Goal: Transaction & Acquisition: Book appointment/travel/reservation

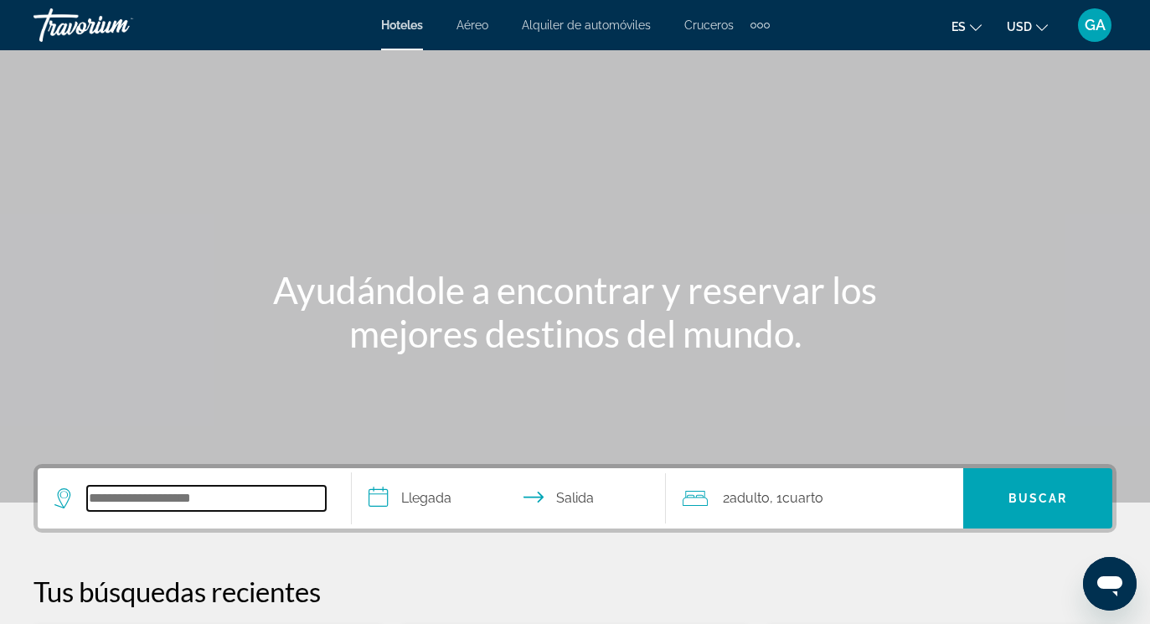
click at [192, 511] on input "Search widget" at bounding box center [206, 498] width 239 height 25
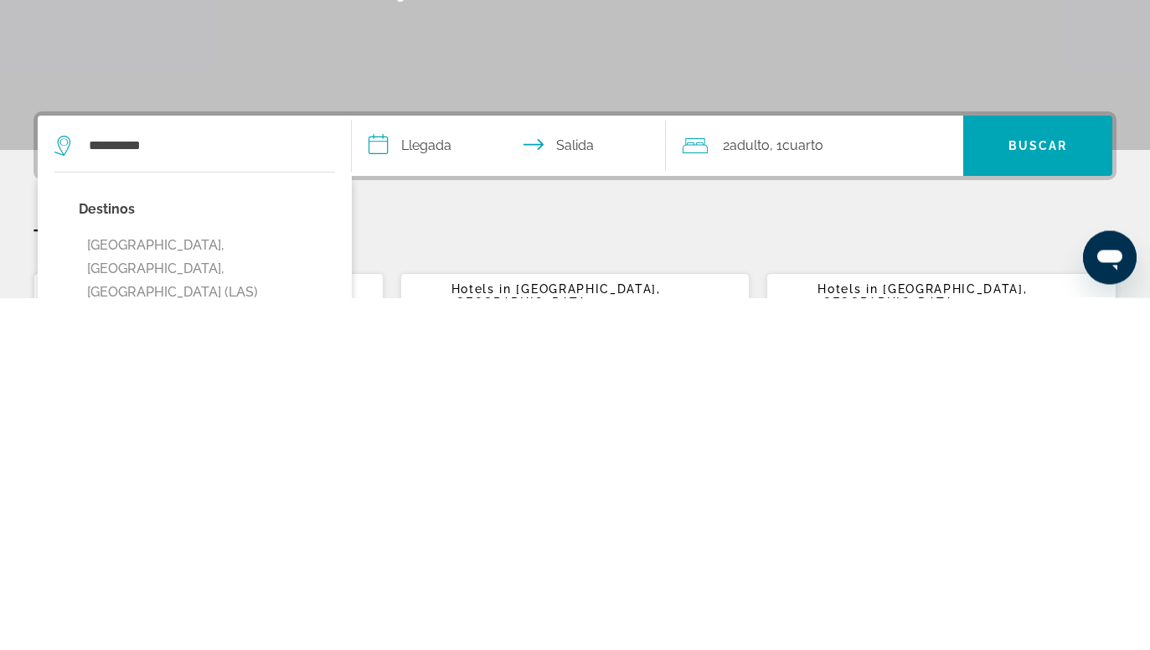
click at [202, 582] on button "[GEOGRAPHIC_DATA], [GEOGRAPHIC_DATA], [GEOGRAPHIC_DATA] (LAS)" at bounding box center [207, 621] width 256 height 79
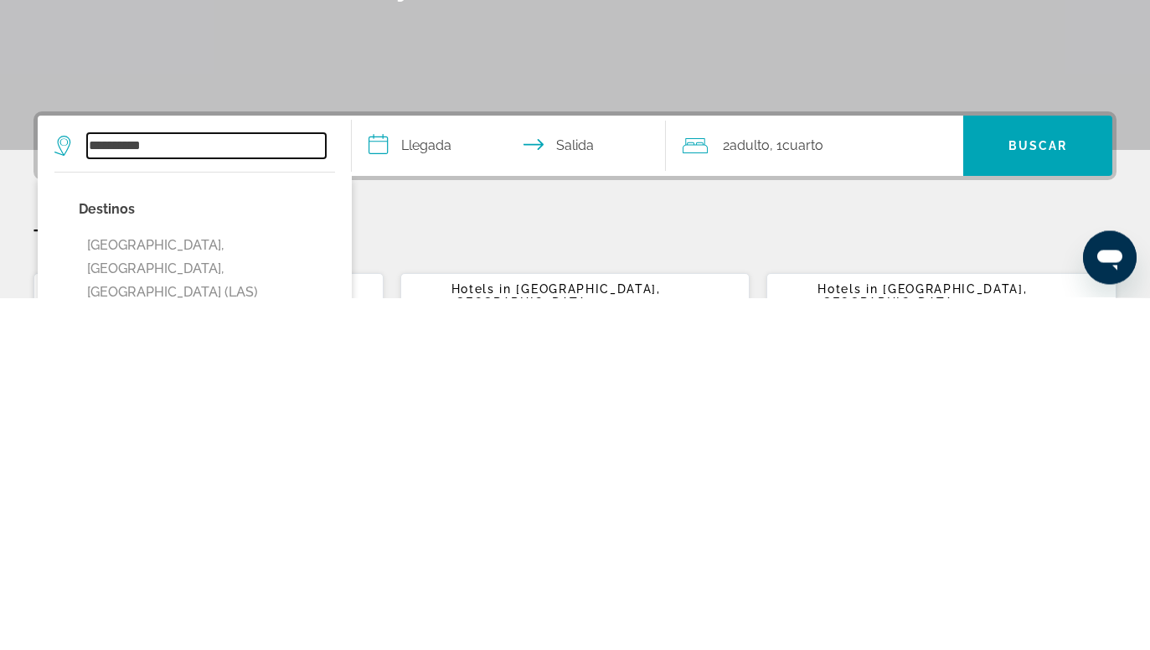
type input "**********"
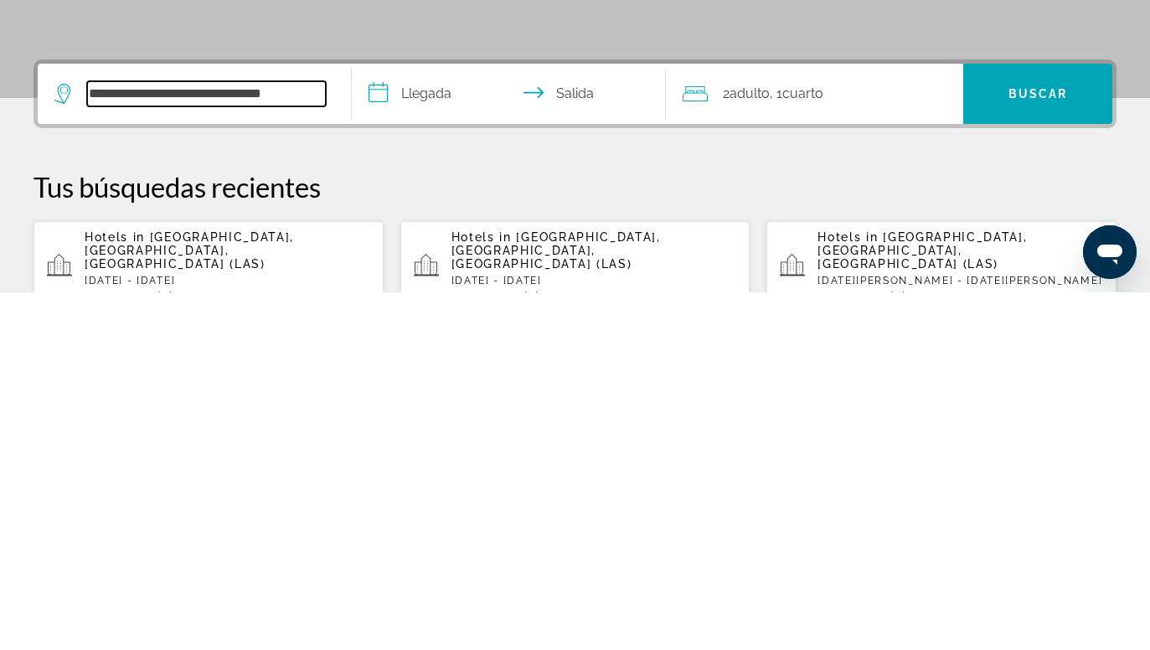
scroll to position [52, 0]
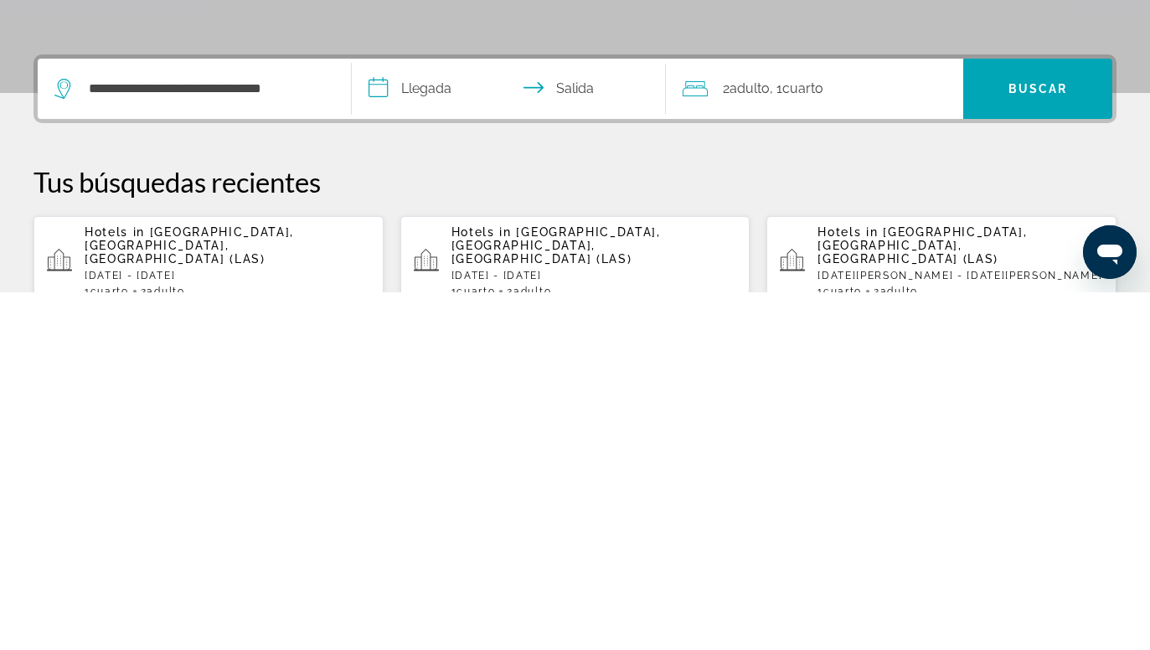
click at [416, 416] on input "**********" at bounding box center [512, 448] width 321 height 65
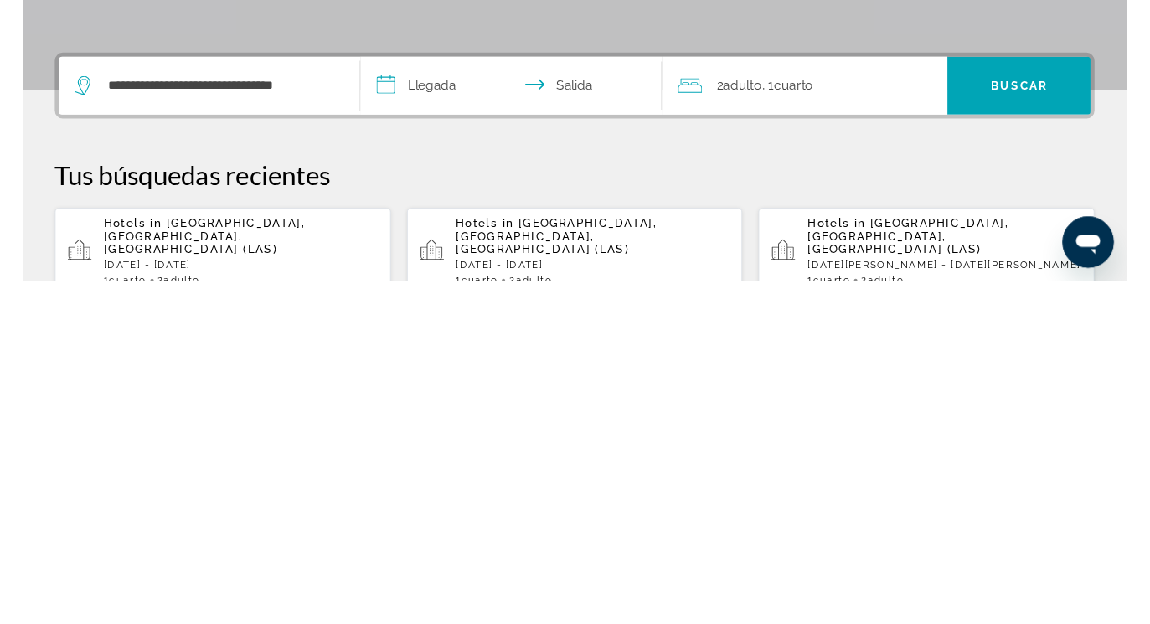
scroll to position [410, 0]
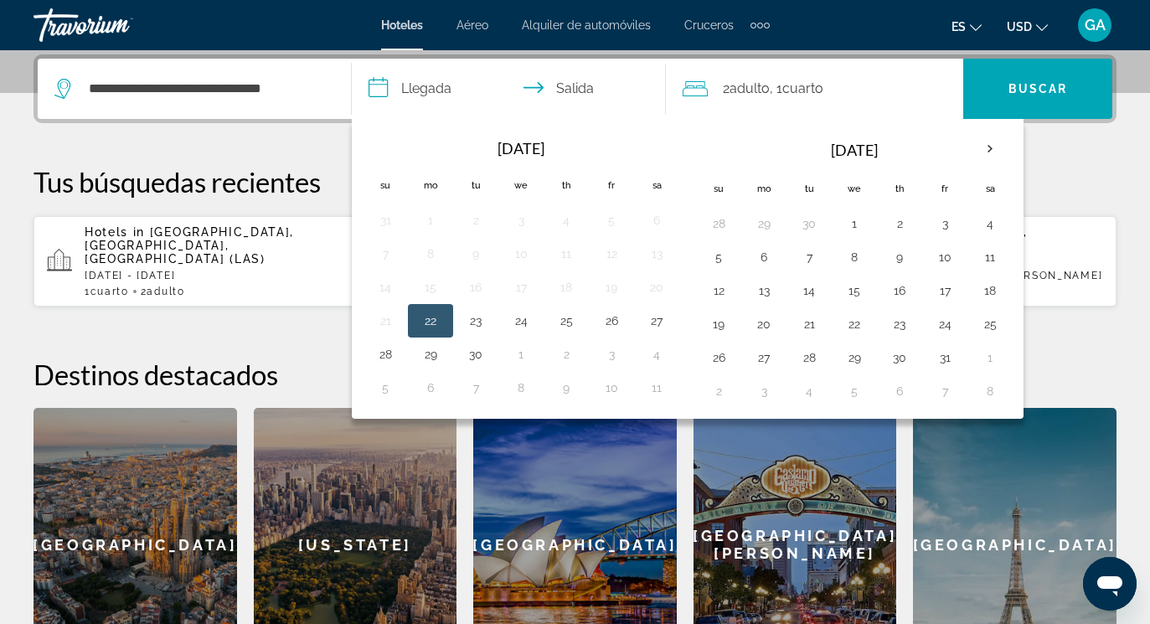
click at [946, 224] on button "3" at bounding box center [944, 223] width 27 height 23
click at [721, 264] on button "5" at bounding box center [718, 256] width 27 height 23
type input "**********"
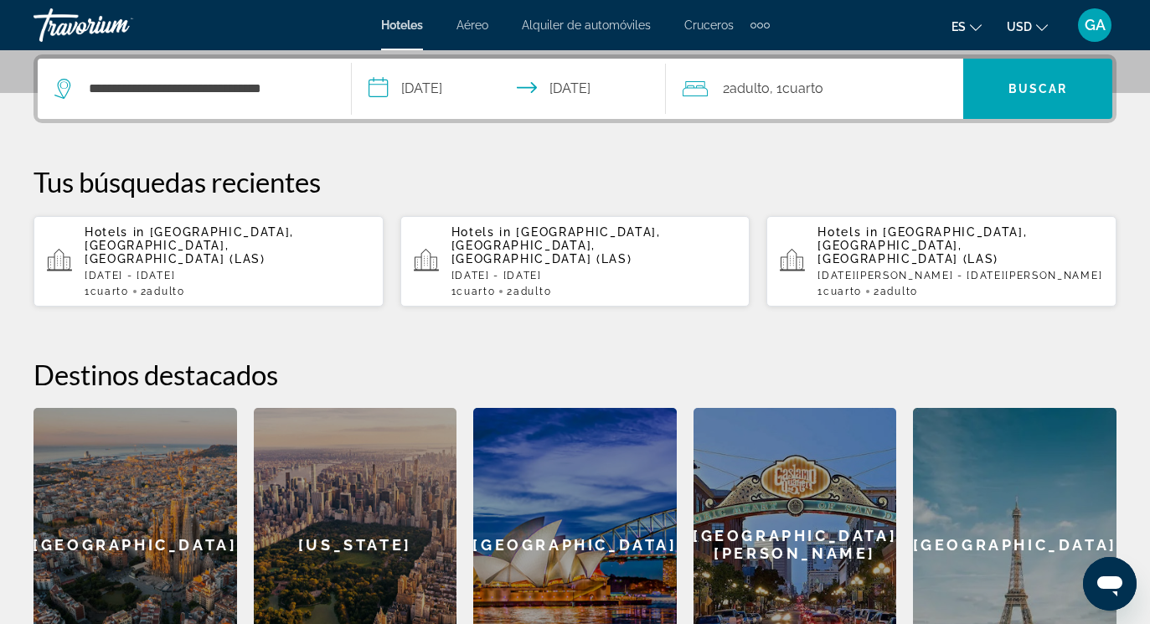
click at [1055, 82] on span "Buscar" at bounding box center [1037, 88] width 59 height 13
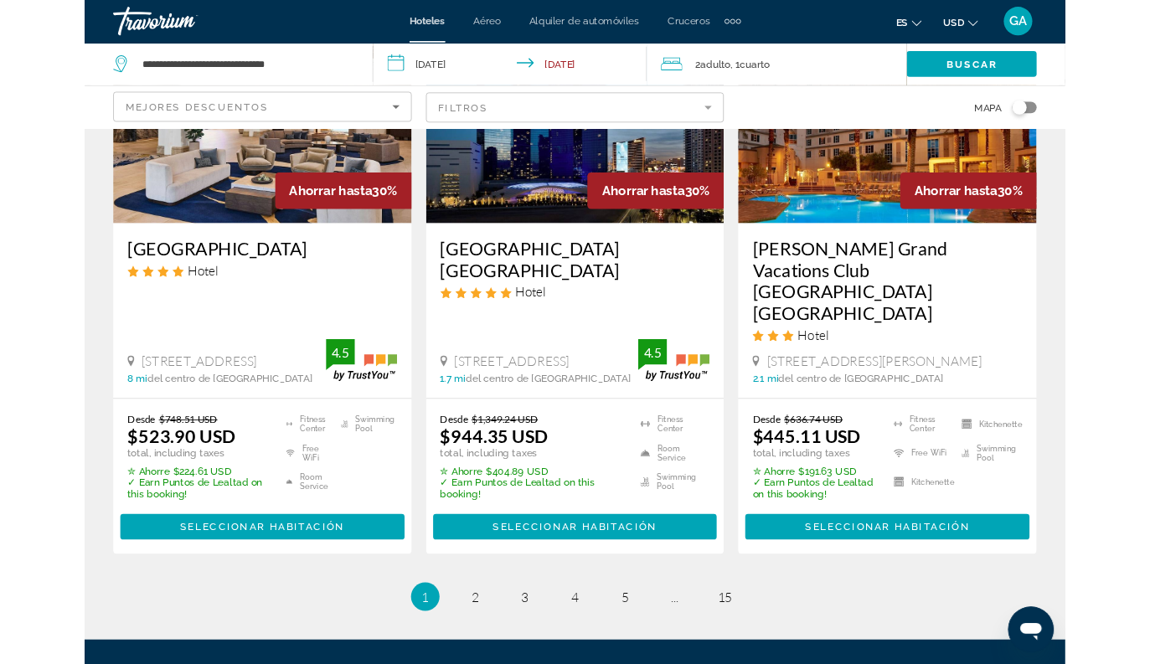
scroll to position [2420, 0]
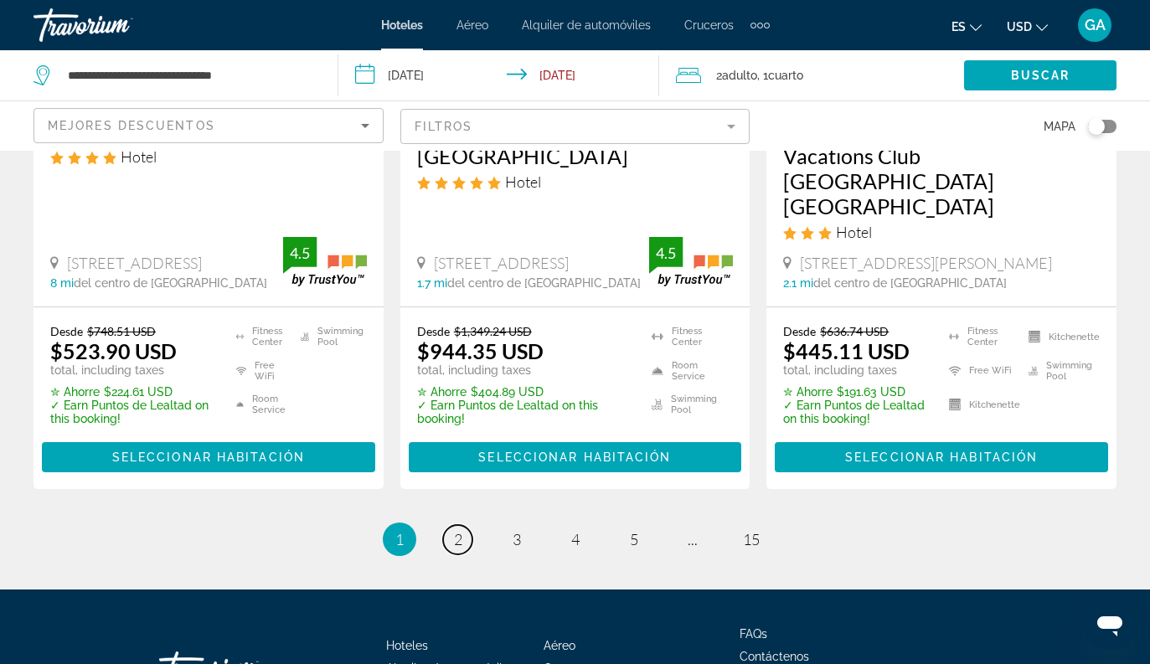
click at [464, 525] on link "page 2" at bounding box center [457, 539] width 29 height 29
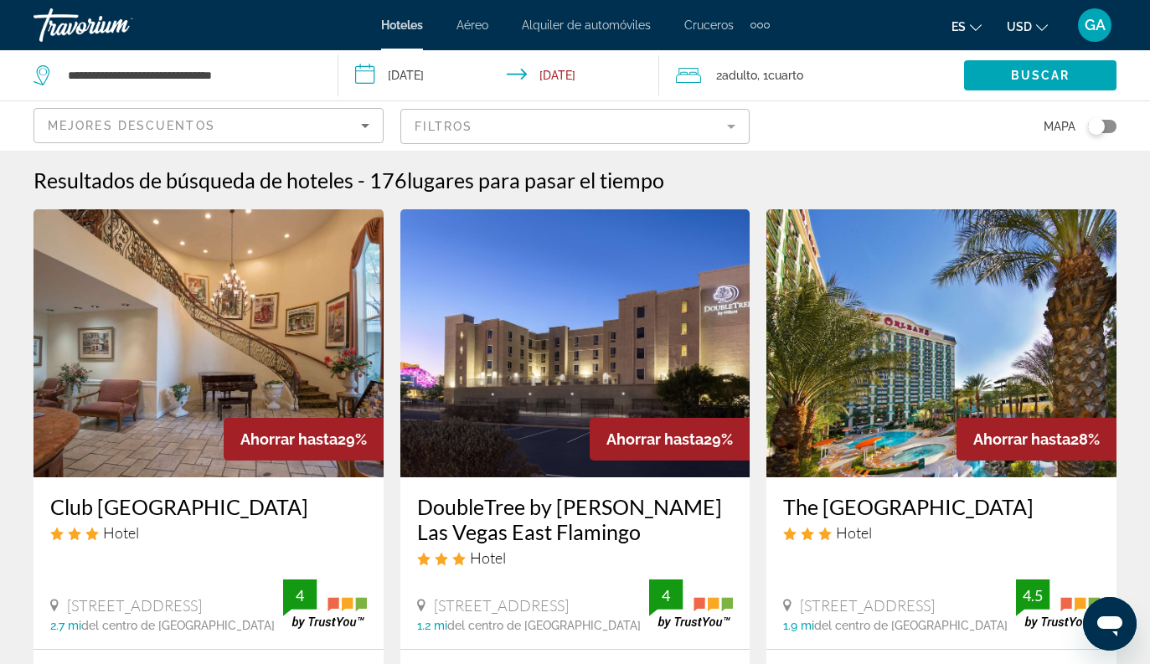
click at [420, 71] on input "**********" at bounding box center [502, 77] width 328 height 55
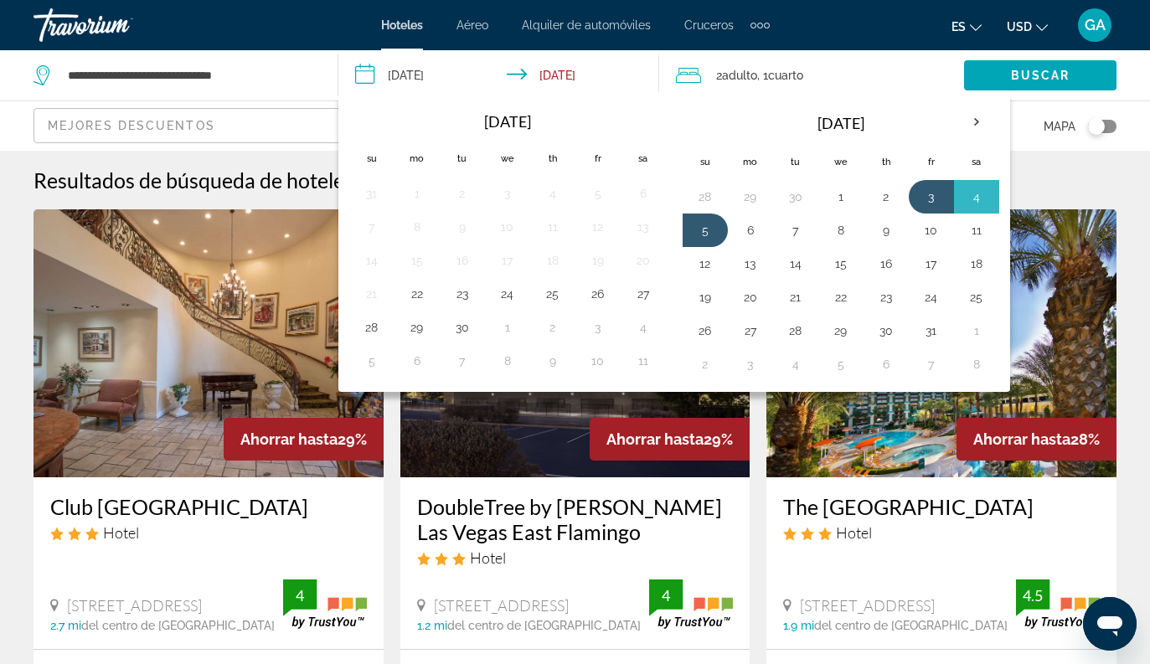
click at [973, 120] on th "Next month" at bounding box center [976, 122] width 45 height 37
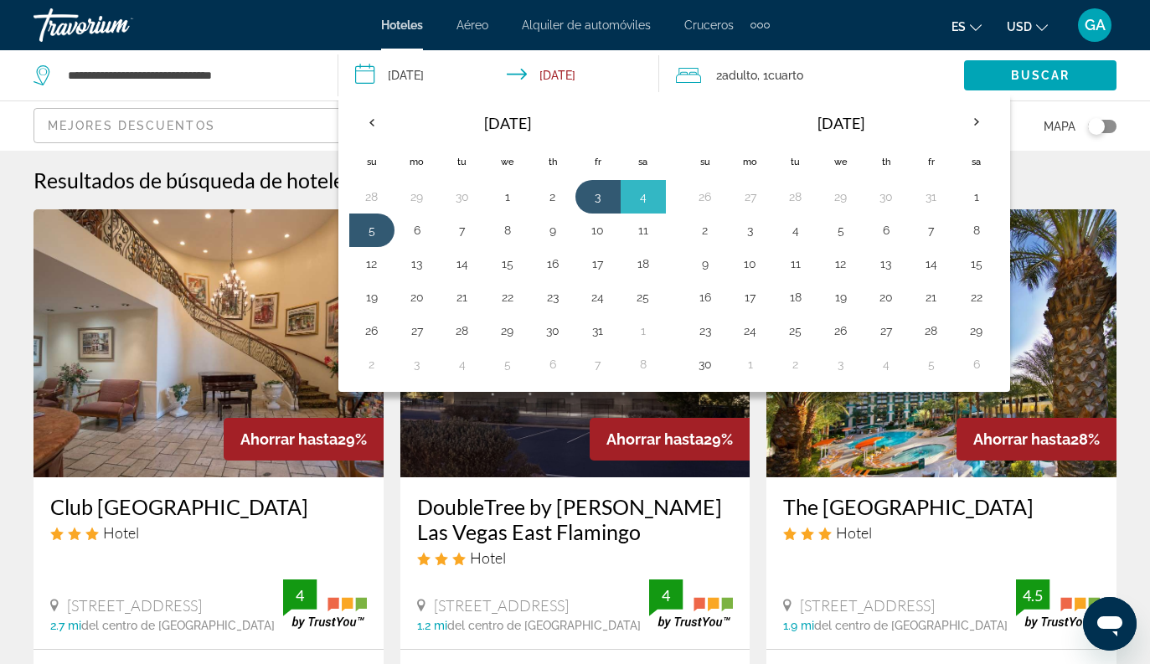
click at [973, 123] on th "Next month" at bounding box center [976, 122] width 45 height 37
click at [976, 127] on th "Next month" at bounding box center [976, 122] width 45 height 37
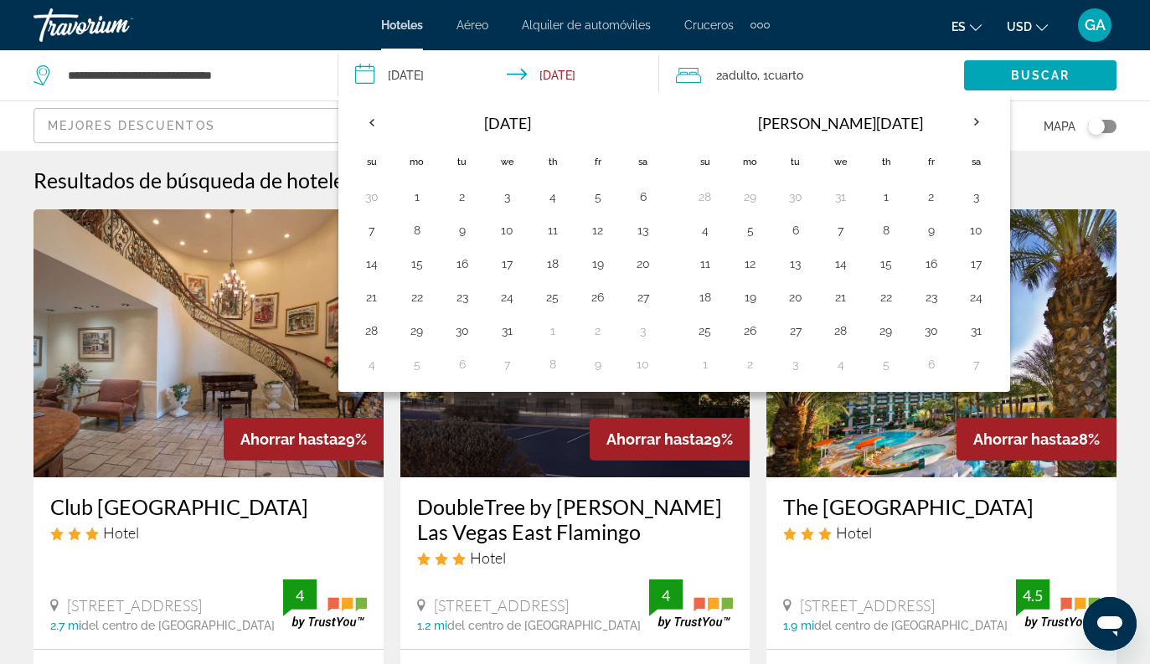
click at [934, 291] on button "23" at bounding box center [931, 297] width 27 height 23
click at [717, 328] on button "25" at bounding box center [705, 330] width 27 height 23
type input "**********"
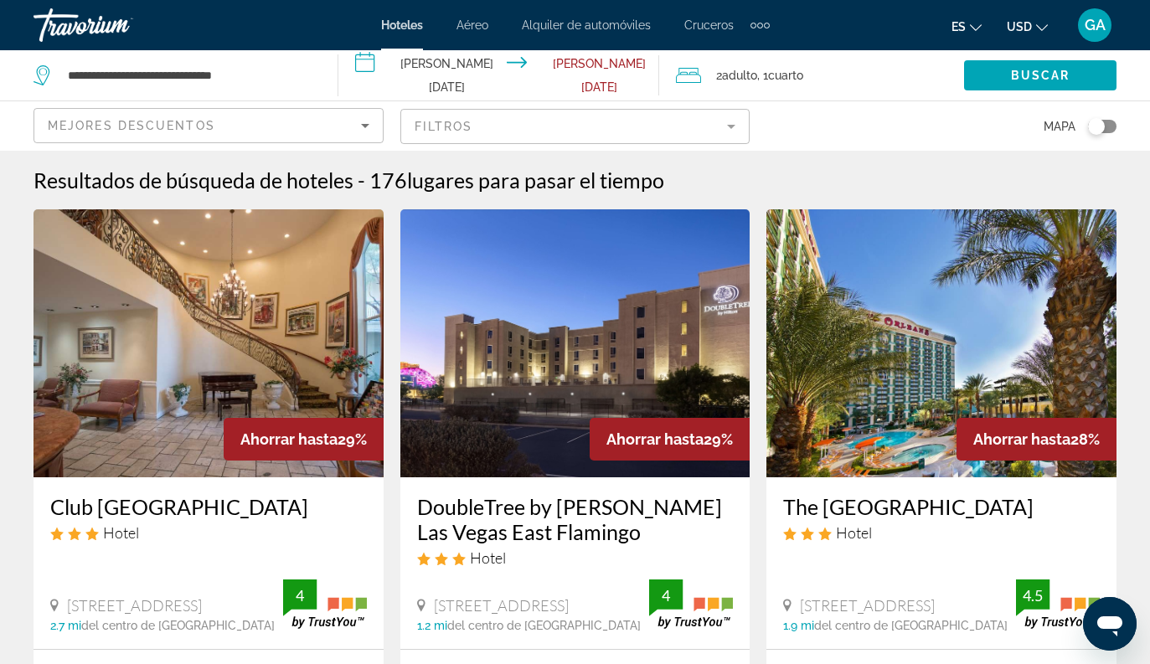
click at [1047, 72] on span "Buscar" at bounding box center [1040, 75] width 59 height 13
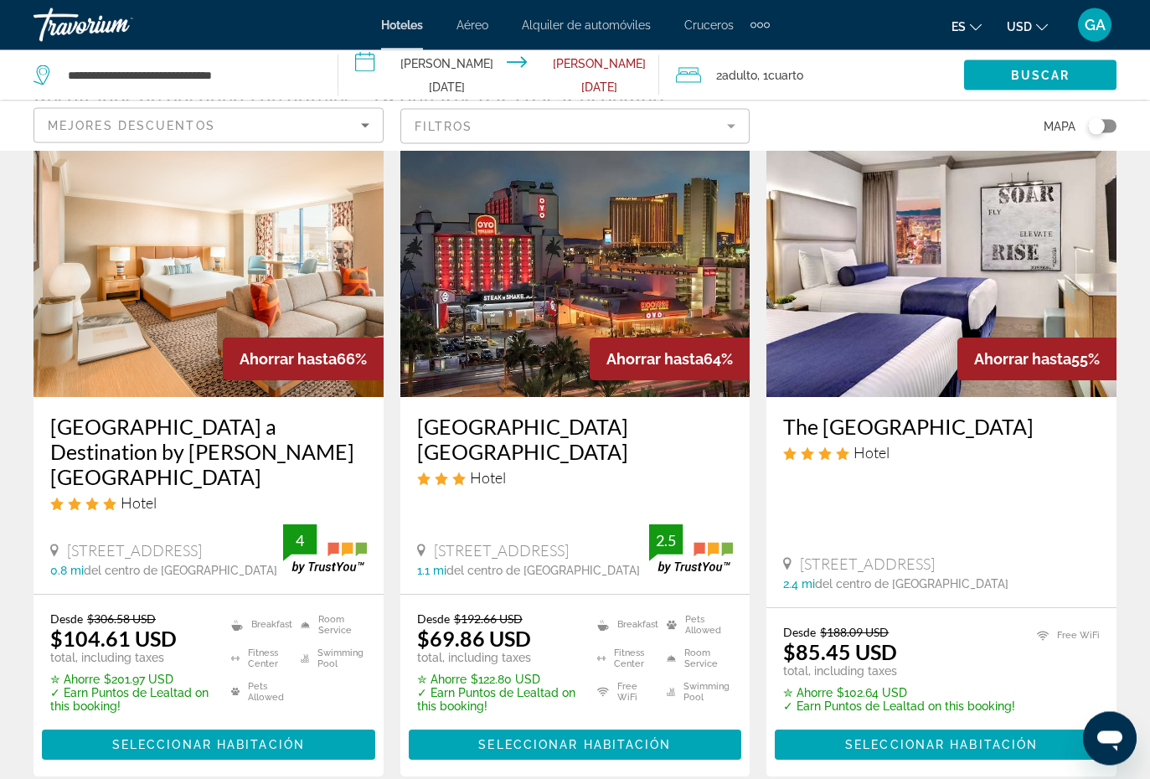
scroll to position [80, 0]
click at [1024, 261] on img "Main content" at bounding box center [941, 263] width 350 height 268
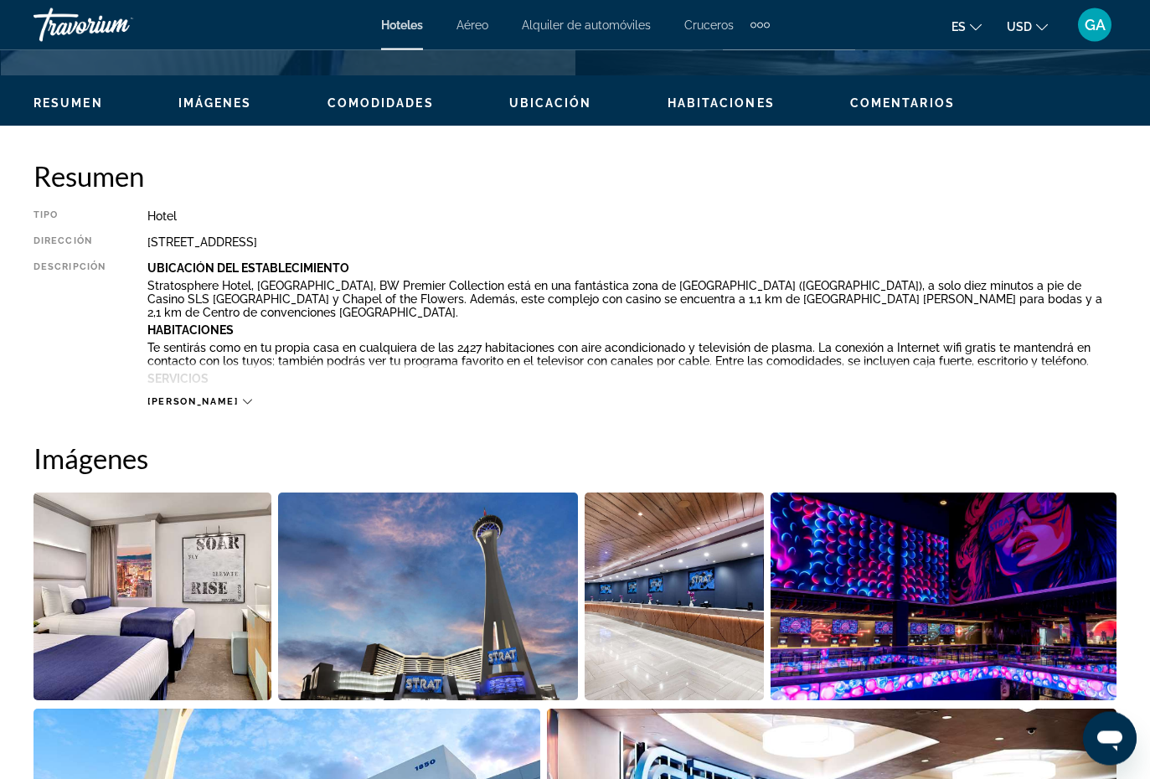
scroll to position [776, 0]
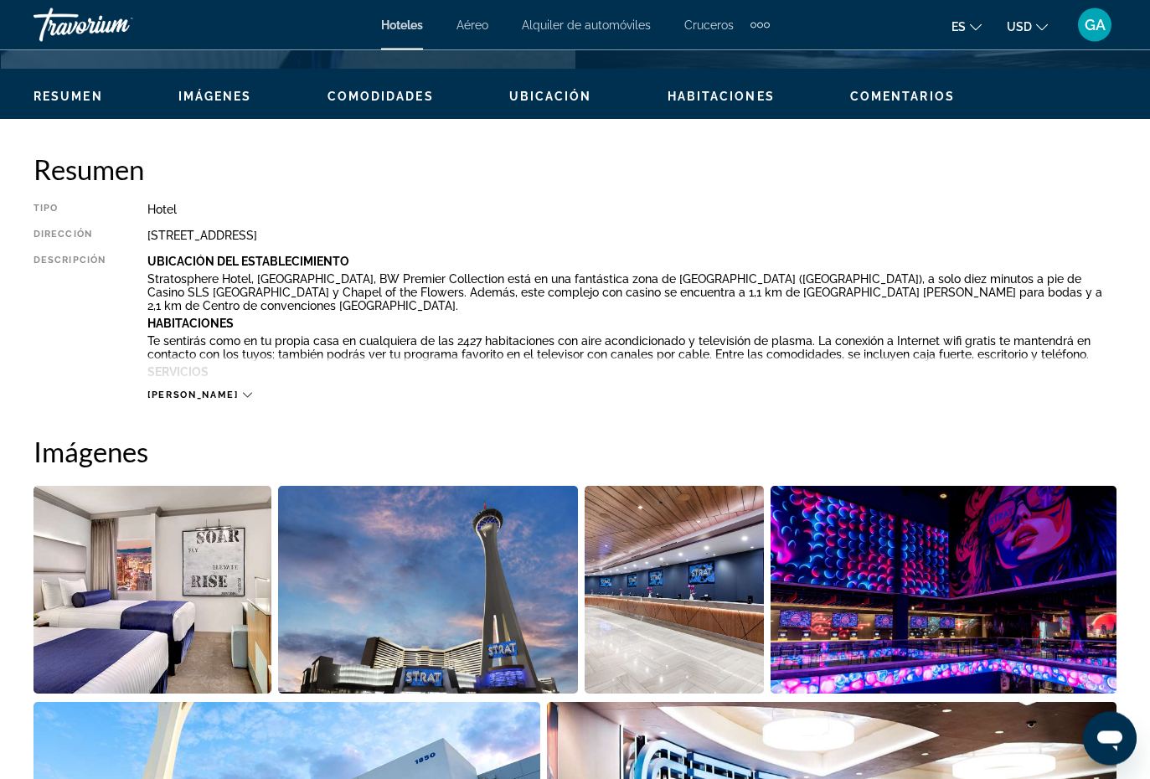
click at [179, 564] on img "Open full-screen image slider" at bounding box center [153, 591] width 238 height 208
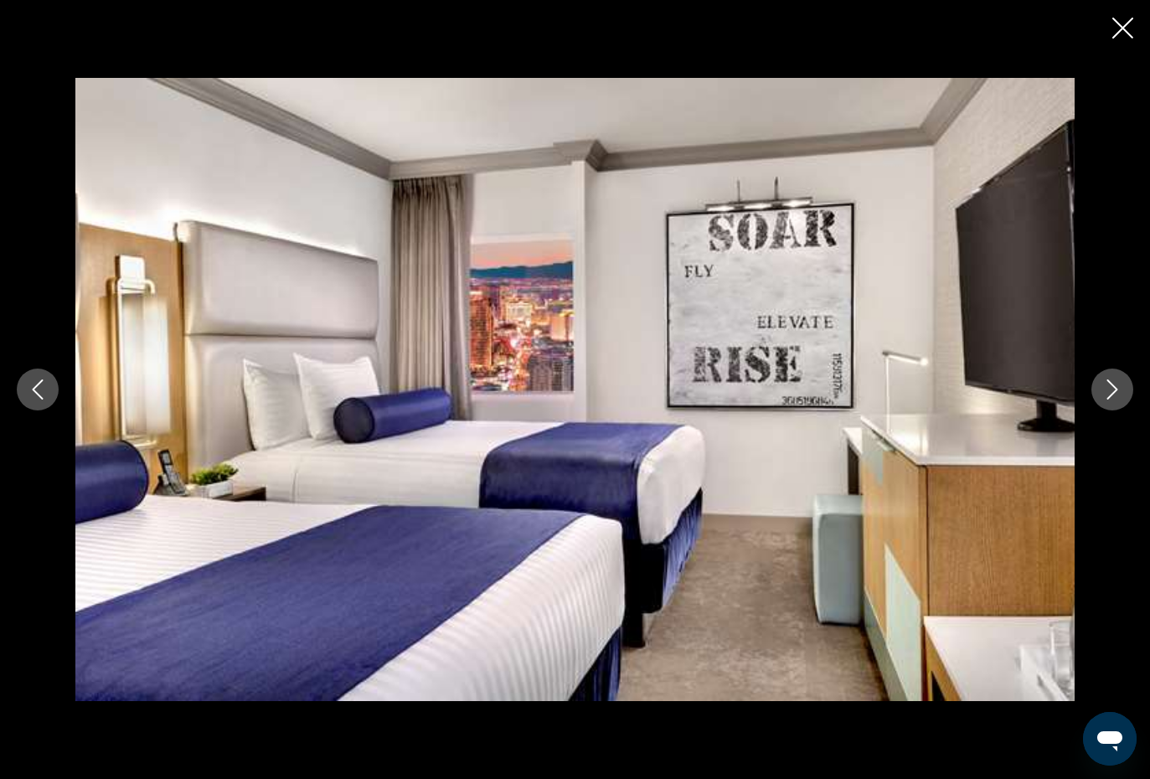
scroll to position [769, 0]
click at [1117, 387] on icon "Next image" at bounding box center [1112, 389] width 20 height 20
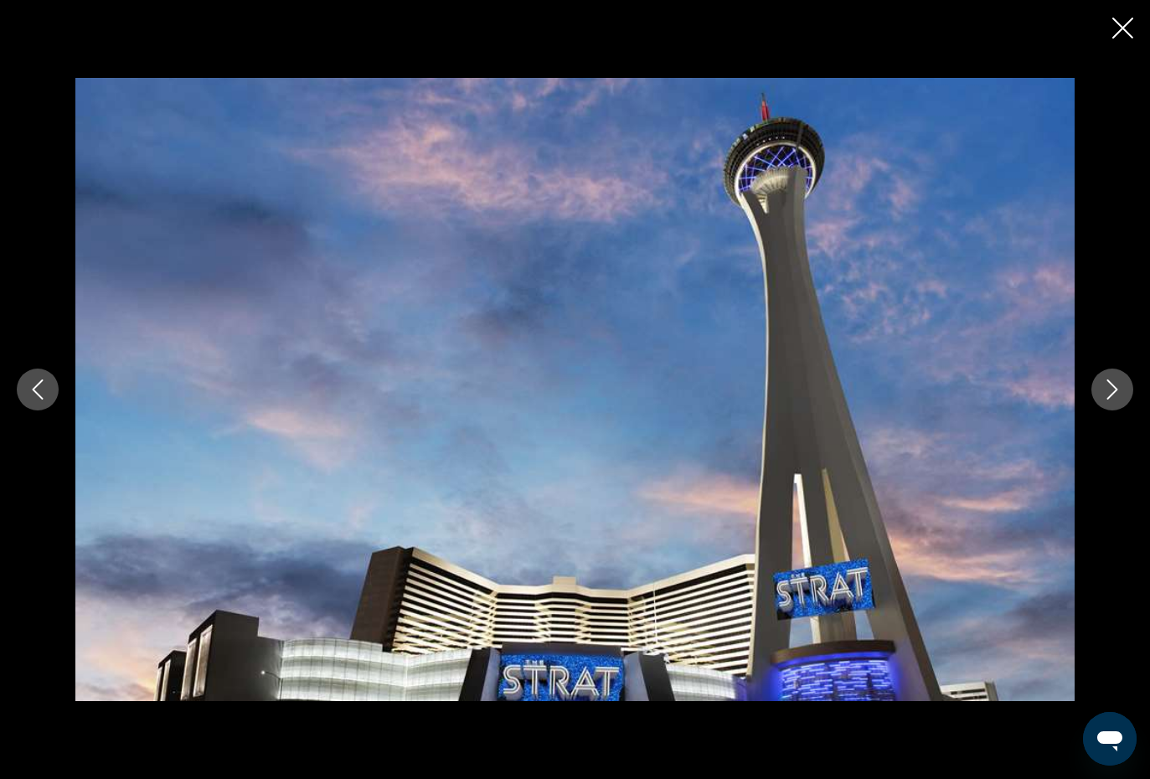
click at [1114, 384] on icon "Next image" at bounding box center [1112, 389] width 20 height 20
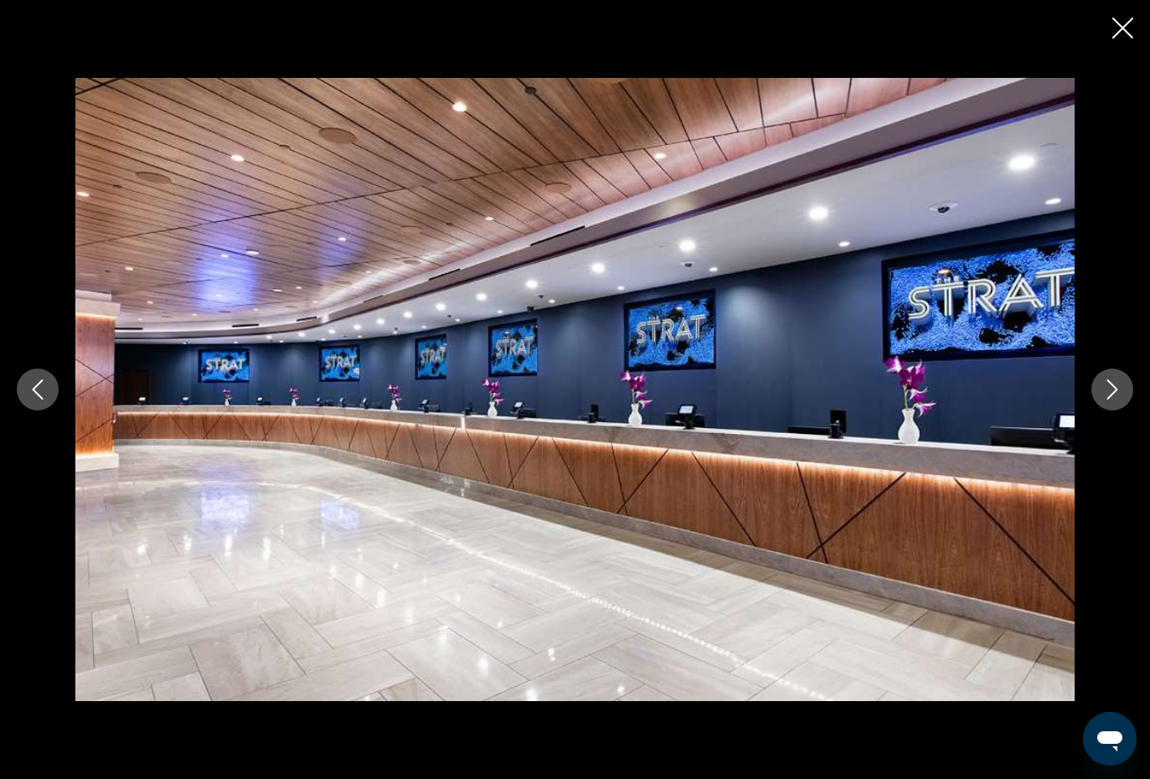
click at [1107, 383] on icon "Next image" at bounding box center [1112, 389] width 20 height 20
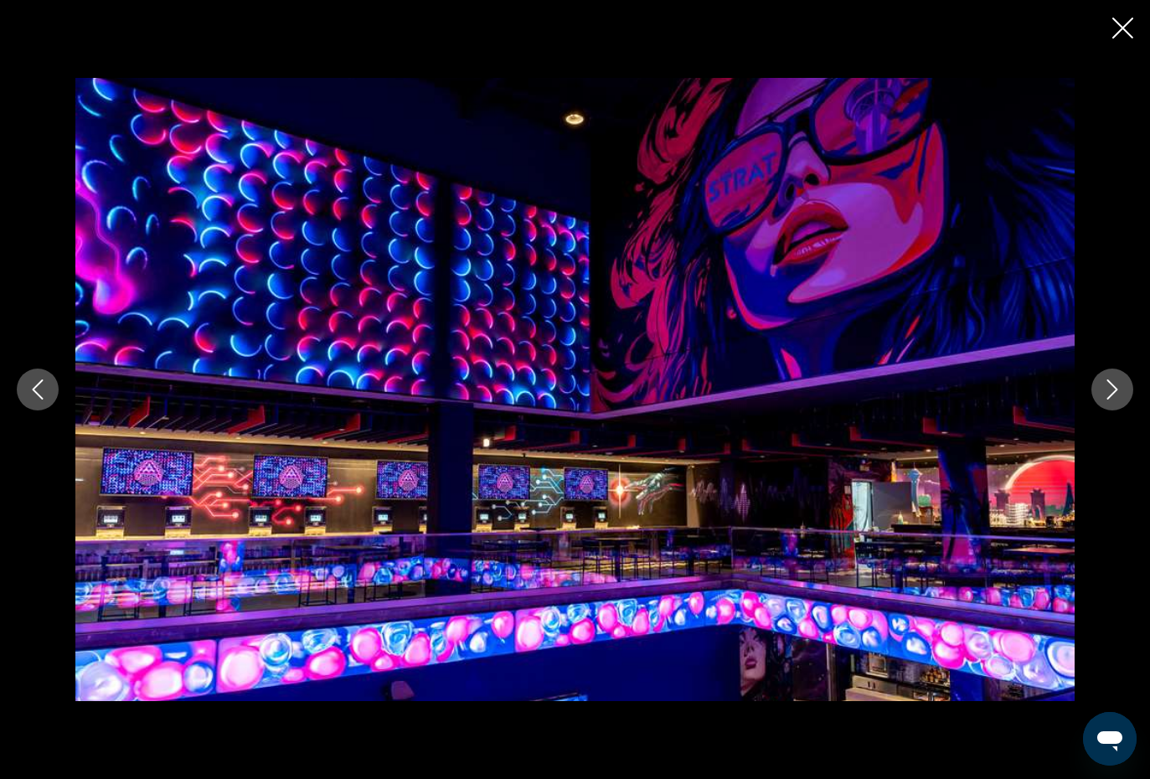
click at [1107, 400] on button "Next image" at bounding box center [1112, 390] width 42 height 42
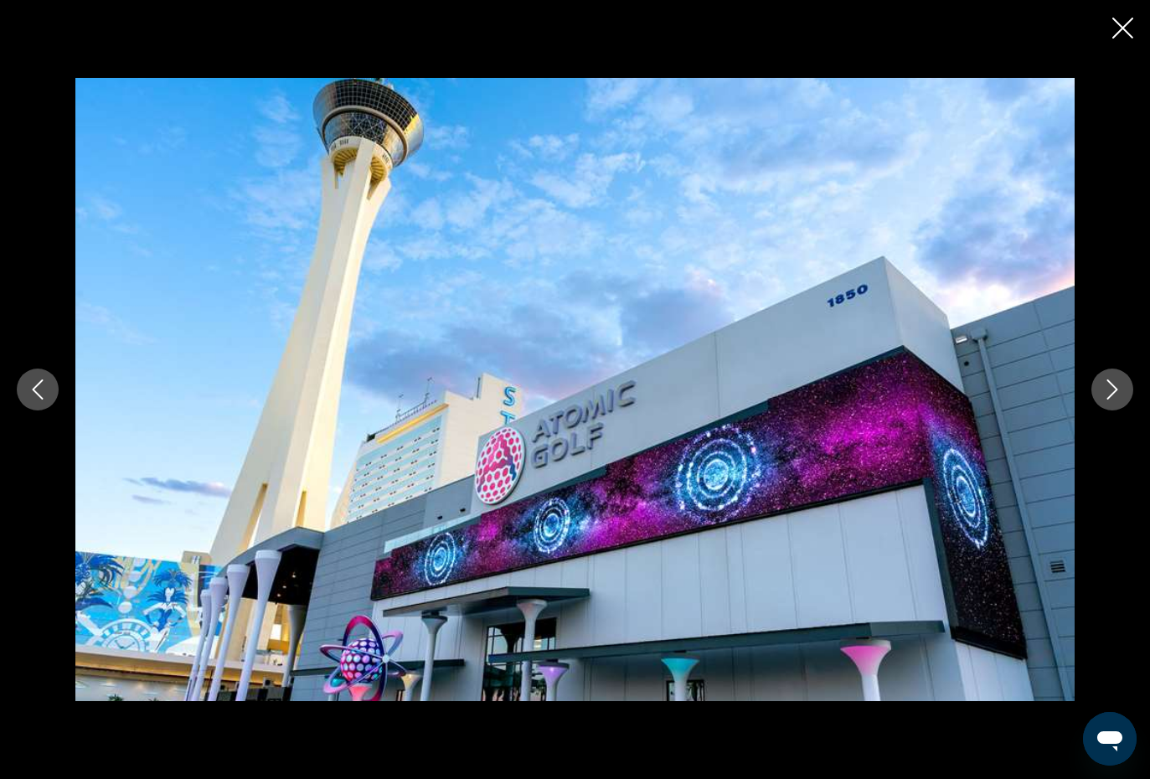
click at [1101, 387] on button "Next image" at bounding box center [1112, 390] width 42 height 42
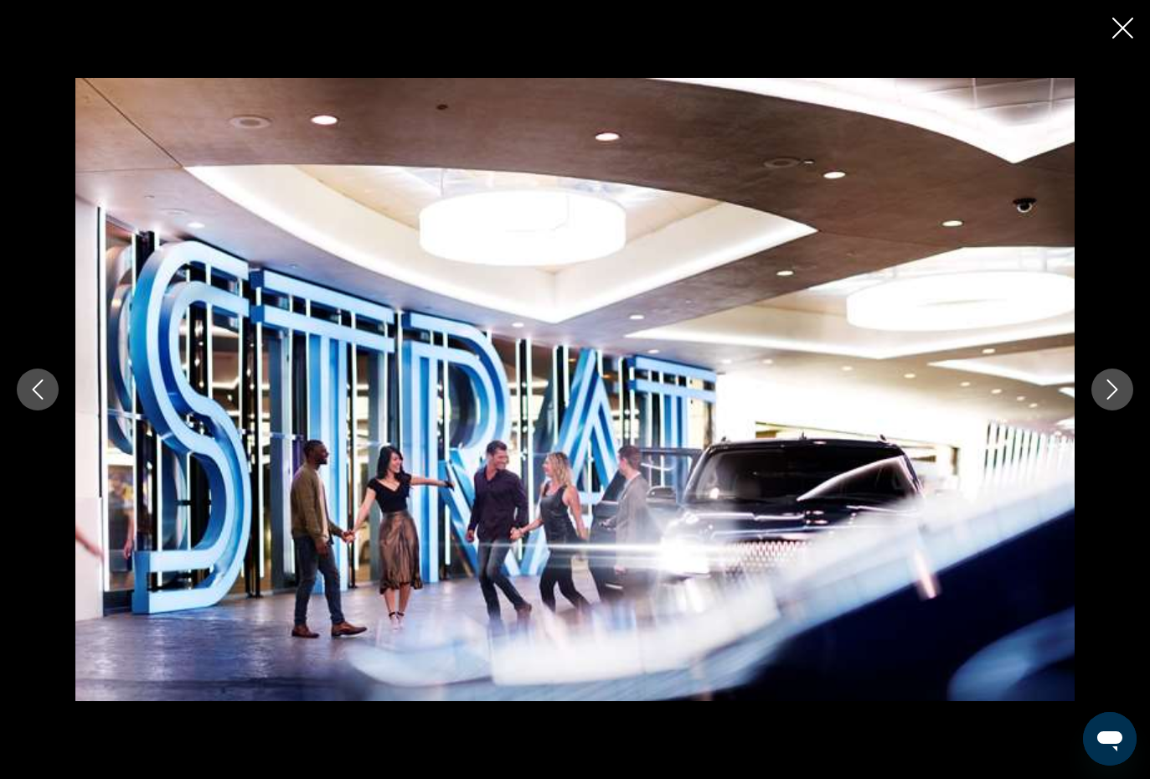
click at [1111, 387] on icon "Next image" at bounding box center [1112, 389] width 20 height 20
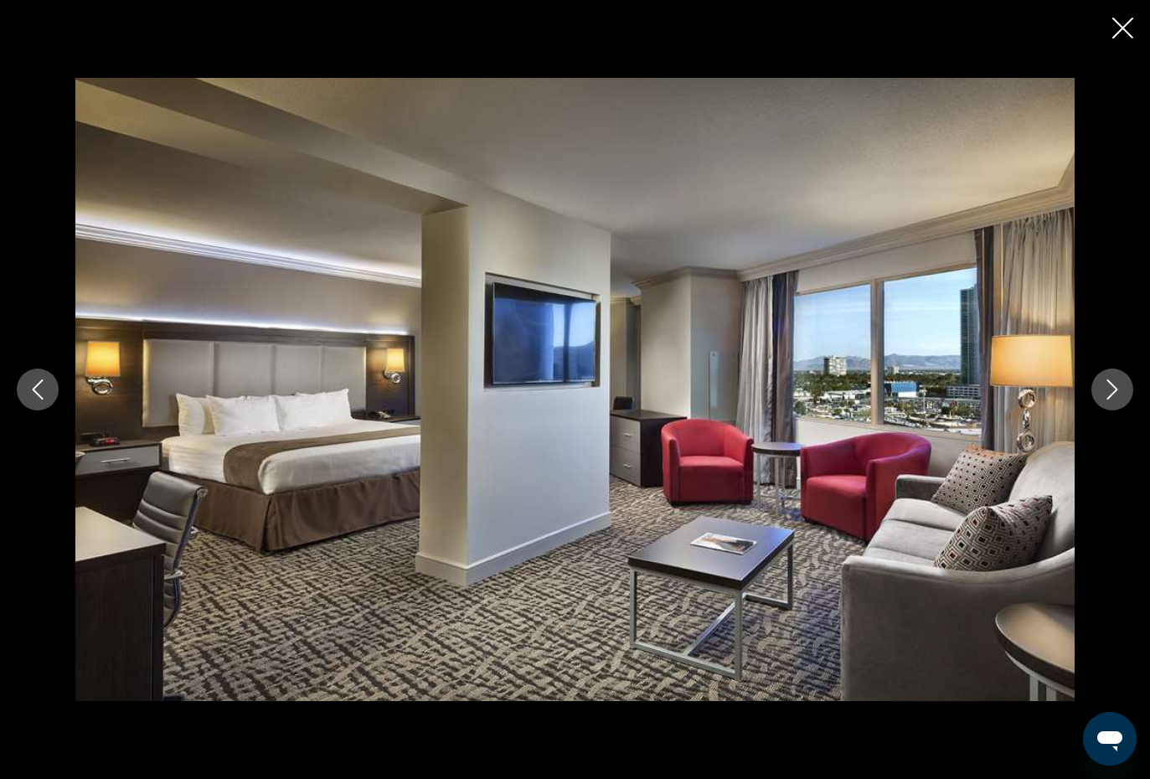
click at [1119, 386] on icon "Next image" at bounding box center [1112, 389] width 20 height 20
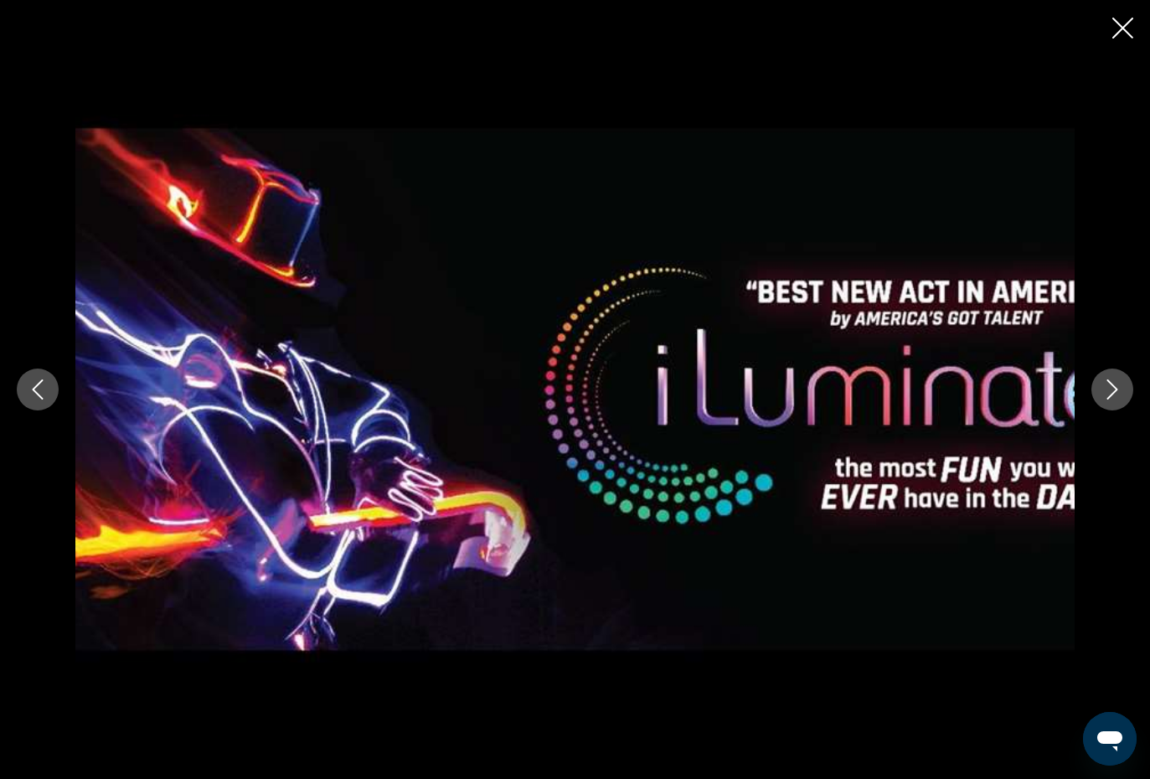
click at [1108, 388] on icon "Next image" at bounding box center [1112, 389] width 20 height 20
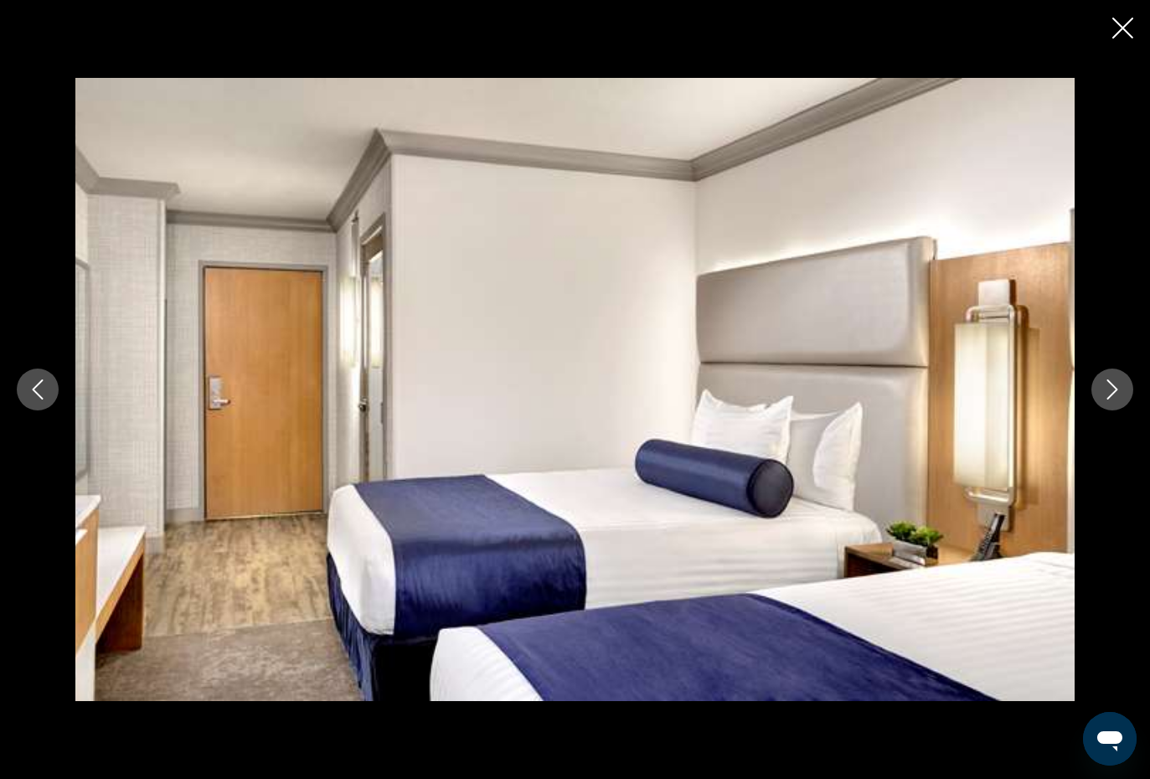
click at [1116, 382] on icon "Next image" at bounding box center [1112, 389] width 20 height 20
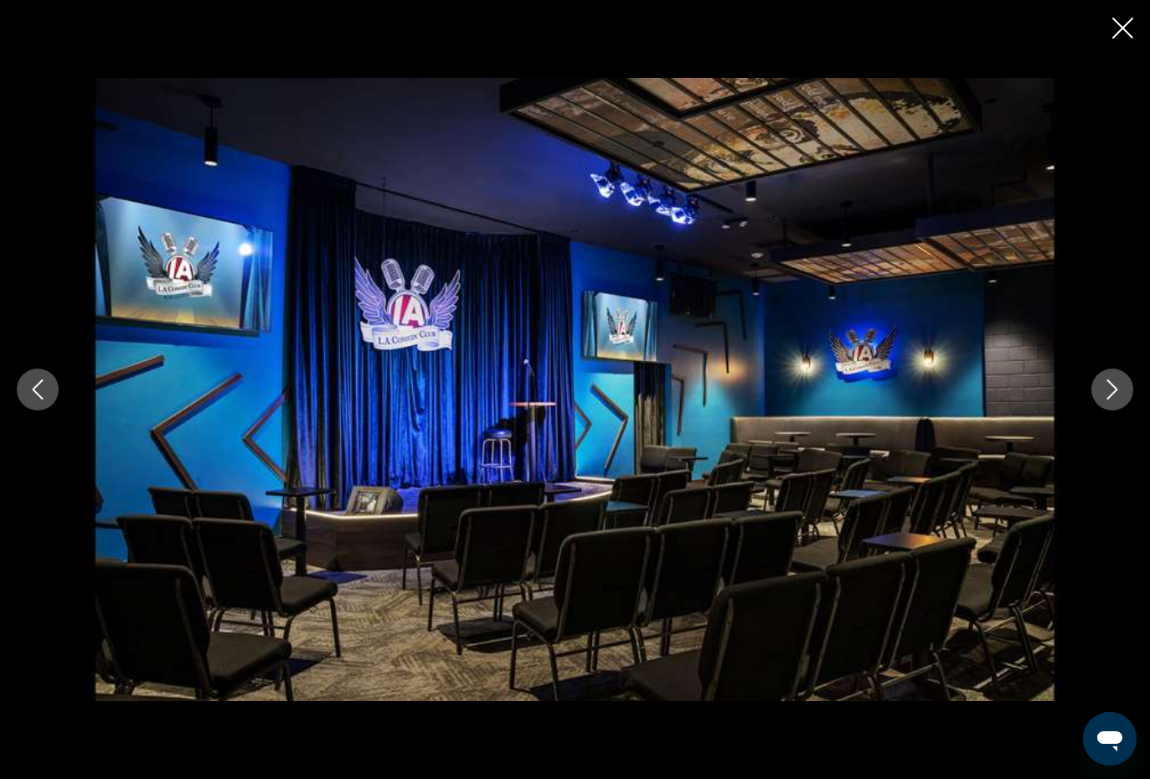
click at [1103, 392] on icon "Next image" at bounding box center [1112, 389] width 20 height 20
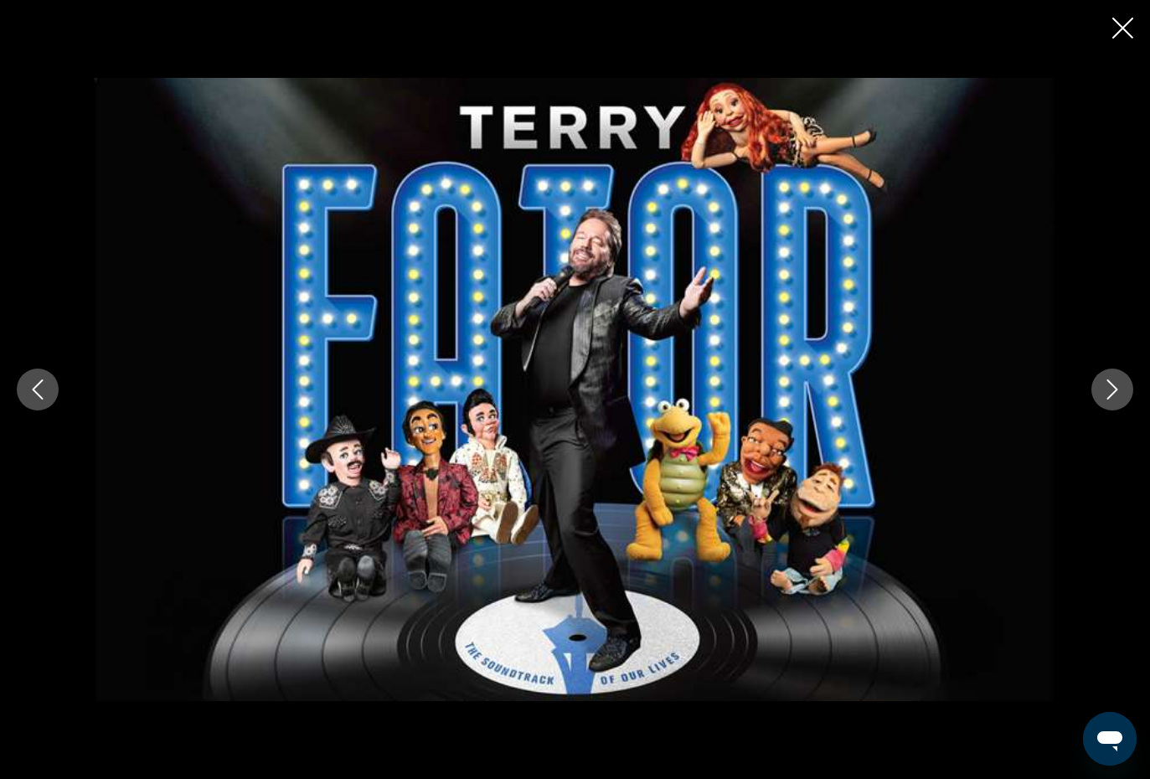
click at [1119, 383] on icon "Next image" at bounding box center [1112, 389] width 20 height 20
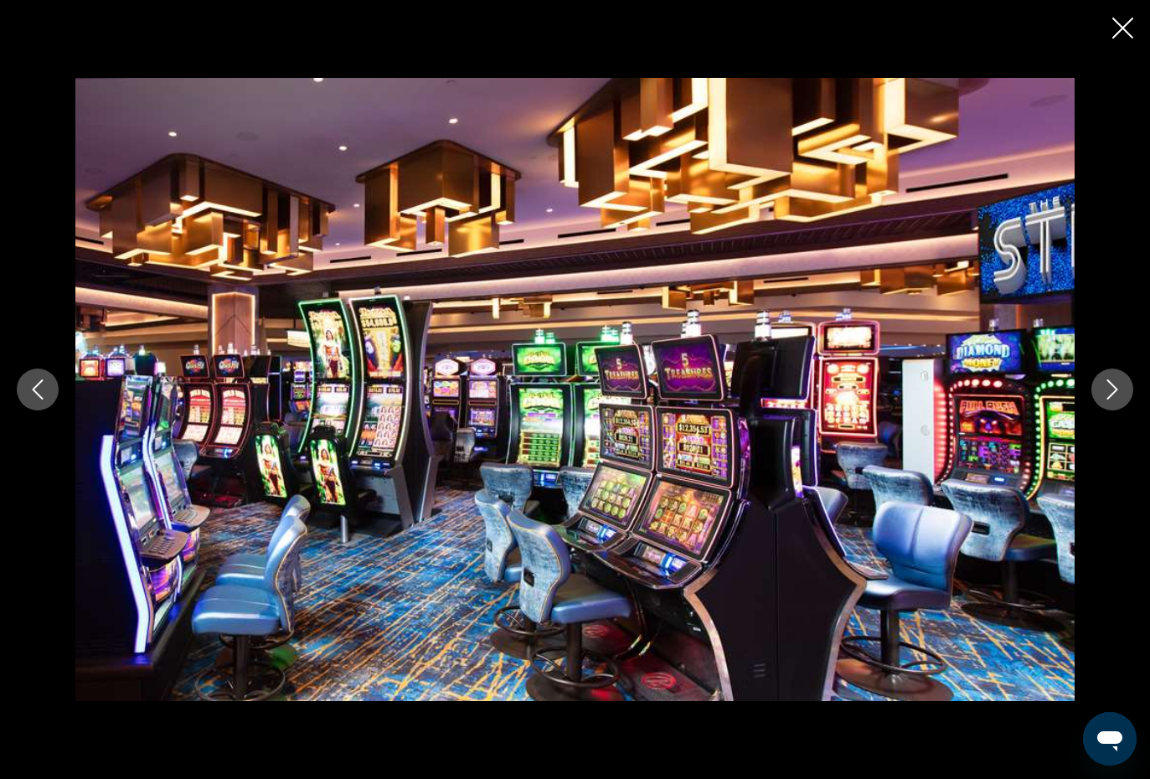
click at [1114, 384] on icon "Next image" at bounding box center [1112, 389] width 20 height 20
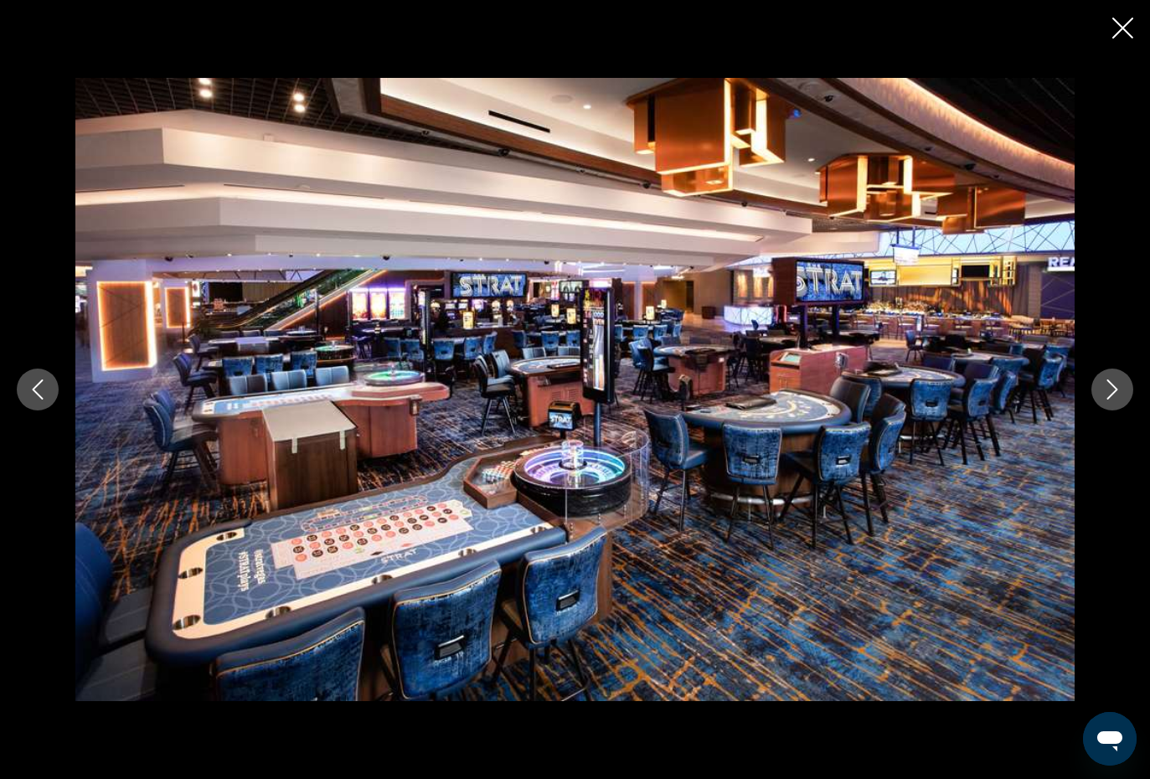
click at [1112, 393] on icon "Next image" at bounding box center [1112, 389] width 20 height 20
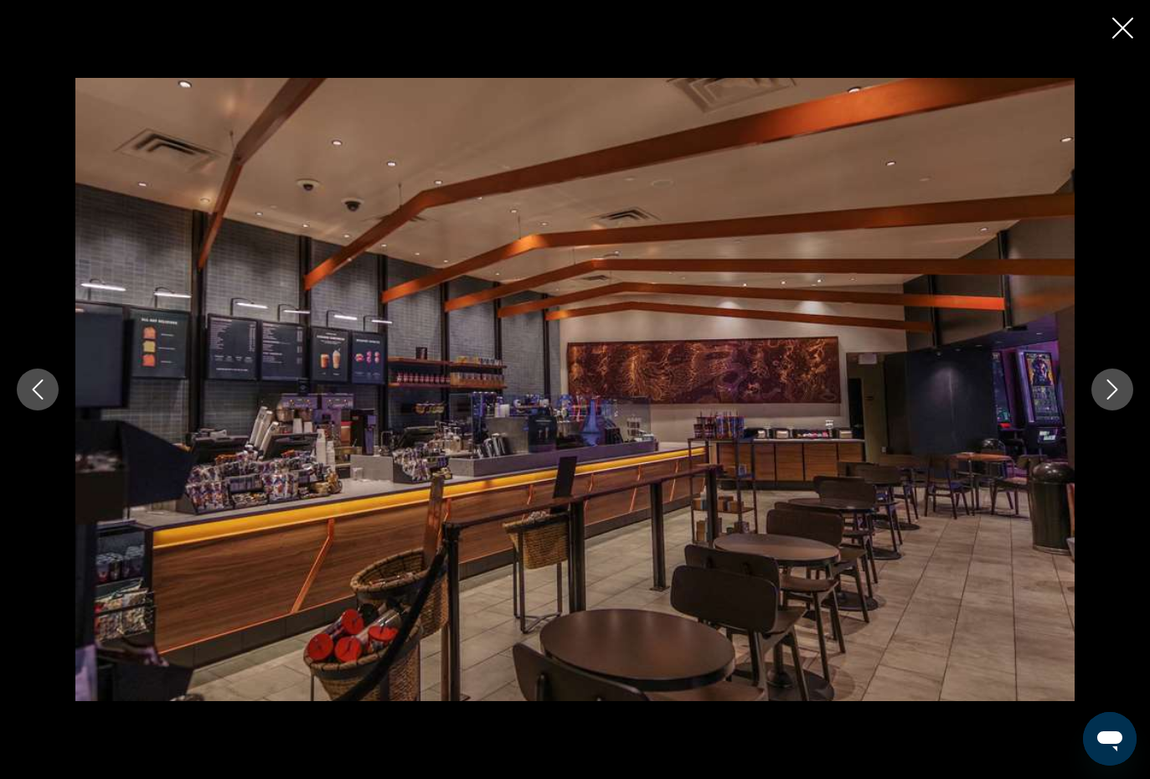
click at [1113, 395] on icon "Next image" at bounding box center [1112, 389] width 20 height 20
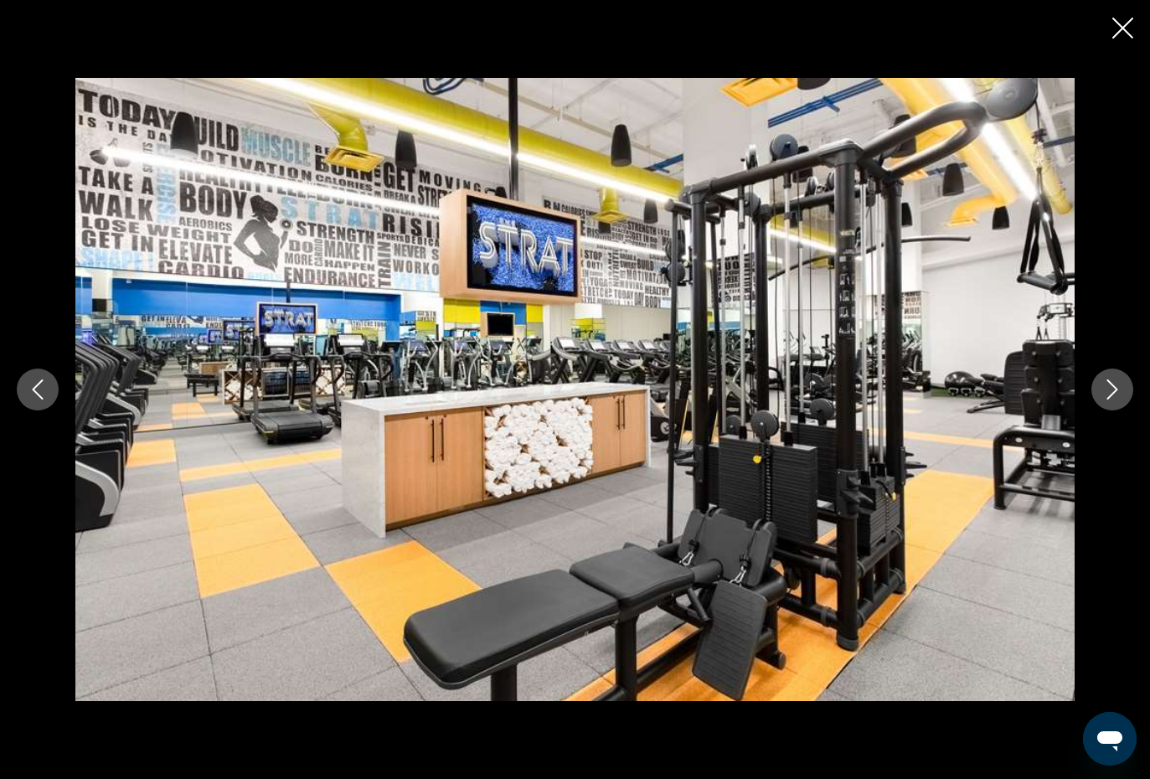
click at [1107, 385] on icon "Next image" at bounding box center [1112, 389] width 20 height 20
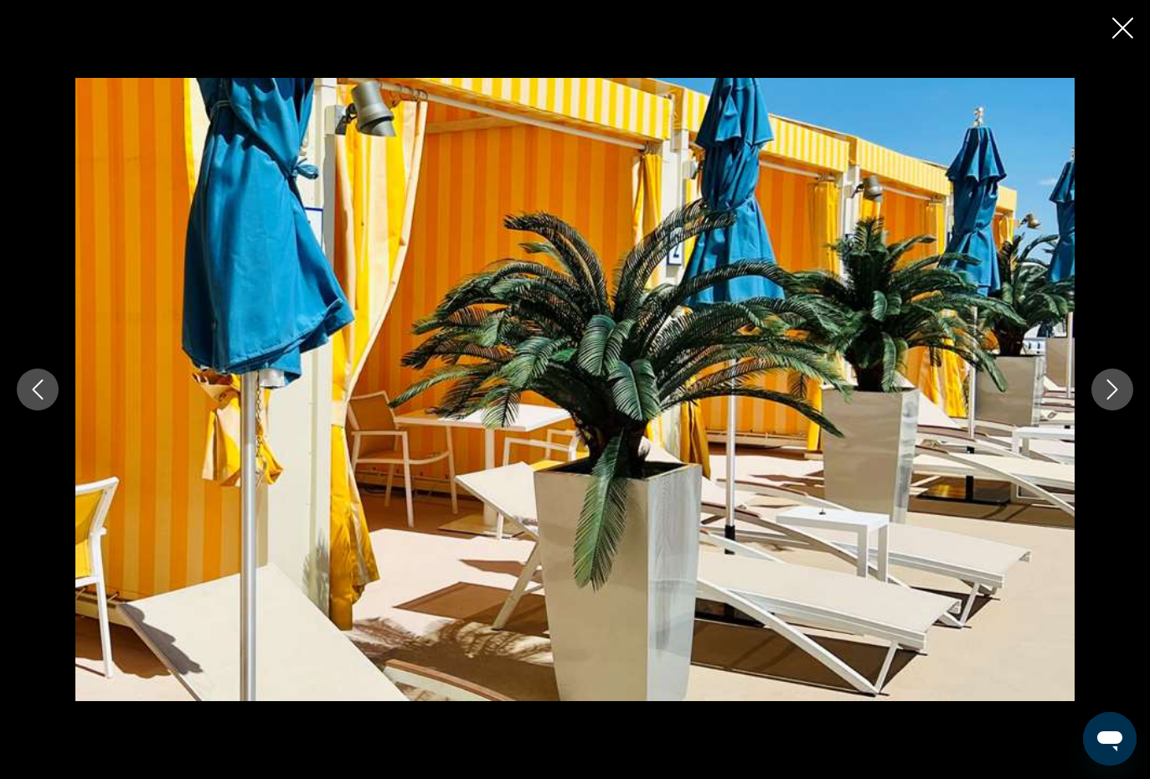
click at [1101, 388] on button "Next image" at bounding box center [1112, 390] width 42 height 42
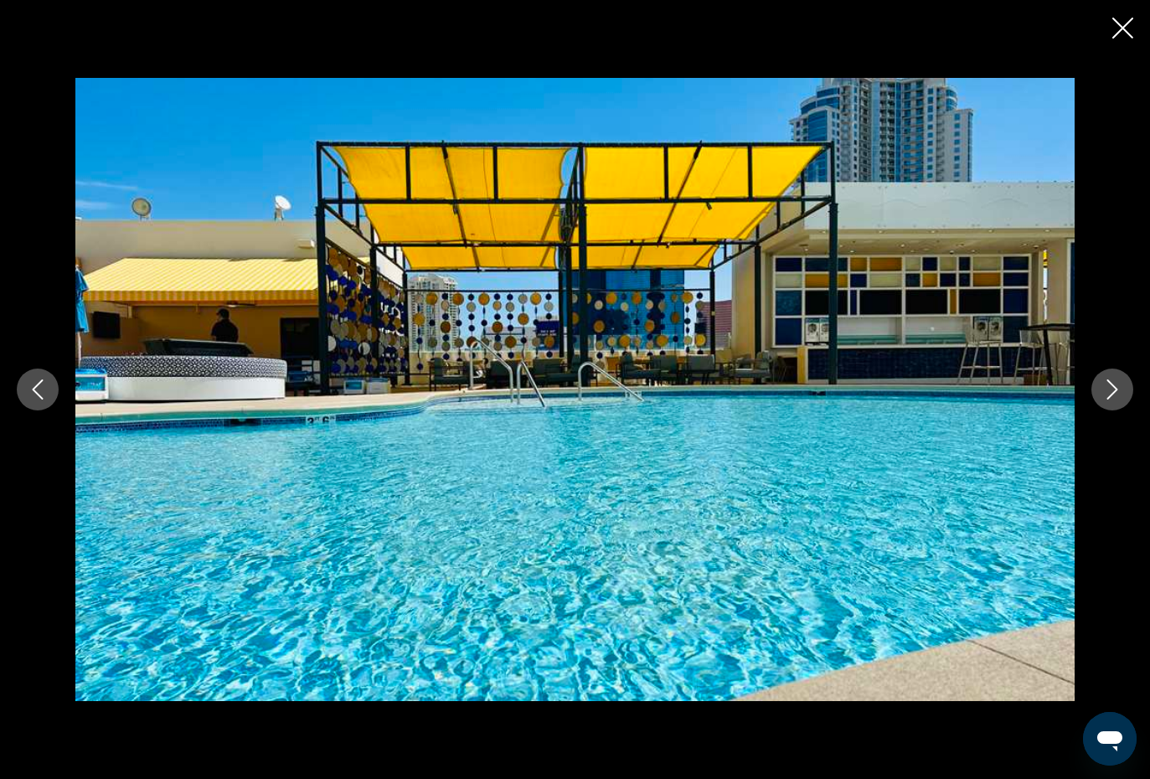
click at [1111, 393] on icon "Next image" at bounding box center [1112, 389] width 20 height 20
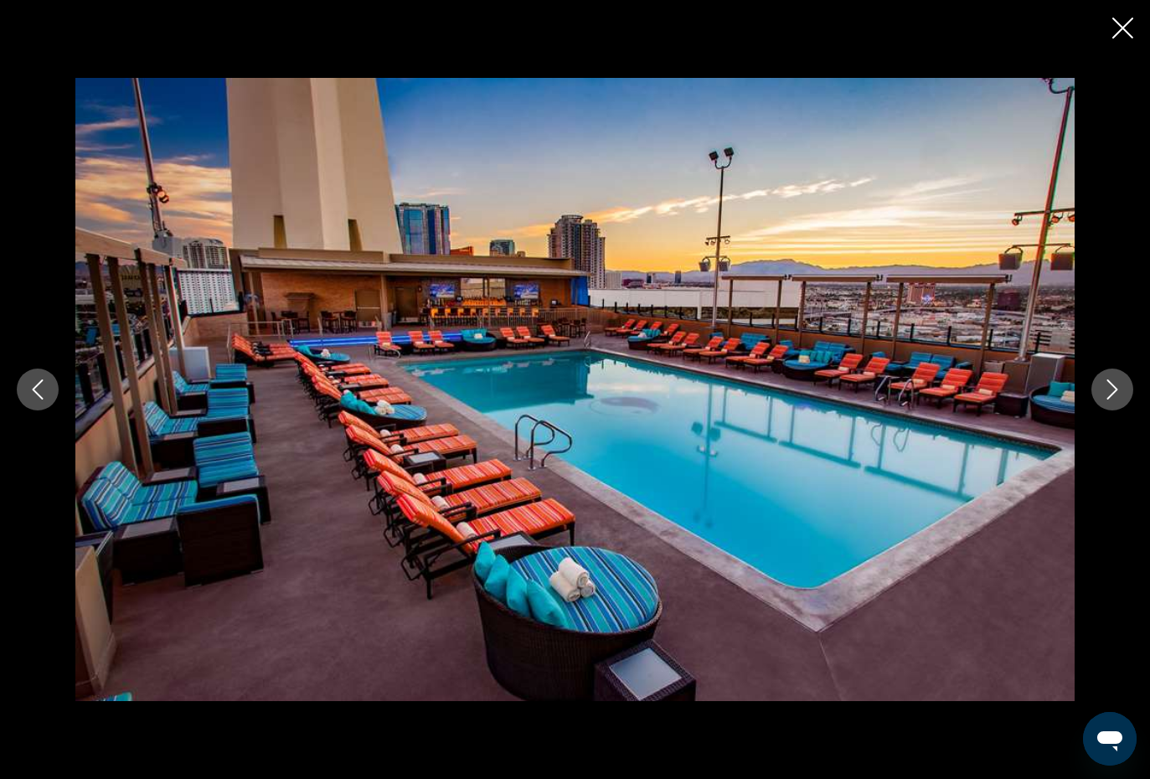
click at [1109, 390] on icon "Next image" at bounding box center [1112, 389] width 20 height 20
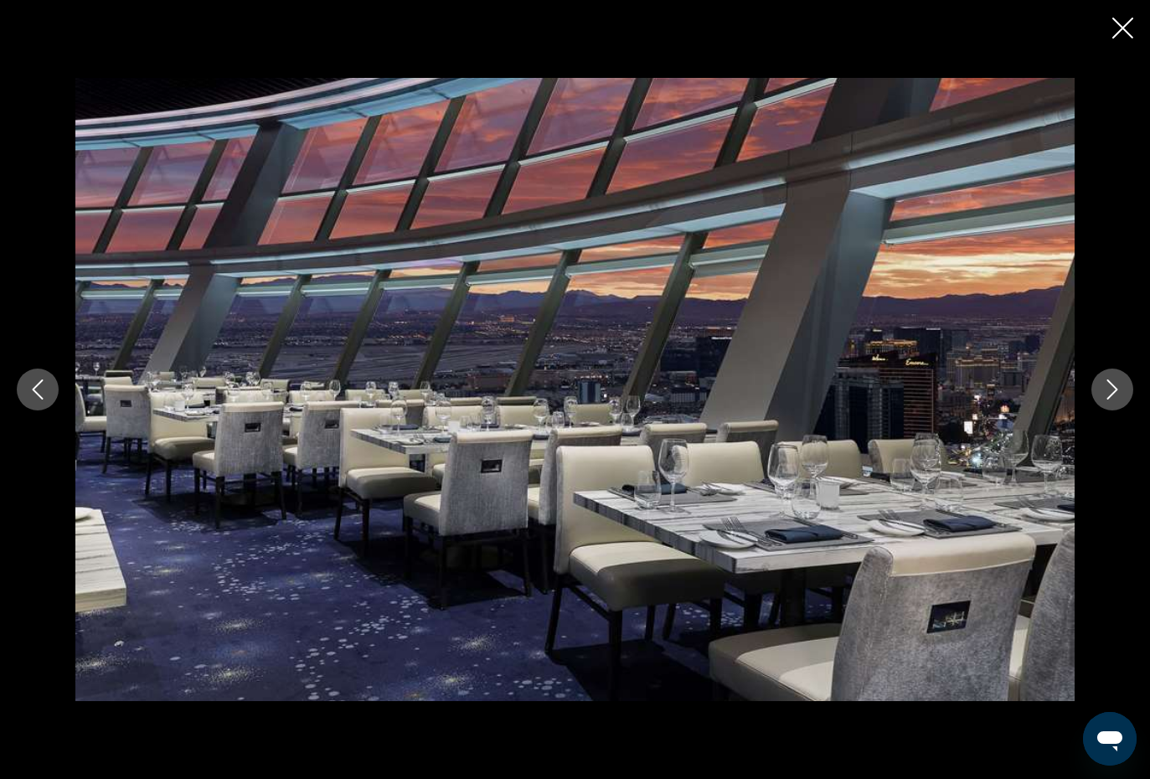
click at [1100, 396] on button "Next image" at bounding box center [1112, 390] width 42 height 42
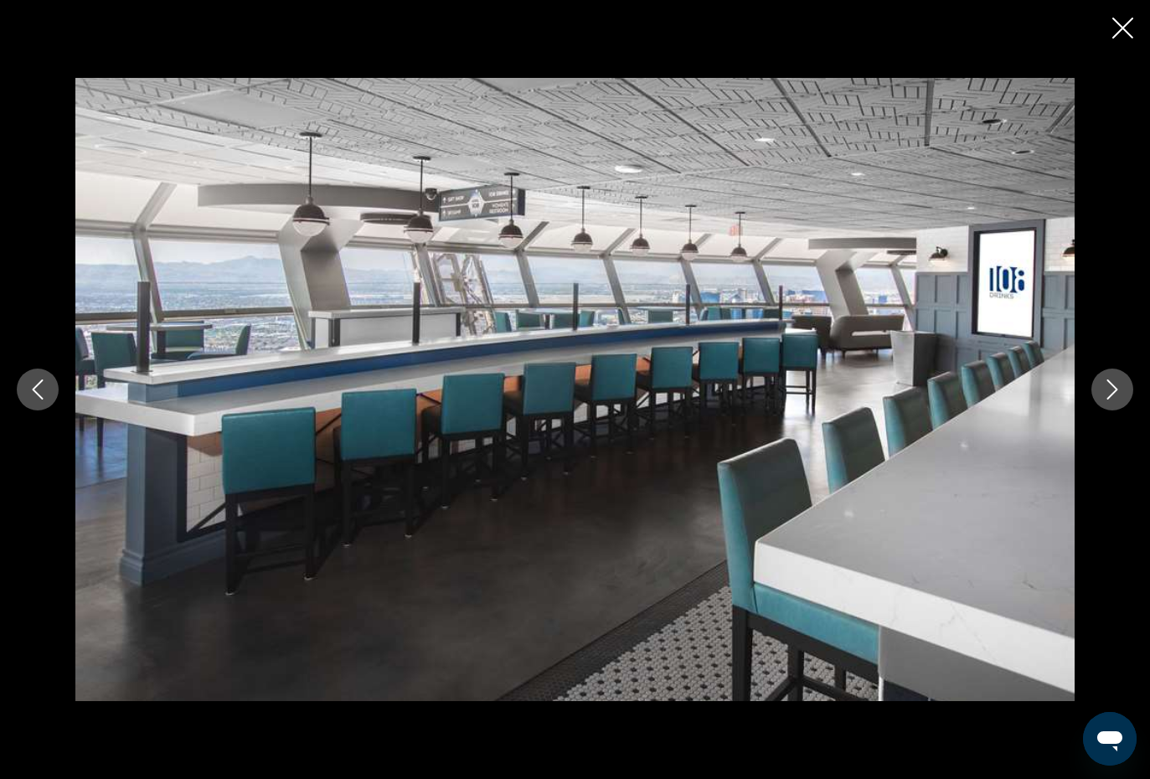
click at [1105, 395] on icon "Next image" at bounding box center [1112, 389] width 20 height 20
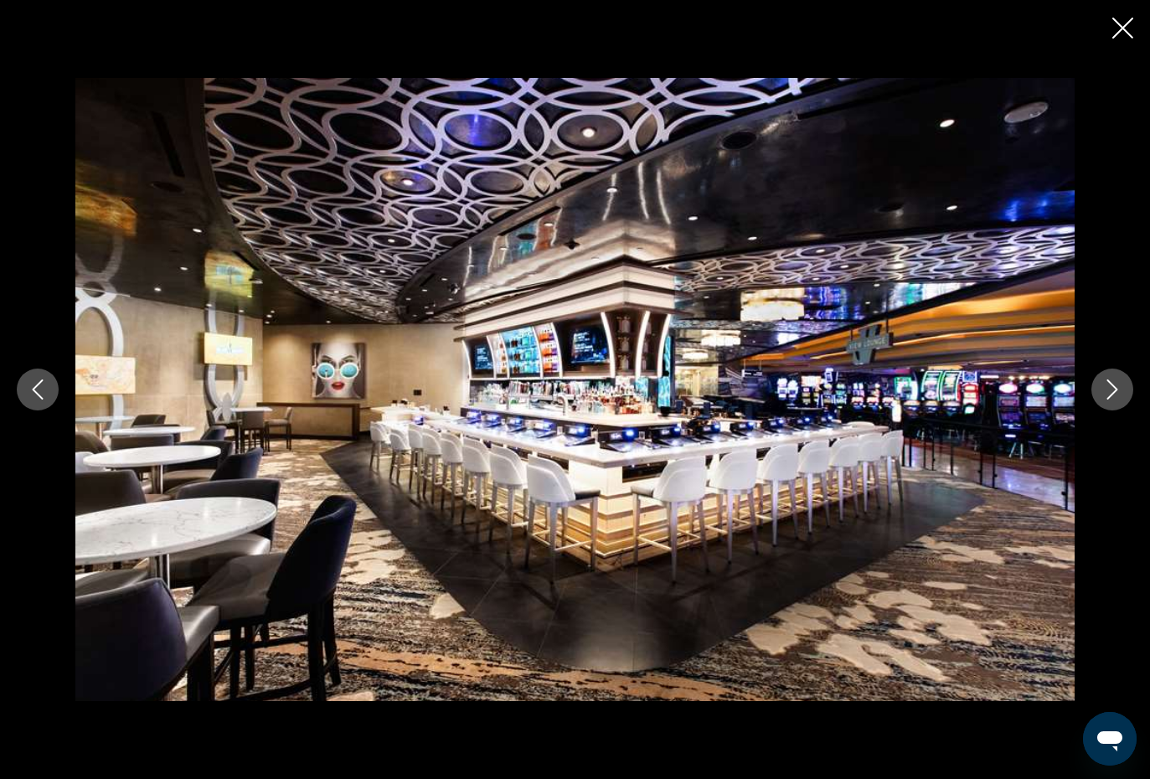
click at [1106, 395] on icon "Next image" at bounding box center [1112, 389] width 20 height 20
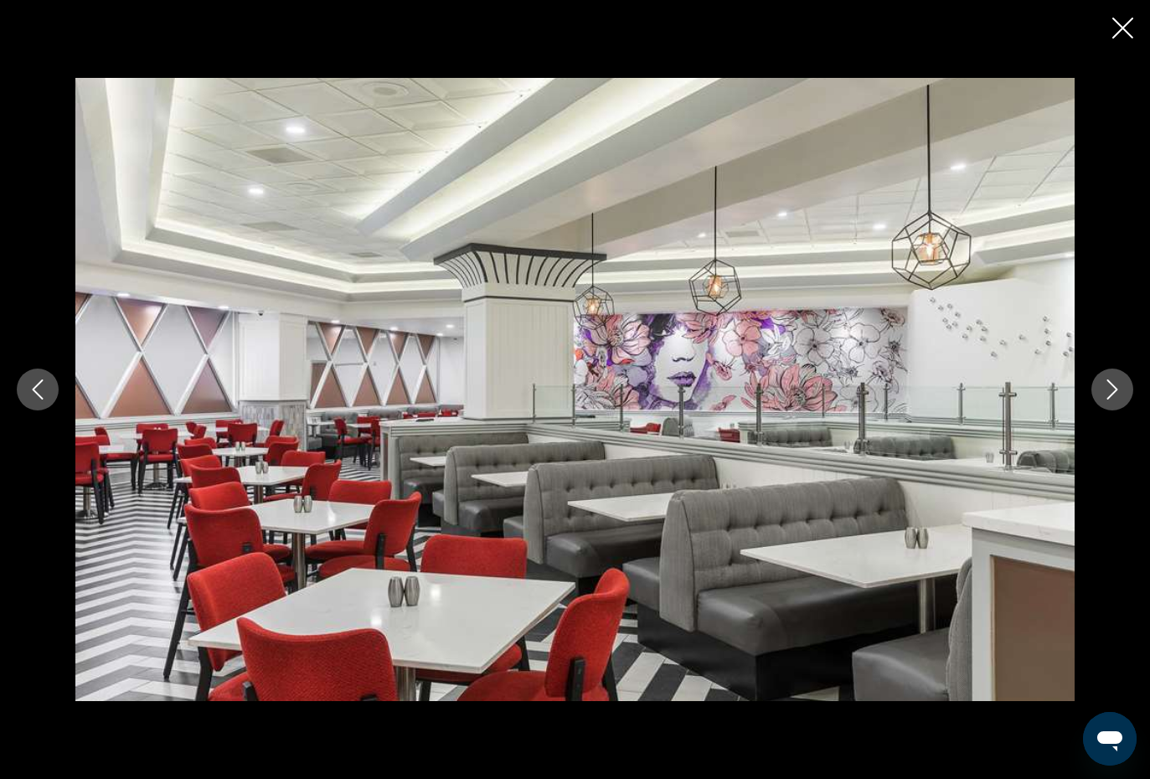
click at [1120, 379] on icon "Next image" at bounding box center [1112, 389] width 20 height 20
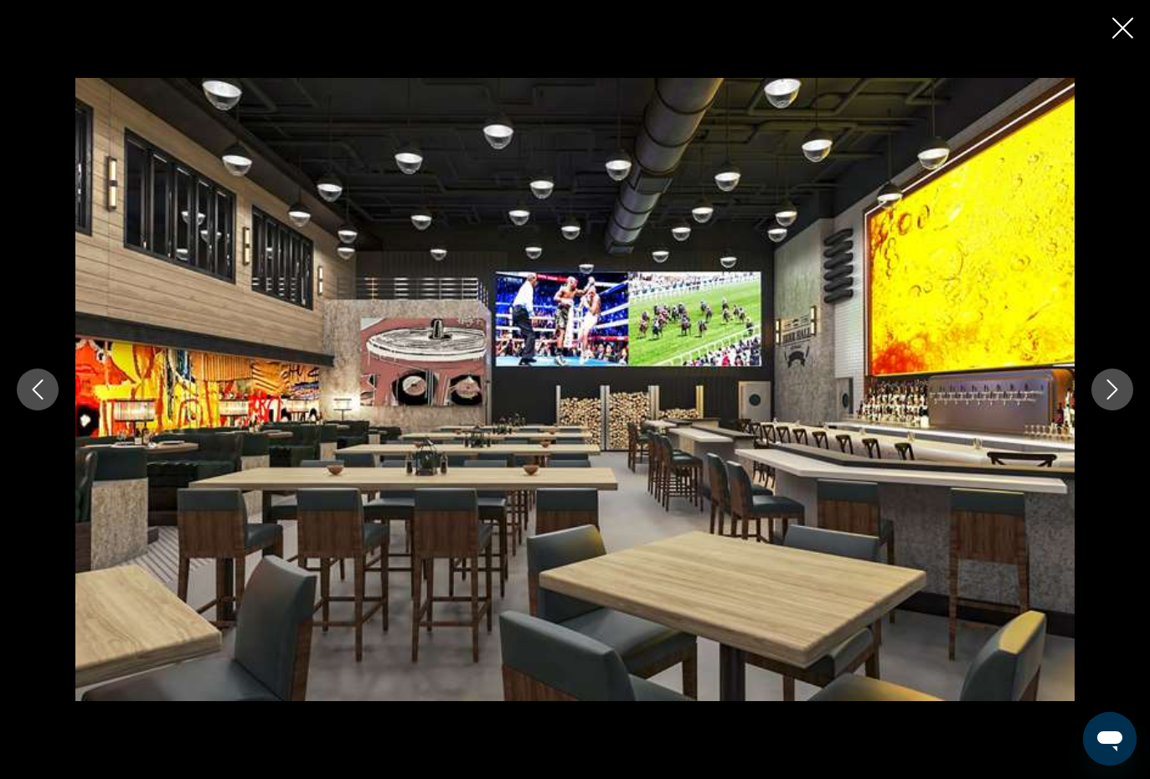
click at [1098, 399] on button "Next image" at bounding box center [1112, 390] width 42 height 42
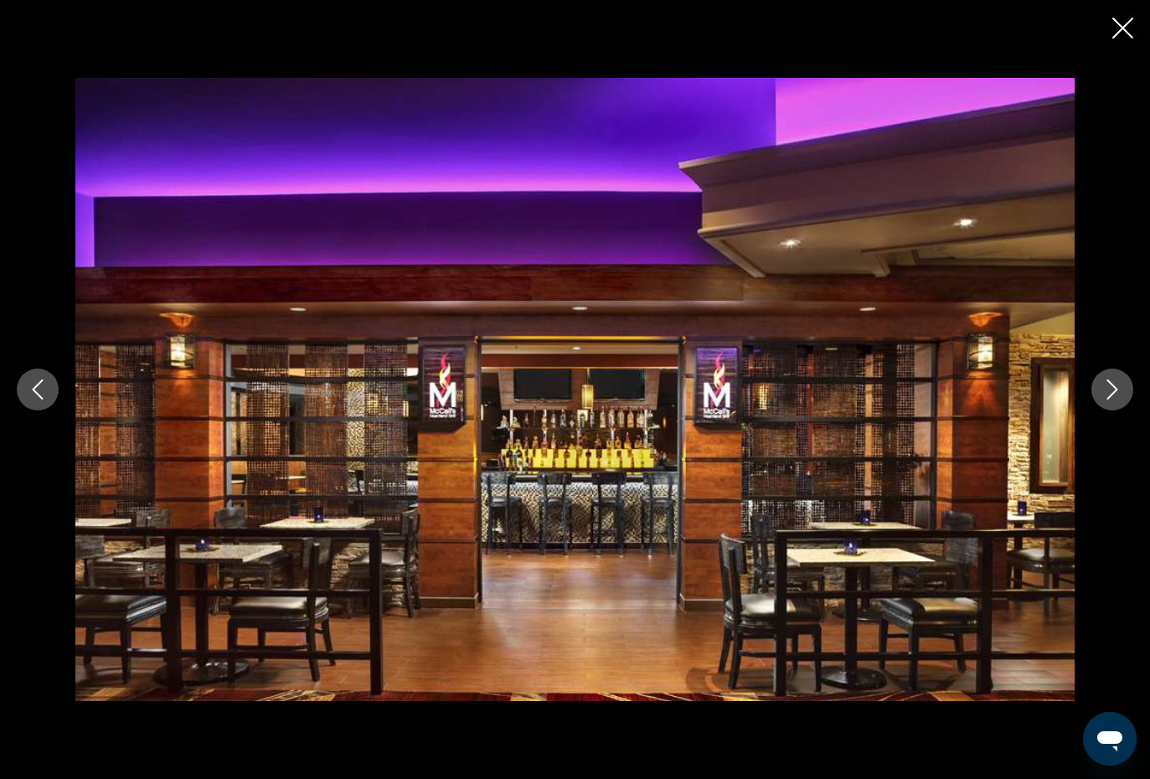
click at [1119, 383] on icon "Next image" at bounding box center [1112, 389] width 20 height 20
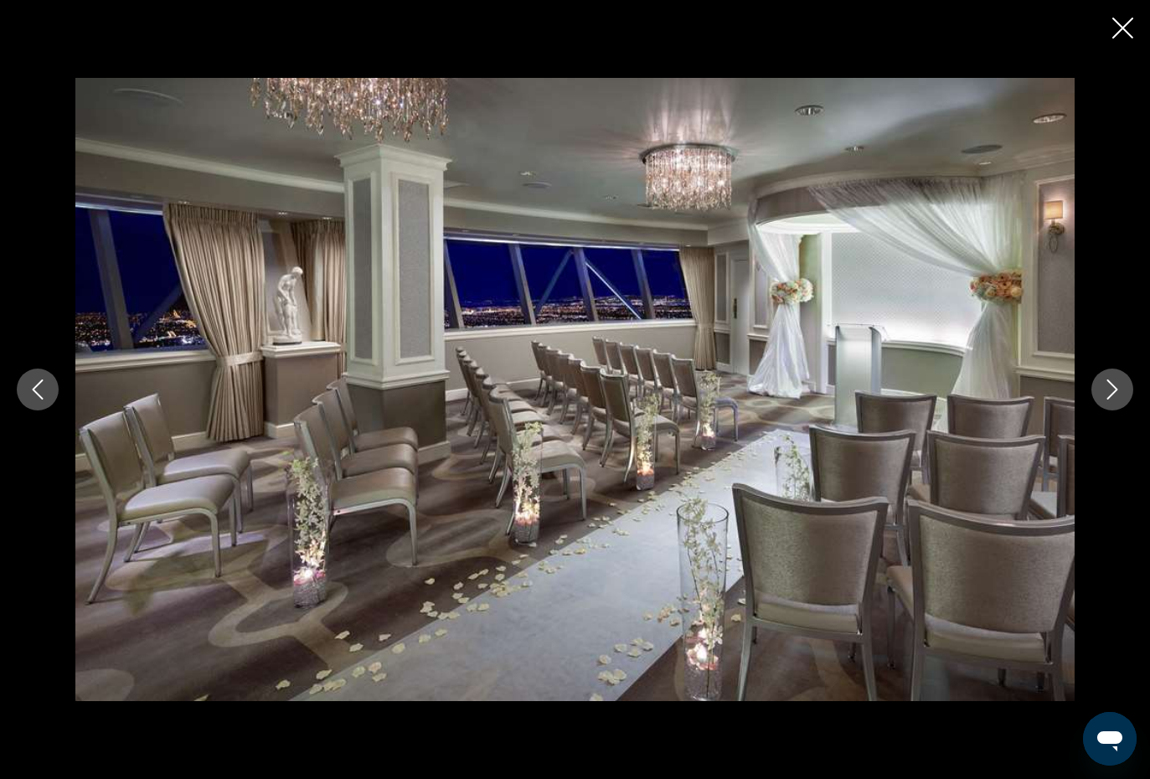
click at [1114, 390] on icon "Next image" at bounding box center [1112, 389] width 20 height 20
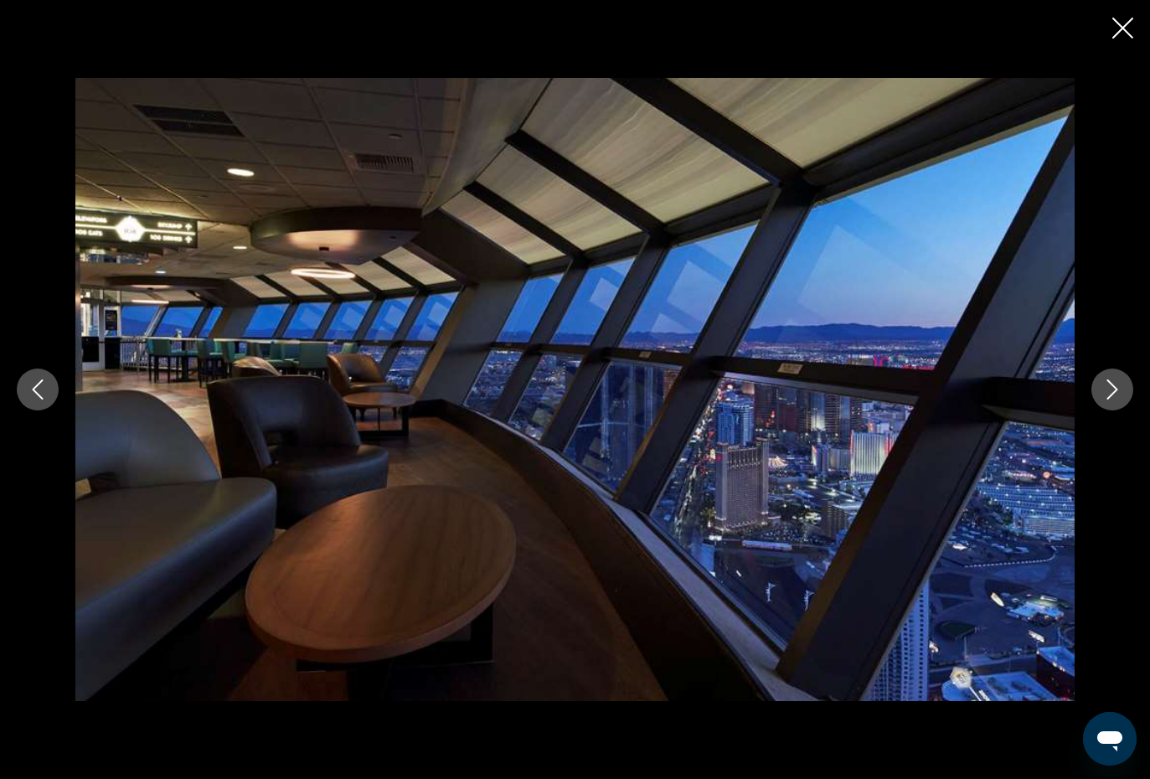
click at [1115, 385] on icon "Next image" at bounding box center [1112, 389] width 20 height 20
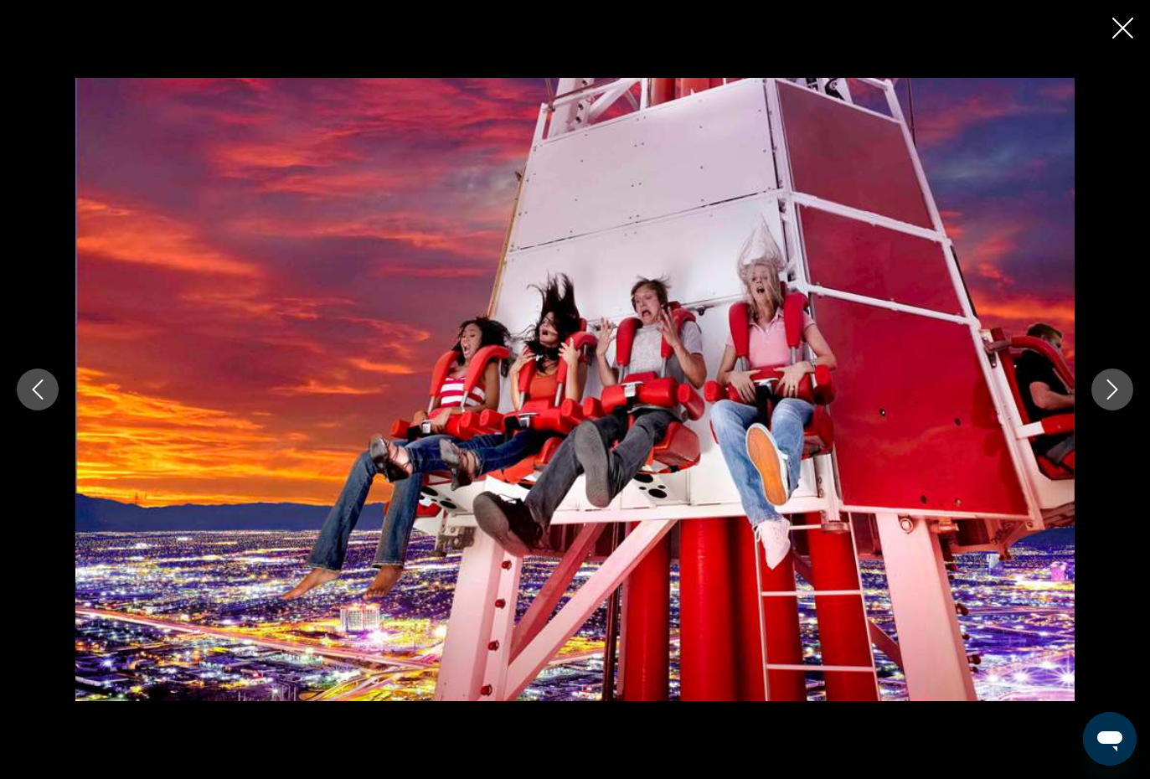
click at [1117, 384] on icon "Next image" at bounding box center [1112, 389] width 20 height 20
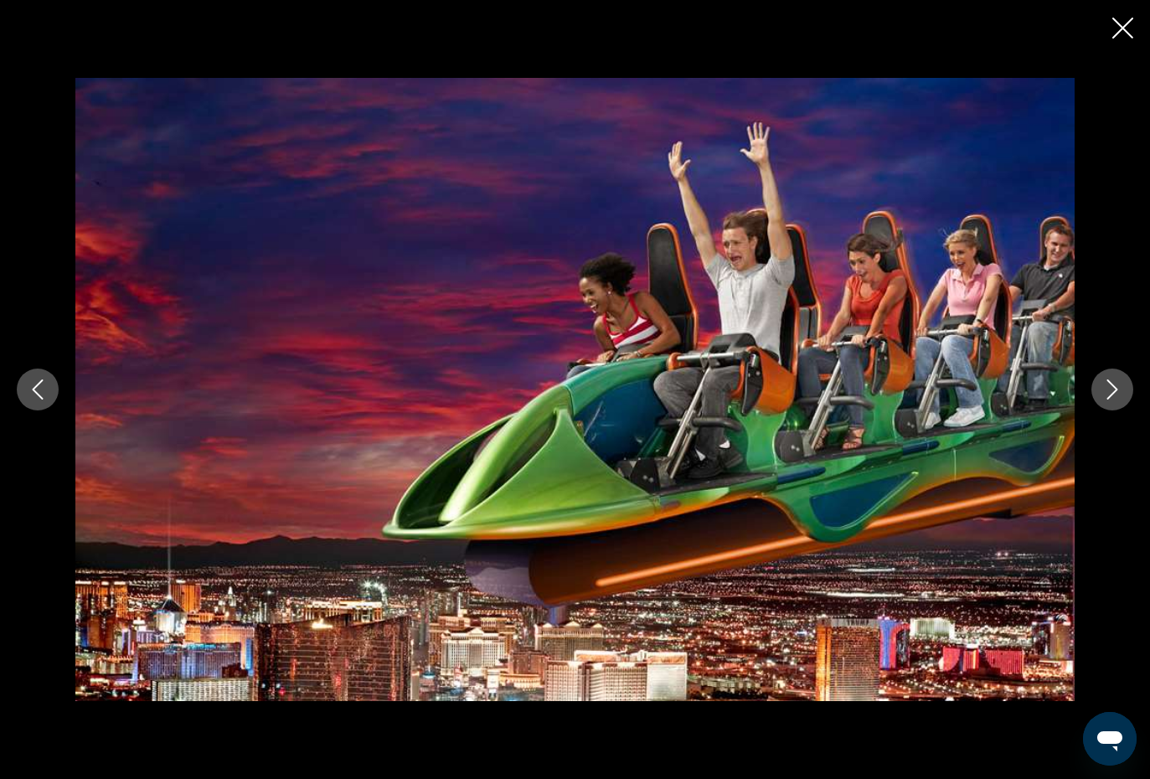
click at [1109, 389] on icon "Next image" at bounding box center [1112, 389] width 20 height 20
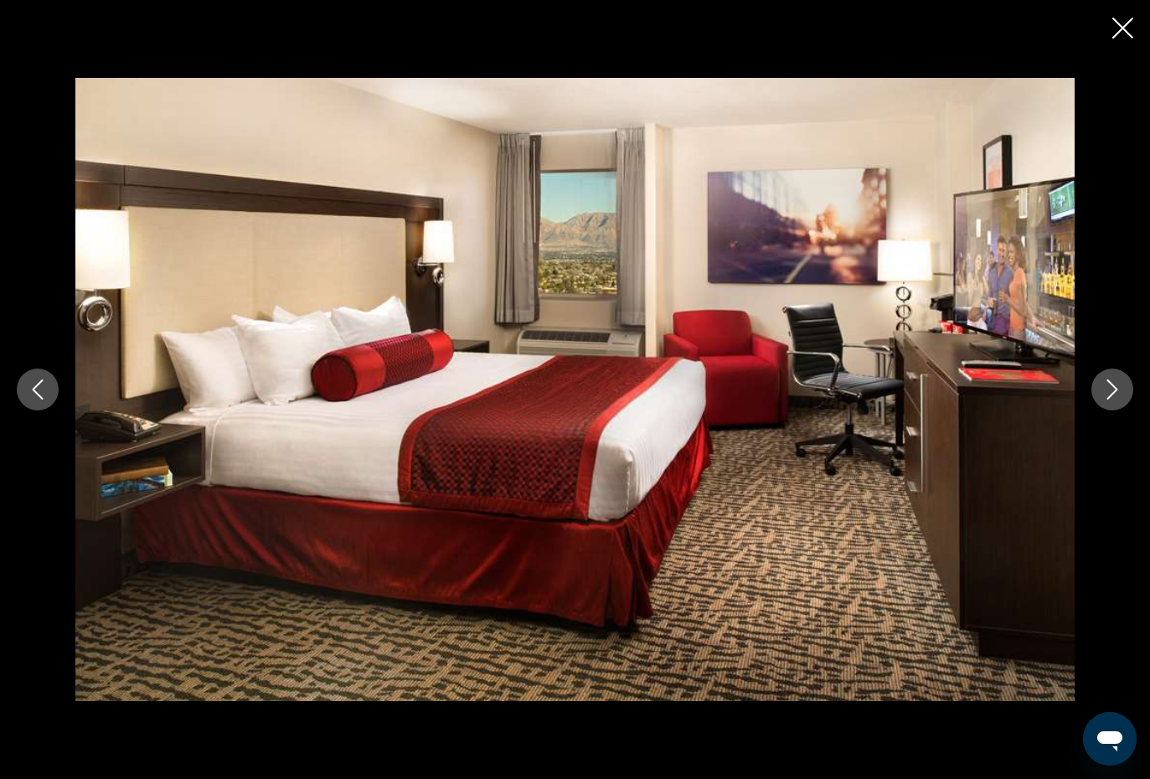
click at [1112, 400] on button "Next image" at bounding box center [1112, 390] width 42 height 42
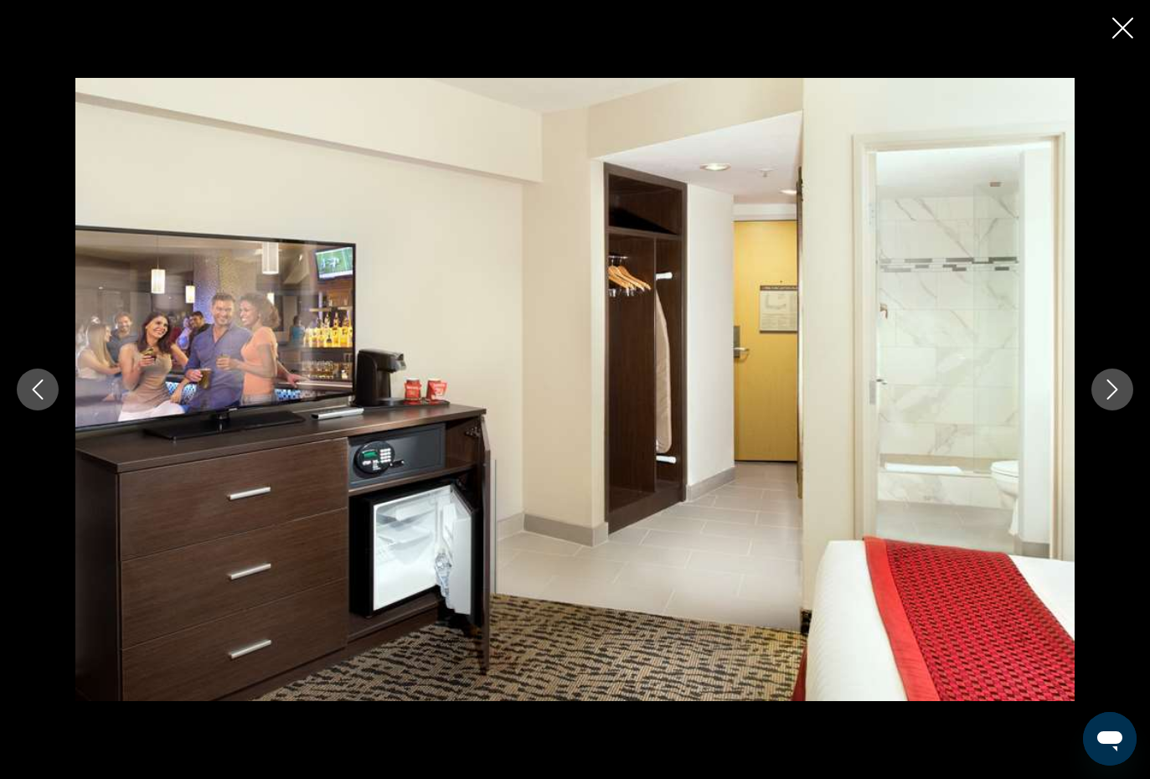
click at [1118, 395] on icon "Next image" at bounding box center [1112, 389] width 20 height 20
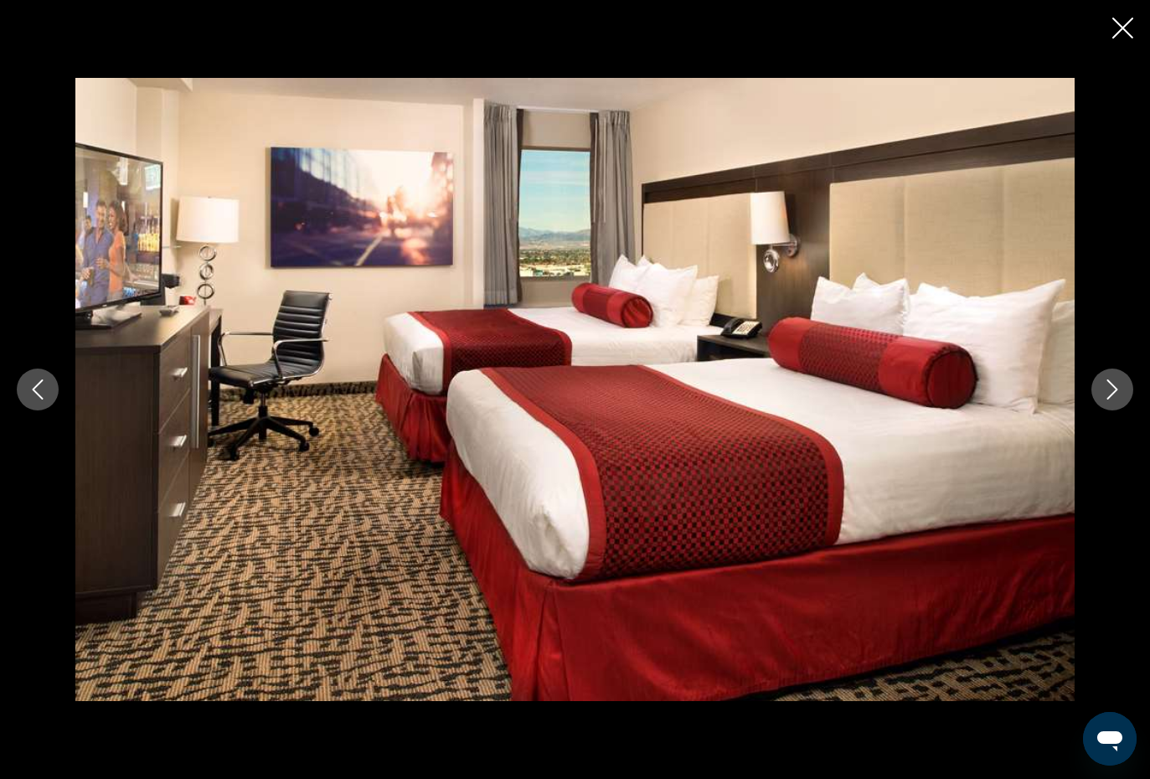
click at [1116, 395] on icon "Next image" at bounding box center [1112, 389] width 20 height 20
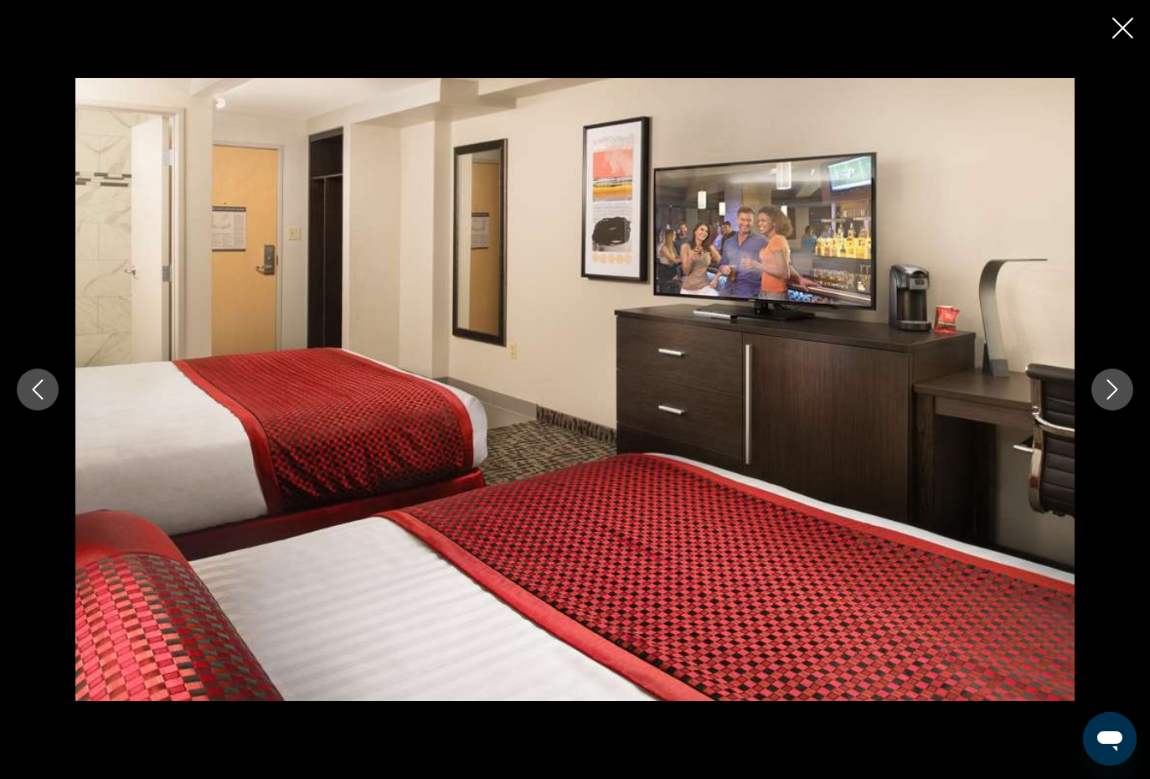
click at [1112, 393] on icon "Next image" at bounding box center [1112, 389] width 20 height 20
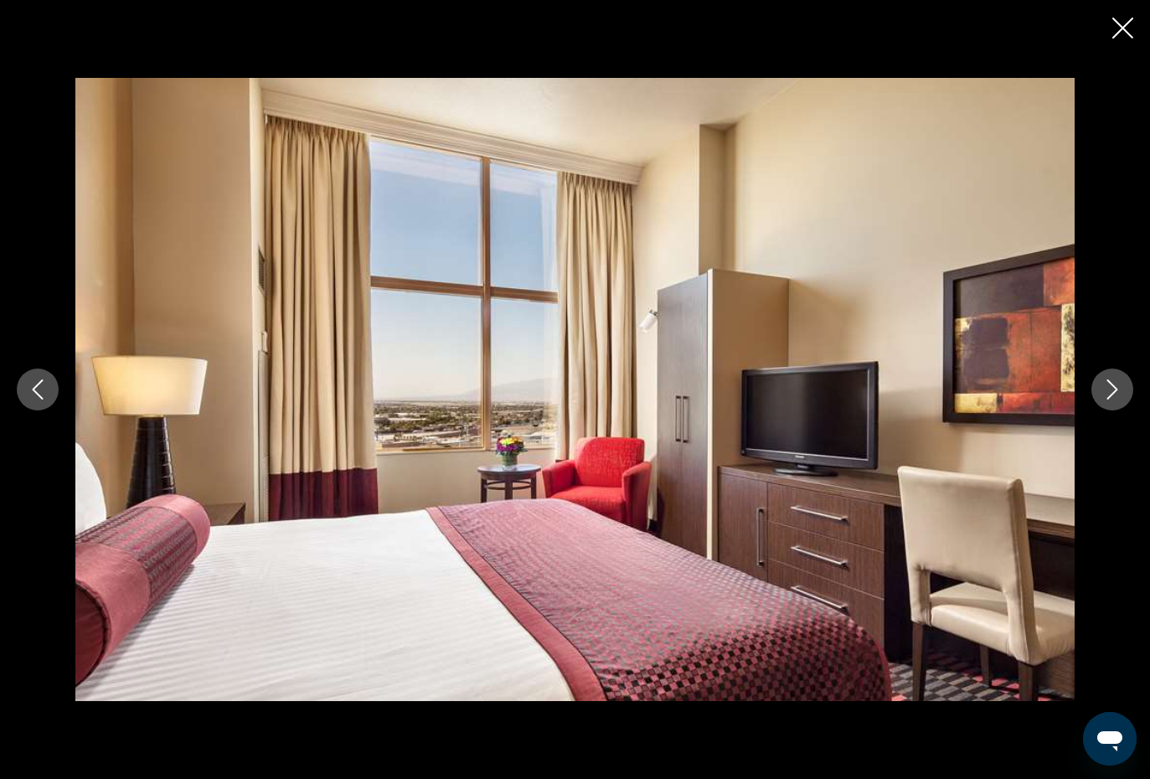
click at [1112, 395] on icon "Next image" at bounding box center [1112, 389] width 20 height 20
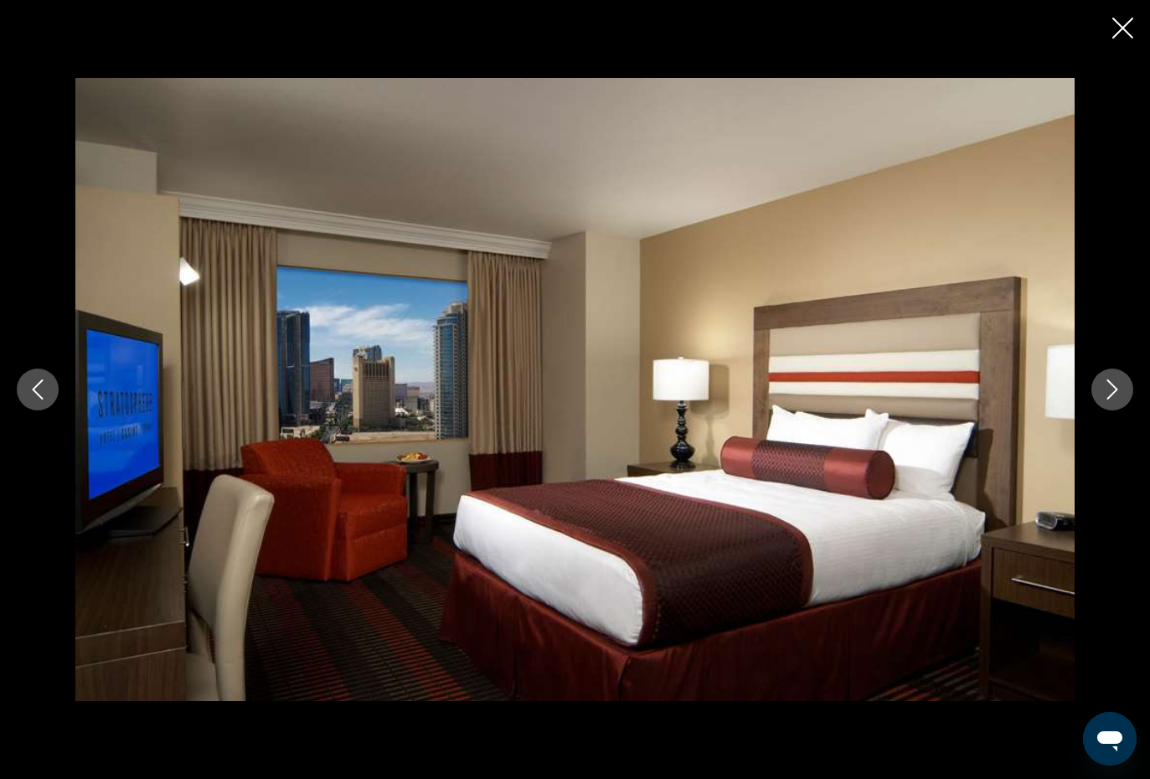
click at [1119, 390] on icon "Next image" at bounding box center [1112, 389] width 20 height 20
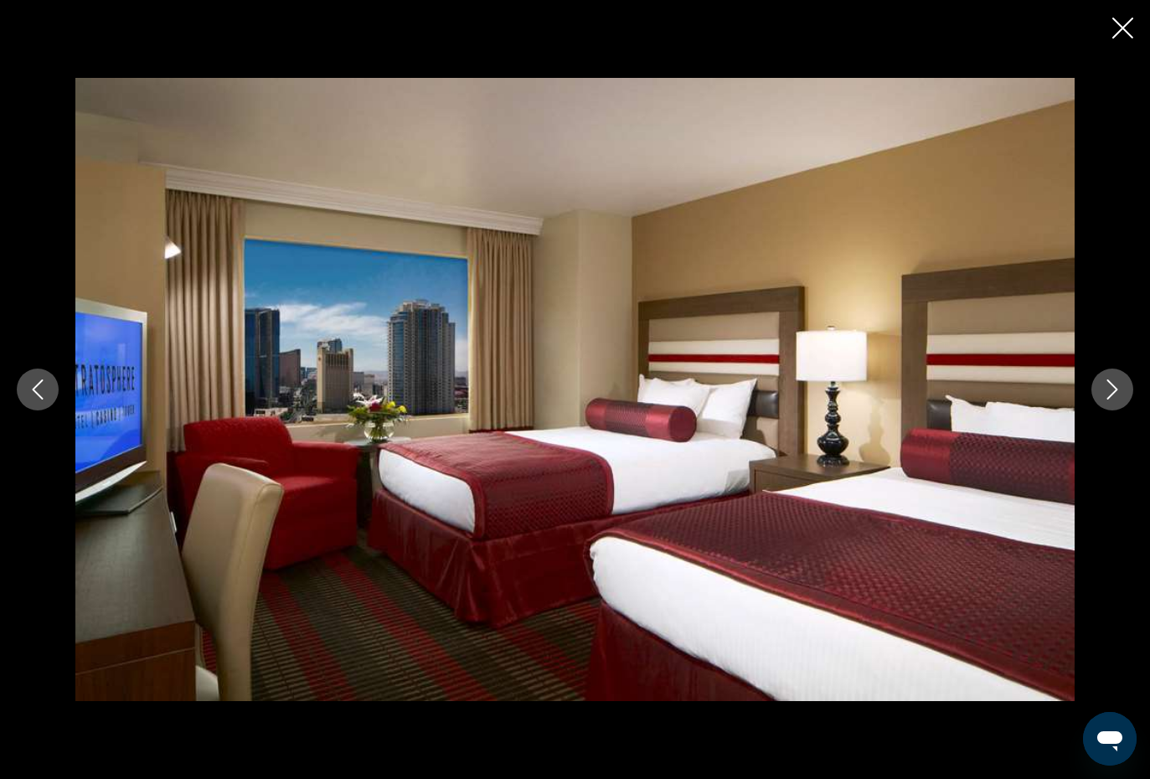
click at [1119, 389] on icon "Next image" at bounding box center [1112, 389] width 20 height 20
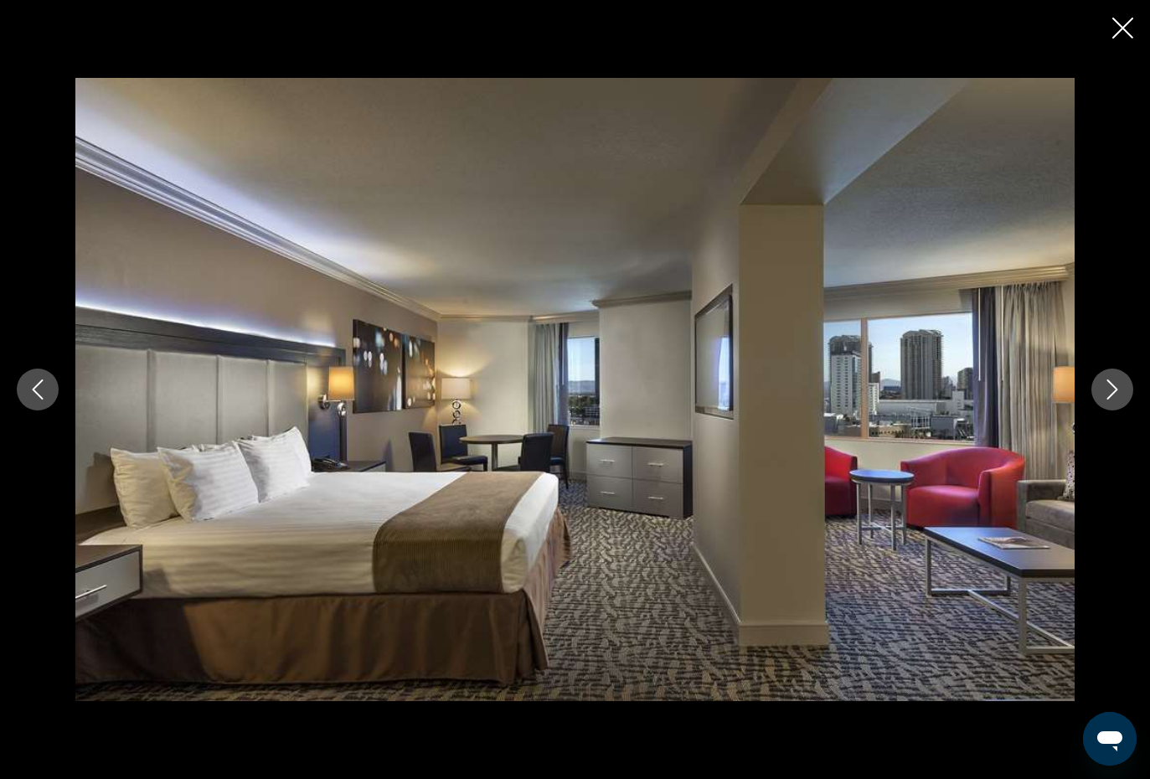
click at [1119, 388] on icon "Next image" at bounding box center [1112, 389] width 20 height 20
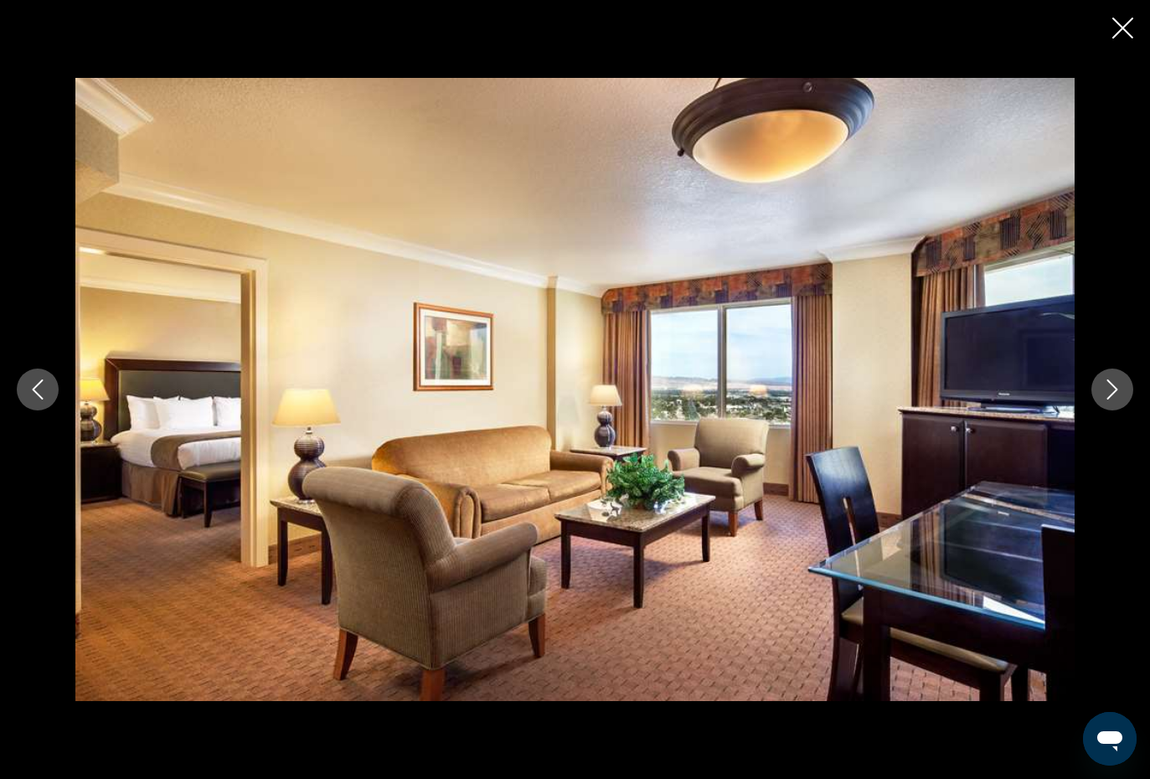
click at [1118, 389] on icon "Next image" at bounding box center [1112, 389] width 20 height 20
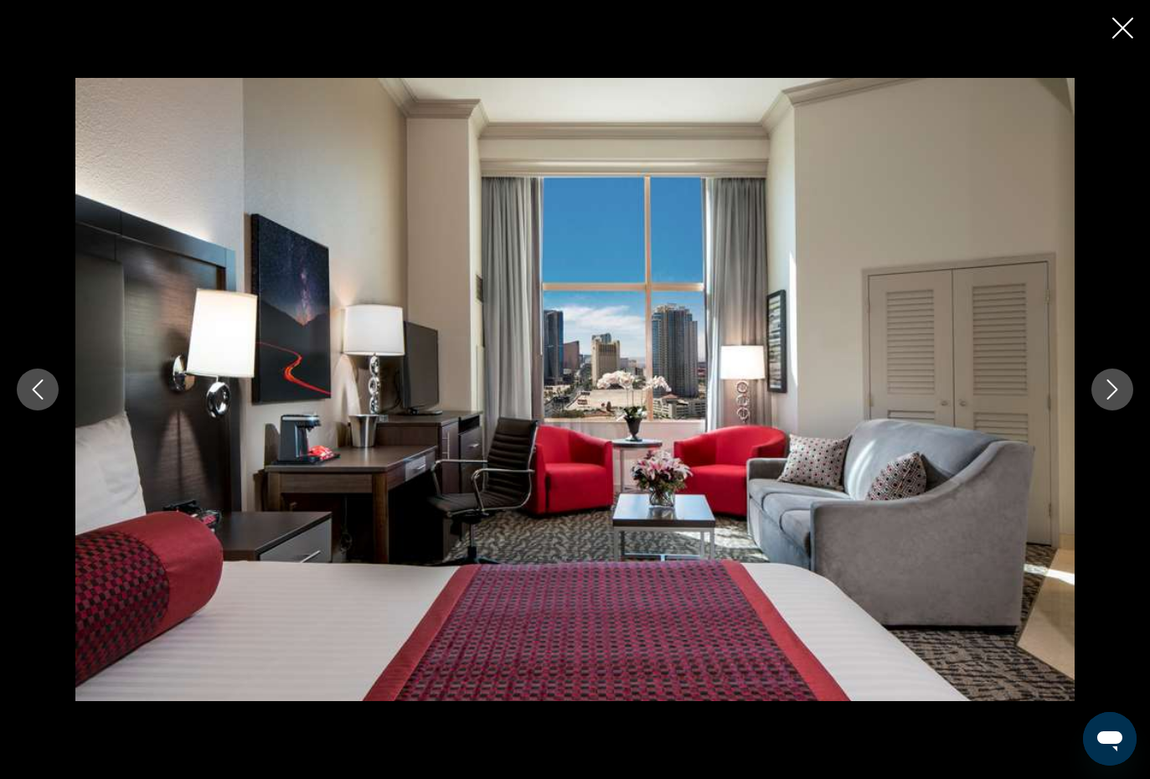
click at [1117, 390] on icon "Next image" at bounding box center [1112, 389] width 11 height 20
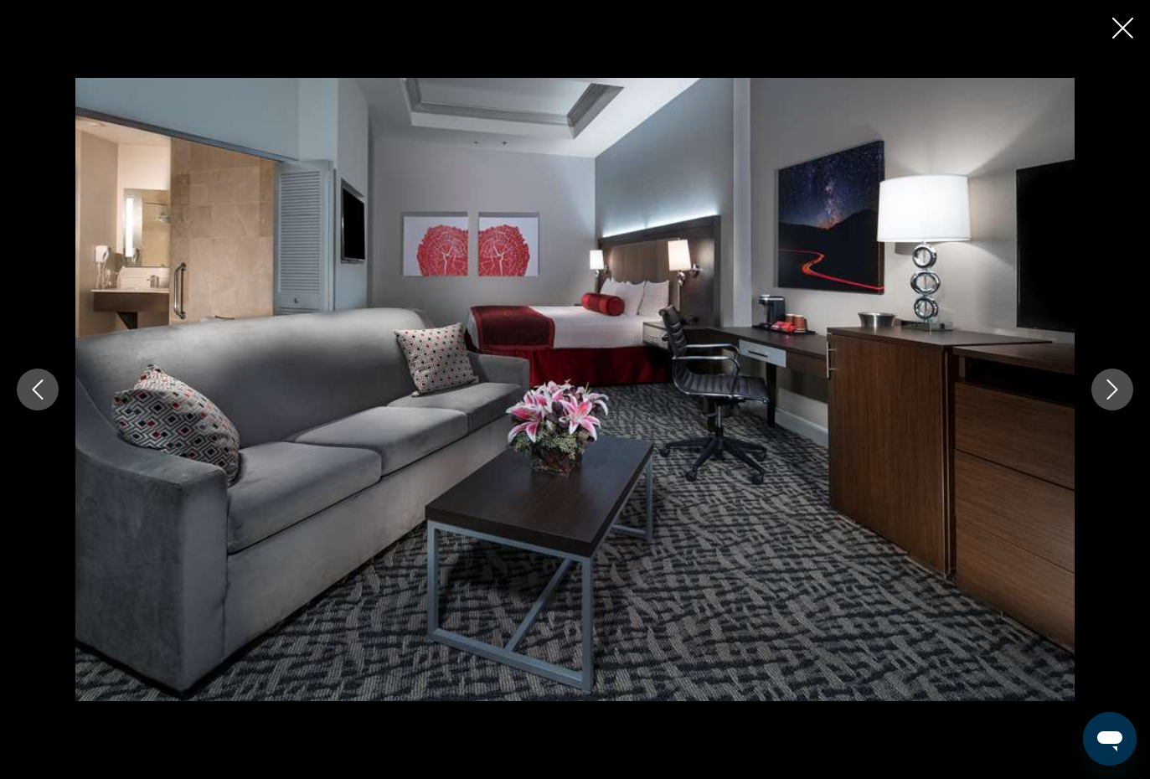
click at [1106, 37] on div "prev next" at bounding box center [575, 389] width 1150 height 779
click at [1133, 17] on div "prev next" at bounding box center [575, 389] width 1150 height 779
click at [1127, 22] on icon "Close slideshow" at bounding box center [1122, 28] width 21 height 21
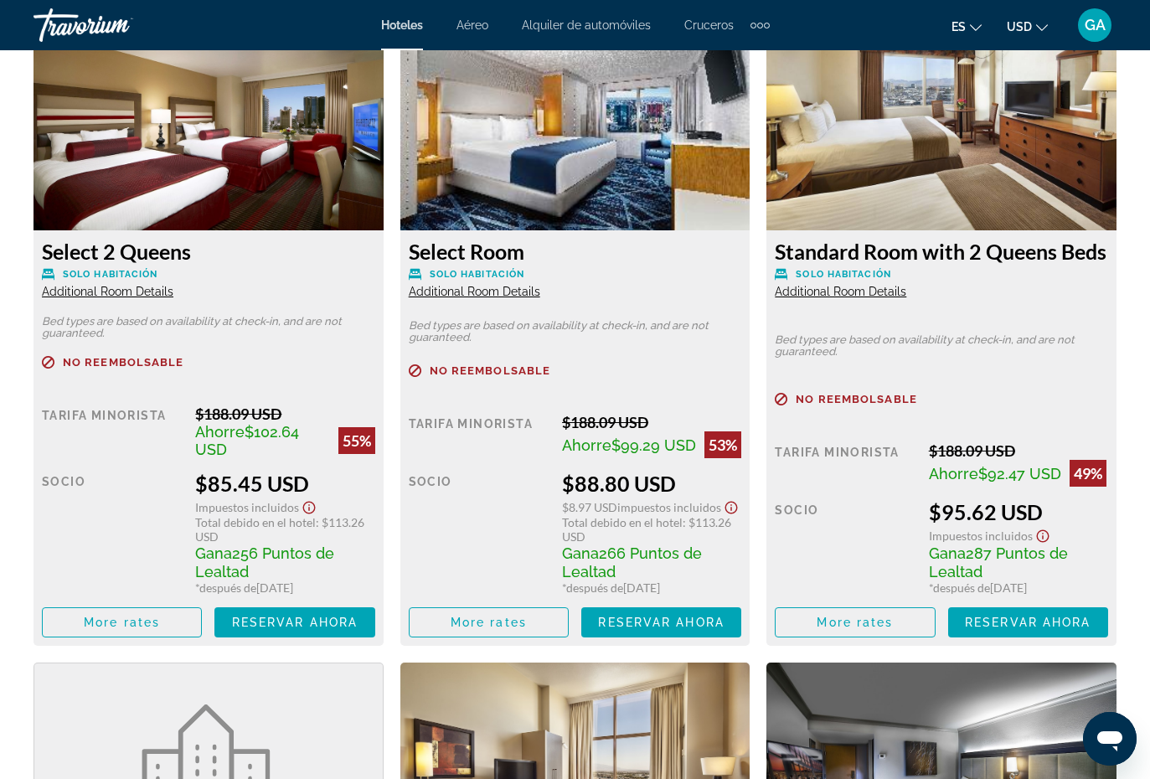
scroll to position [2639, 0]
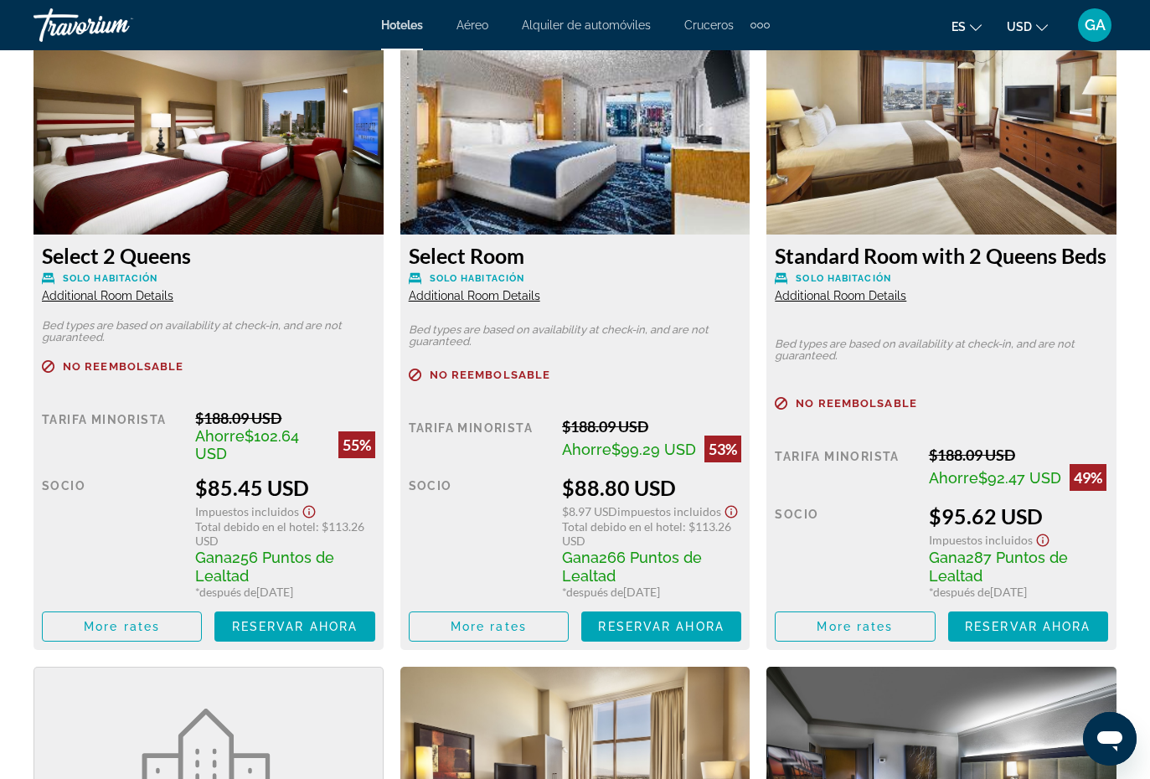
click at [701, 623] on span "Reservar ahora" at bounding box center [661, 626] width 126 height 13
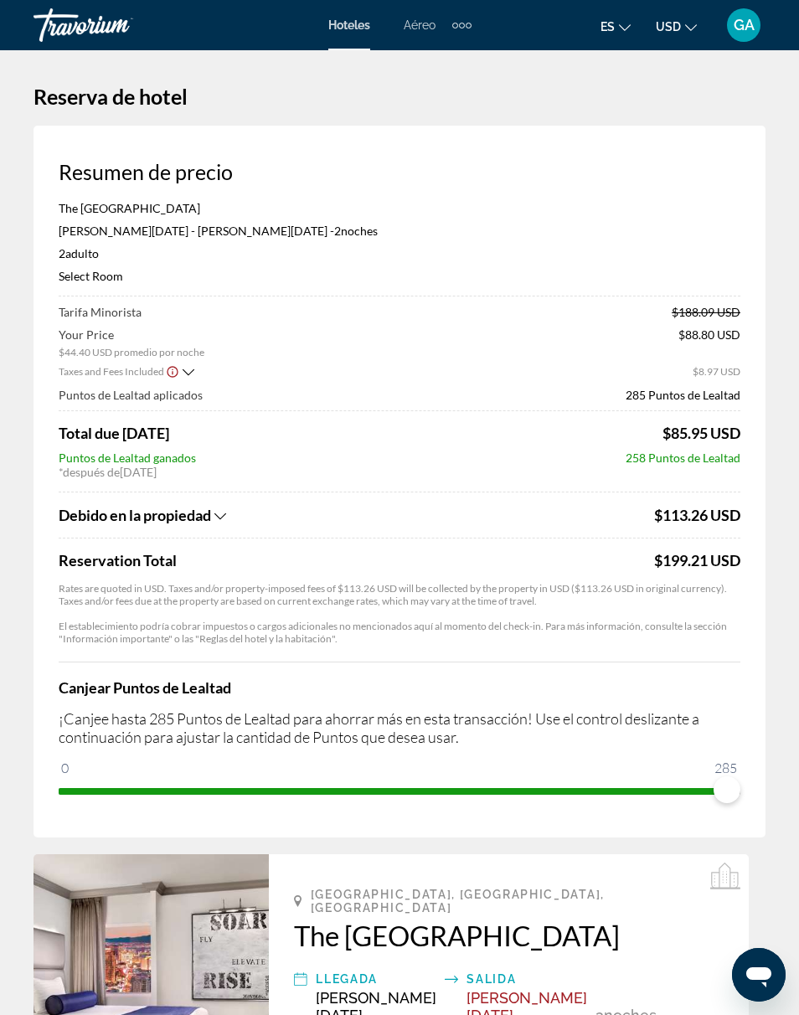
click at [221, 509] on icon "Show Taxes and Fees breakdown" at bounding box center [220, 516] width 12 height 14
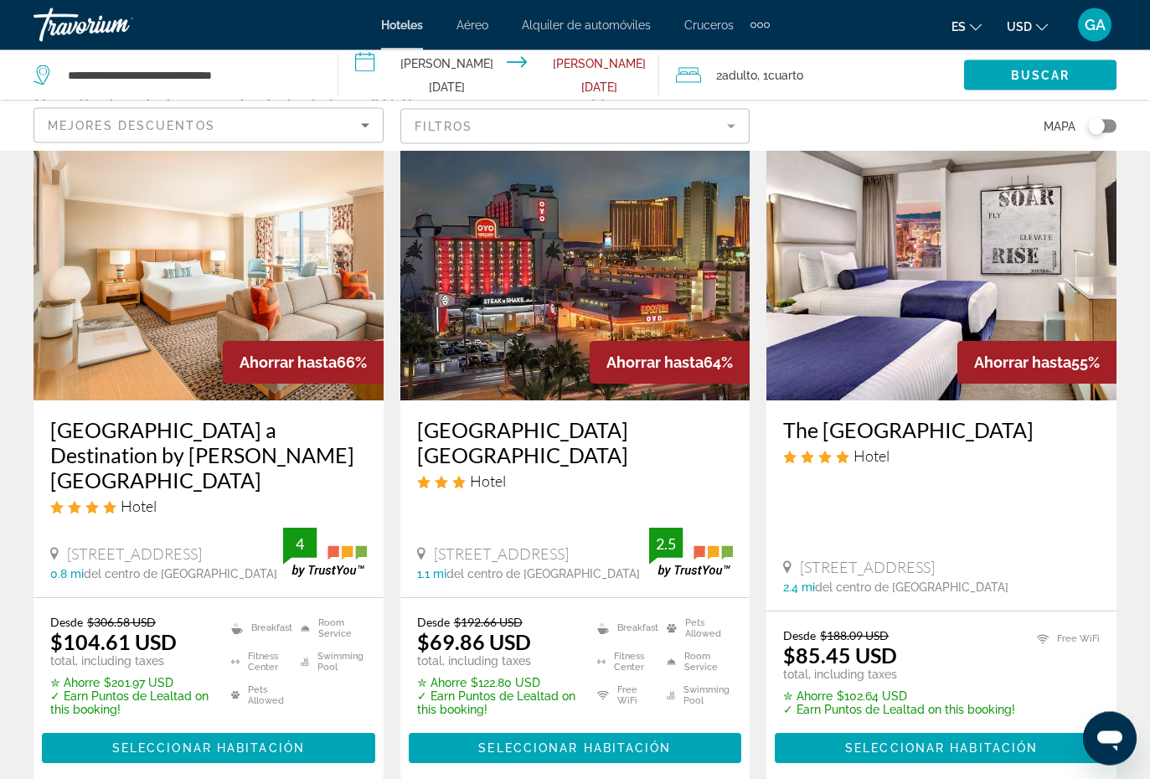
scroll to position [77, 0]
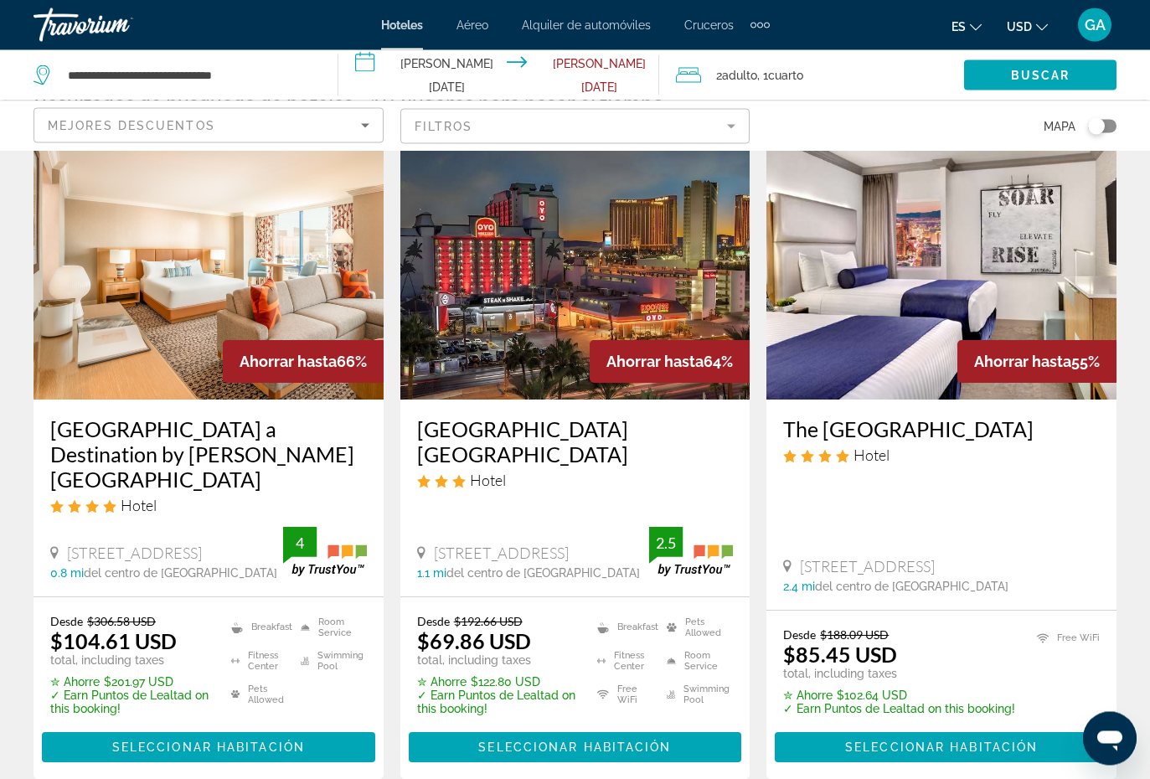
click at [567, 292] on img "Main content" at bounding box center [575, 266] width 350 height 268
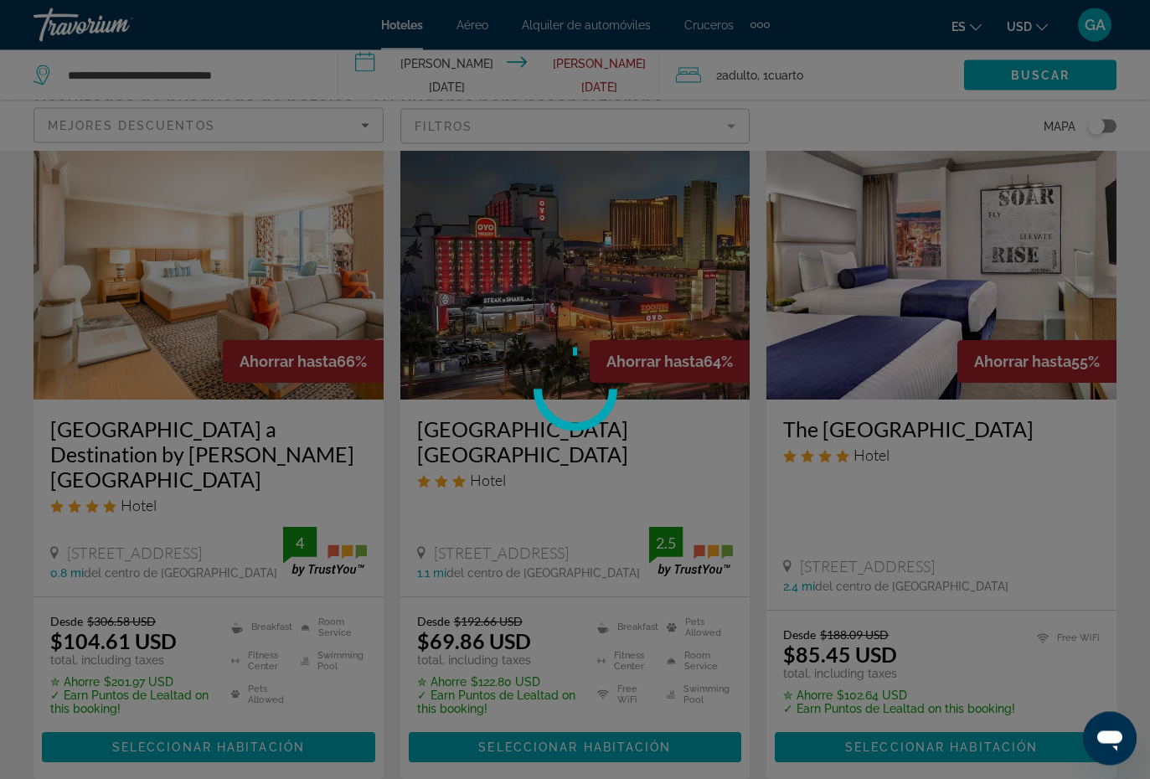
scroll to position [78, 0]
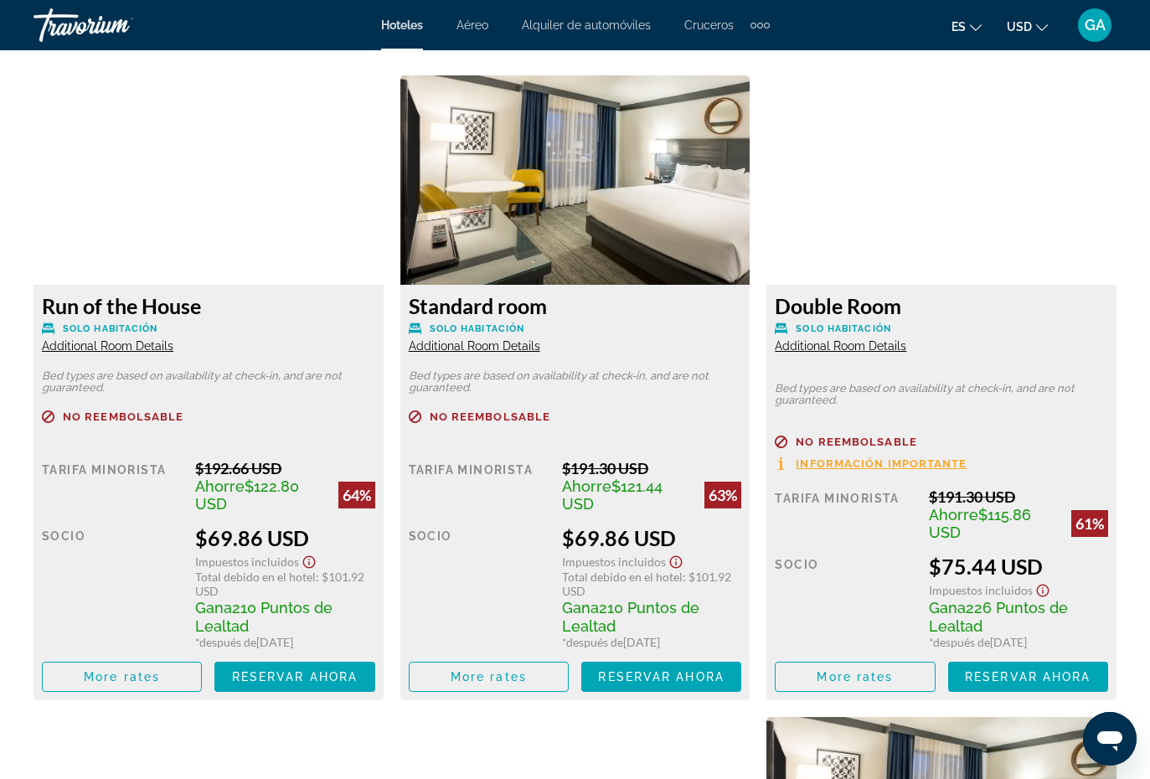
scroll to position [2590, 0]
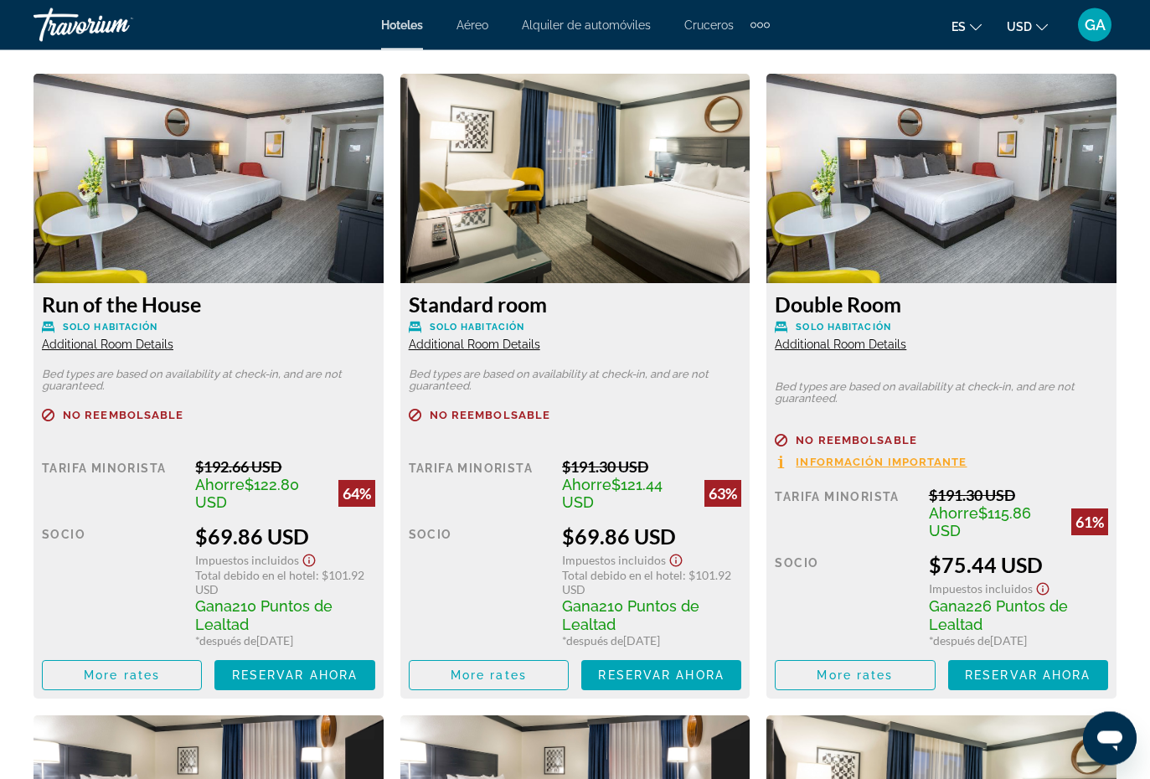
click at [322, 623] on span "Reservar ahora" at bounding box center [295, 675] width 126 height 13
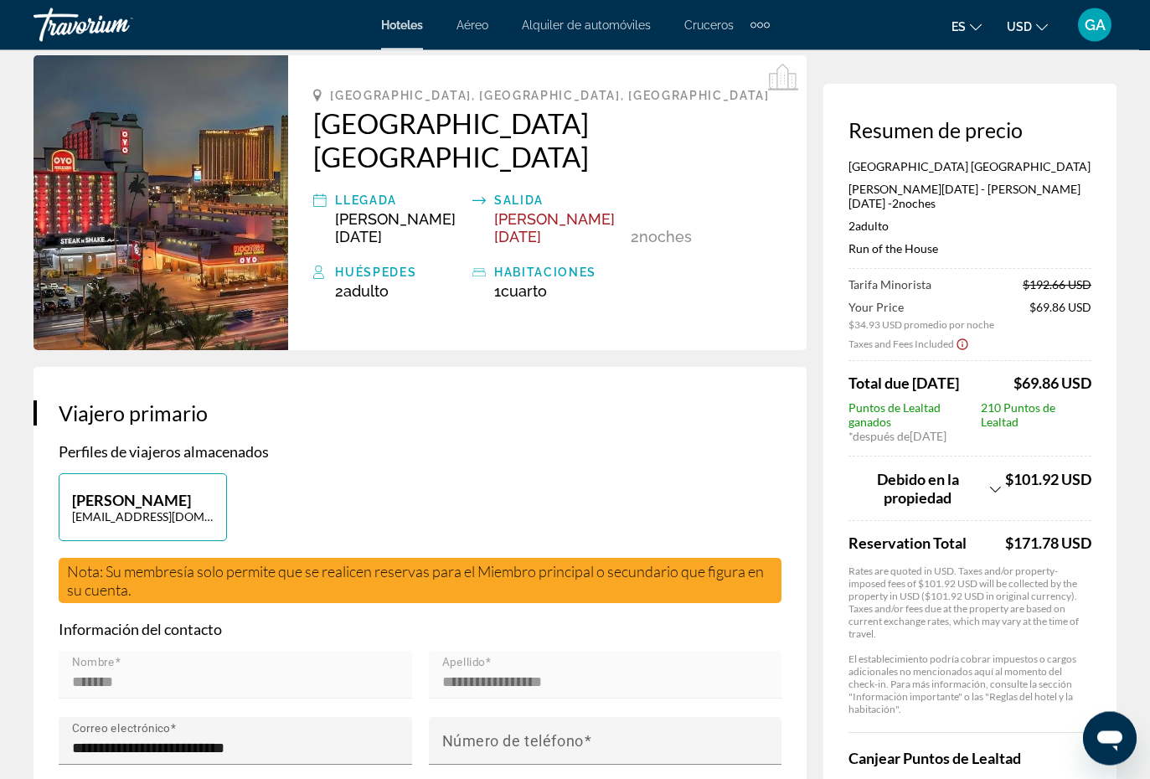
scroll to position [76, 0]
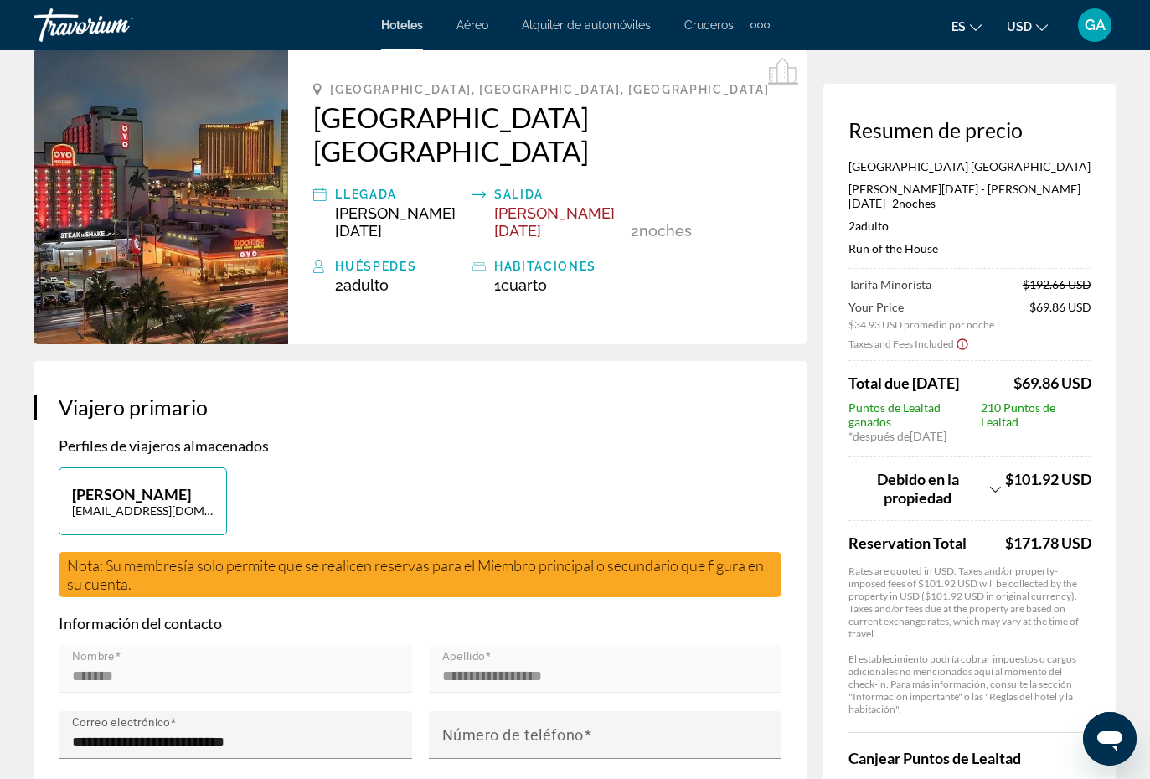
click at [996, 482] on icon "Show Taxes and Fees breakdown" at bounding box center [995, 489] width 11 height 14
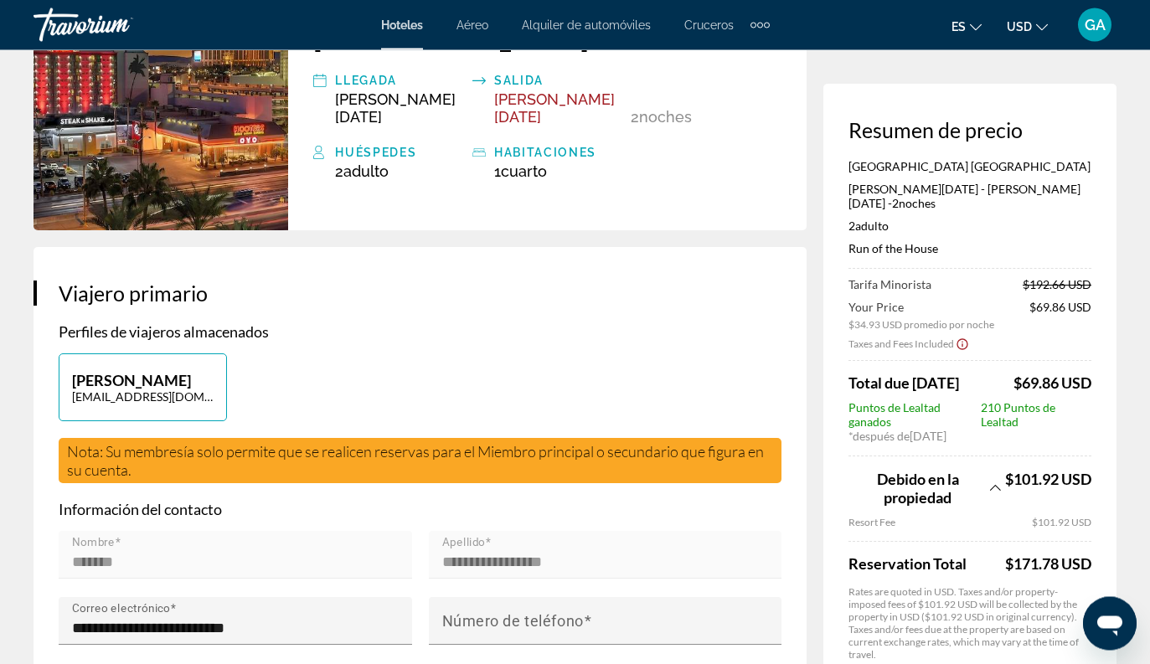
scroll to position [0, 0]
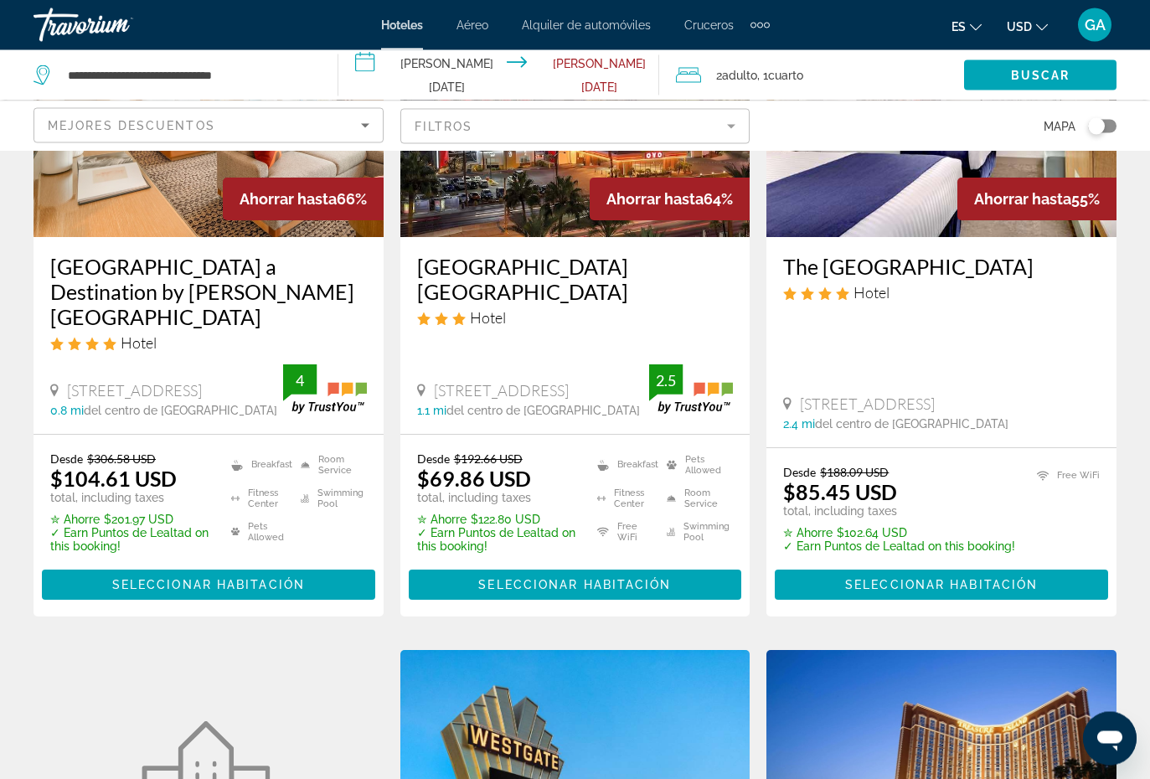
scroll to position [239, 0]
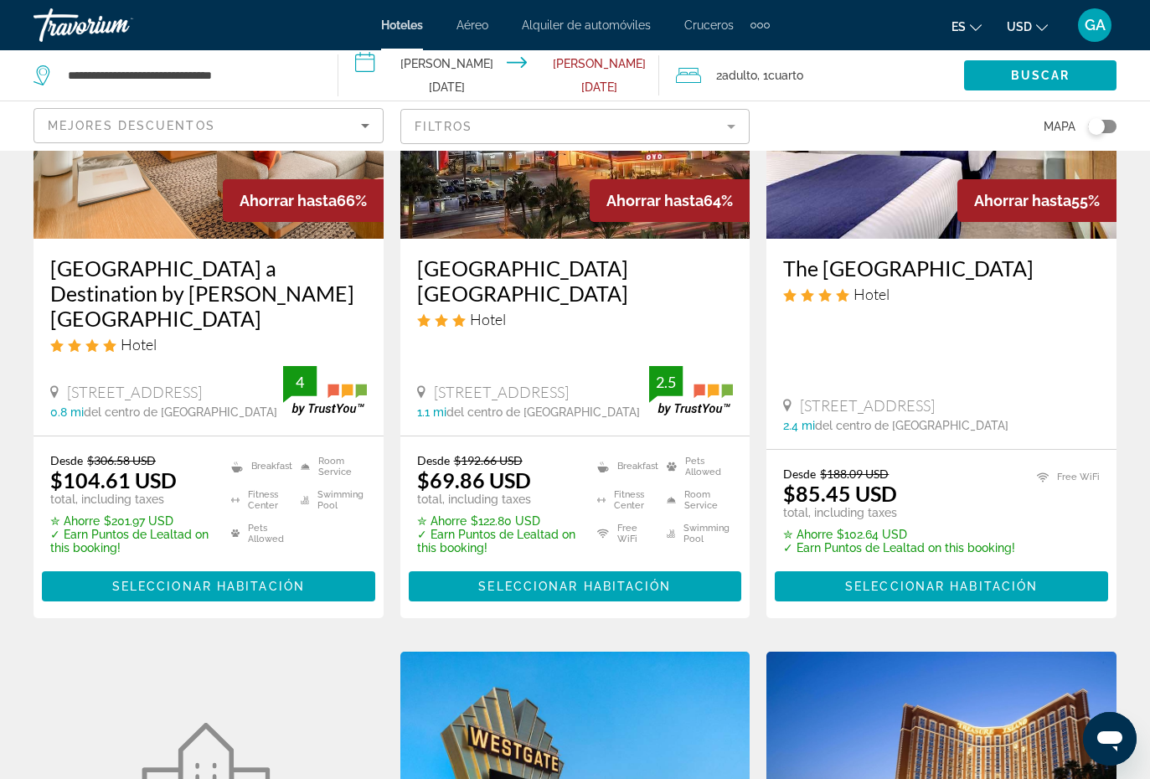
click at [321, 566] on span "Main content" at bounding box center [208, 586] width 333 height 40
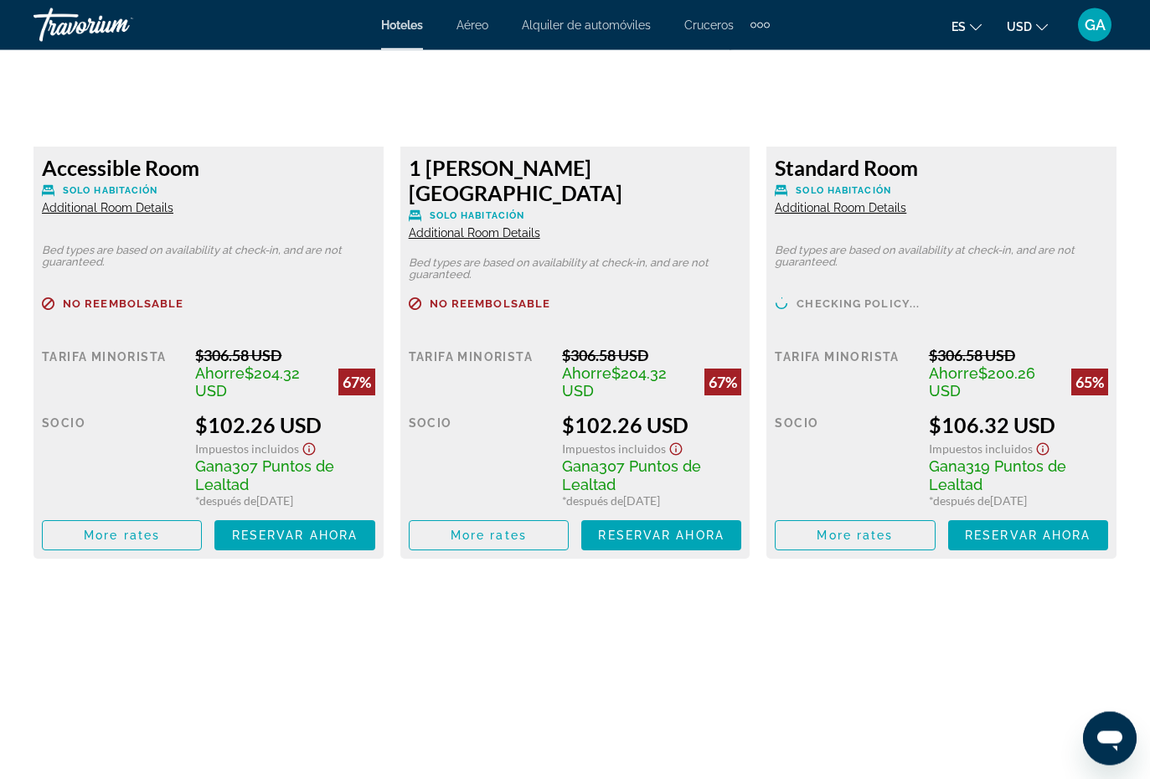
scroll to position [2729, 0]
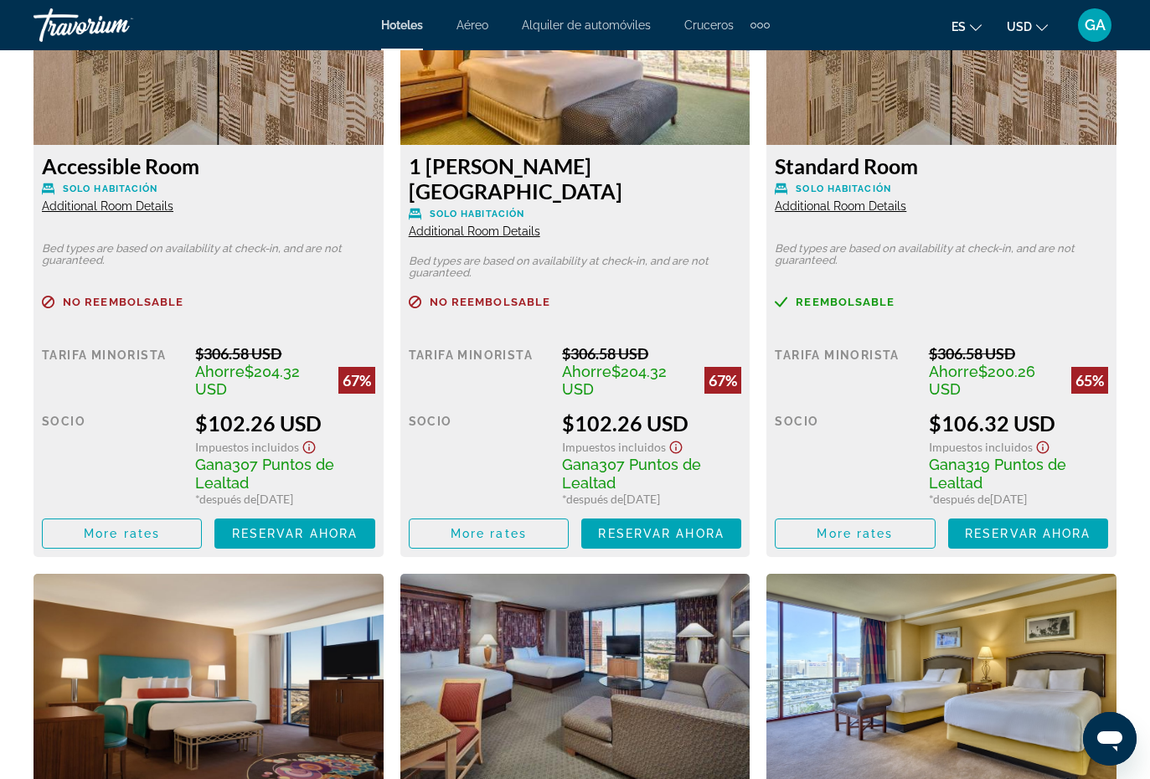
click at [157, 524] on span "Main content" at bounding box center [122, 533] width 158 height 40
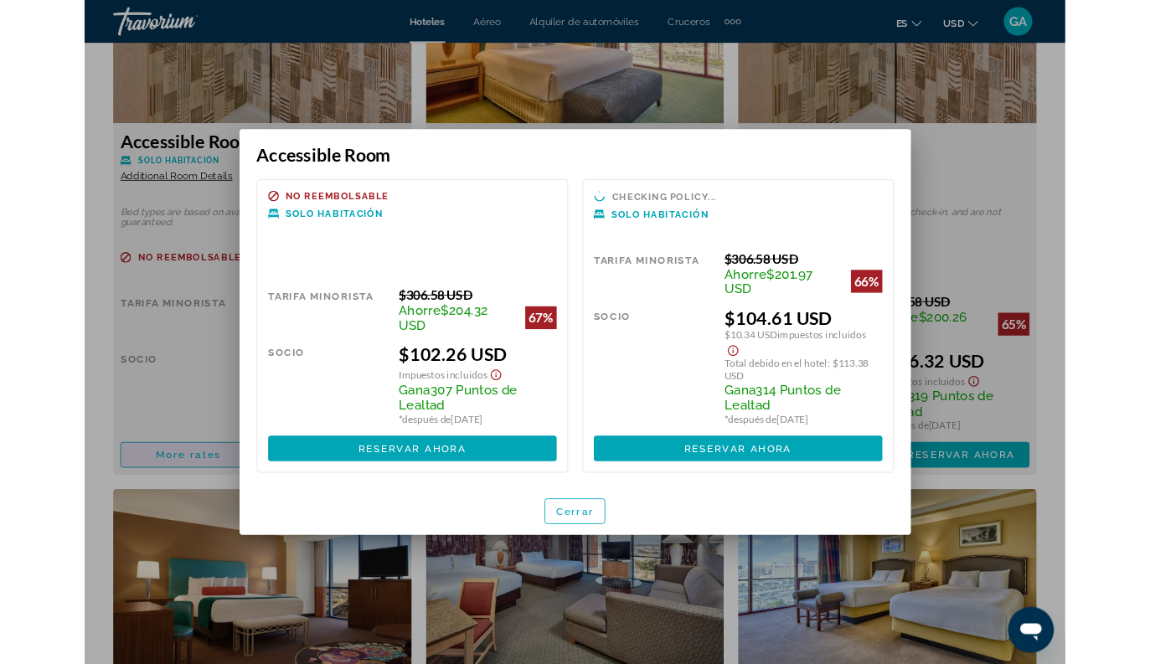
scroll to position [0, 0]
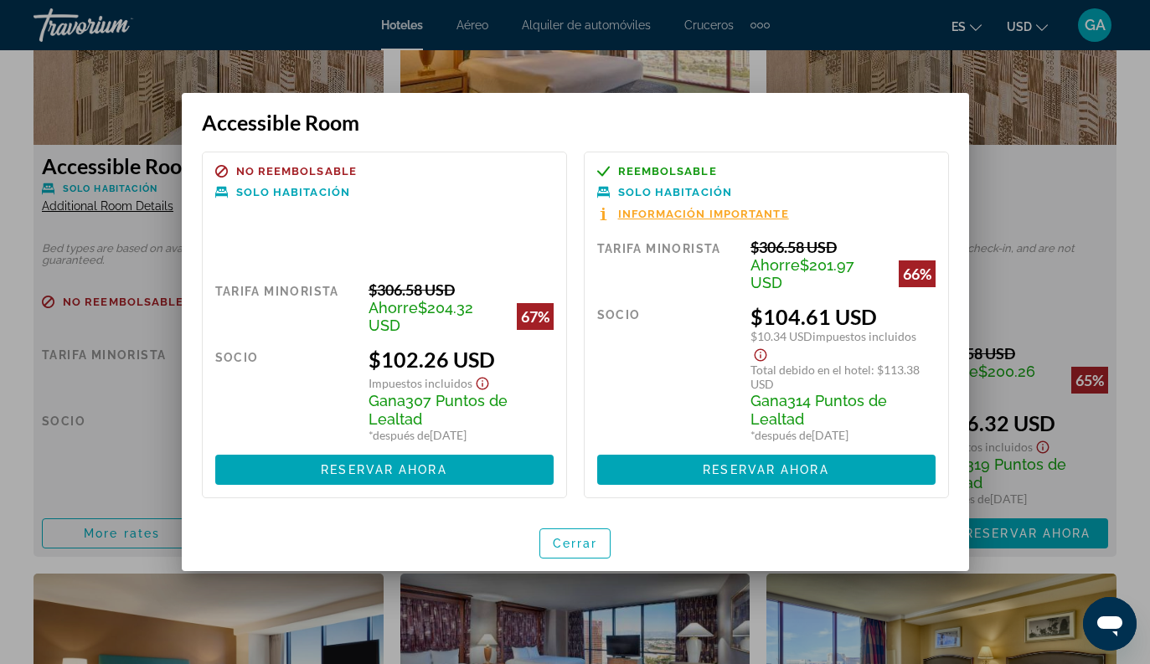
click at [1039, 111] on div at bounding box center [575, 332] width 1150 height 664
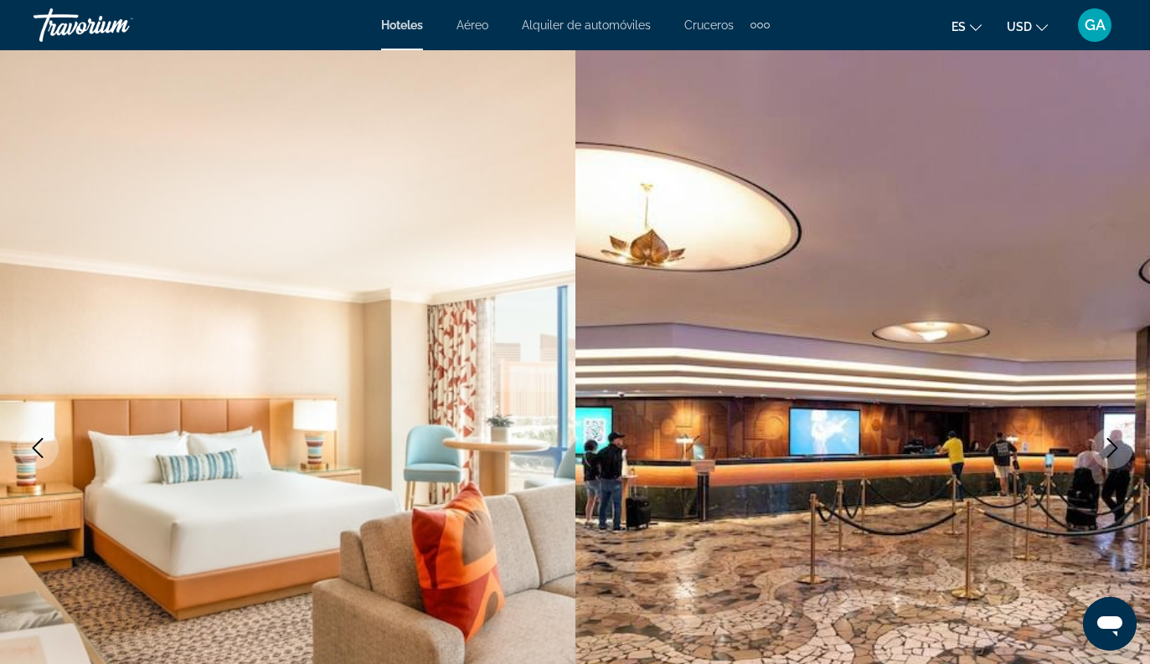
scroll to position [2729, 0]
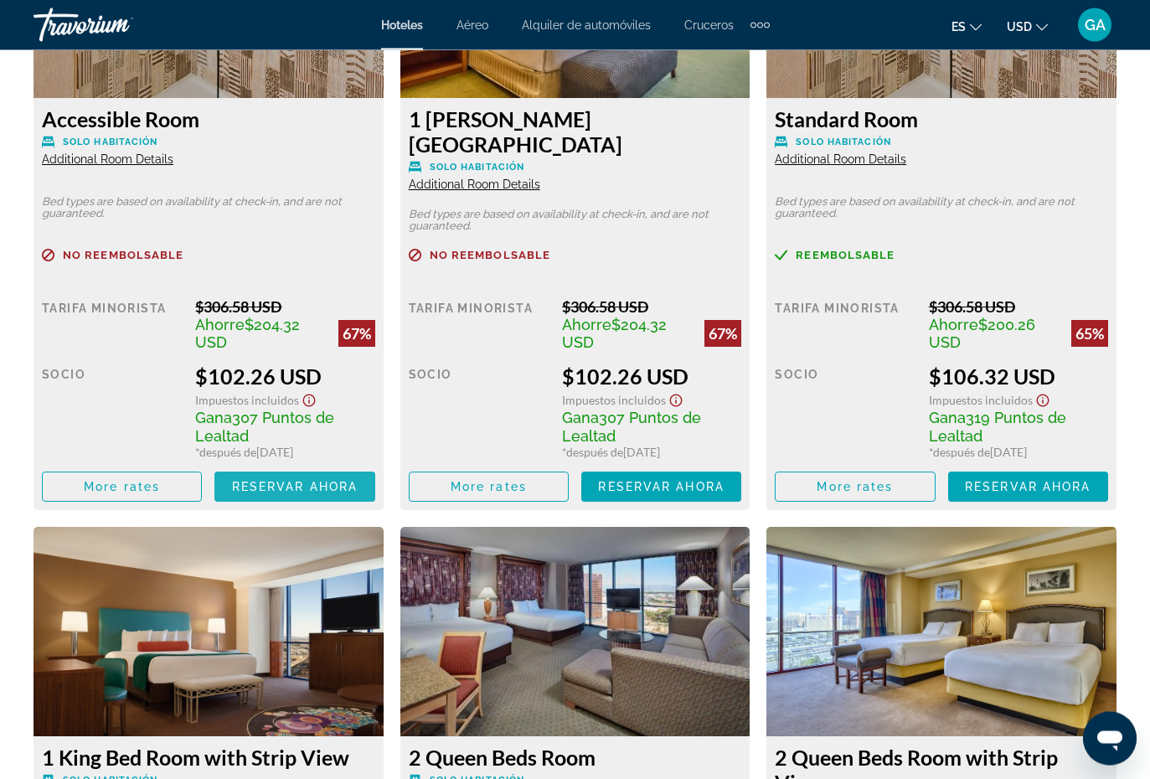
click at [356, 481] on span "Reservar ahora" at bounding box center [295, 487] width 126 height 13
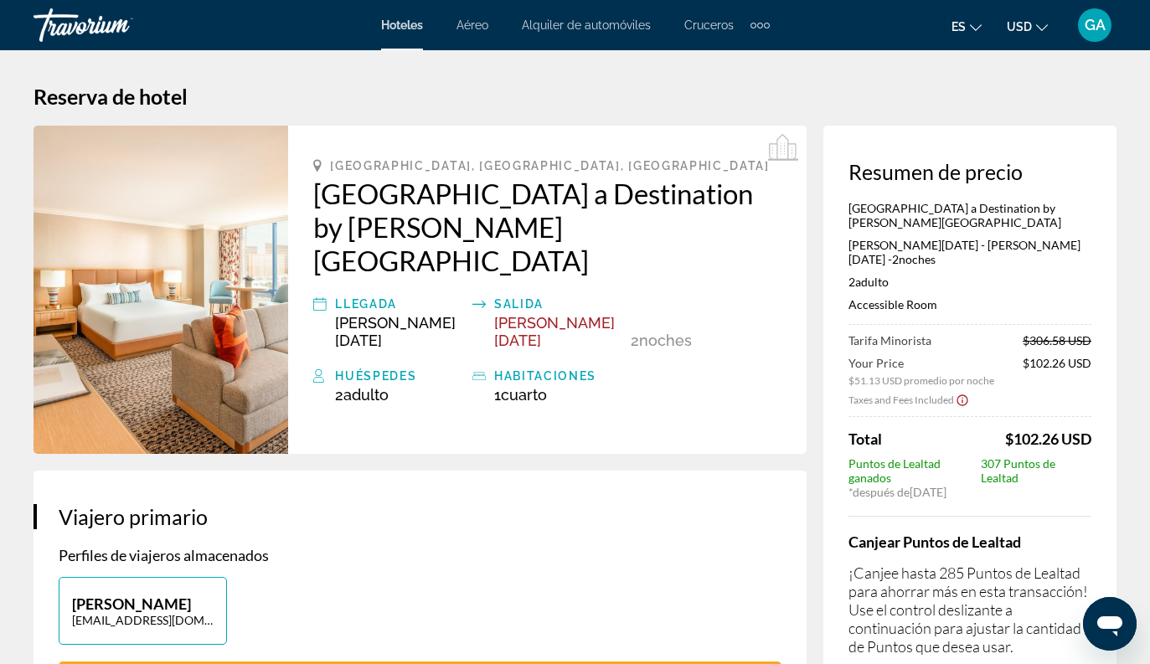
click at [180, 287] on img "Main content" at bounding box center [161, 290] width 255 height 328
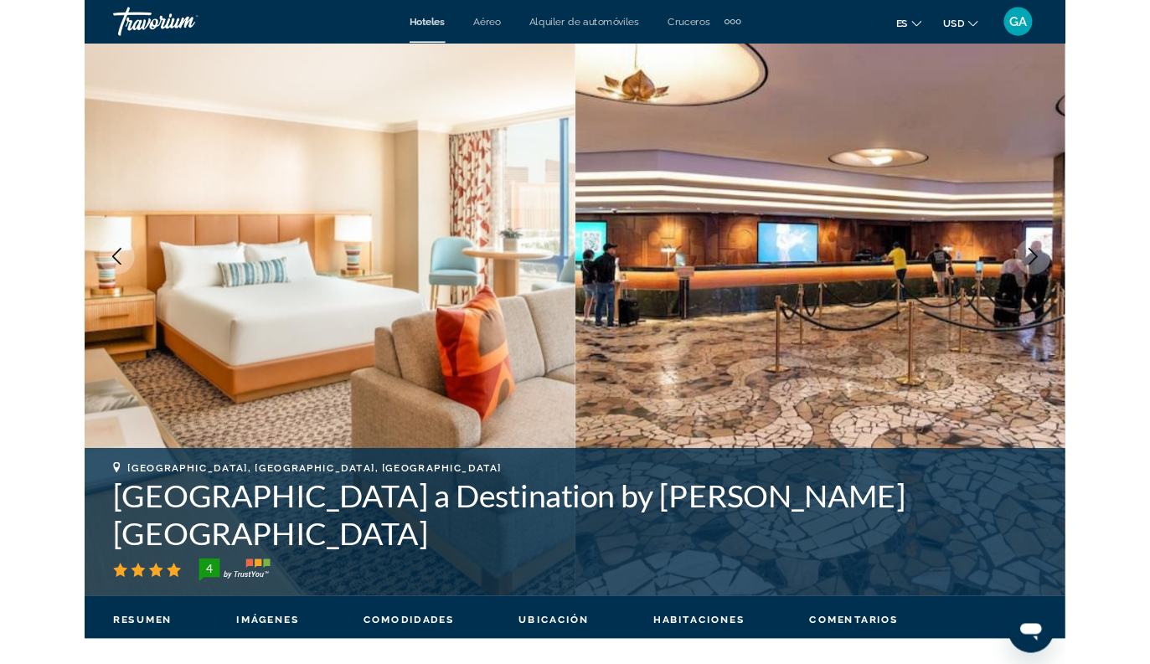
scroll to position [132, 0]
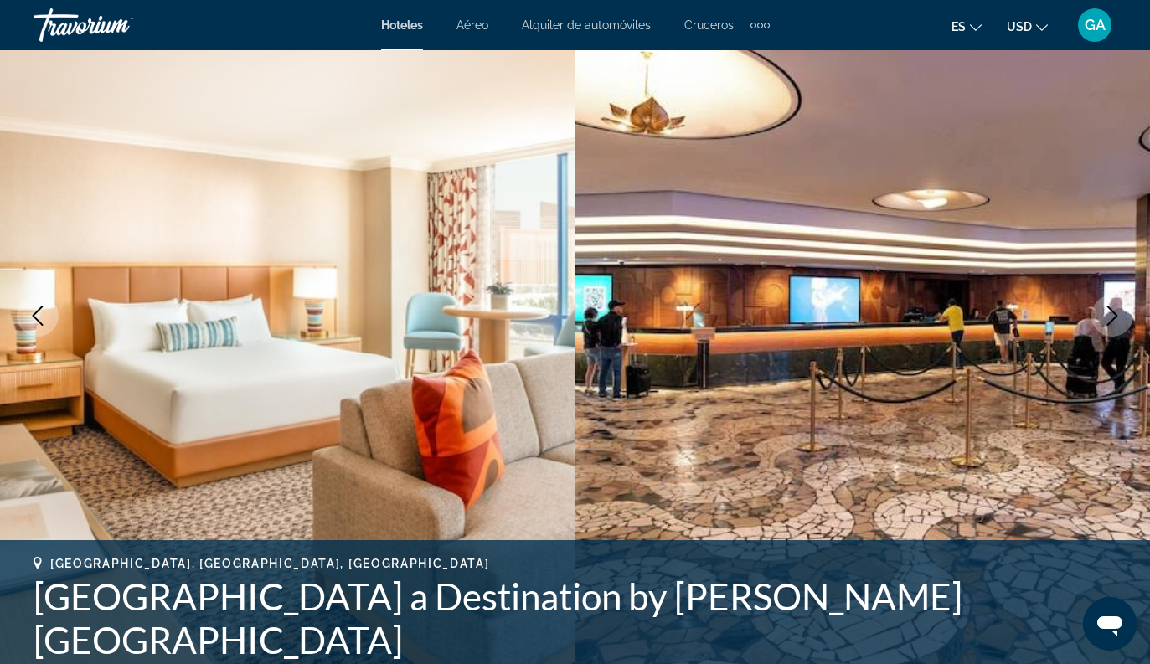
click at [126, 394] on img "Main content" at bounding box center [287, 316] width 575 height 796
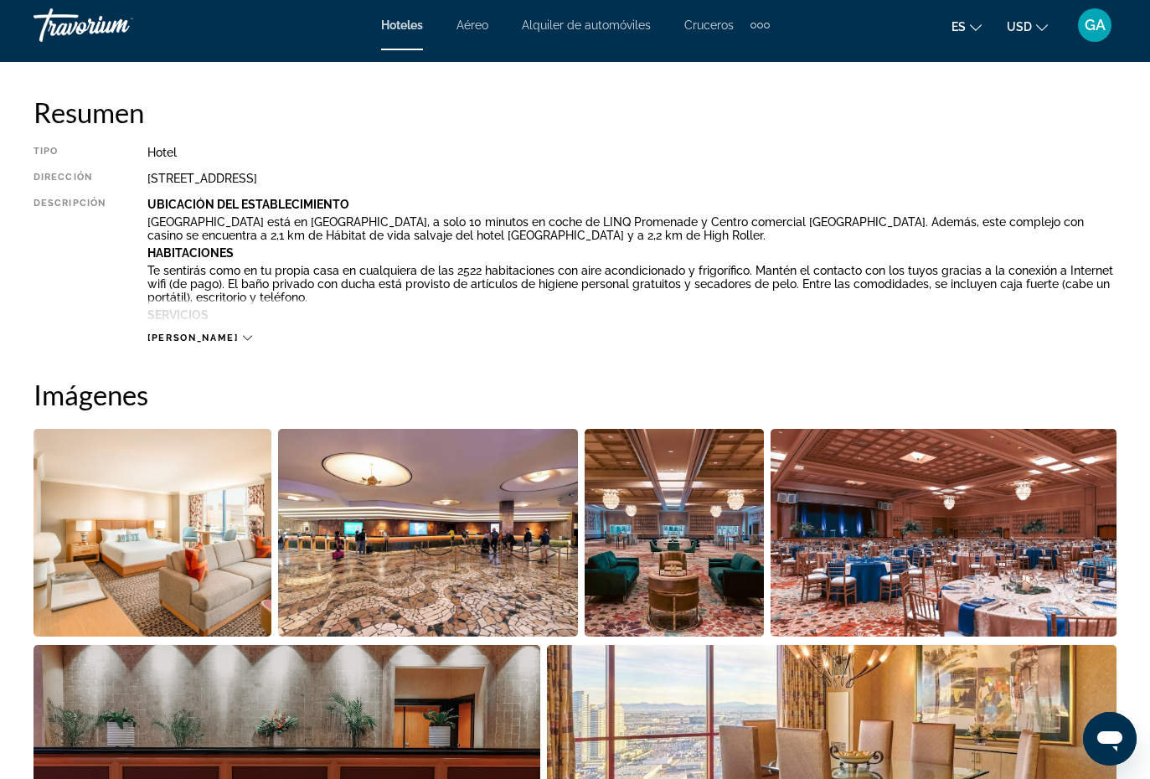
scroll to position [854, 0]
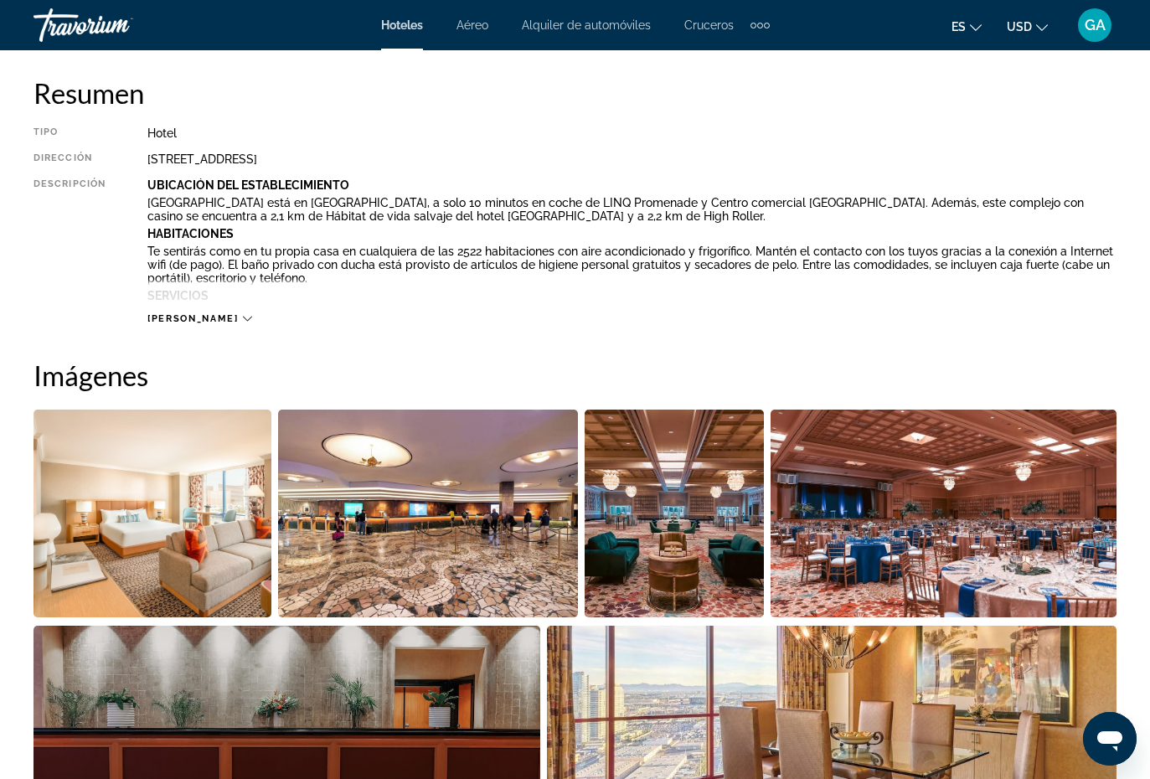
click at [107, 515] on img "Open full-screen image slider" at bounding box center [153, 514] width 238 height 208
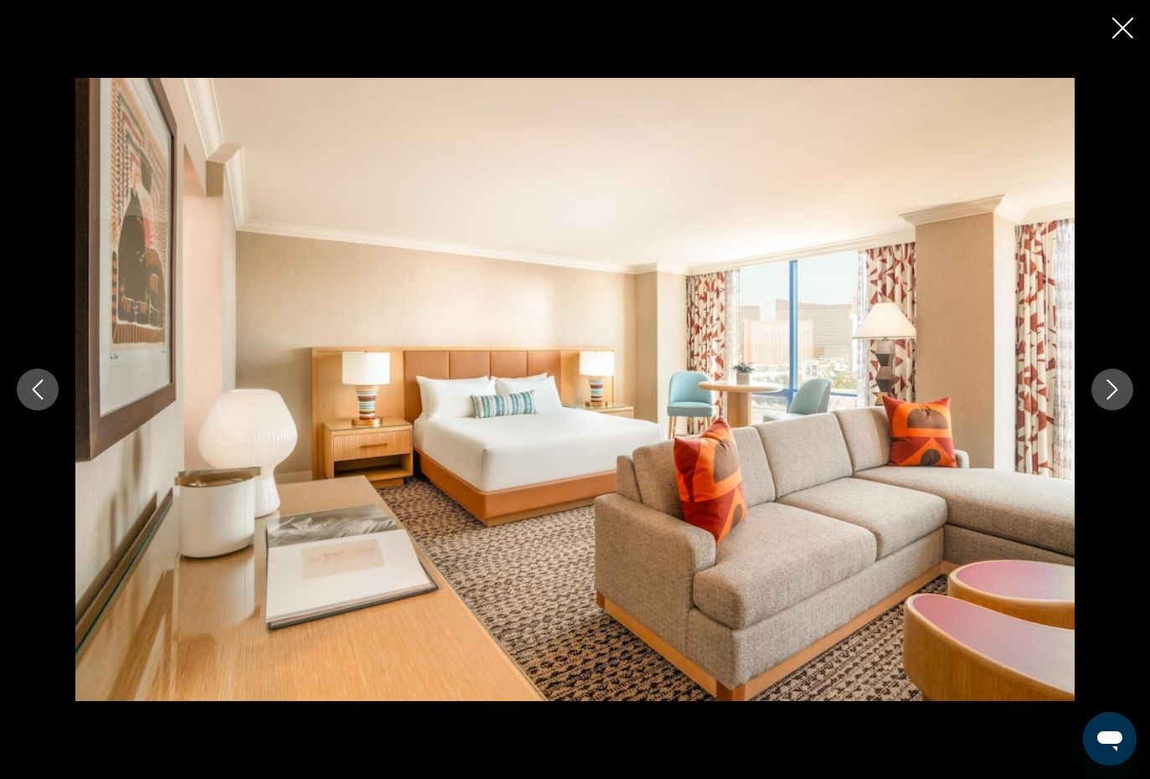
click at [1120, 389] on icon "Next image" at bounding box center [1112, 389] width 20 height 20
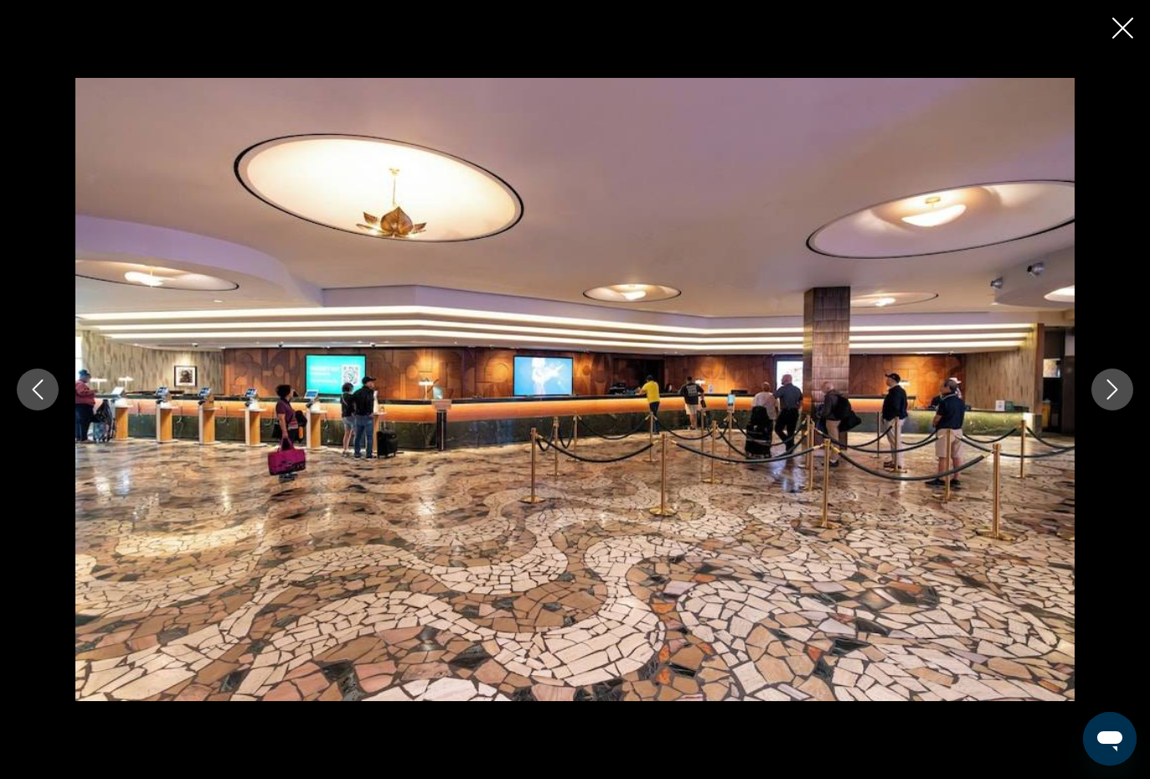
click at [1110, 392] on icon "Next image" at bounding box center [1112, 389] width 20 height 20
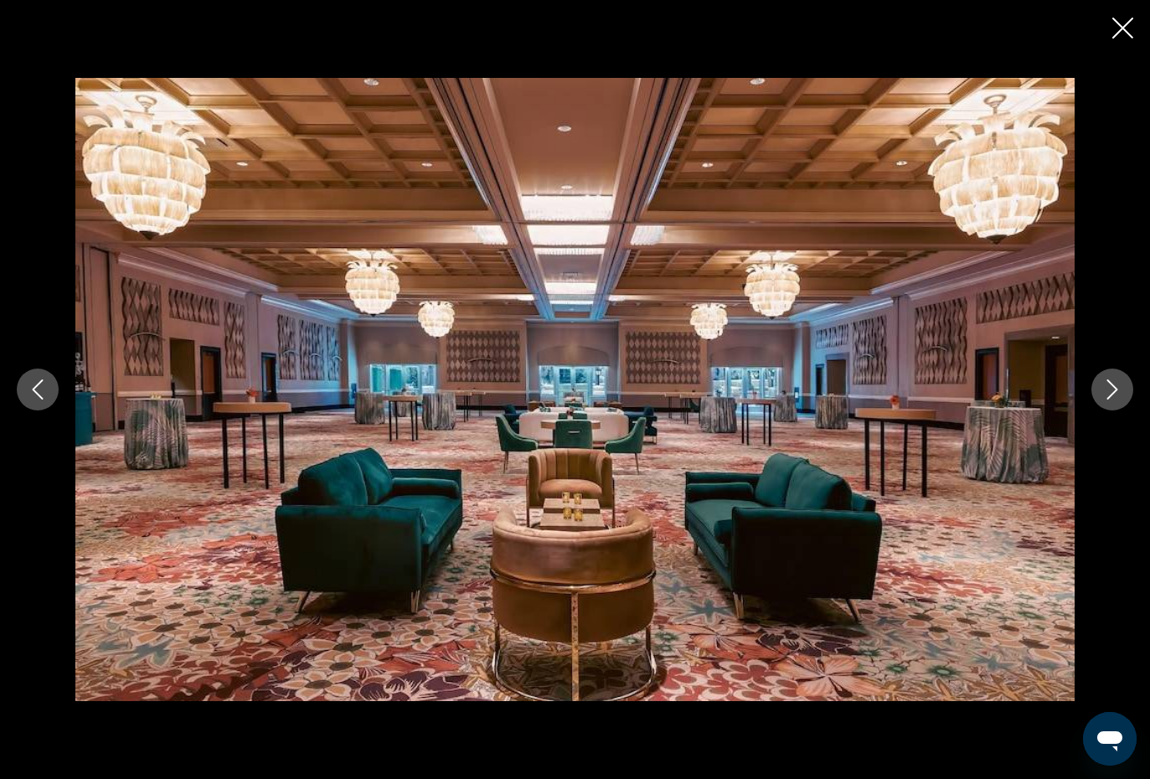
click at [1110, 387] on icon "Next image" at bounding box center [1112, 389] width 20 height 20
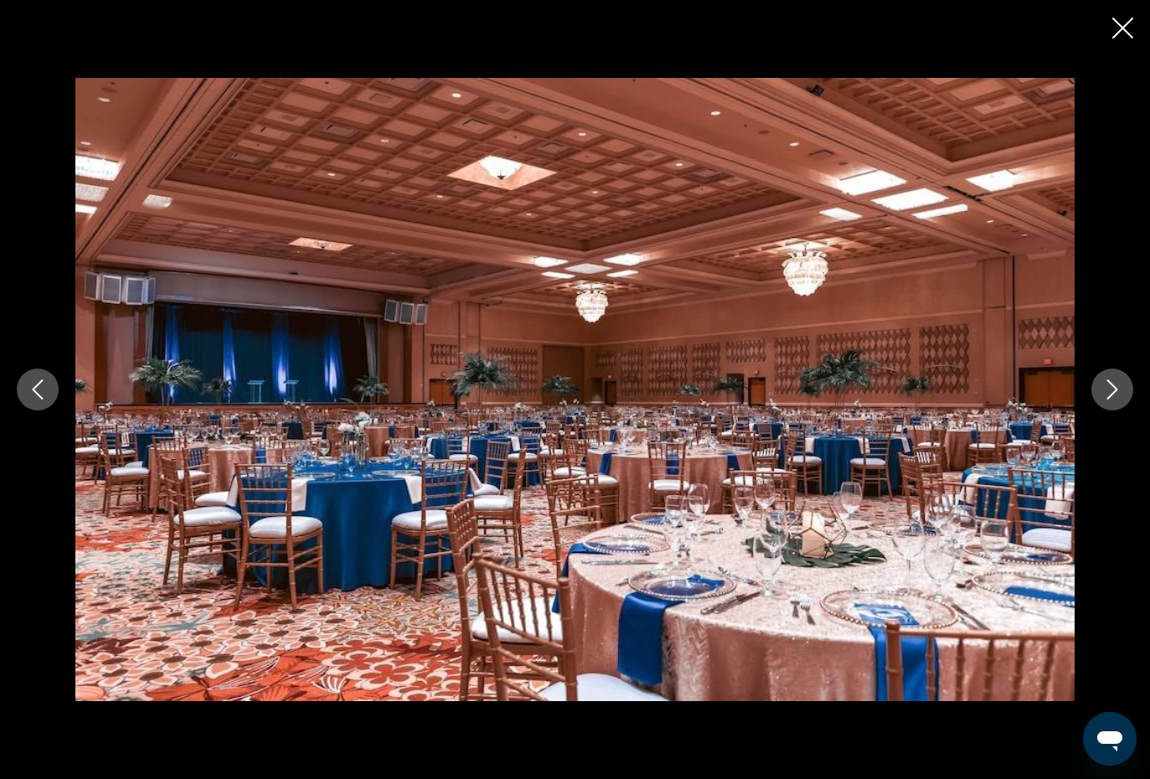
click at [1110, 384] on icon "Next image" at bounding box center [1112, 389] width 20 height 20
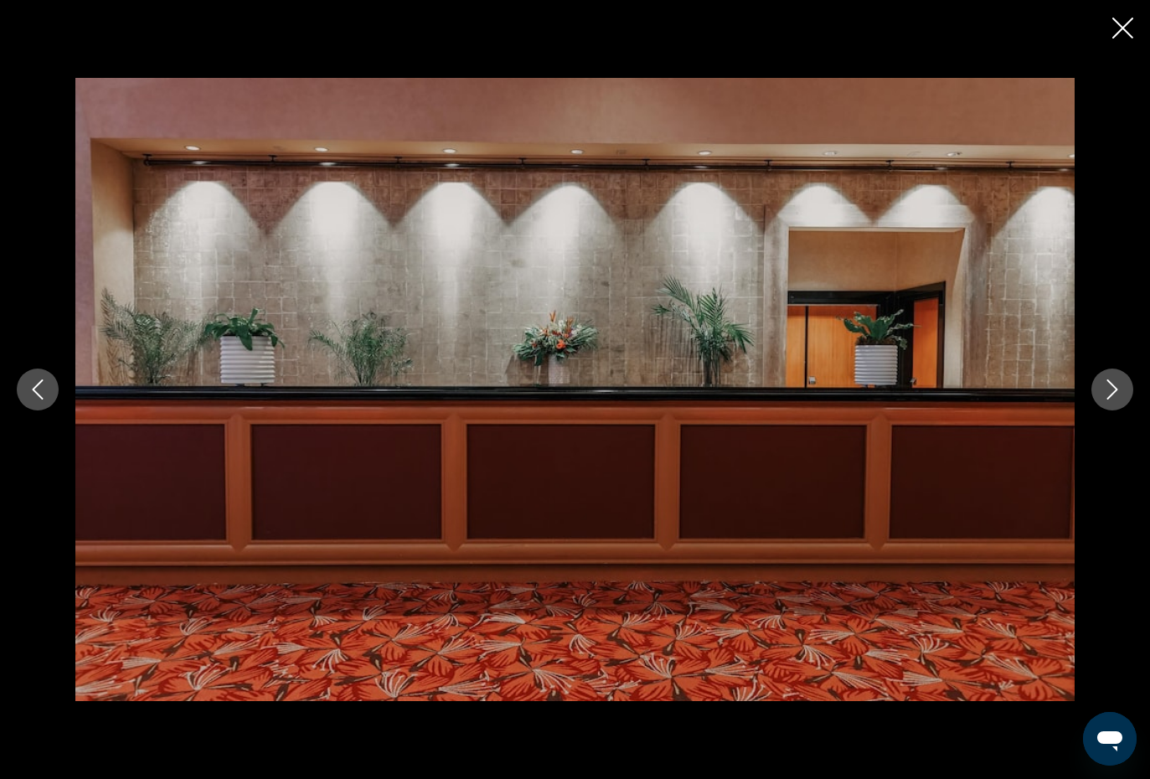
click at [1103, 387] on icon "Next image" at bounding box center [1112, 389] width 20 height 20
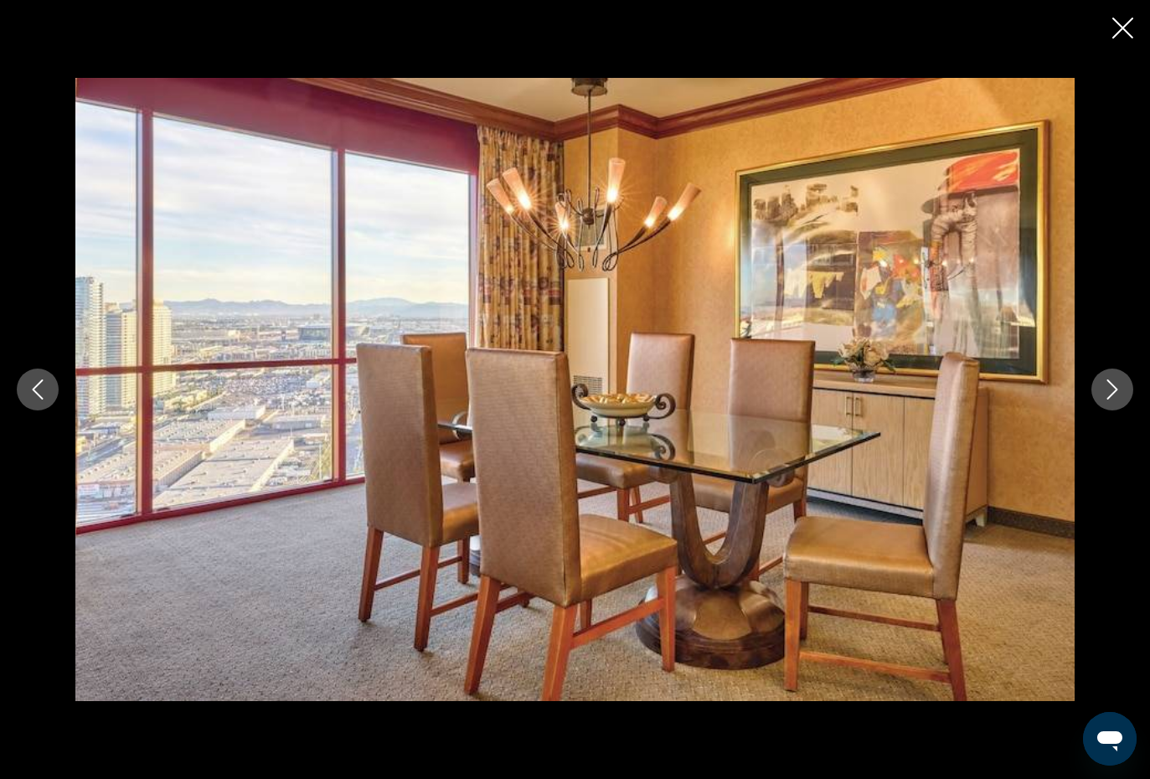
click at [1111, 387] on icon "Next image" at bounding box center [1112, 389] width 20 height 20
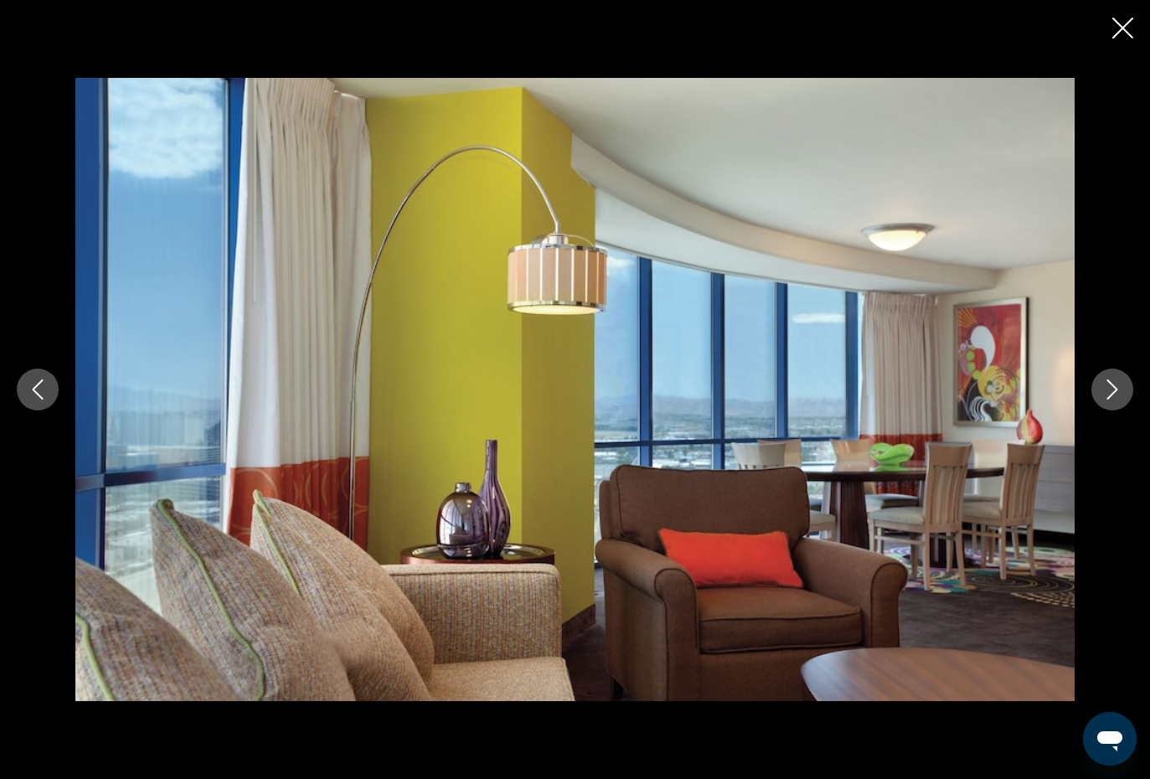
click at [1111, 386] on icon "Next image" at bounding box center [1112, 389] width 20 height 20
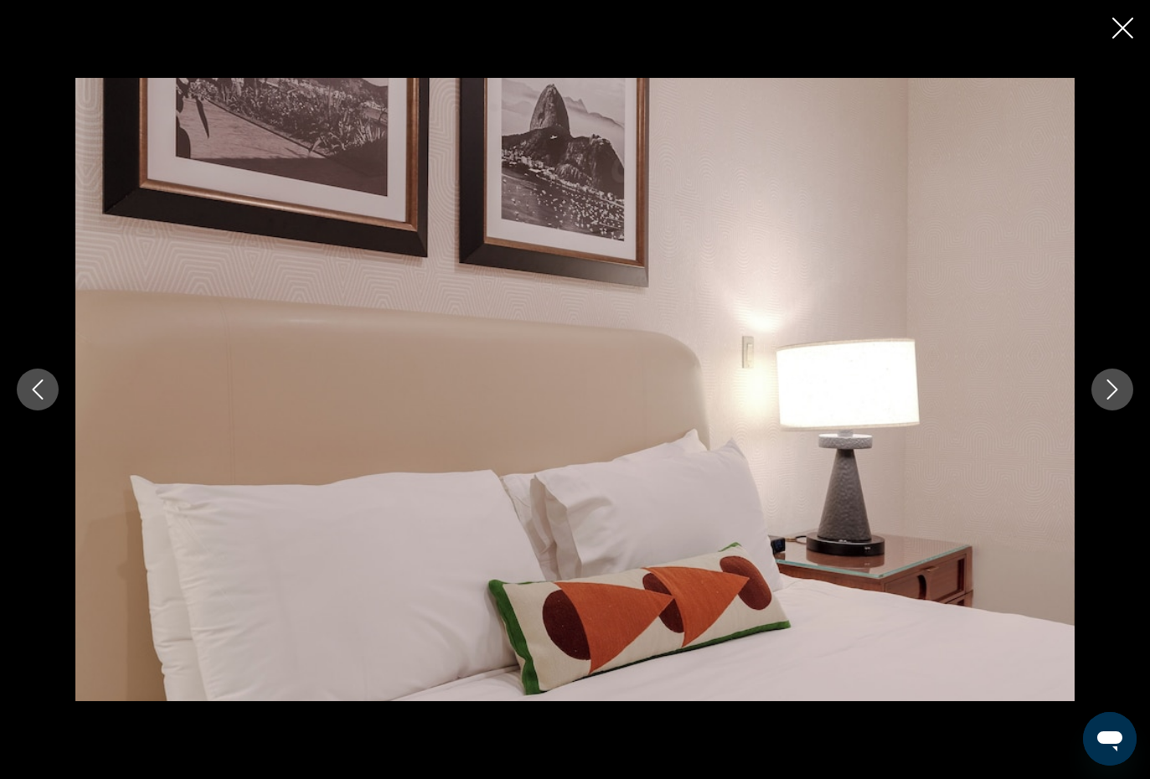
click at [1115, 388] on icon "Next image" at bounding box center [1112, 389] width 11 height 20
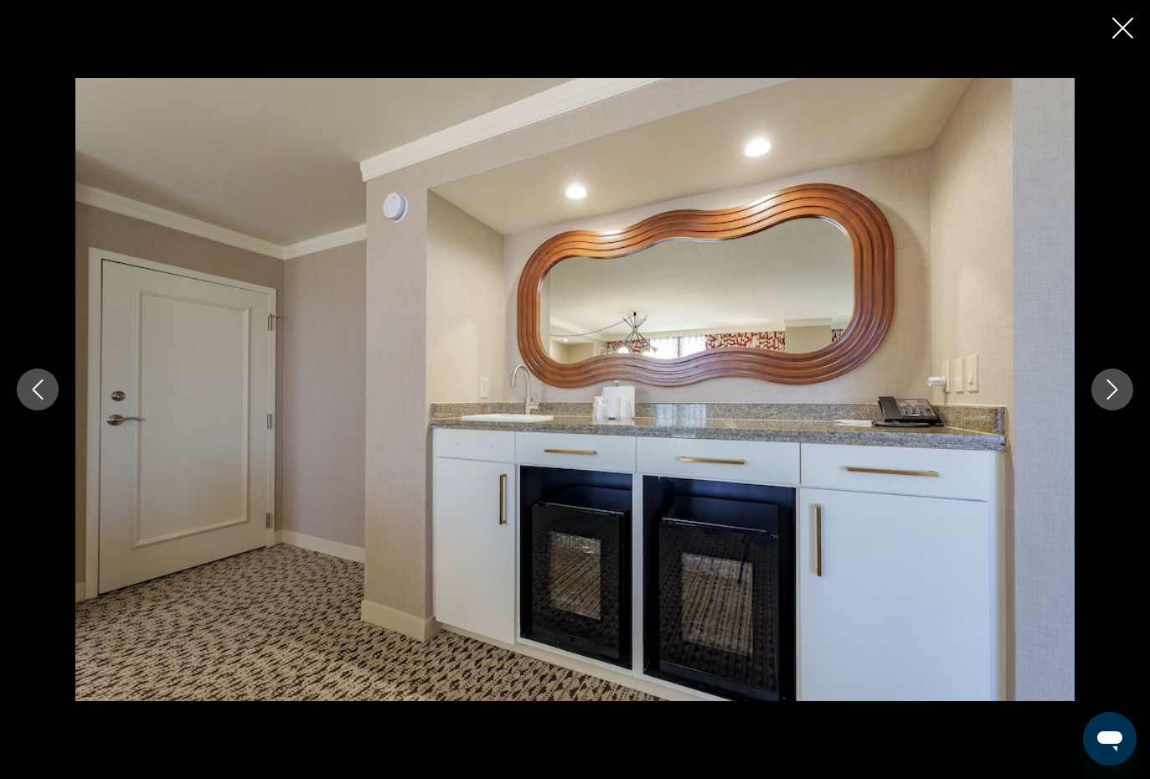
click at [1116, 385] on icon "Next image" at bounding box center [1112, 389] width 20 height 20
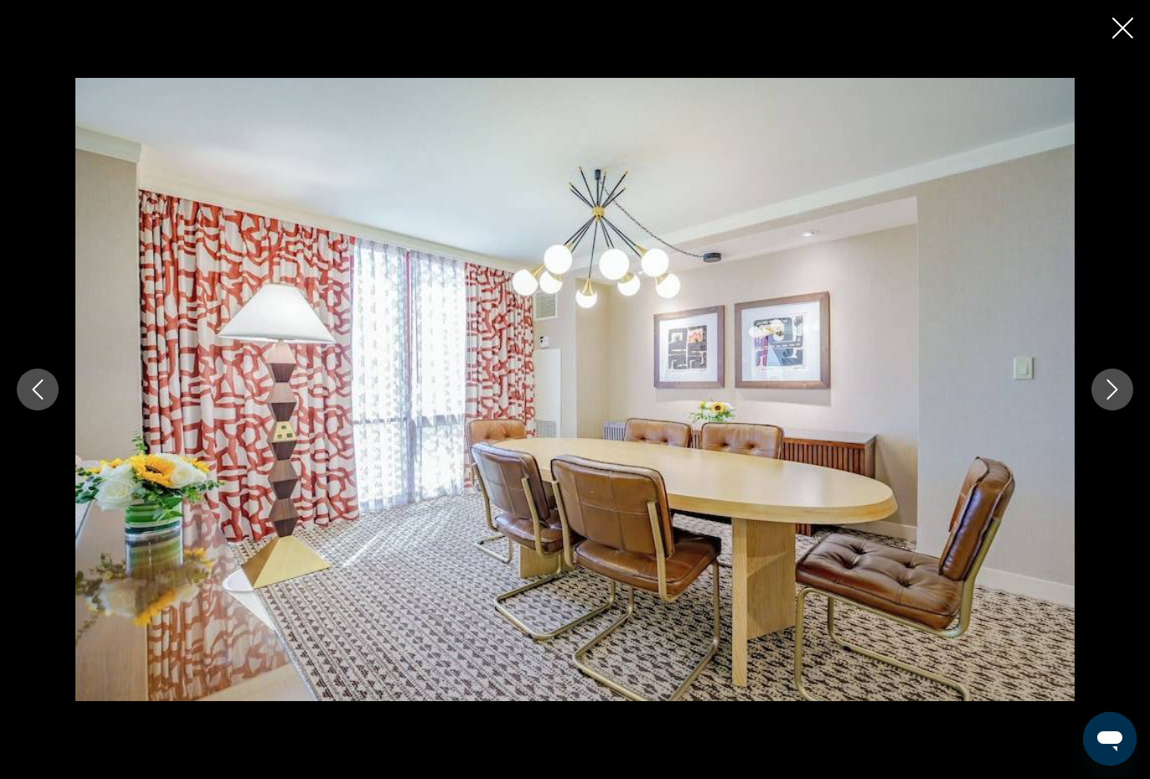
click at [1113, 389] on icon "Next image" at bounding box center [1112, 389] width 20 height 20
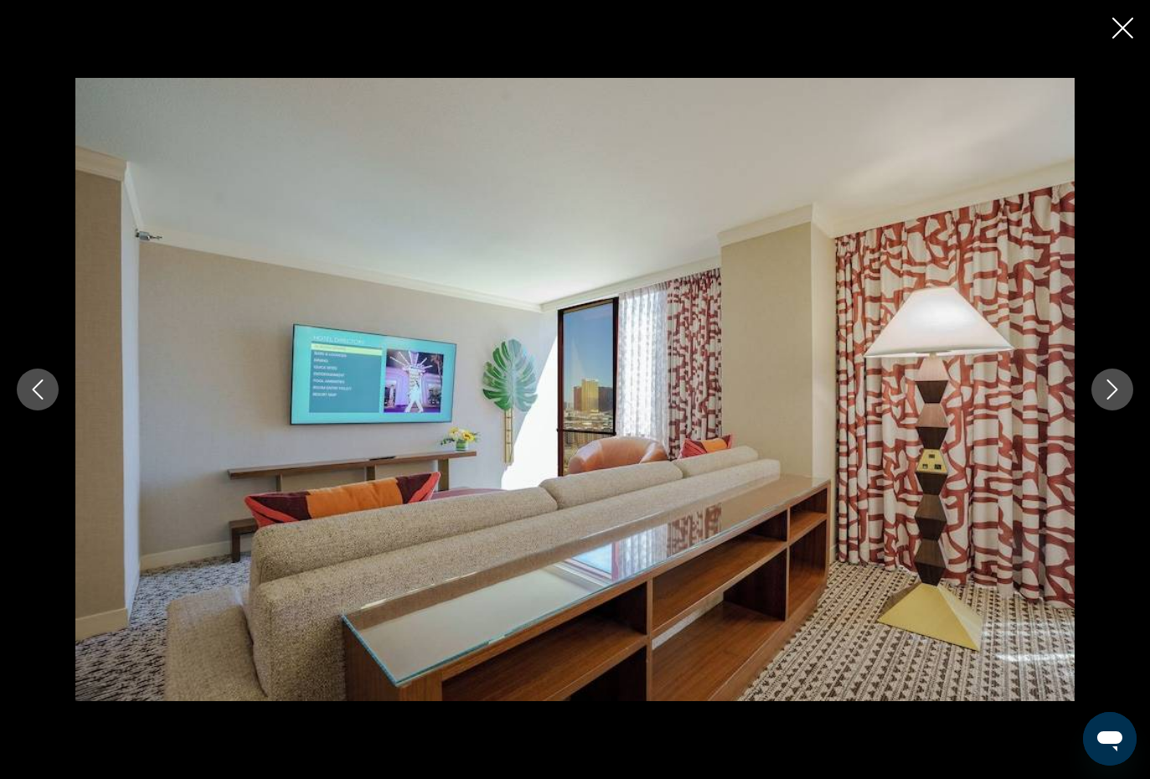
click at [1115, 390] on icon "Next image" at bounding box center [1112, 389] width 20 height 20
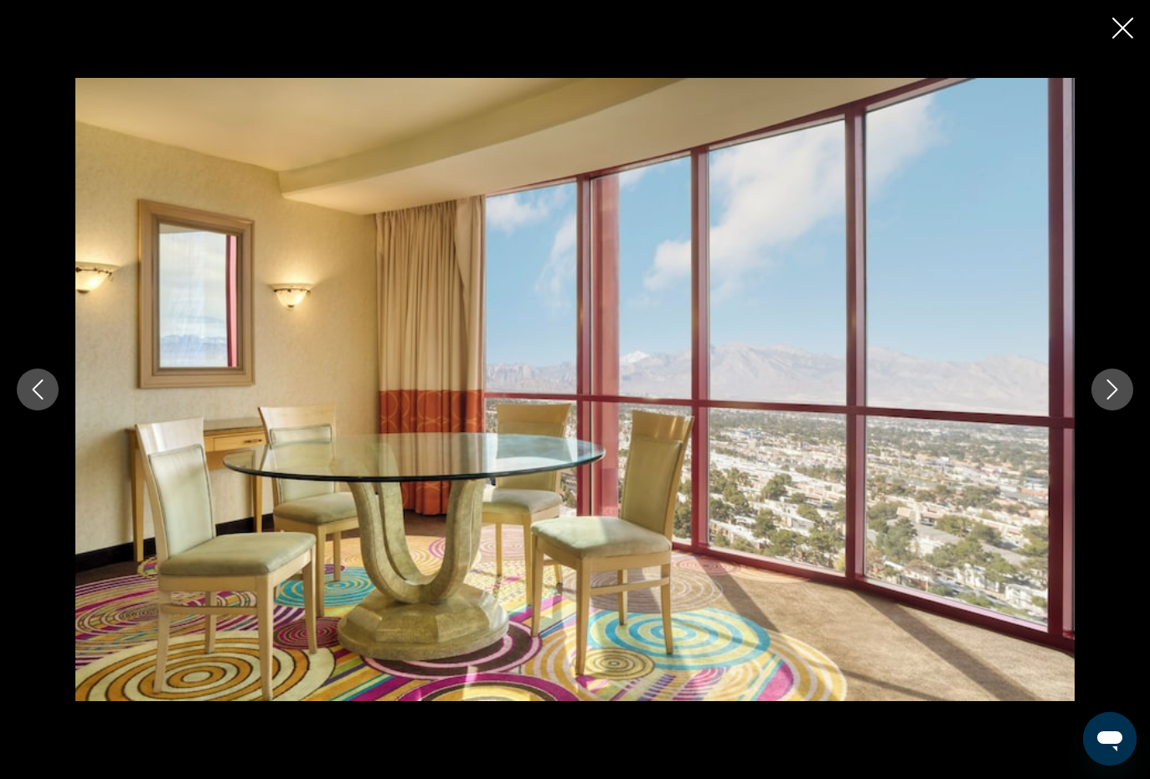
click at [1105, 390] on icon "Next image" at bounding box center [1112, 389] width 20 height 20
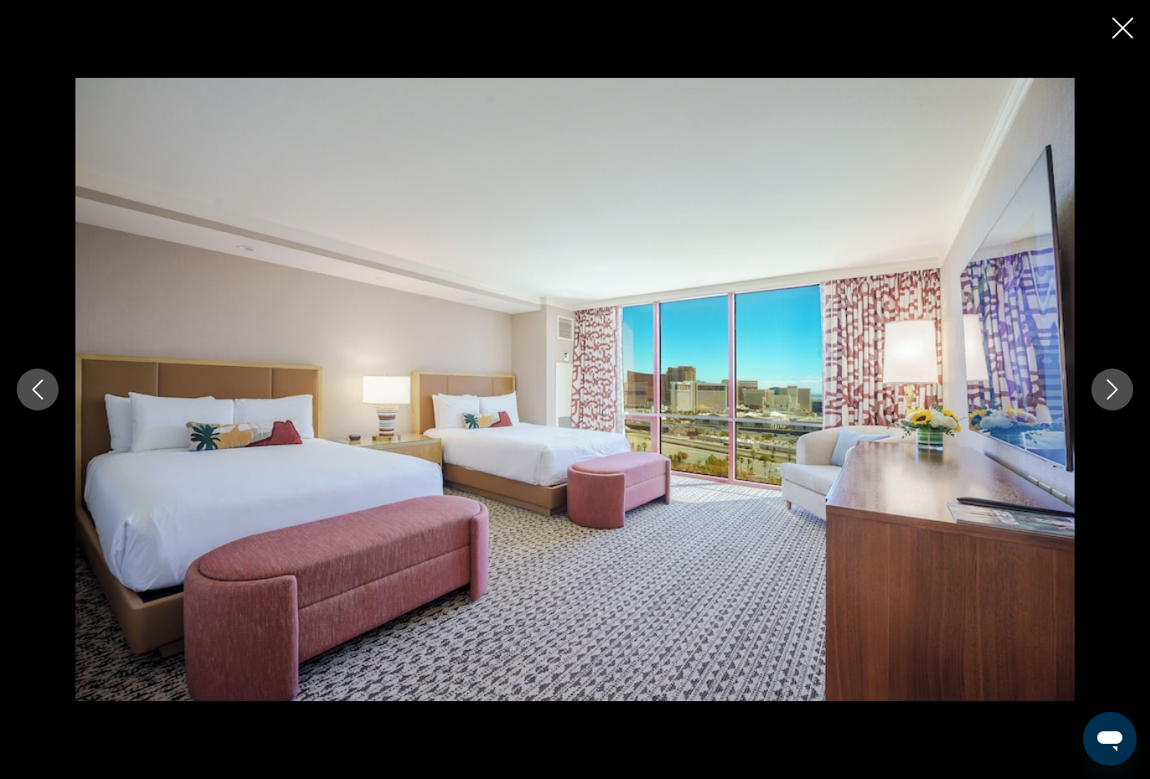
click at [33, 407] on button "Previous image" at bounding box center [38, 390] width 42 height 42
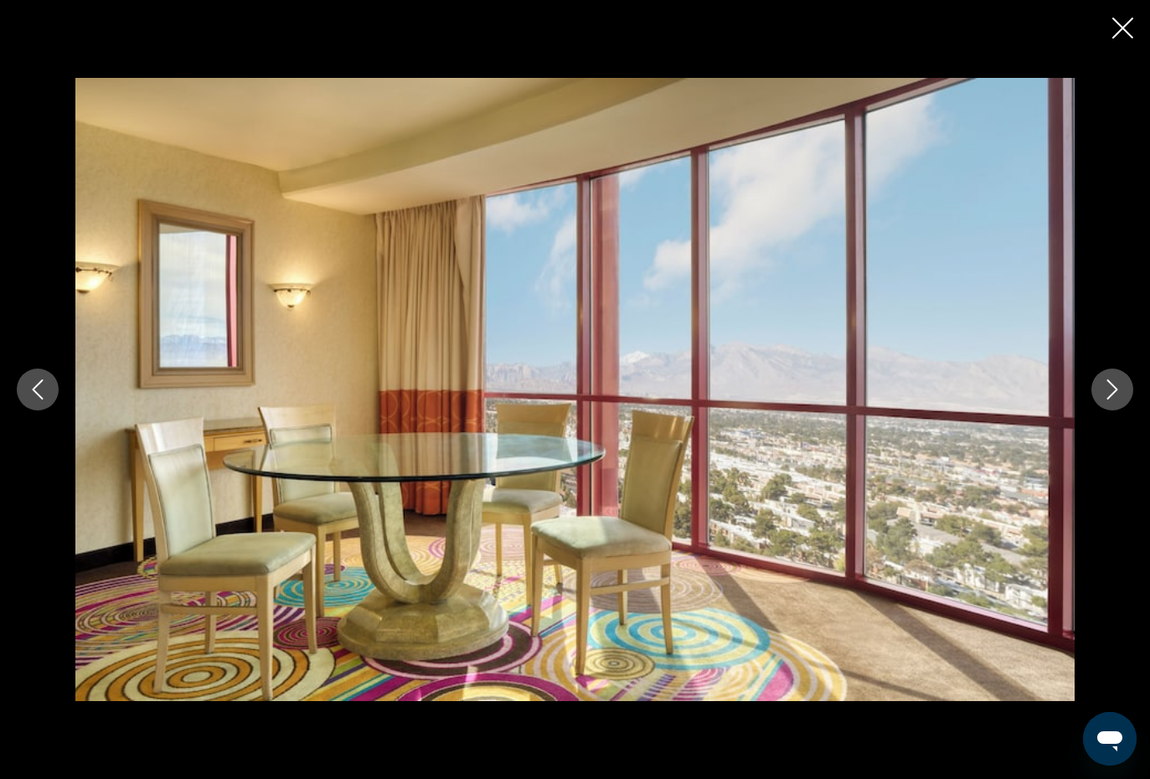
click at [42, 398] on icon "Previous image" at bounding box center [38, 389] width 11 height 20
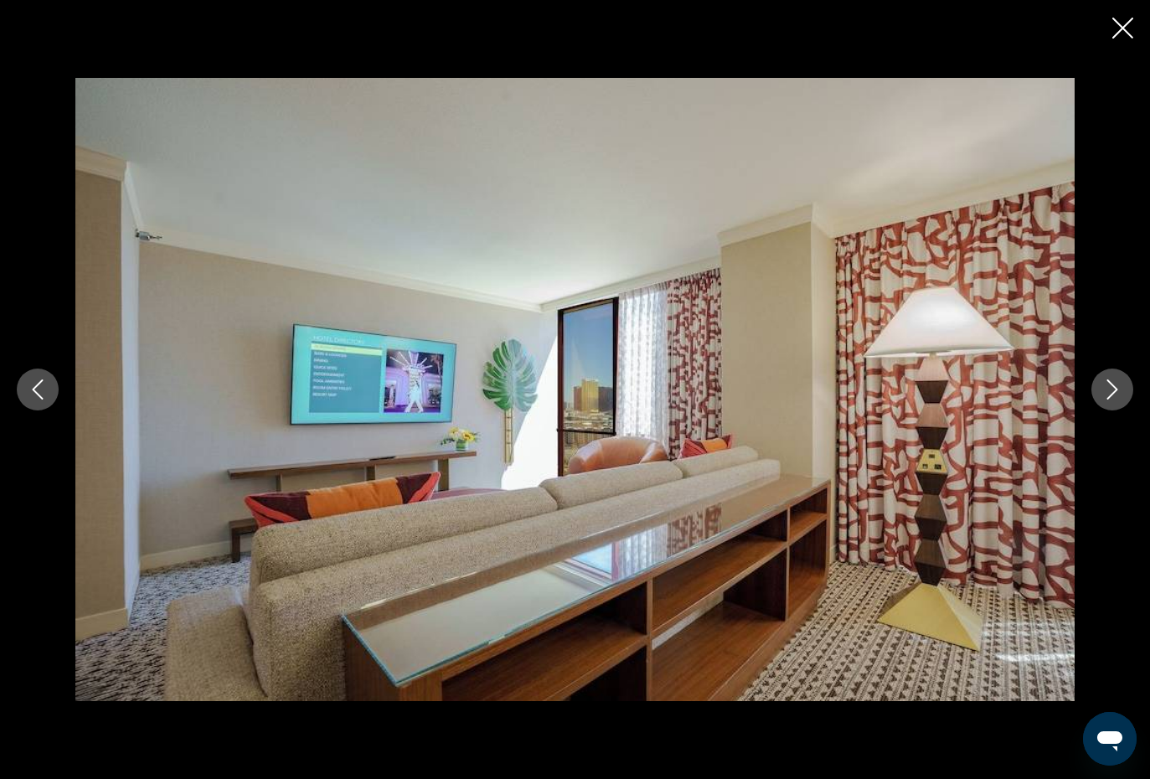
click at [31, 383] on icon "Previous image" at bounding box center [38, 389] width 20 height 20
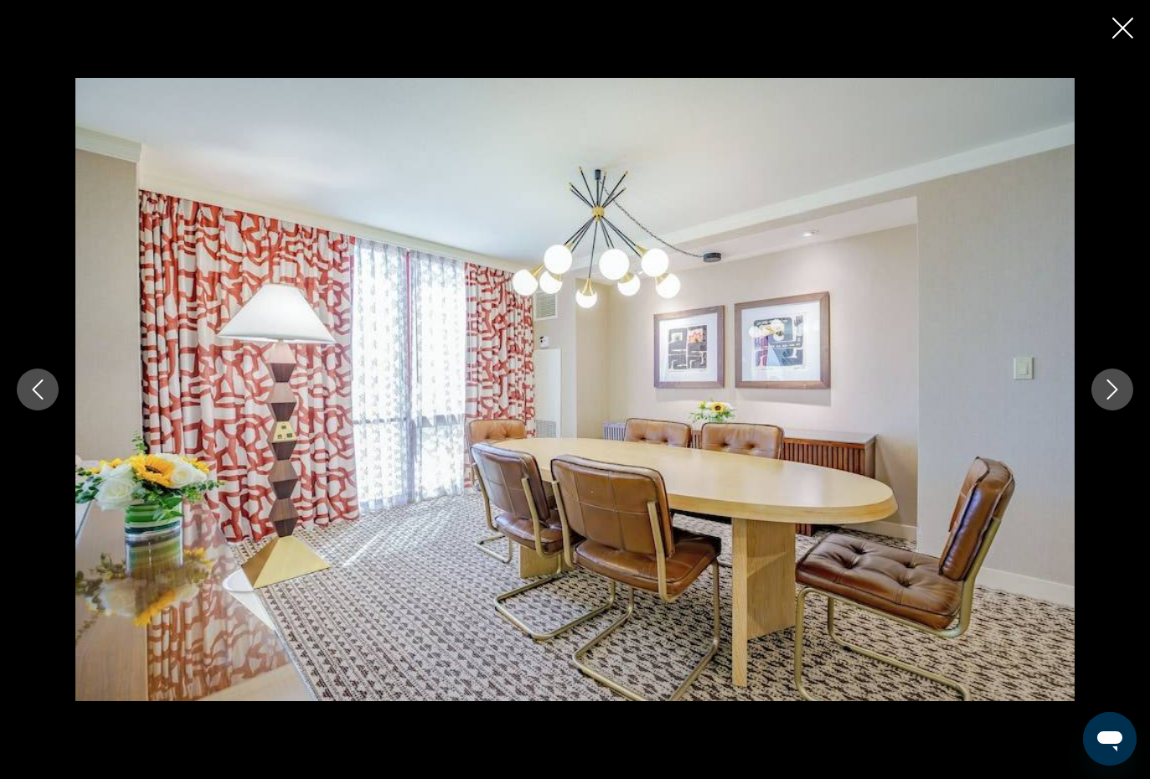
click at [1113, 369] on button "Next image" at bounding box center [1112, 390] width 42 height 42
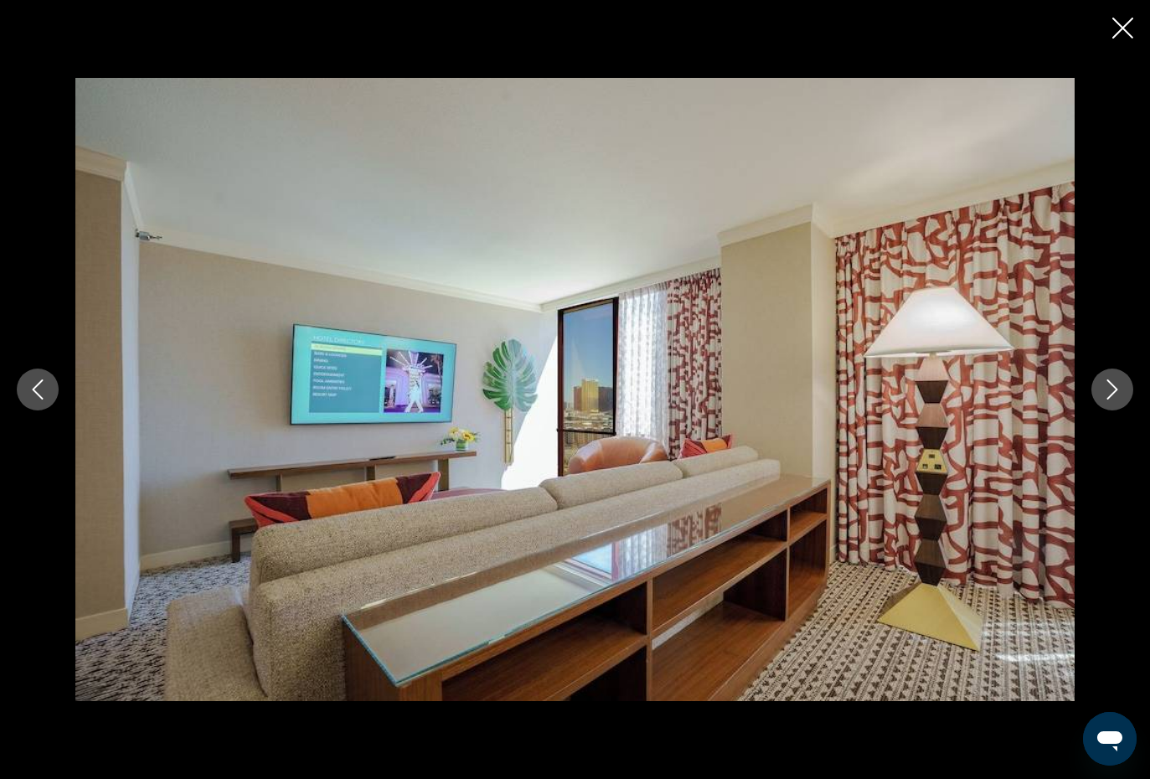
click at [1122, 391] on button "Next image" at bounding box center [1112, 390] width 42 height 42
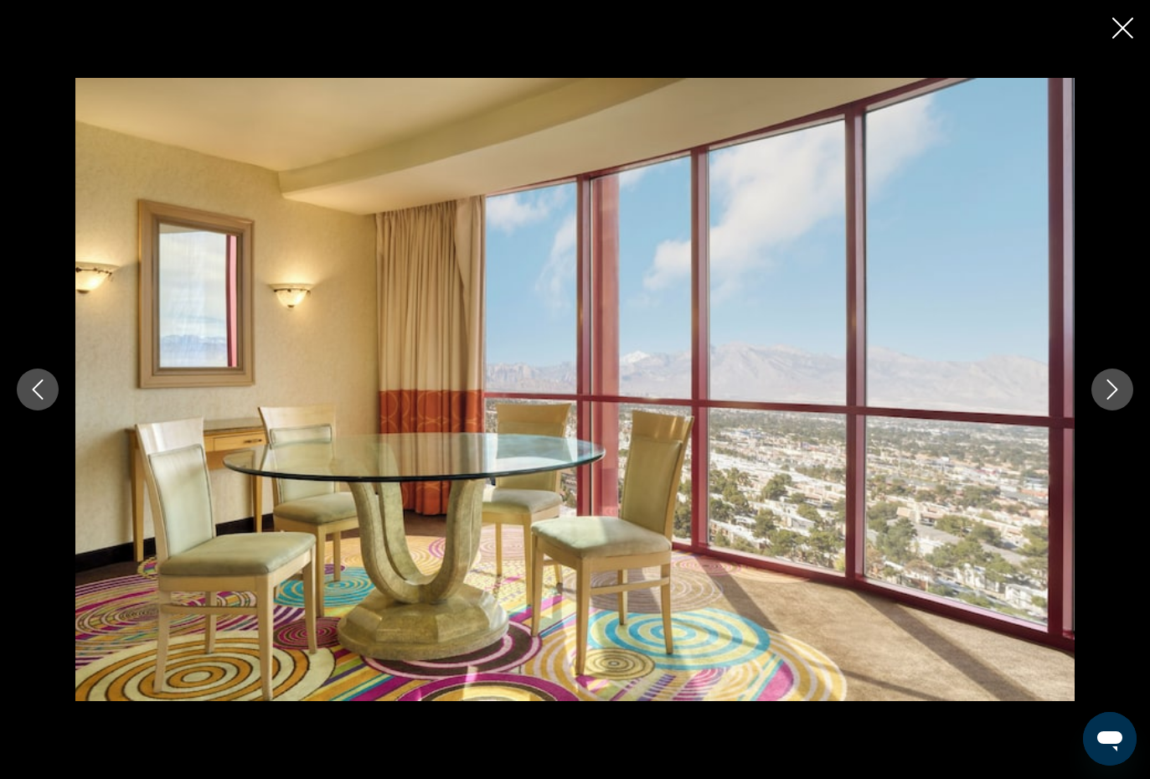
click at [1116, 382] on icon "Next image" at bounding box center [1112, 389] width 20 height 20
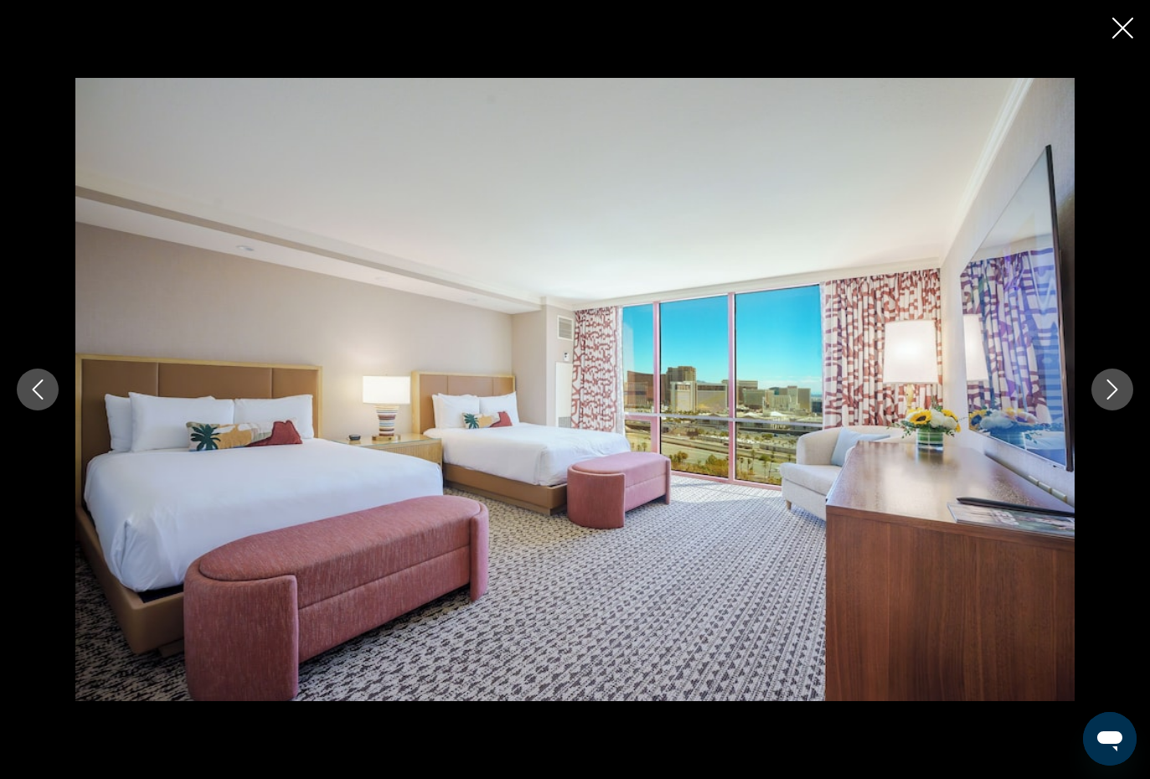
click at [1125, 384] on button "Next image" at bounding box center [1112, 390] width 42 height 42
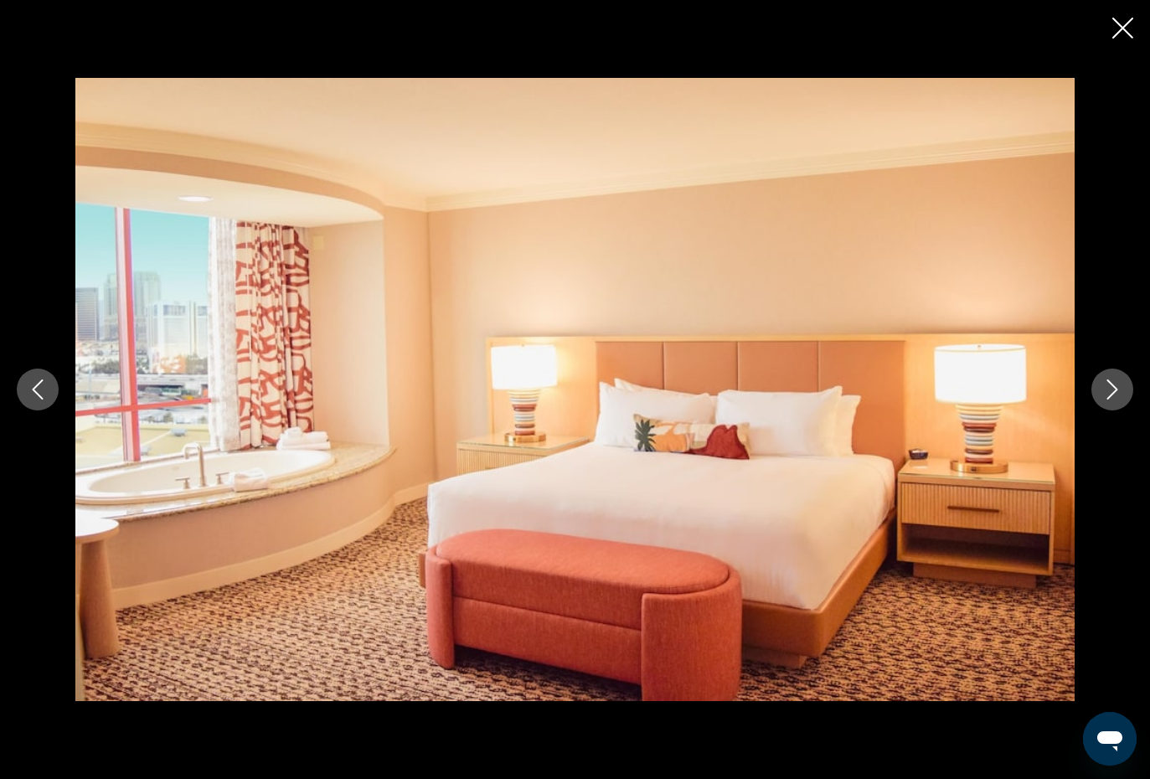
click at [1122, 392] on icon "Next image" at bounding box center [1112, 389] width 20 height 20
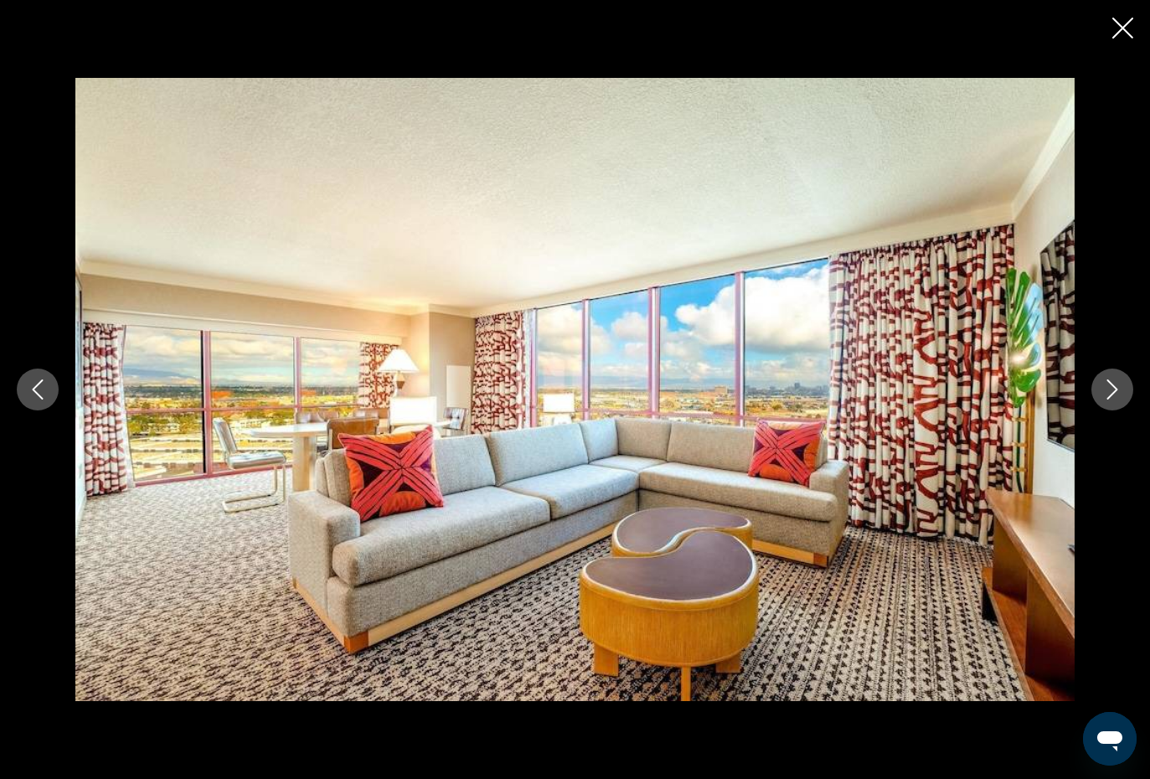
click at [1124, 387] on button "Next image" at bounding box center [1112, 390] width 42 height 42
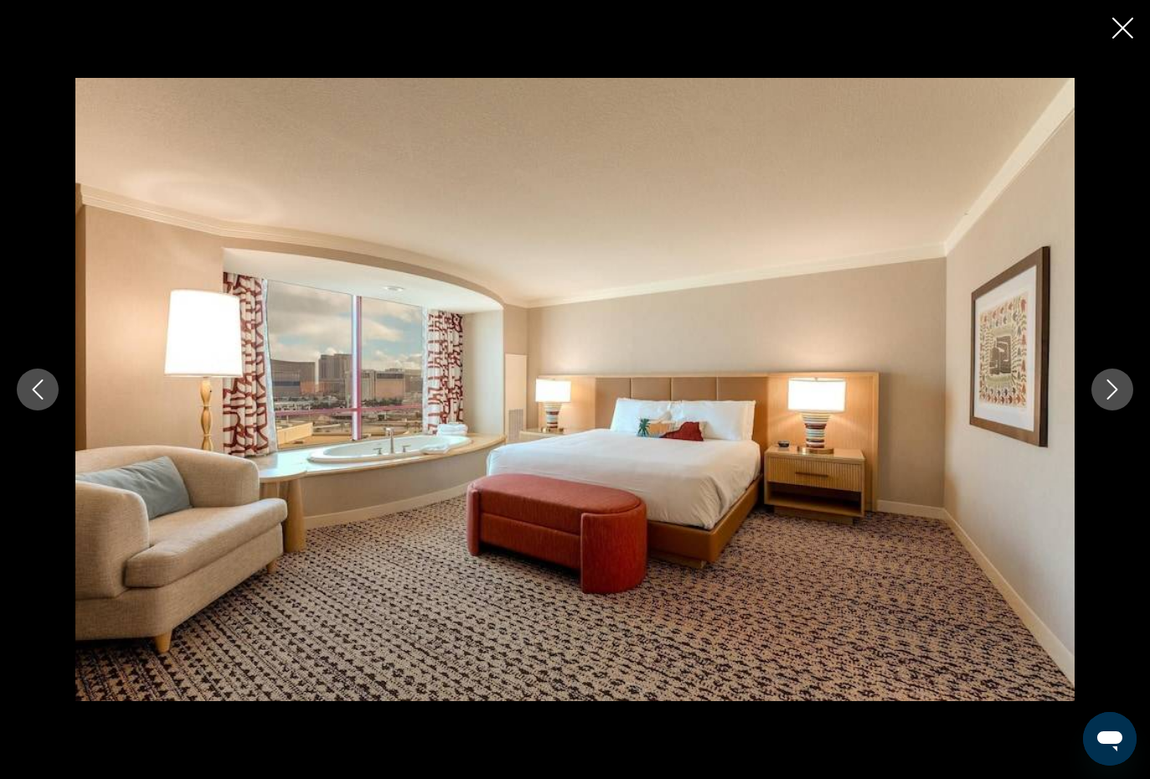
click at [1112, 384] on icon "Next image" at bounding box center [1112, 389] width 11 height 20
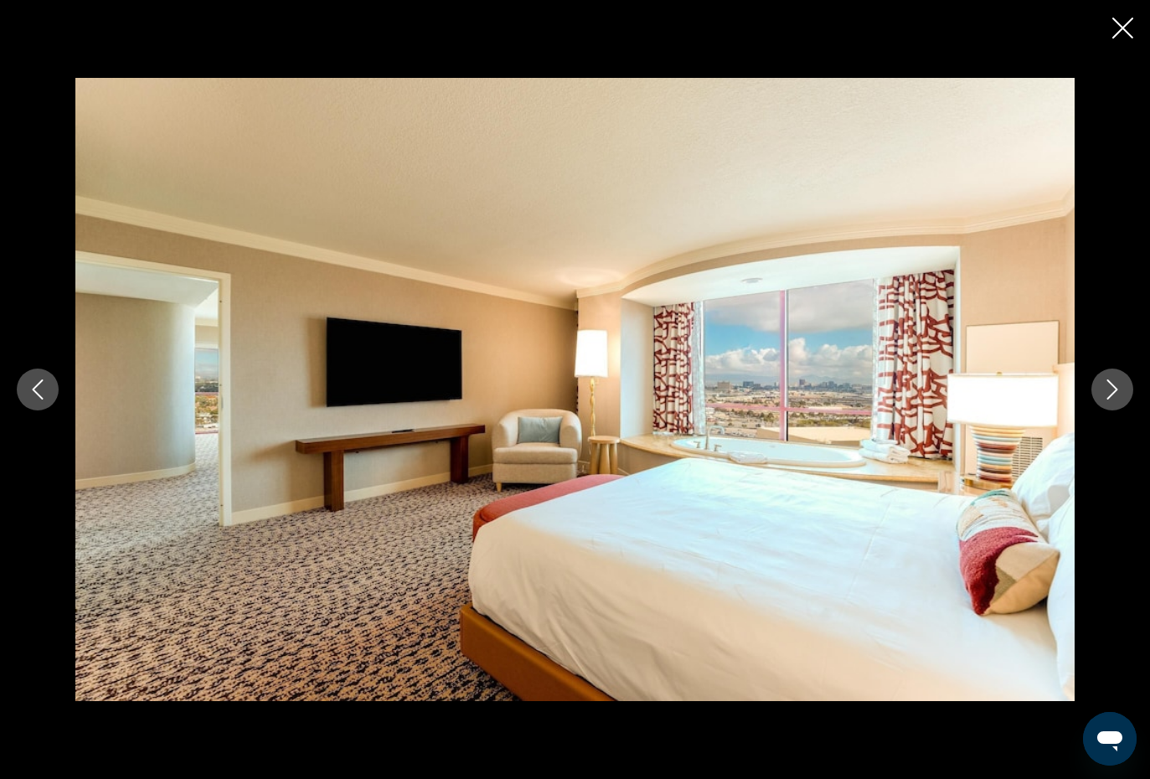
click at [1114, 380] on icon "Next image" at bounding box center [1112, 389] width 20 height 20
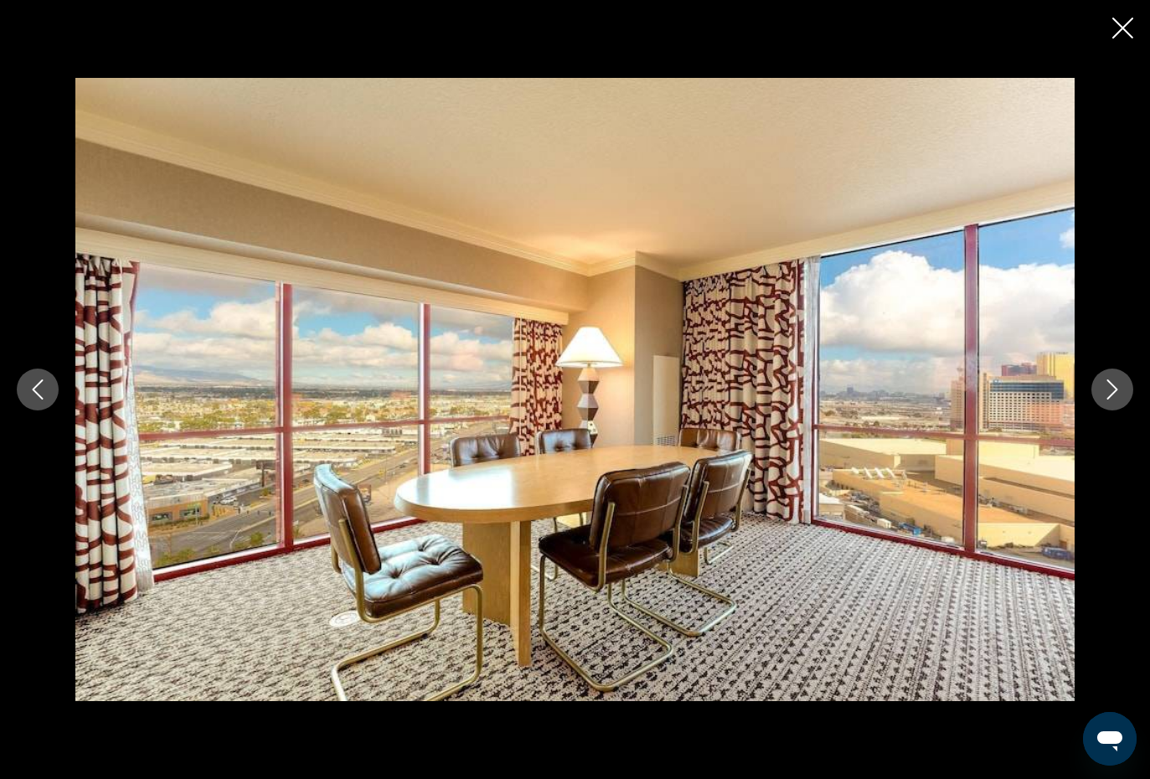
click at [1108, 389] on icon "Next image" at bounding box center [1112, 389] width 20 height 20
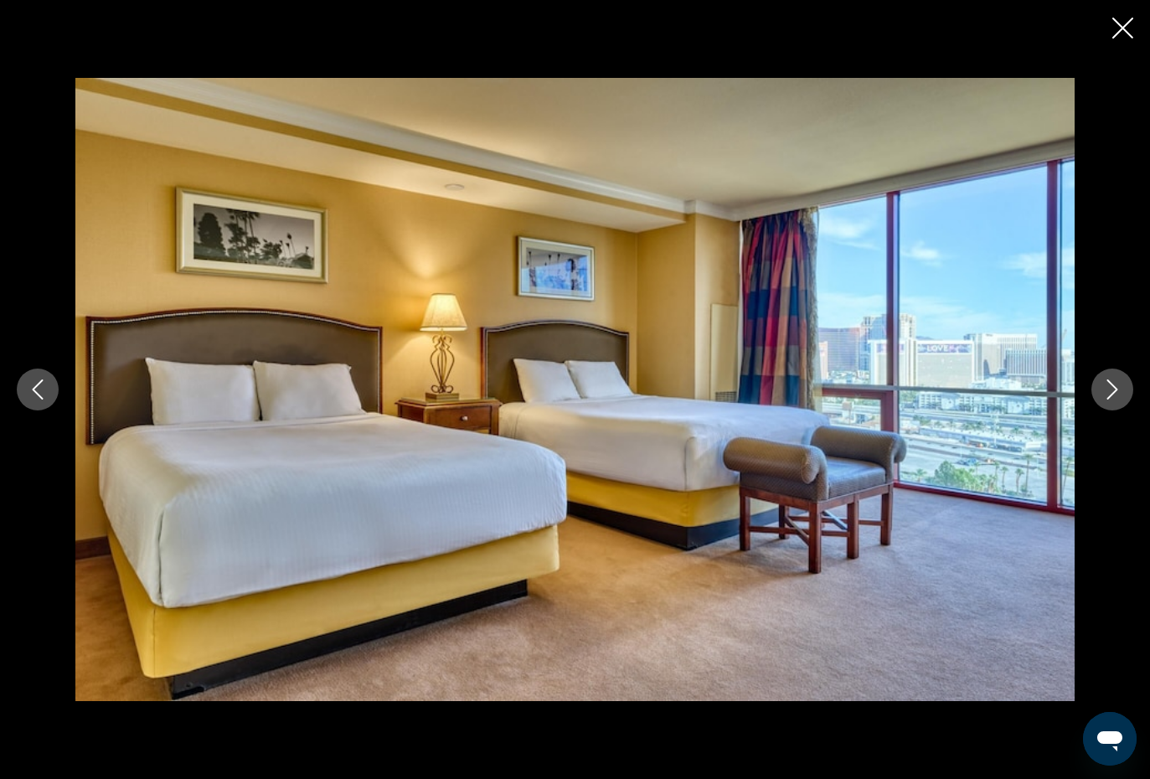
click at [1116, 397] on icon "Next image" at bounding box center [1112, 389] width 20 height 20
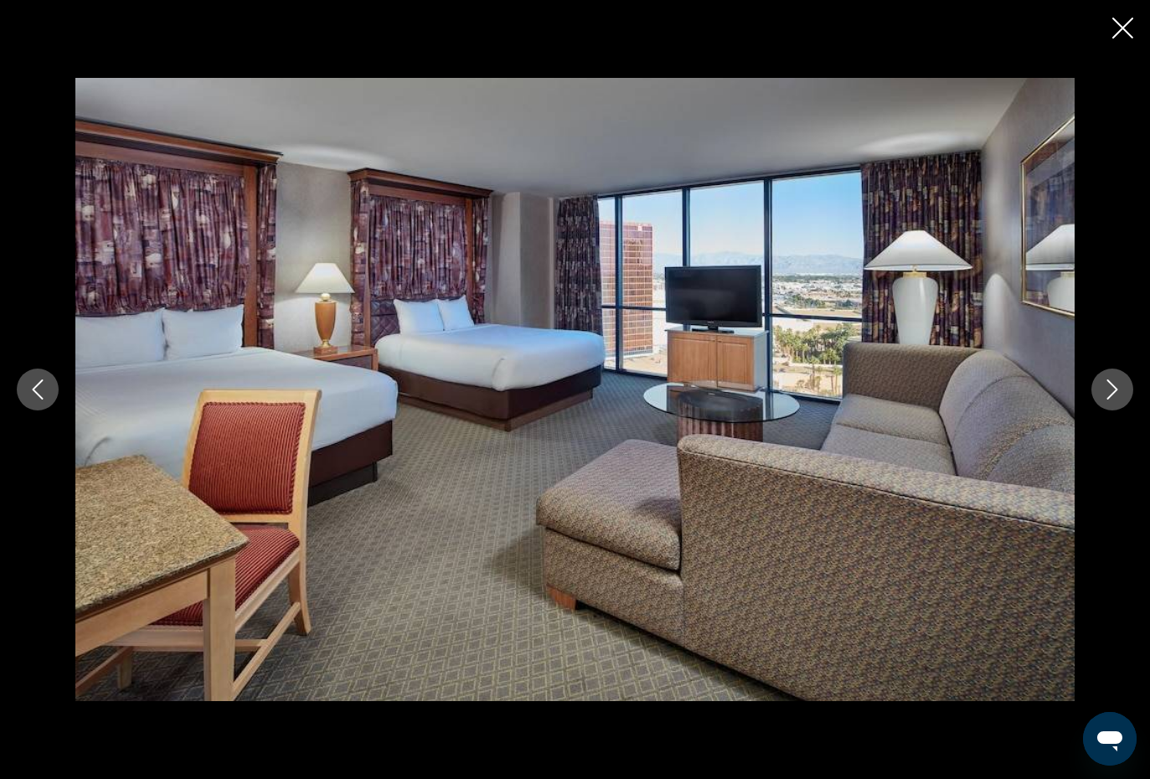
click at [1123, 390] on button "Next image" at bounding box center [1112, 390] width 42 height 42
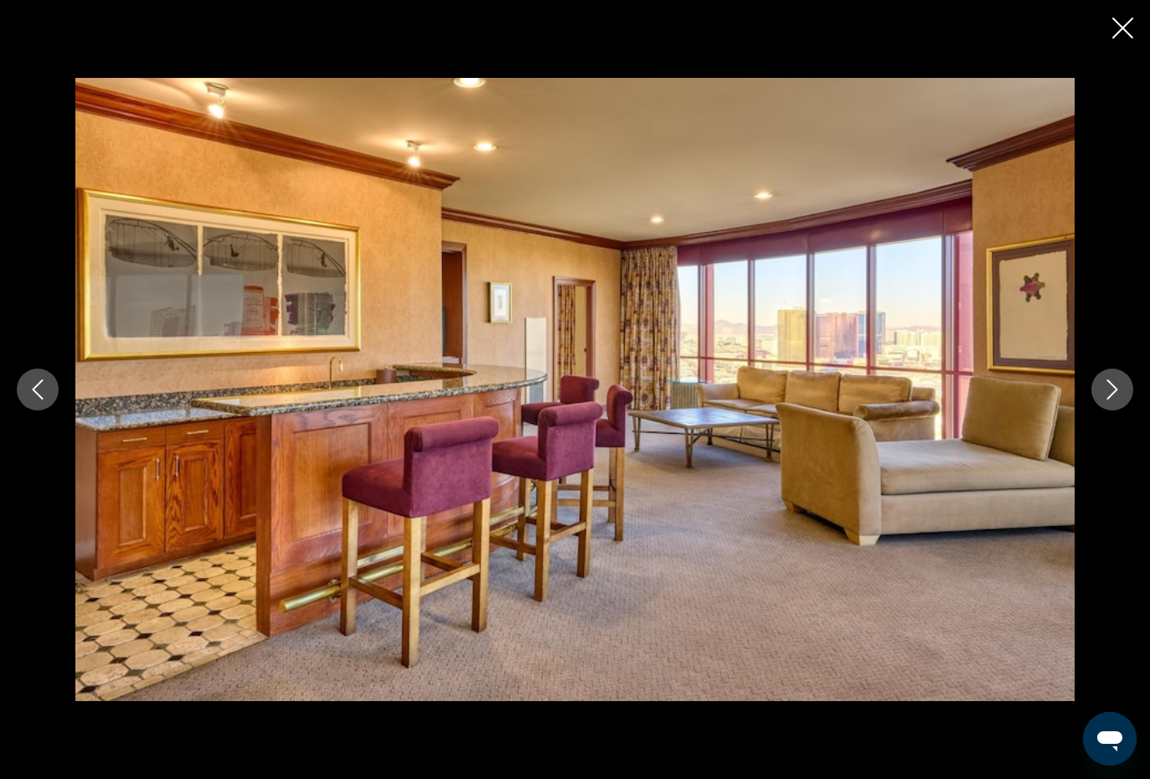
click at [1122, 390] on icon "Next image" at bounding box center [1112, 389] width 20 height 20
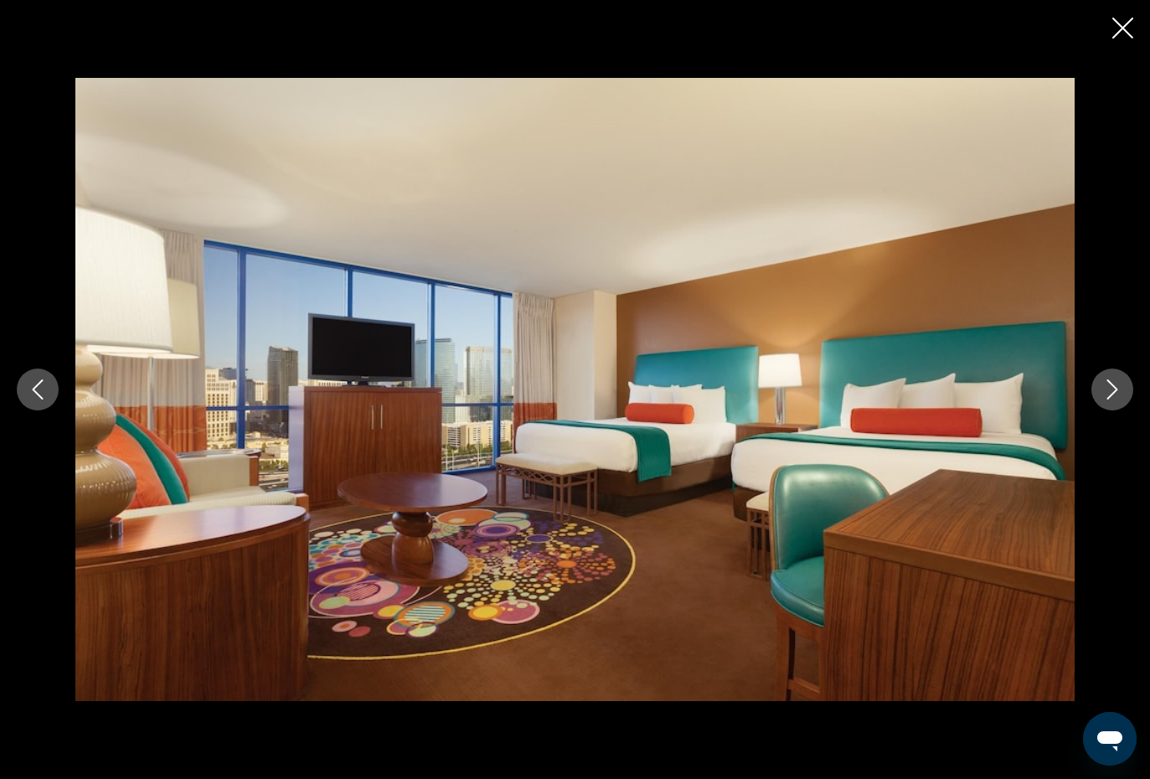
click at [1118, 385] on icon "Next image" at bounding box center [1112, 389] width 20 height 20
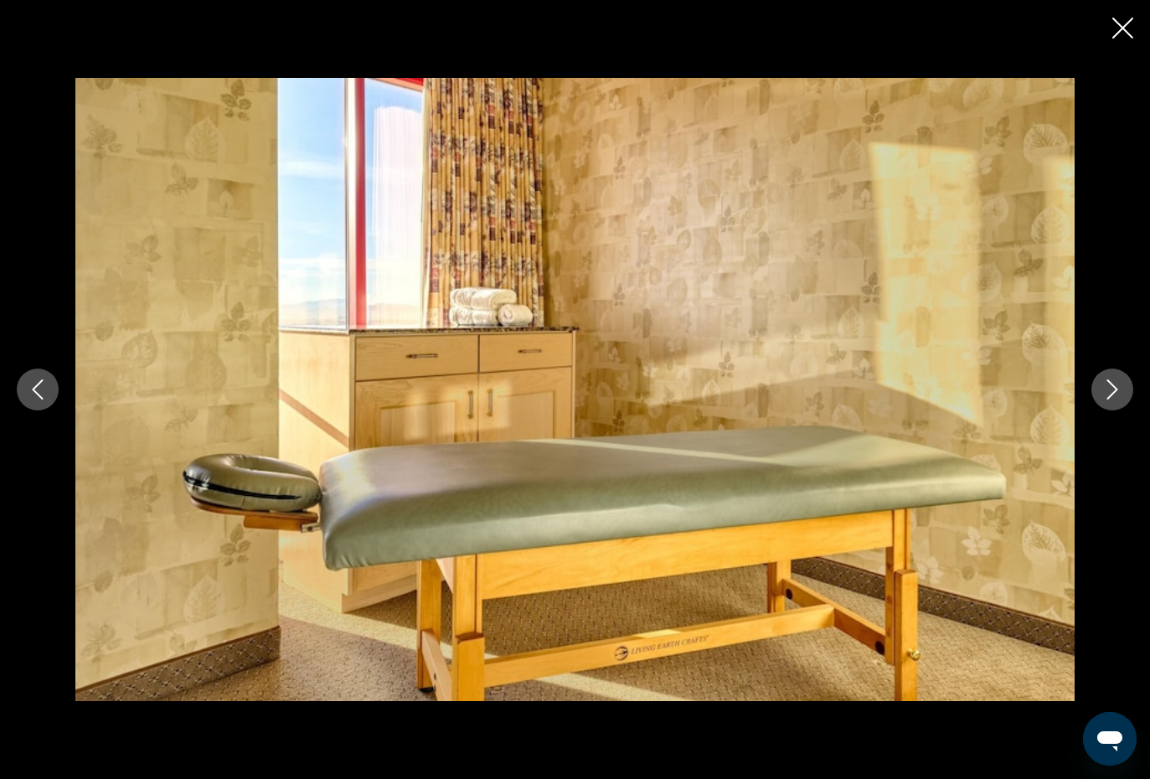
click at [1107, 397] on icon "Next image" at bounding box center [1112, 389] width 20 height 20
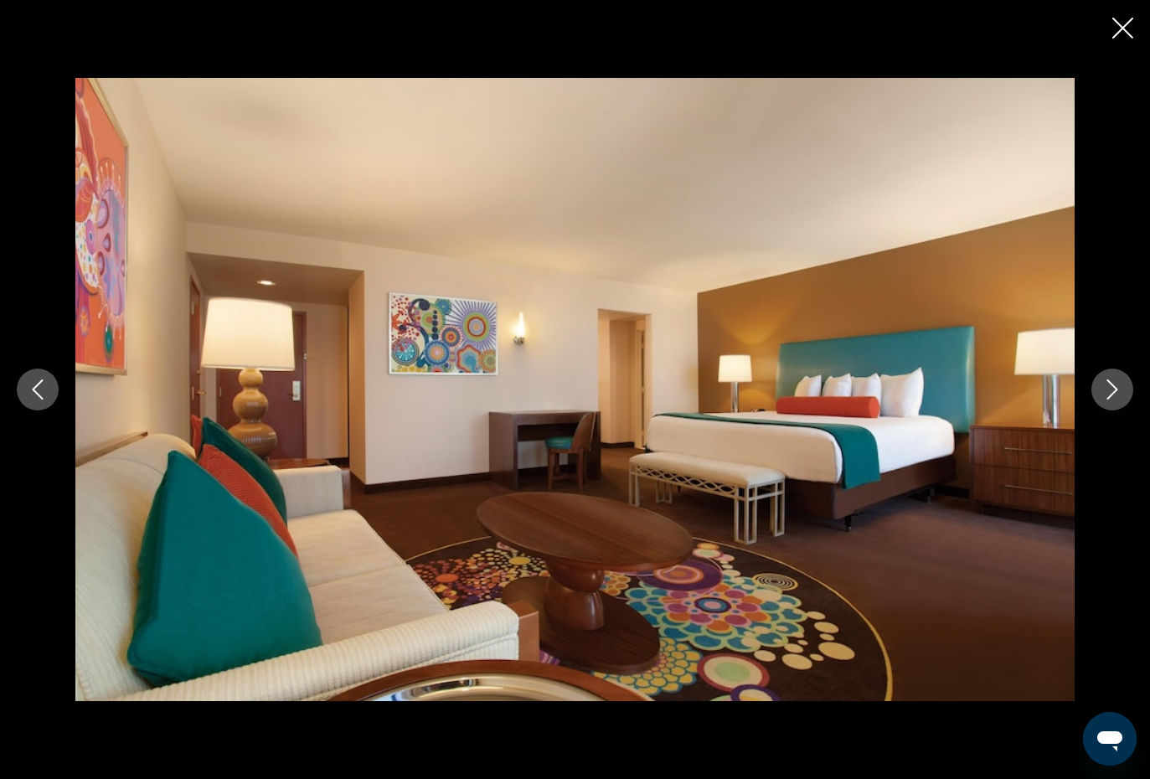
click at [1111, 399] on icon "Next image" at bounding box center [1112, 389] width 20 height 20
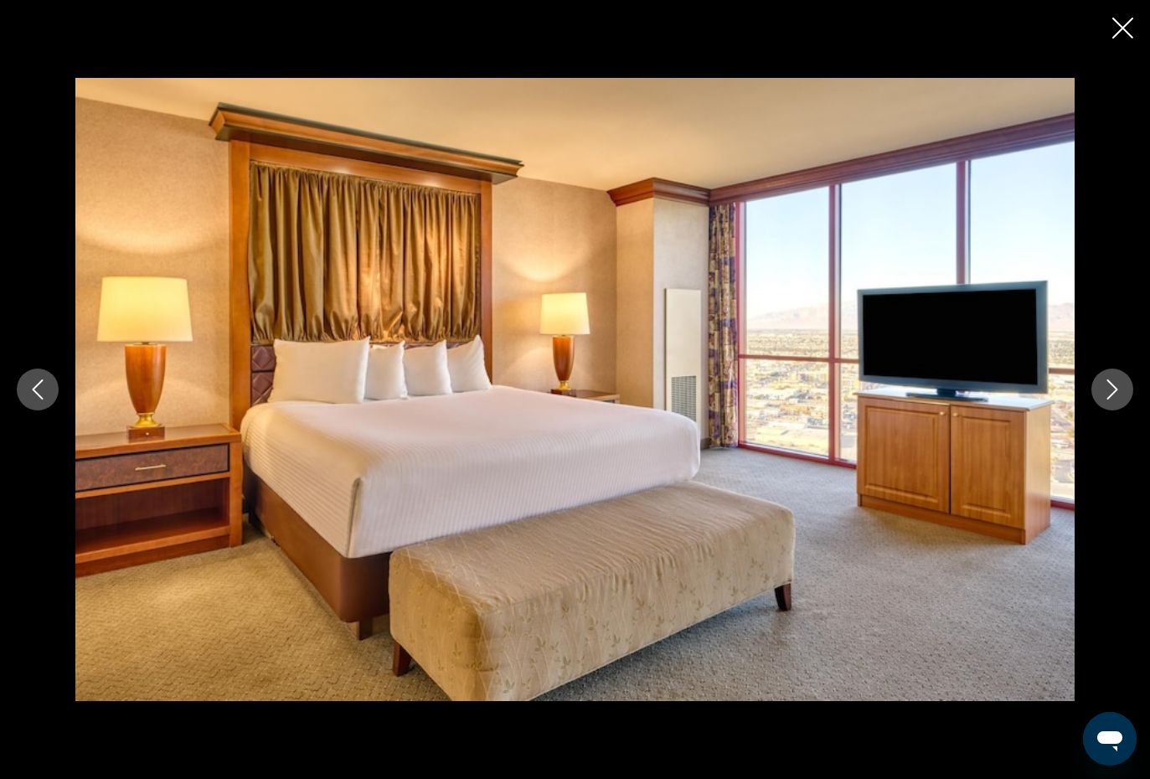
click at [1111, 383] on icon "Next image" at bounding box center [1112, 389] width 11 height 20
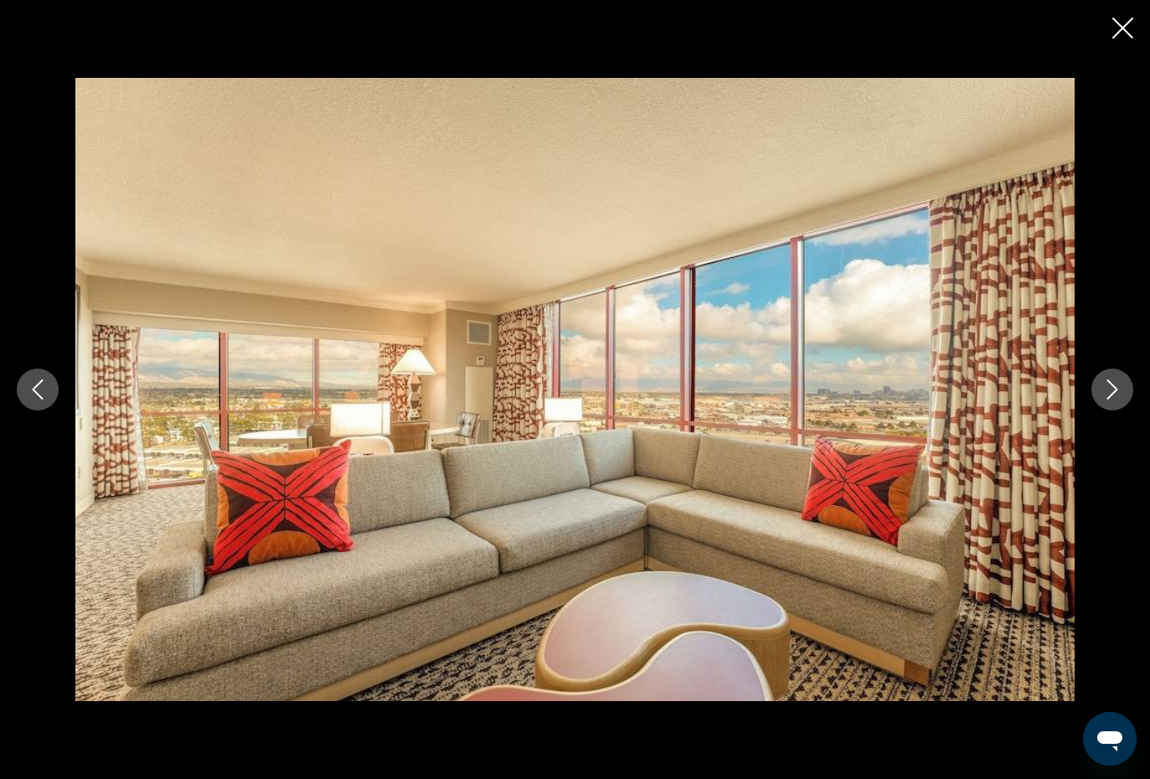
click at [1115, 392] on icon "Next image" at bounding box center [1112, 389] width 11 height 20
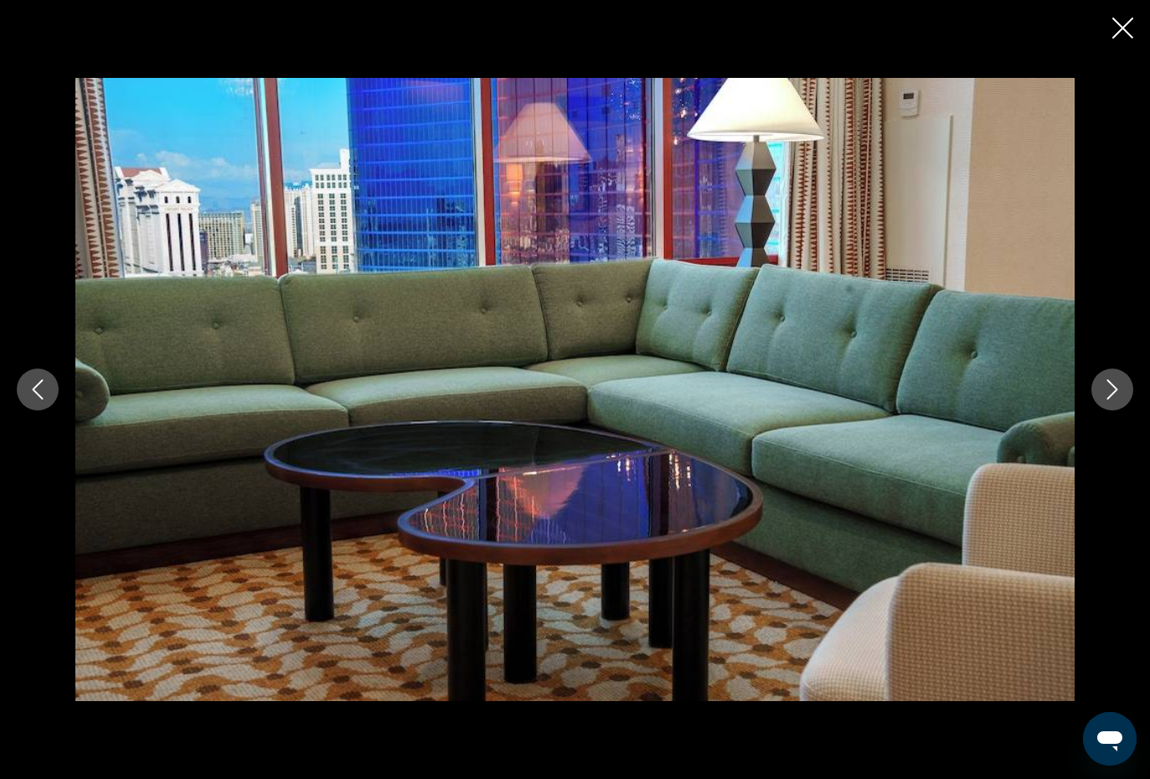
click at [1120, 393] on icon "Next image" at bounding box center [1112, 389] width 20 height 20
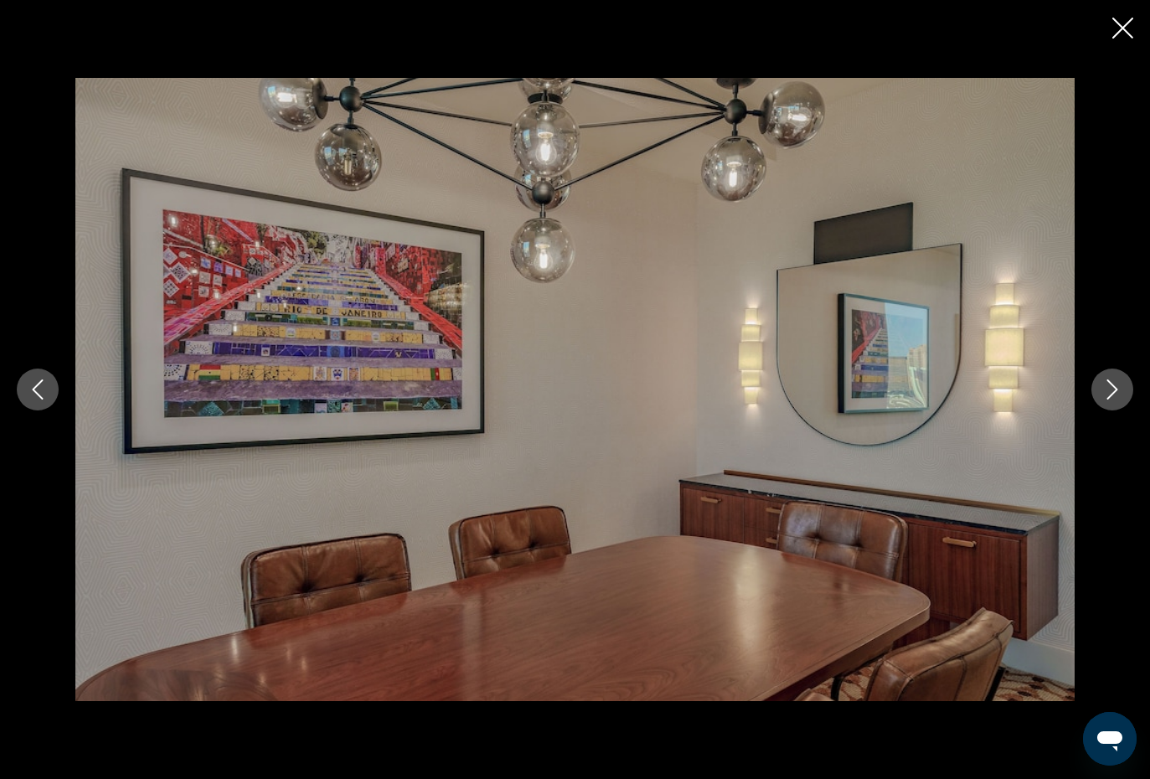
click at [1111, 388] on icon "Next image" at bounding box center [1112, 389] width 20 height 20
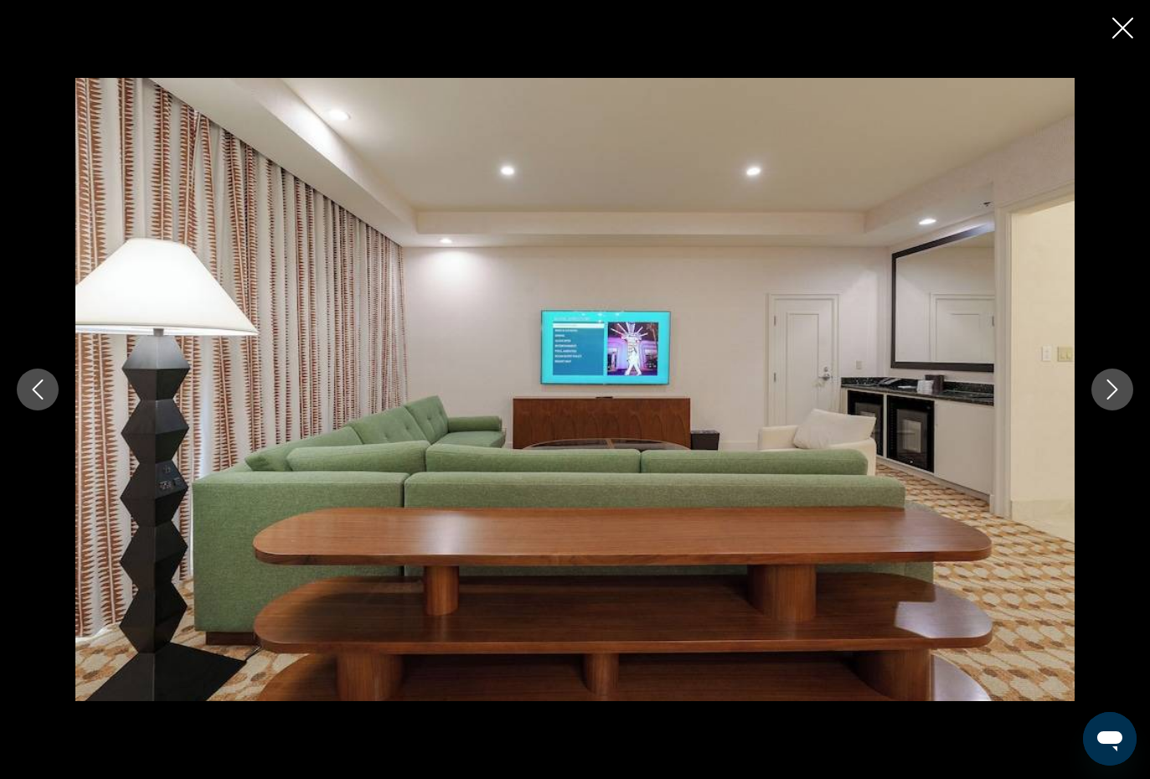
click at [1108, 385] on icon "Next image" at bounding box center [1112, 389] width 20 height 20
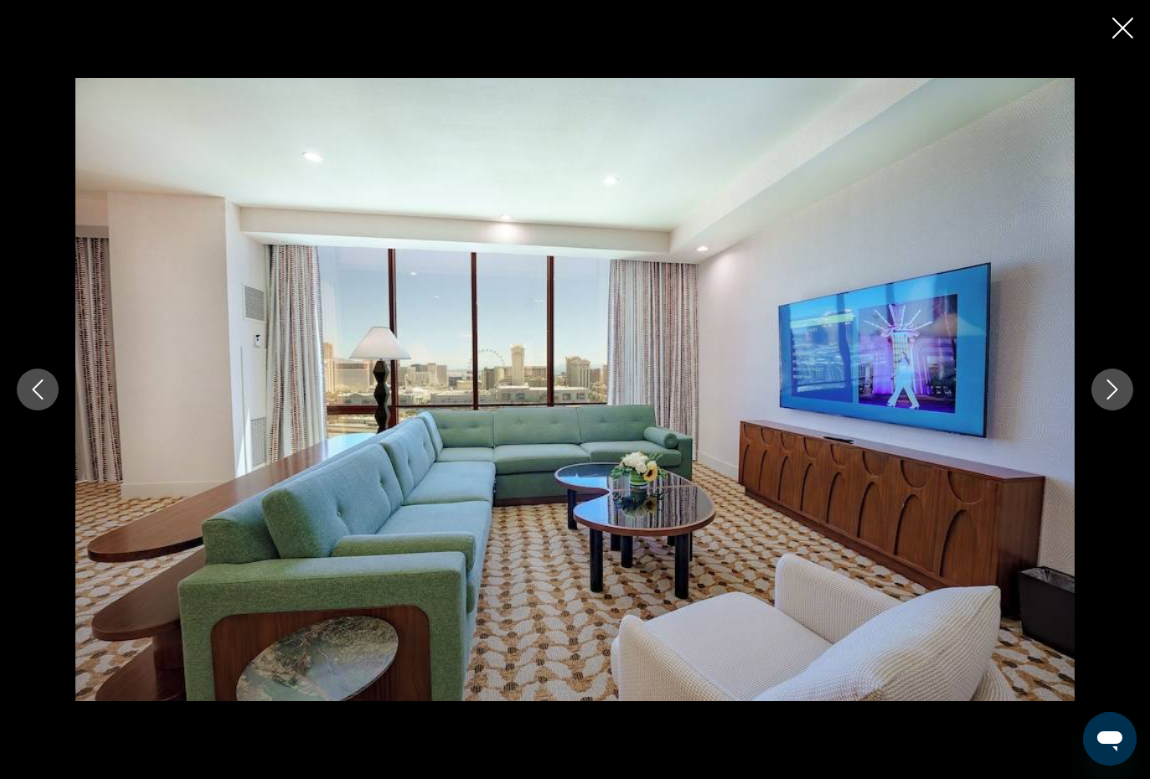
click at [1110, 383] on icon "Next image" at bounding box center [1112, 389] width 11 height 20
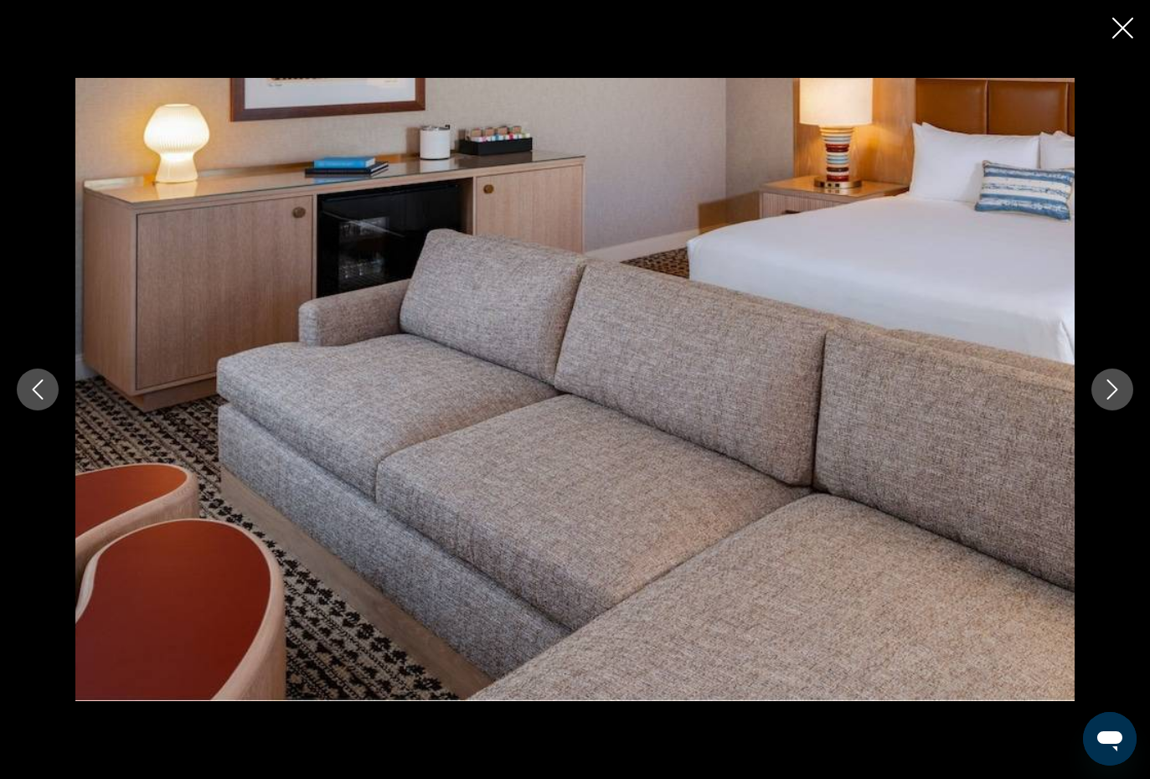
click at [1116, 385] on icon "Next image" at bounding box center [1112, 389] width 20 height 20
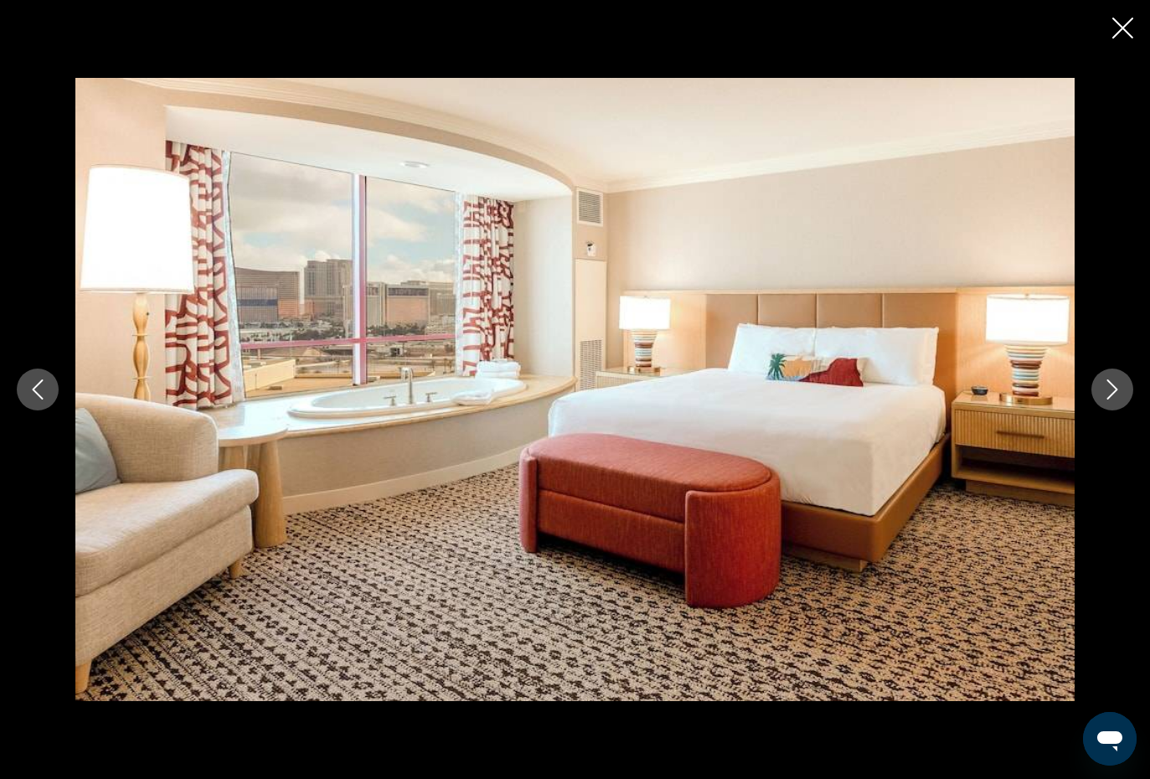
click at [1109, 380] on icon "Next image" at bounding box center [1112, 389] width 20 height 20
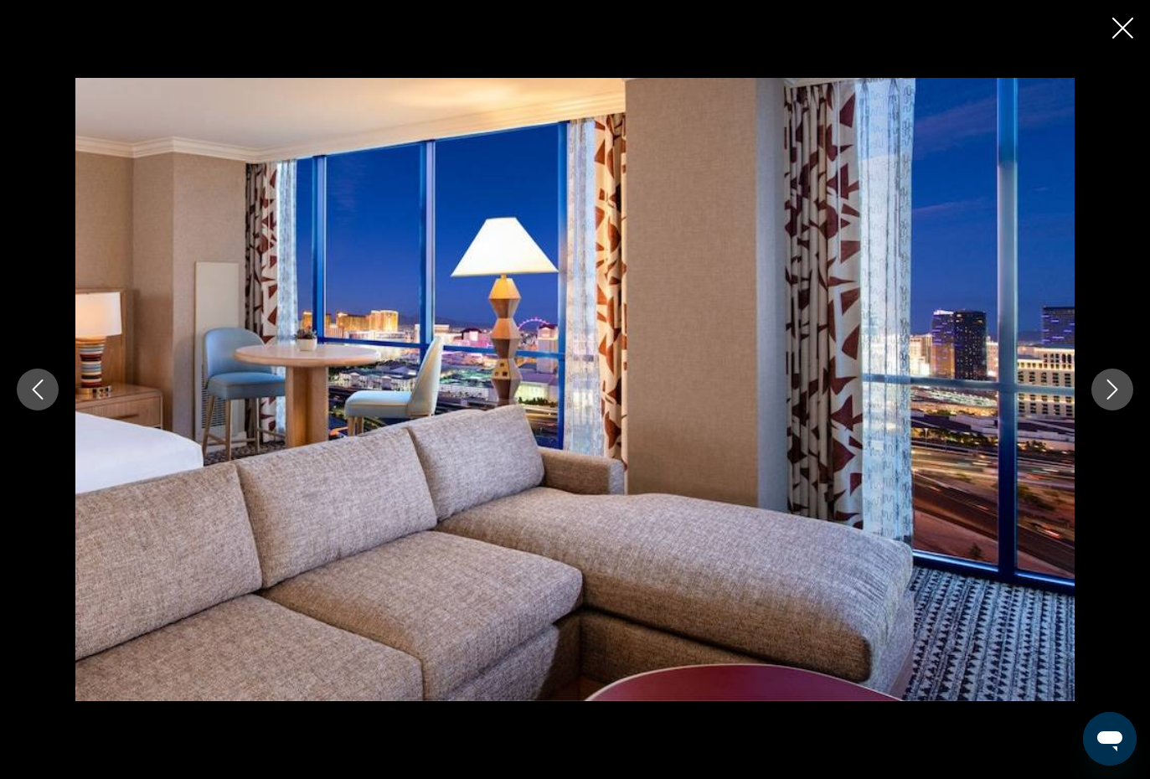
click at [1112, 377] on button "Next image" at bounding box center [1112, 390] width 42 height 42
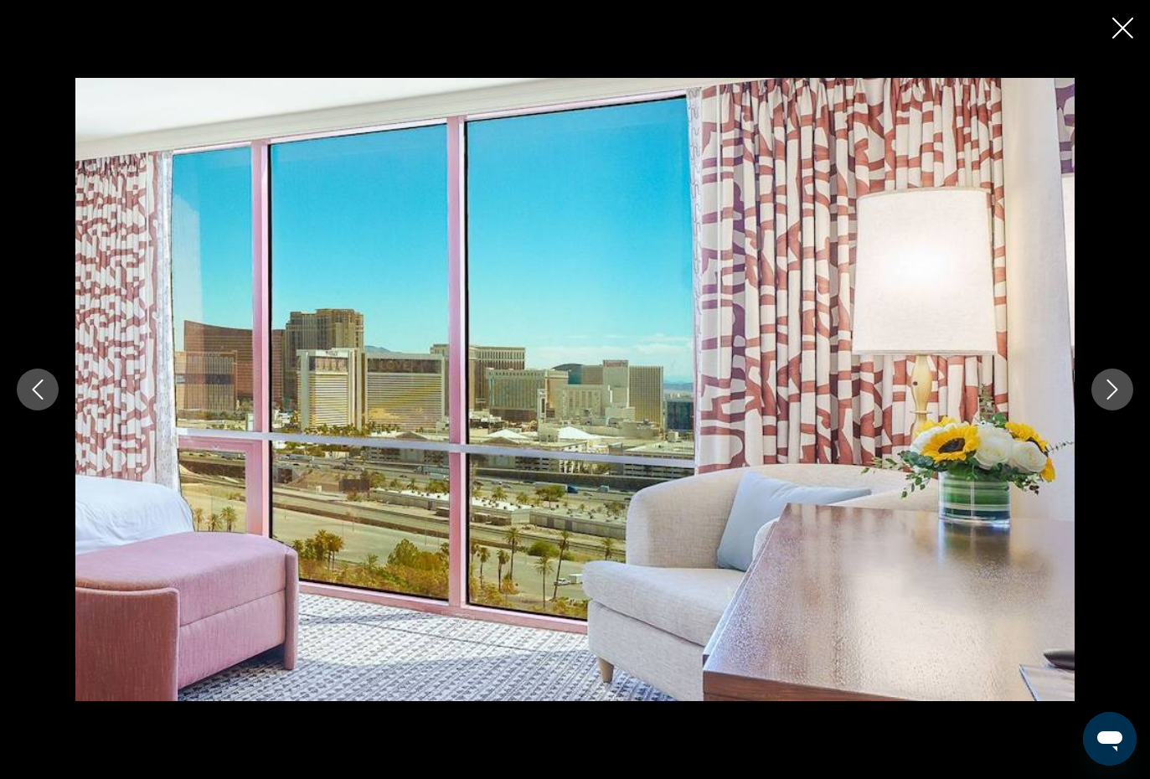
click at [28, 396] on icon "Previous image" at bounding box center [38, 389] width 20 height 20
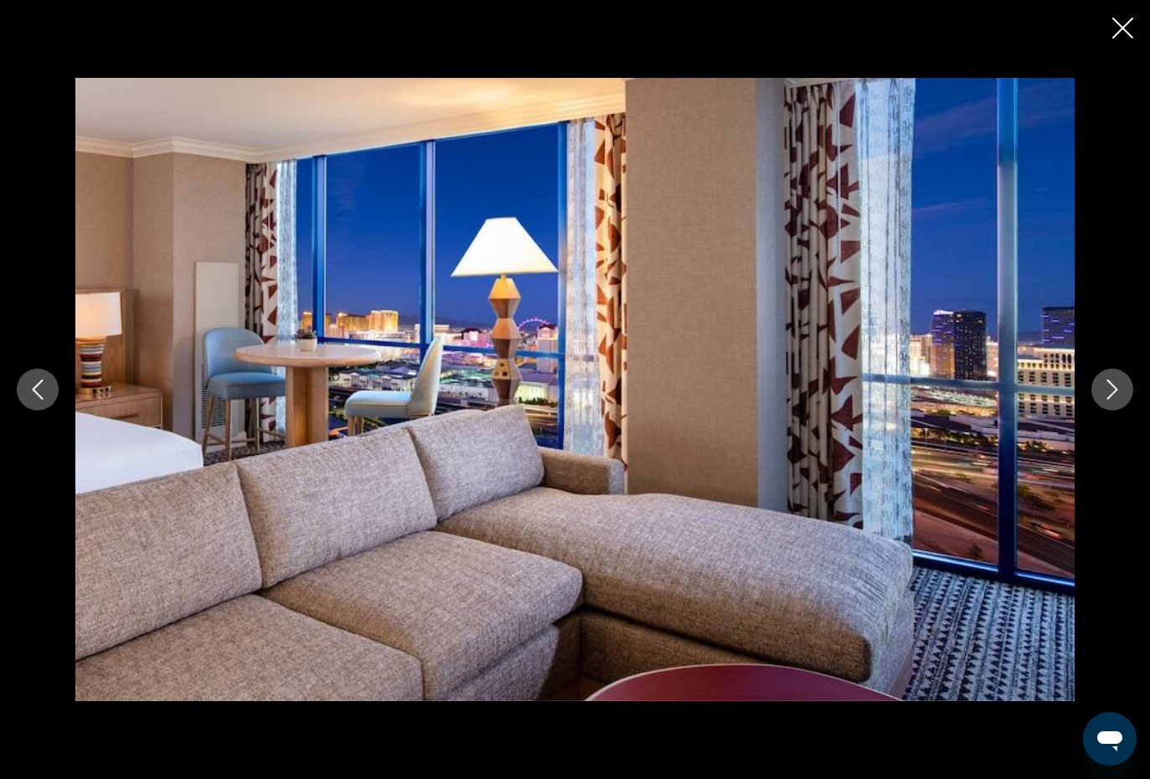
click at [1117, 378] on button "Next image" at bounding box center [1112, 390] width 42 height 42
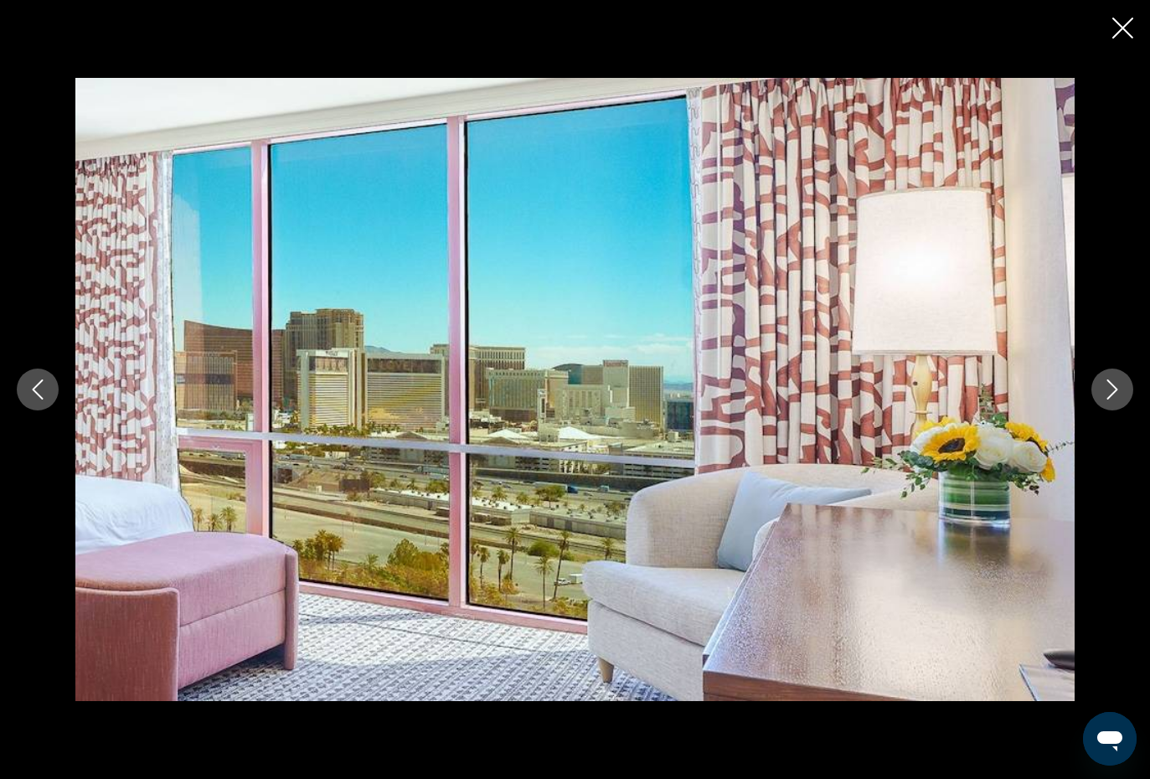
click at [1113, 380] on icon "Next image" at bounding box center [1112, 389] width 20 height 20
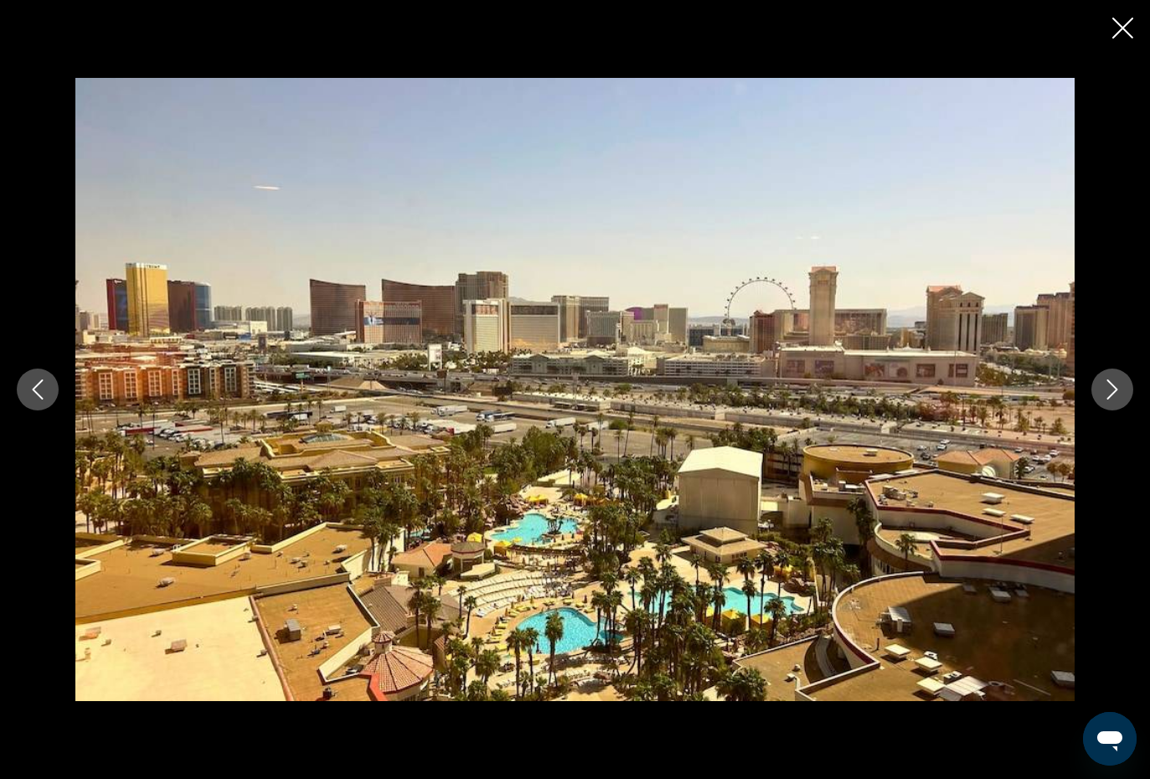
click at [1118, 377] on button "Next image" at bounding box center [1112, 390] width 42 height 42
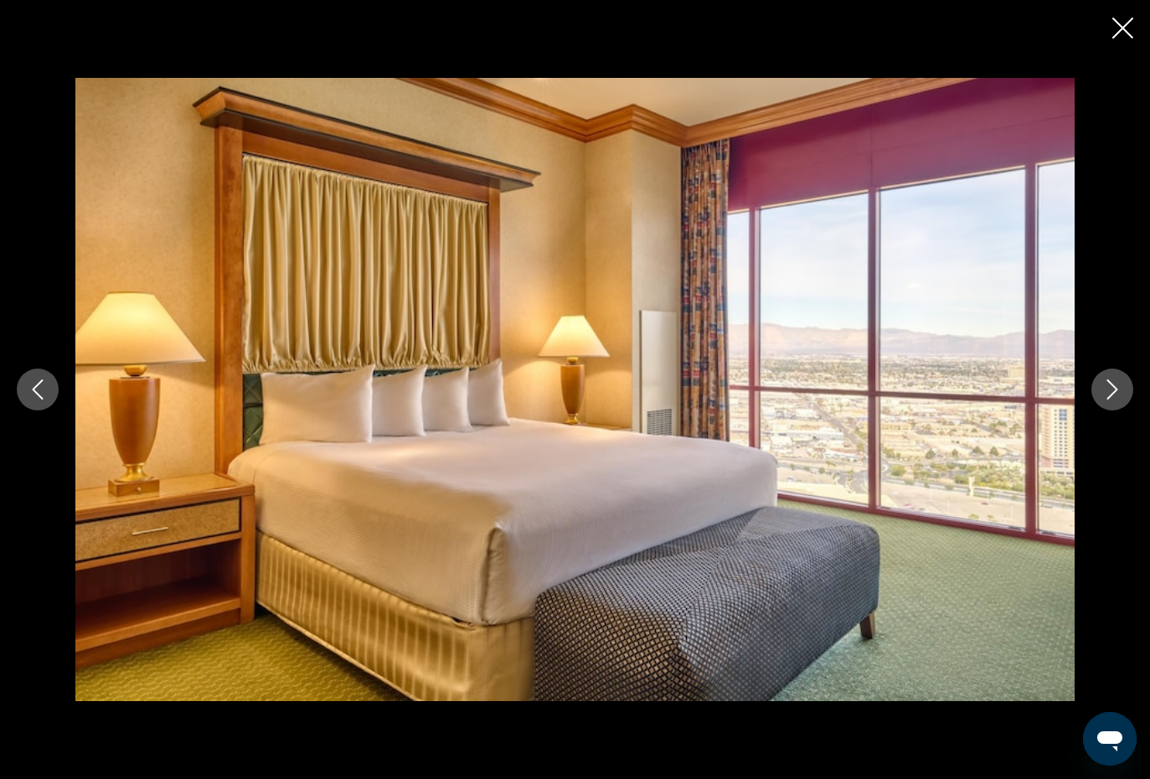
click at [35, 399] on icon "Previous image" at bounding box center [38, 389] width 20 height 20
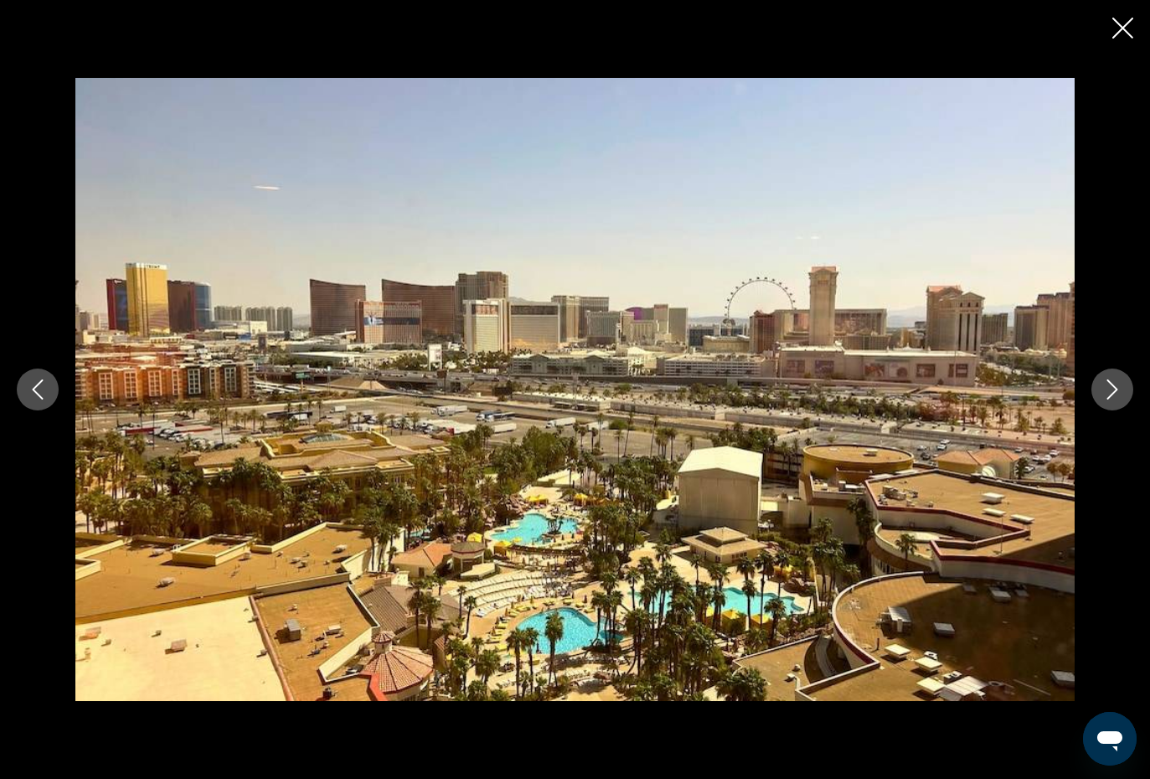
click at [1111, 393] on icon "Next image" at bounding box center [1112, 389] width 20 height 20
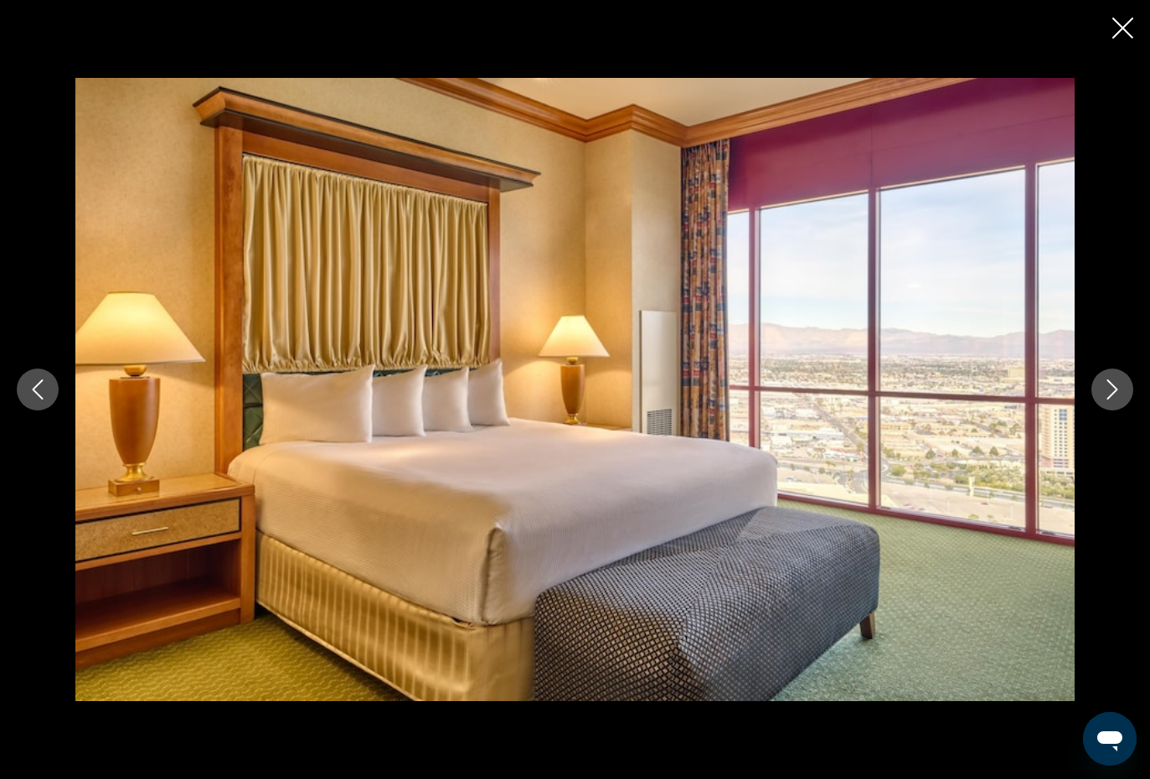
click at [1117, 401] on button "Next image" at bounding box center [1112, 390] width 42 height 42
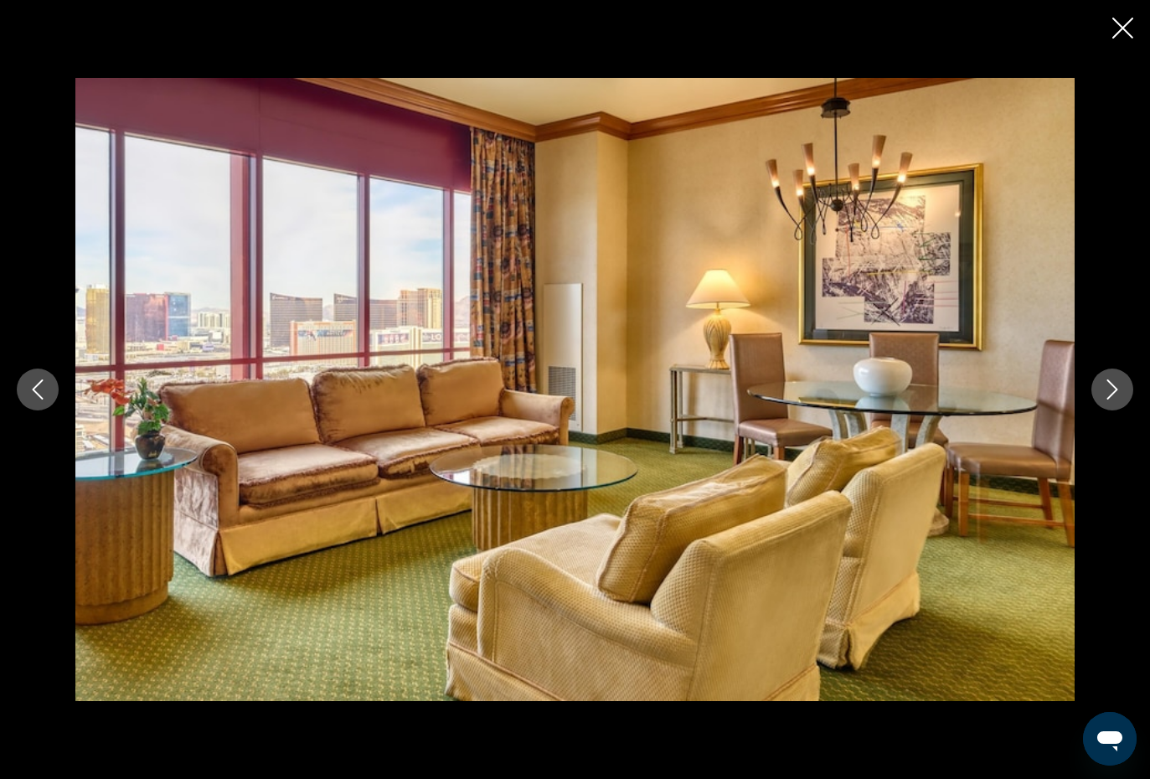
click at [1115, 384] on icon "Next image" at bounding box center [1112, 389] width 20 height 20
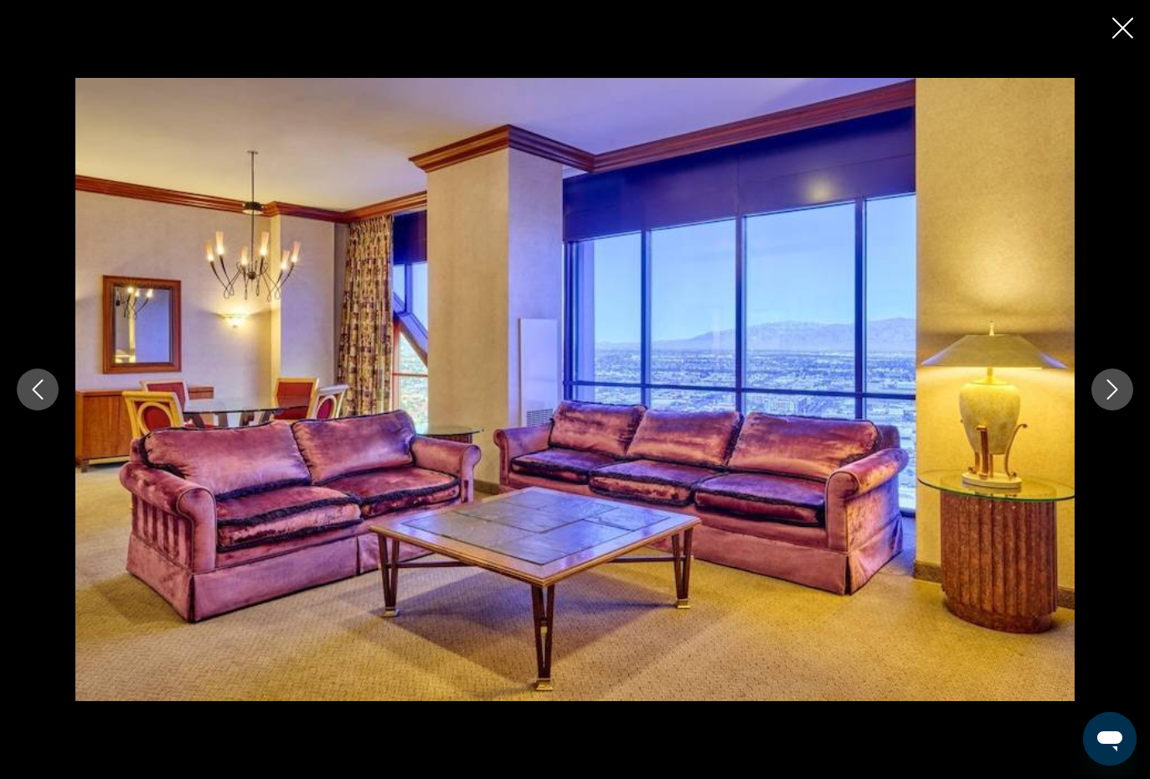
click at [1117, 369] on button "Next image" at bounding box center [1112, 390] width 42 height 42
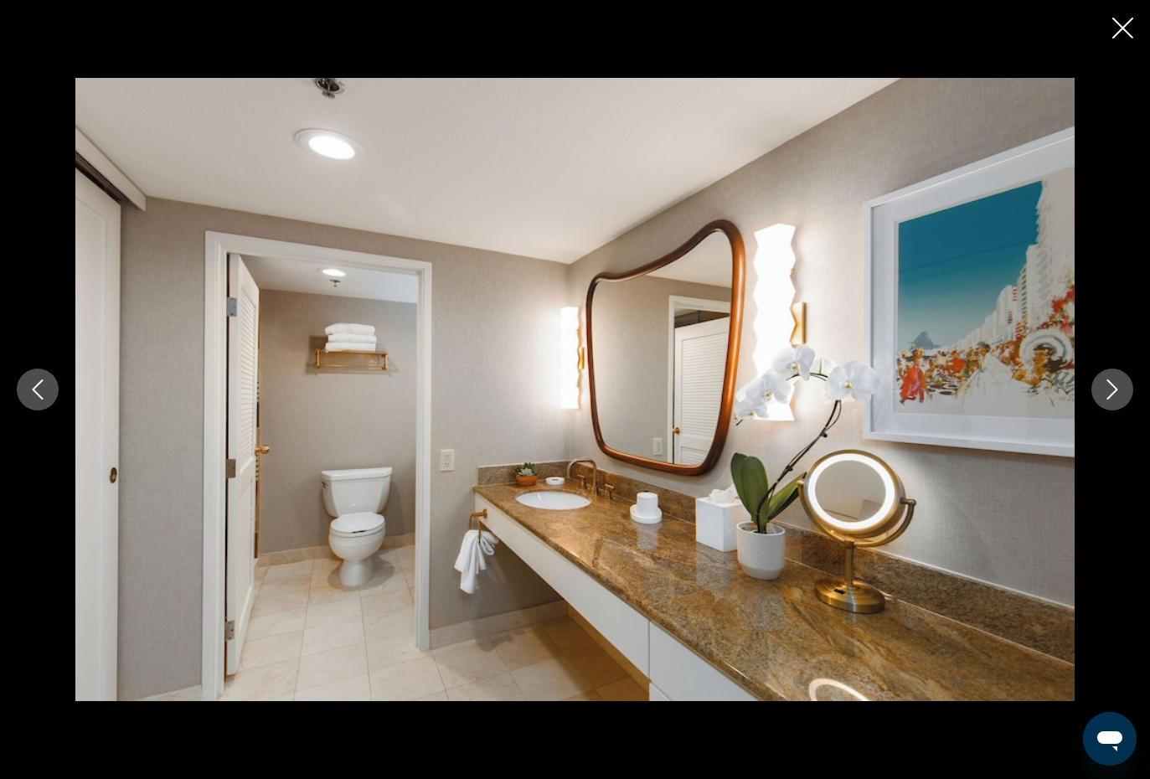
click at [1118, 382] on icon "Next image" at bounding box center [1112, 389] width 20 height 20
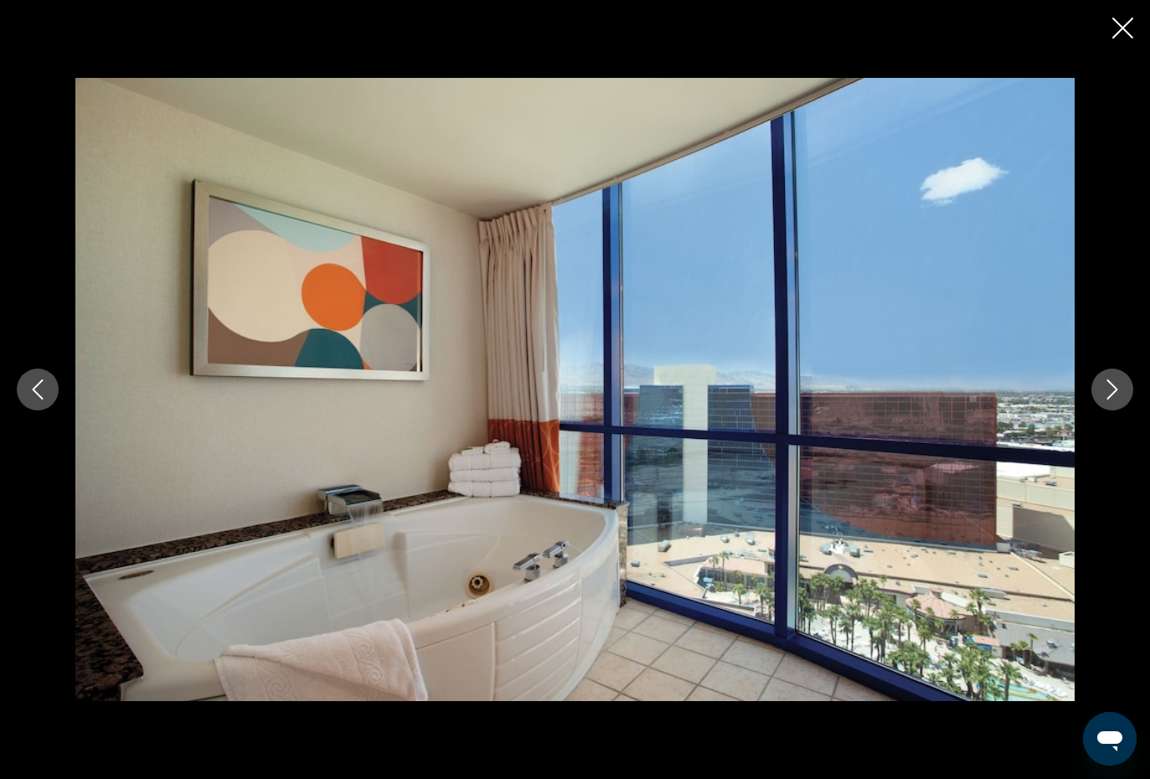
click at [1119, 386] on icon "Next image" at bounding box center [1112, 389] width 20 height 20
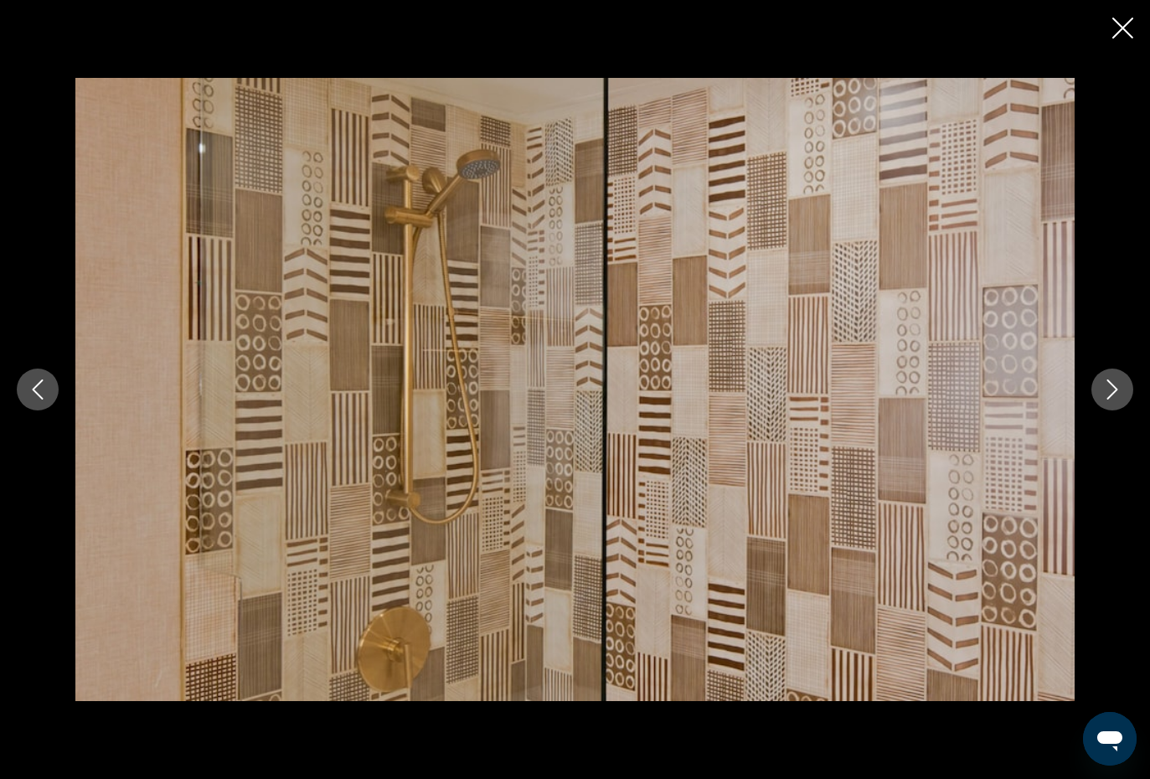
click at [1117, 379] on button "Next image" at bounding box center [1112, 390] width 42 height 42
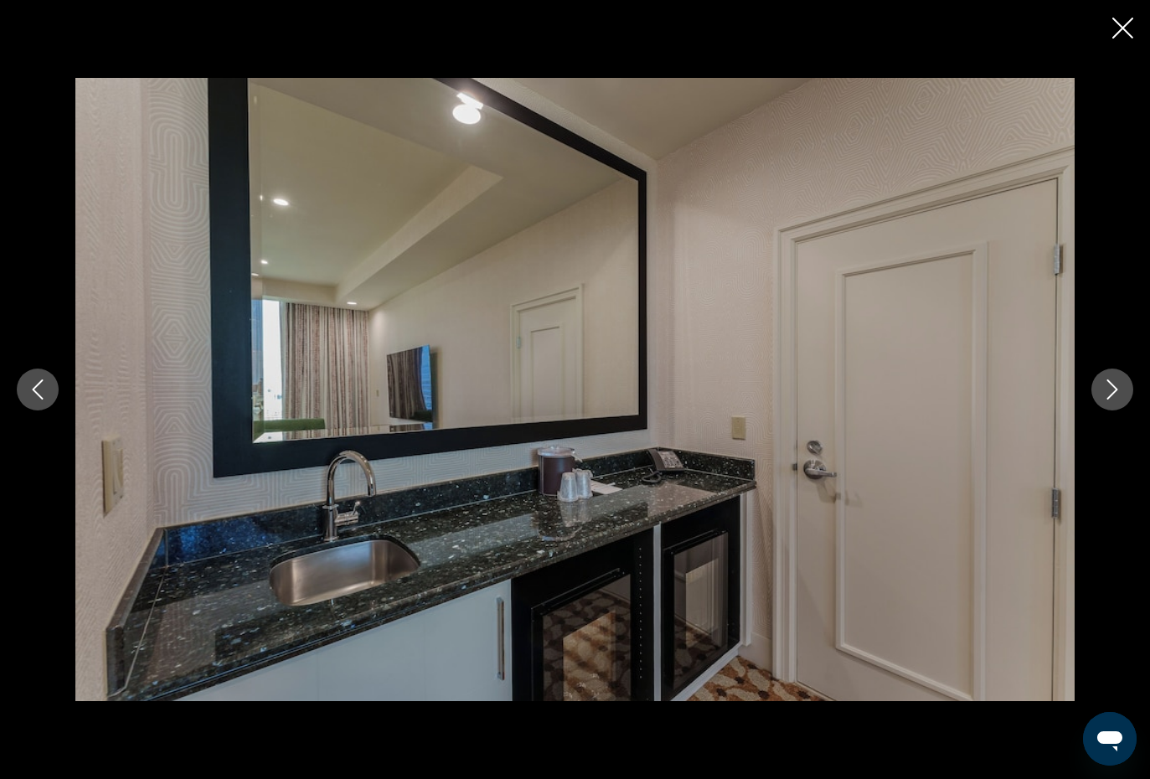
click at [1125, 375] on button "Next image" at bounding box center [1112, 390] width 42 height 42
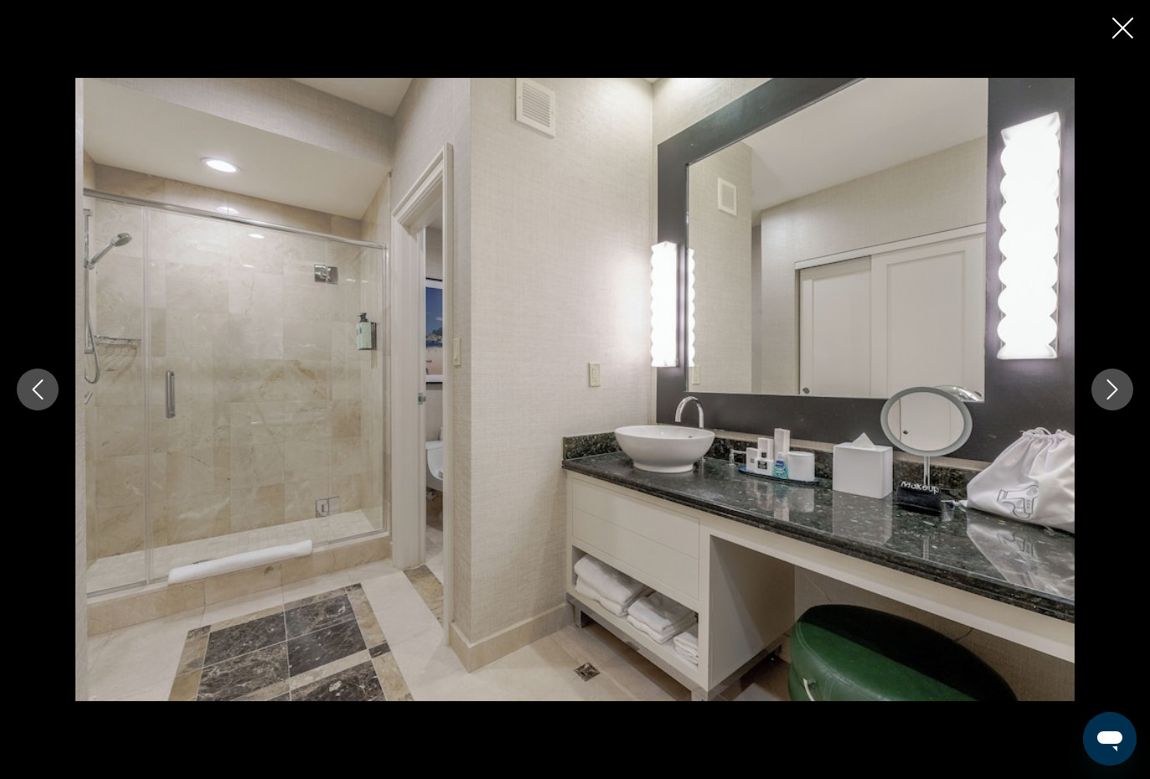
click at [1120, 369] on button "Next image" at bounding box center [1112, 390] width 42 height 42
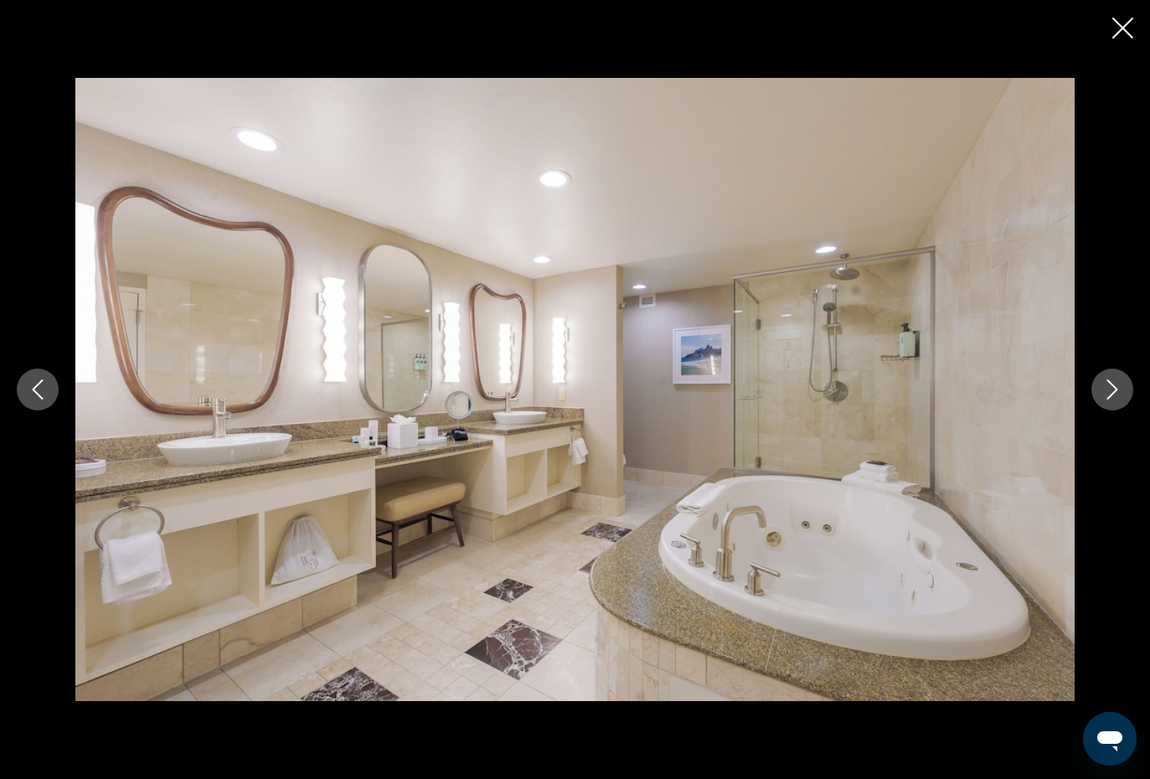
click at [1123, 386] on button "Next image" at bounding box center [1112, 390] width 42 height 42
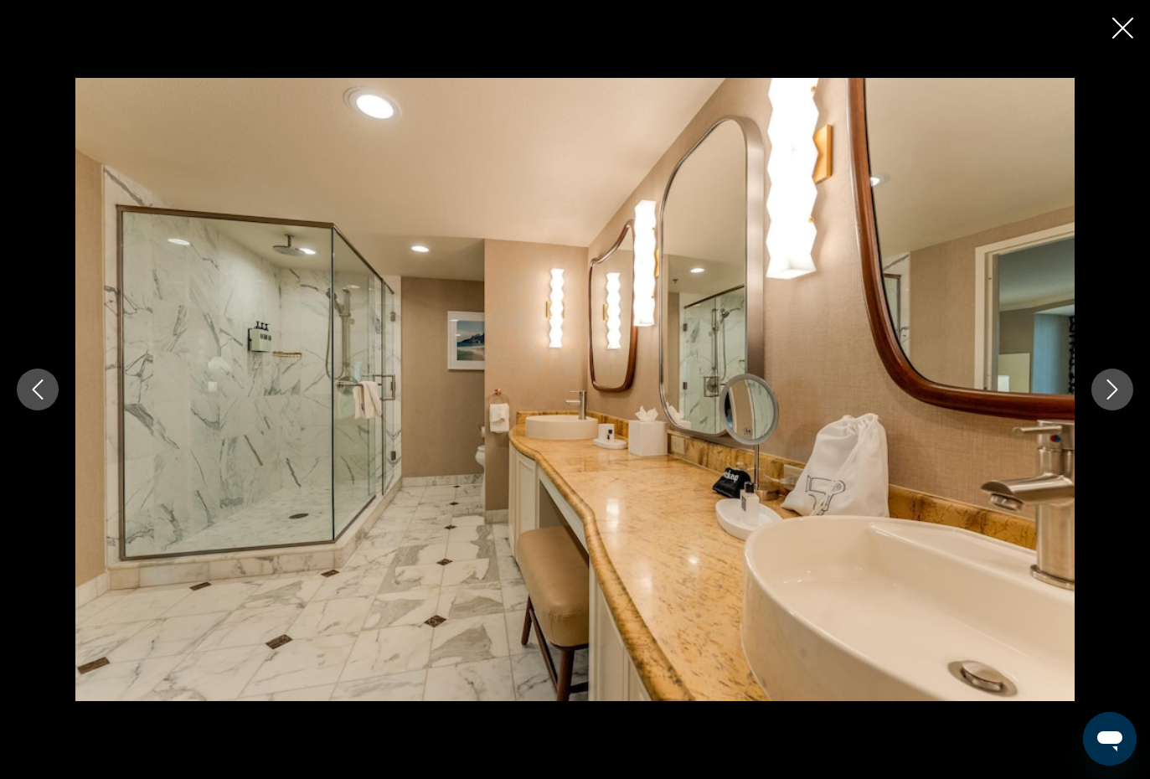
click at [1122, 387] on button "Next image" at bounding box center [1112, 390] width 42 height 42
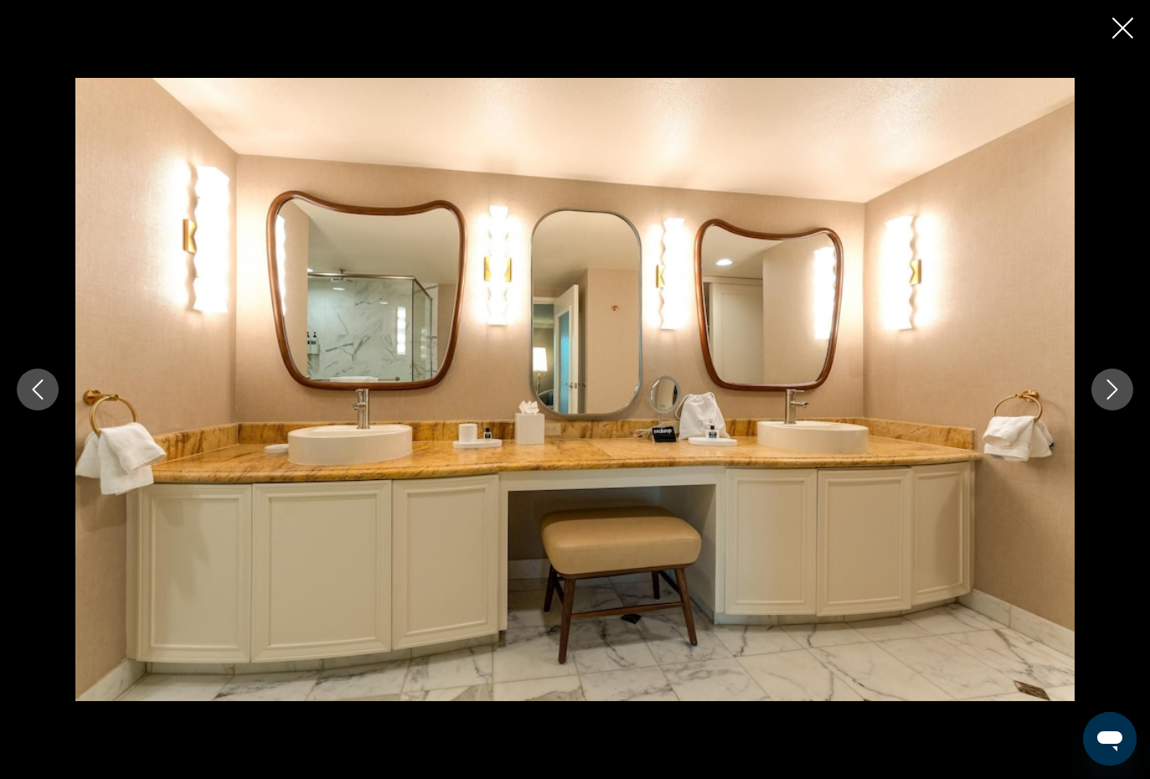
click at [1111, 379] on button "Next image" at bounding box center [1112, 390] width 42 height 42
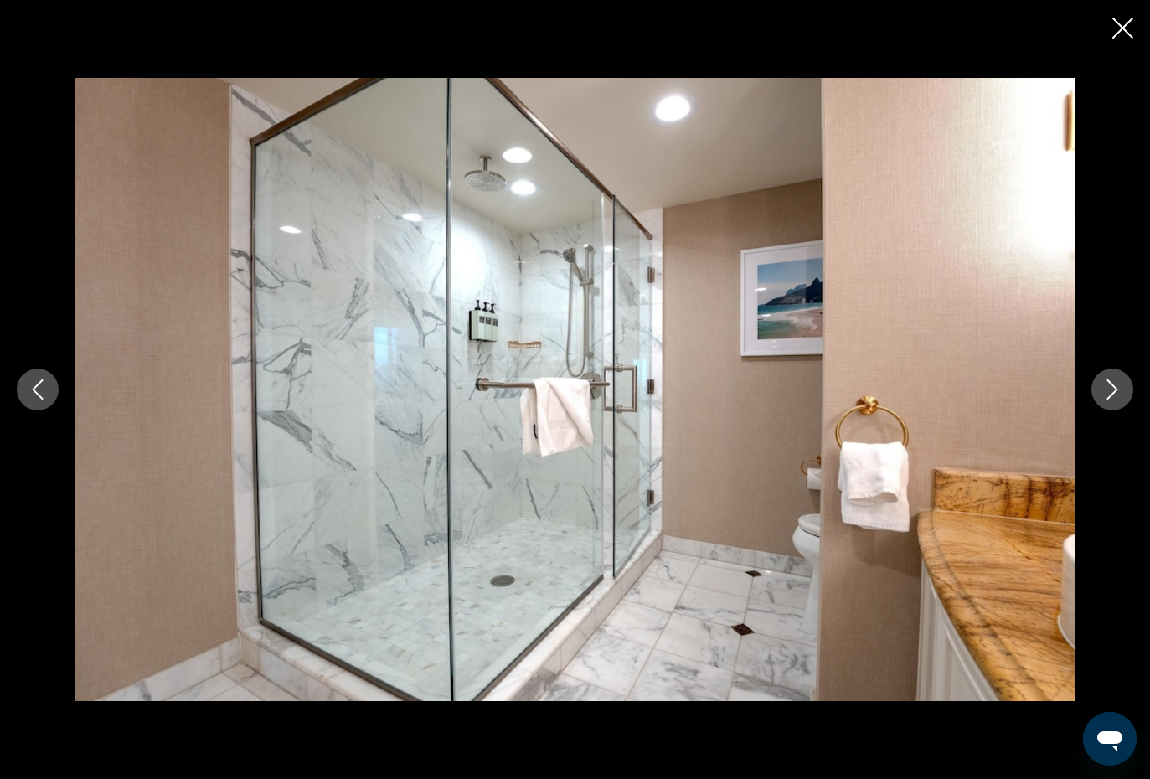
click at [1113, 387] on icon "Next image" at bounding box center [1112, 389] width 20 height 20
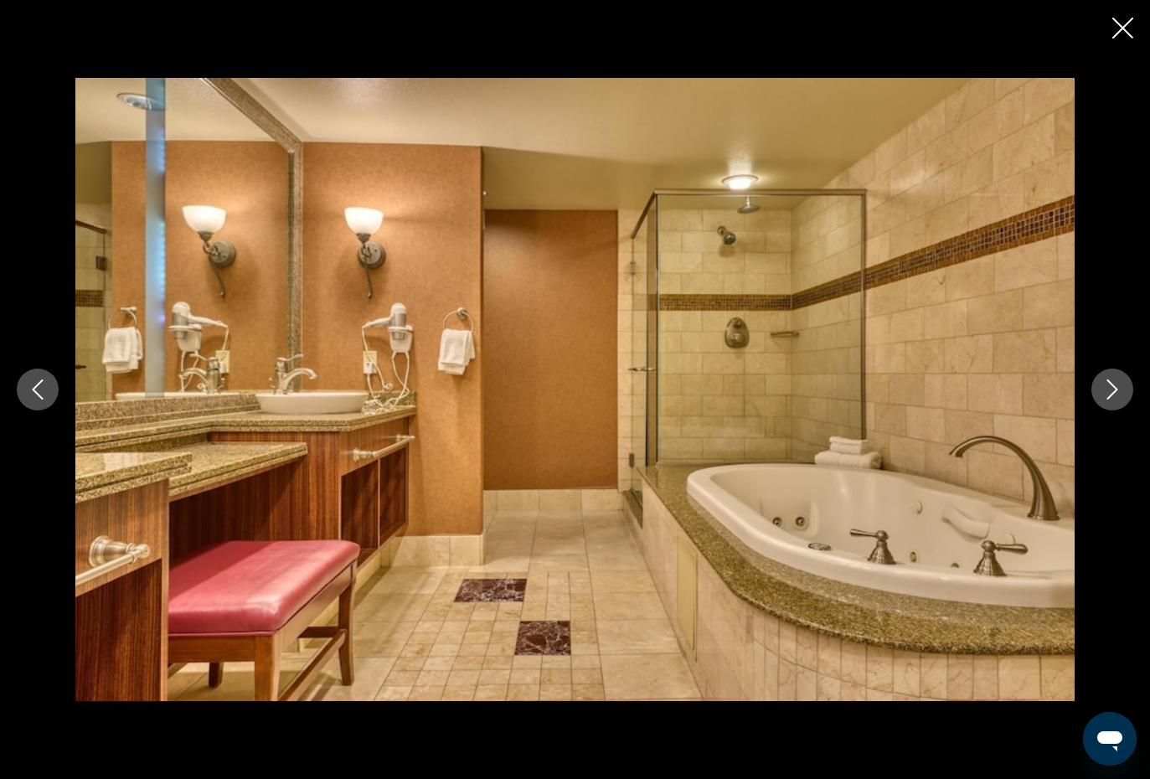
click at [1116, 390] on icon "Next image" at bounding box center [1112, 389] width 11 height 20
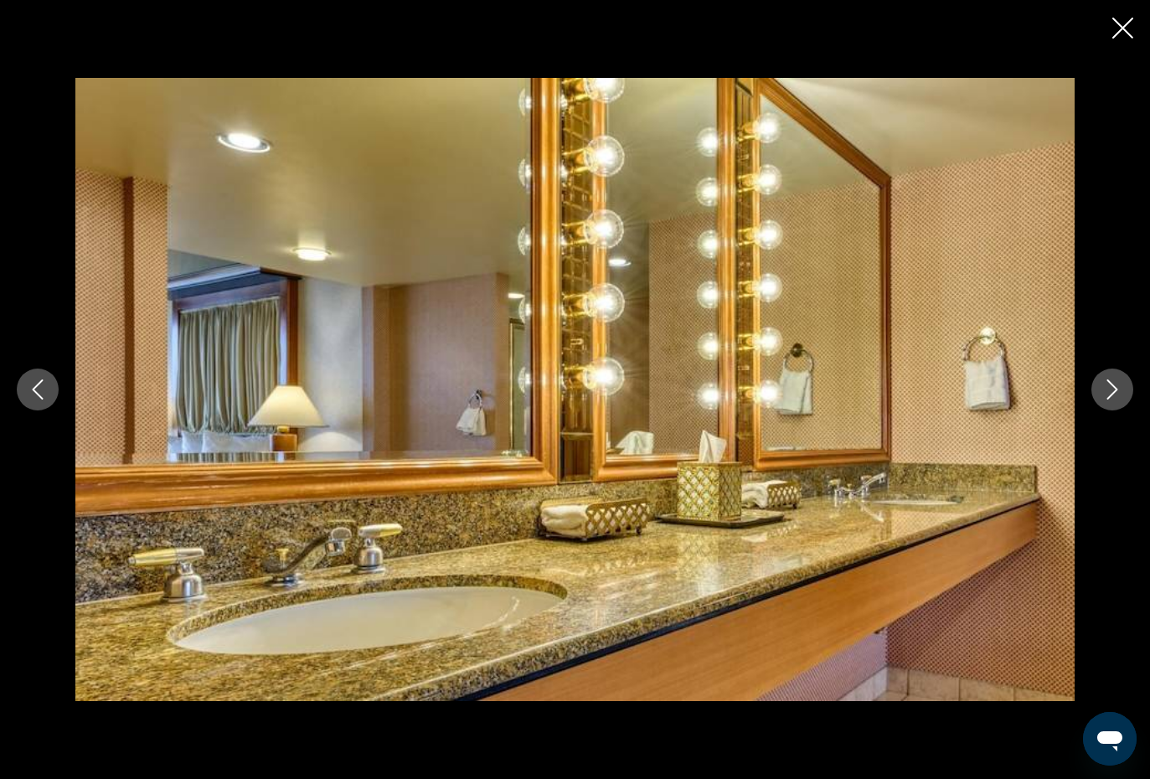
click at [1117, 390] on icon "Next image" at bounding box center [1112, 389] width 20 height 20
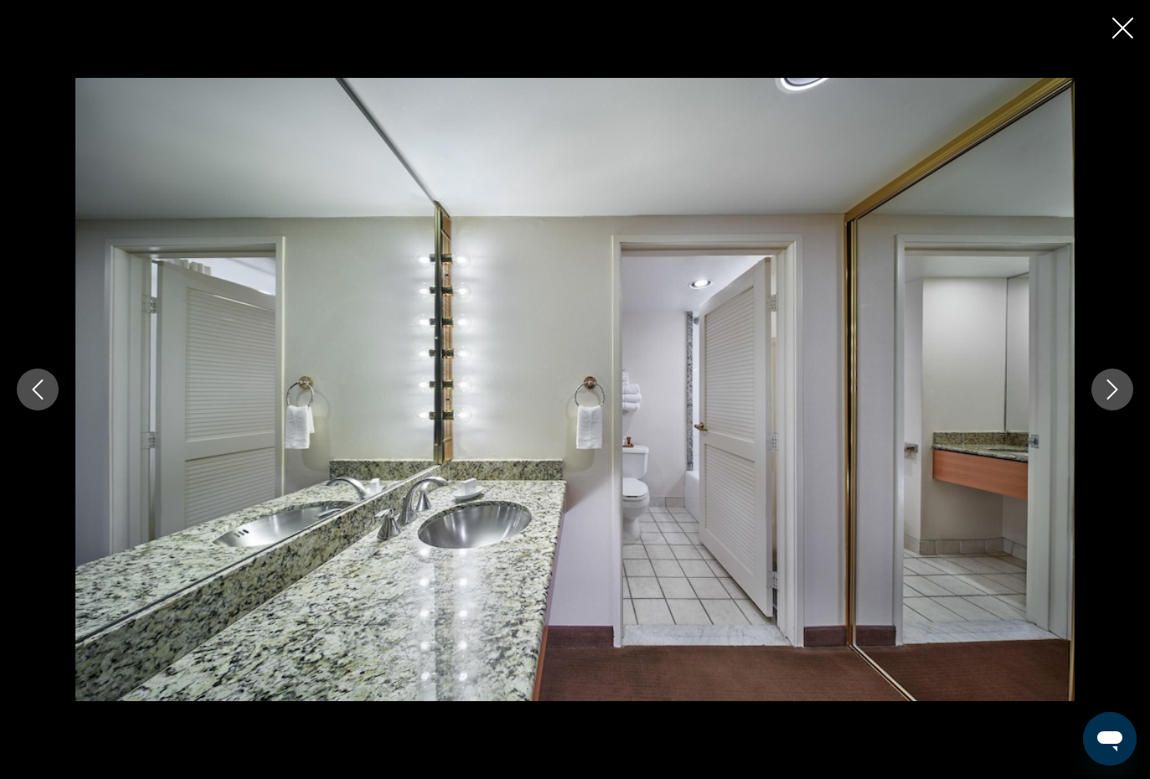
click at [1115, 392] on icon "Next image" at bounding box center [1112, 389] width 11 height 20
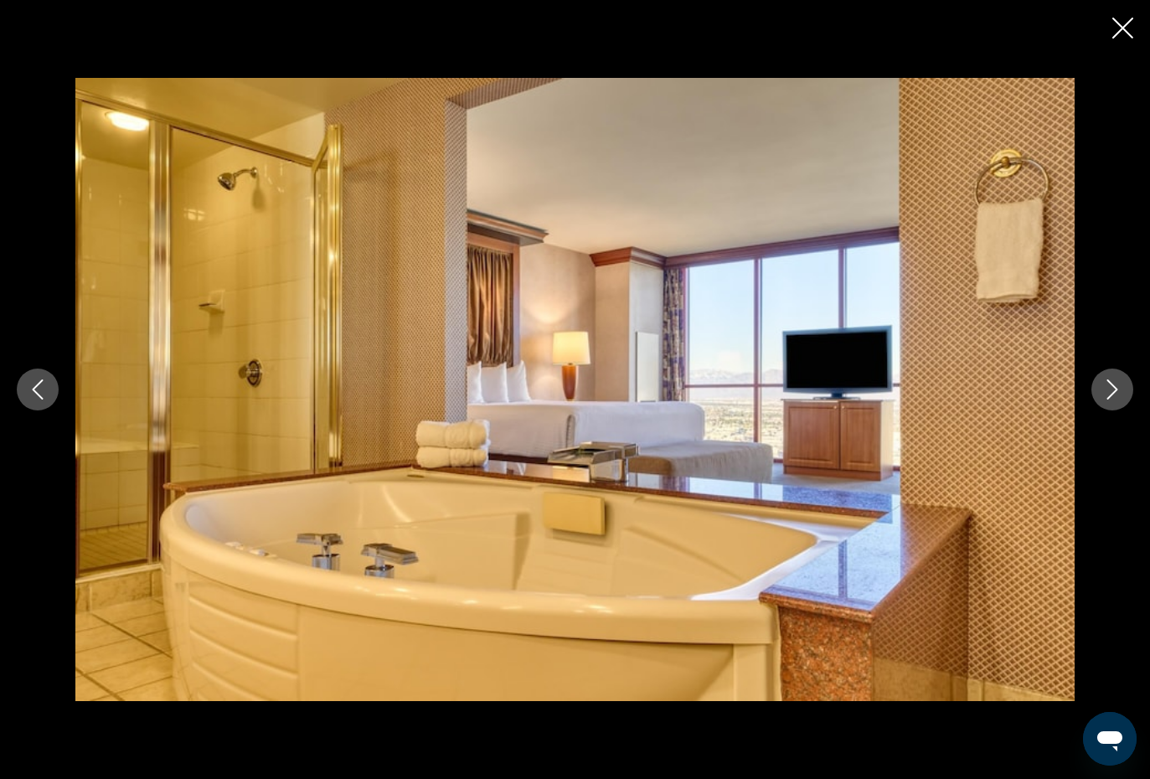
click at [1107, 401] on button "Next image" at bounding box center [1112, 390] width 42 height 42
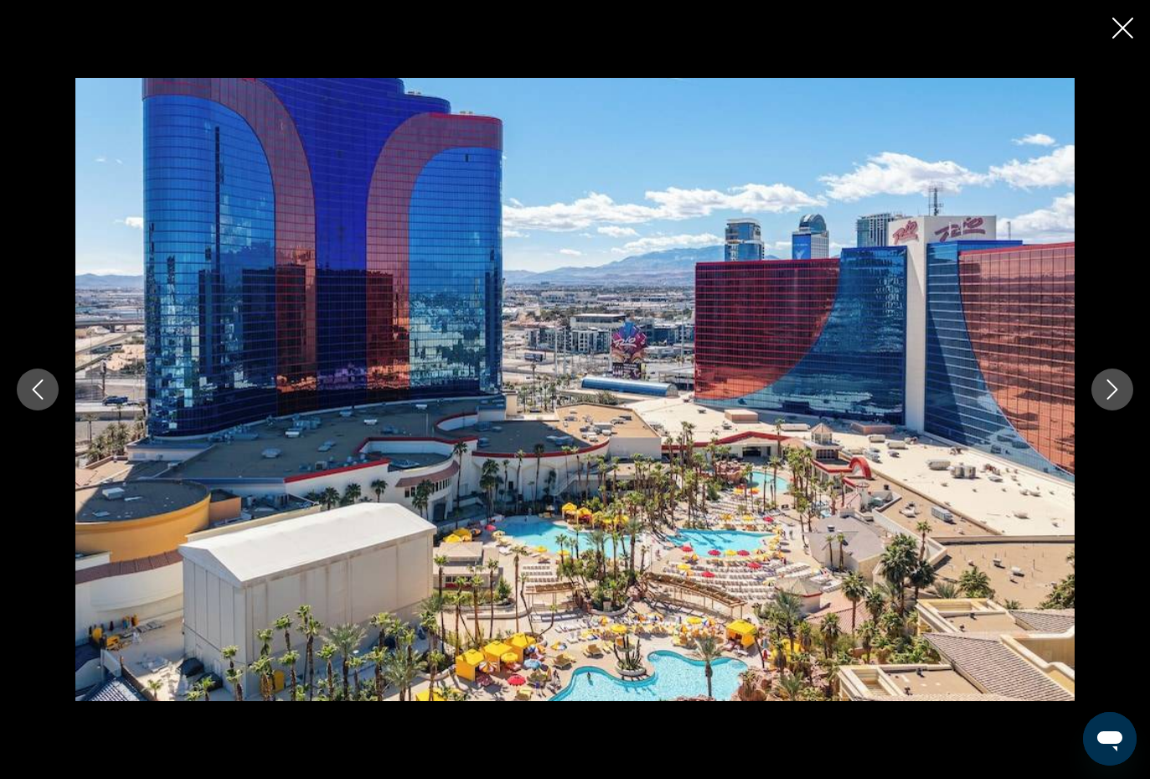
click at [1111, 386] on icon "Next image" at bounding box center [1112, 389] width 20 height 20
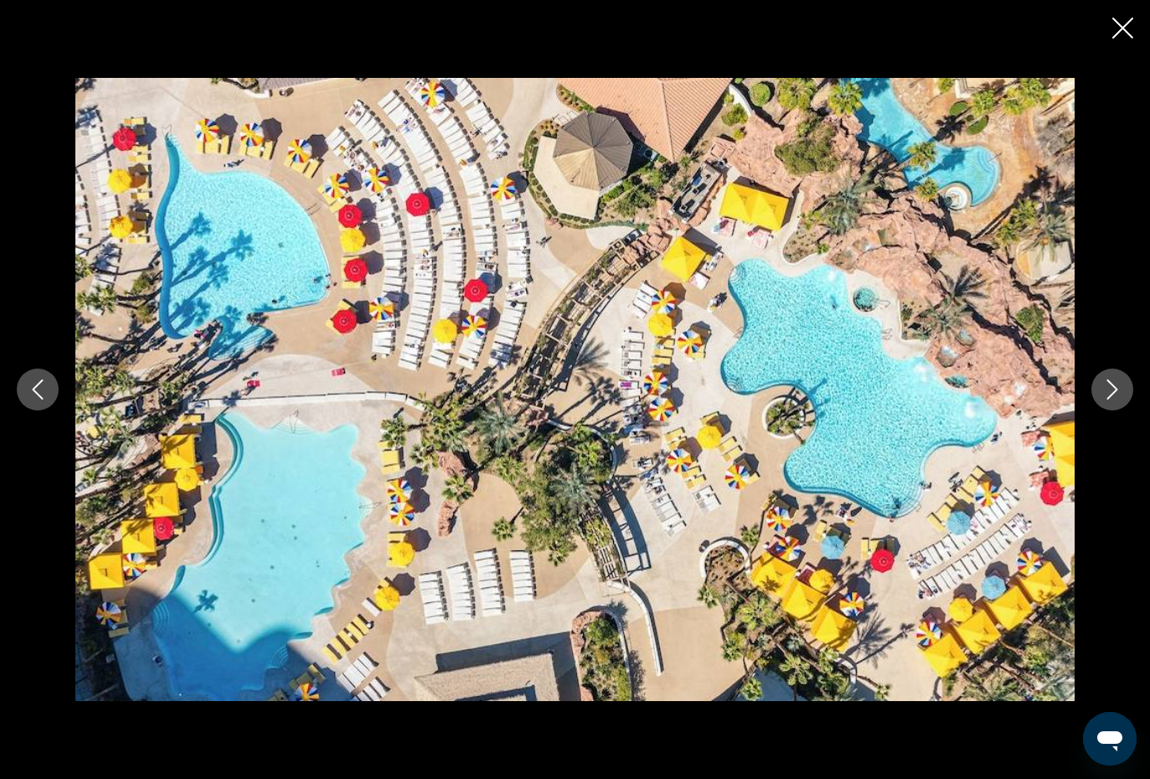
click at [1108, 399] on icon "Next image" at bounding box center [1112, 389] width 11 height 20
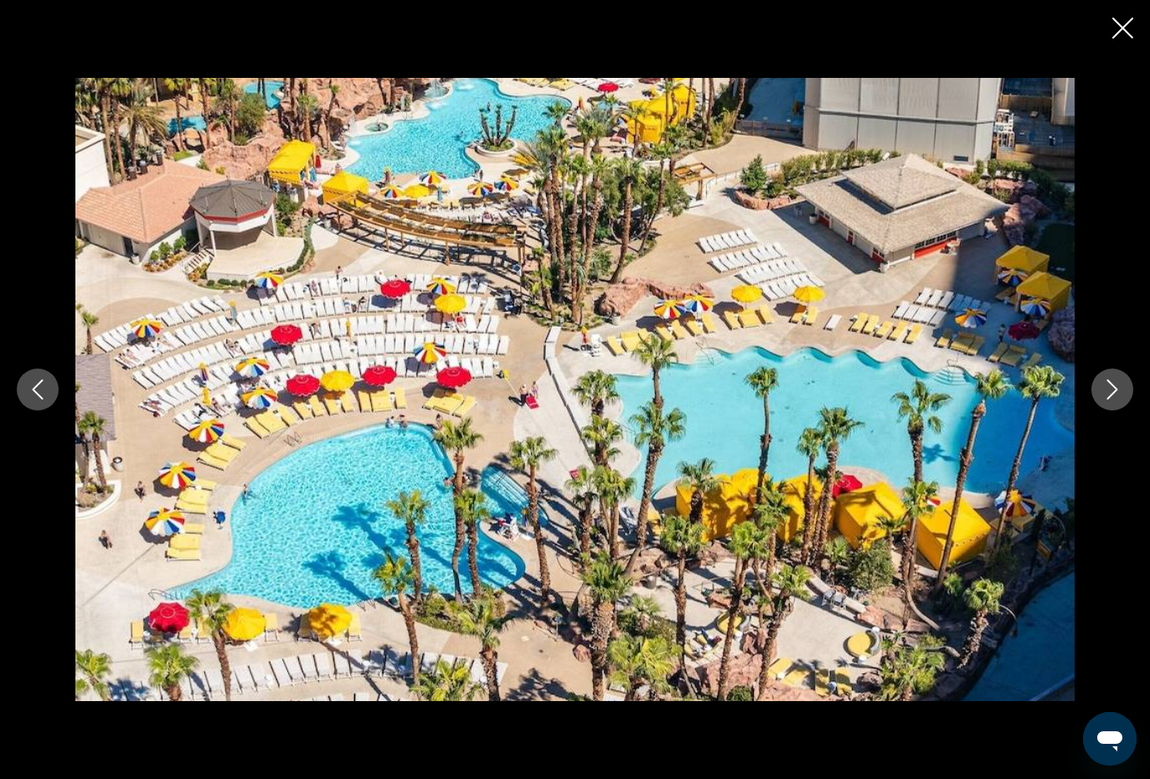
click at [1106, 399] on icon "Next image" at bounding box center [1112, 389] width 20 height 20
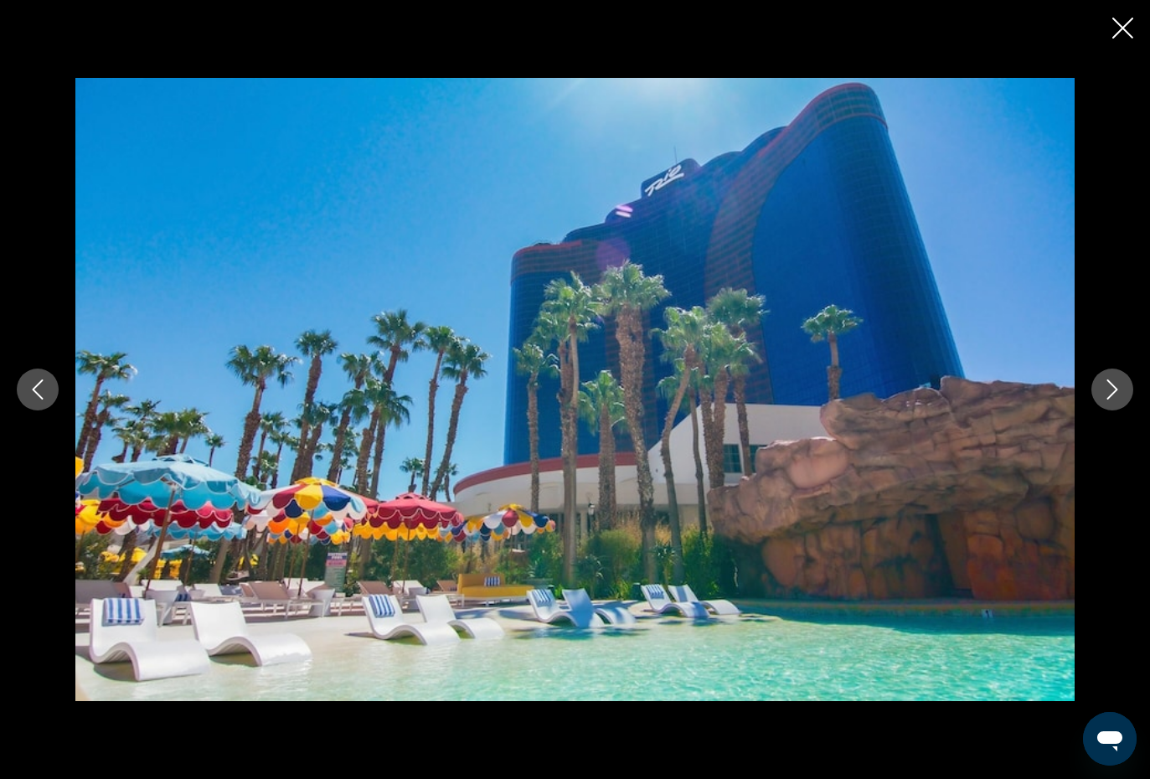
click at [1106, 391] on icon "Next image" at bounding box center [1112, 389] width 20 height 20
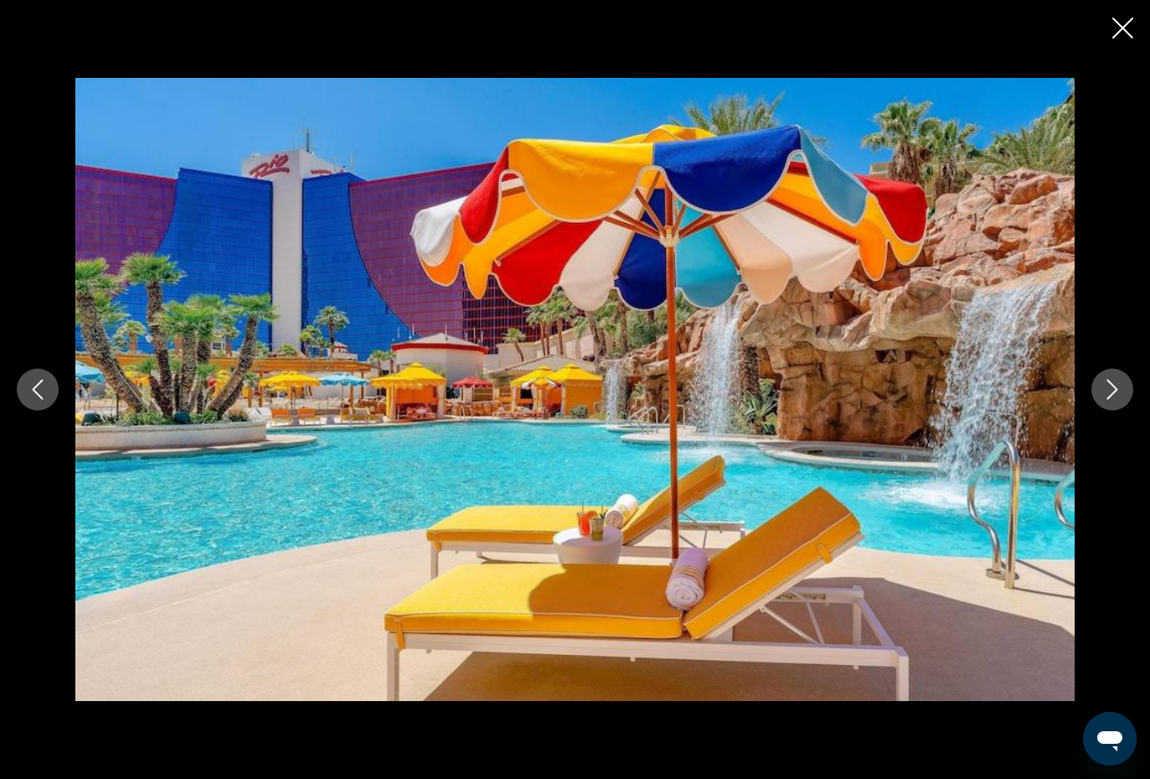
click at [28, 374] on button "Previous image" at bounding box center [38, 390] width 42 height 42
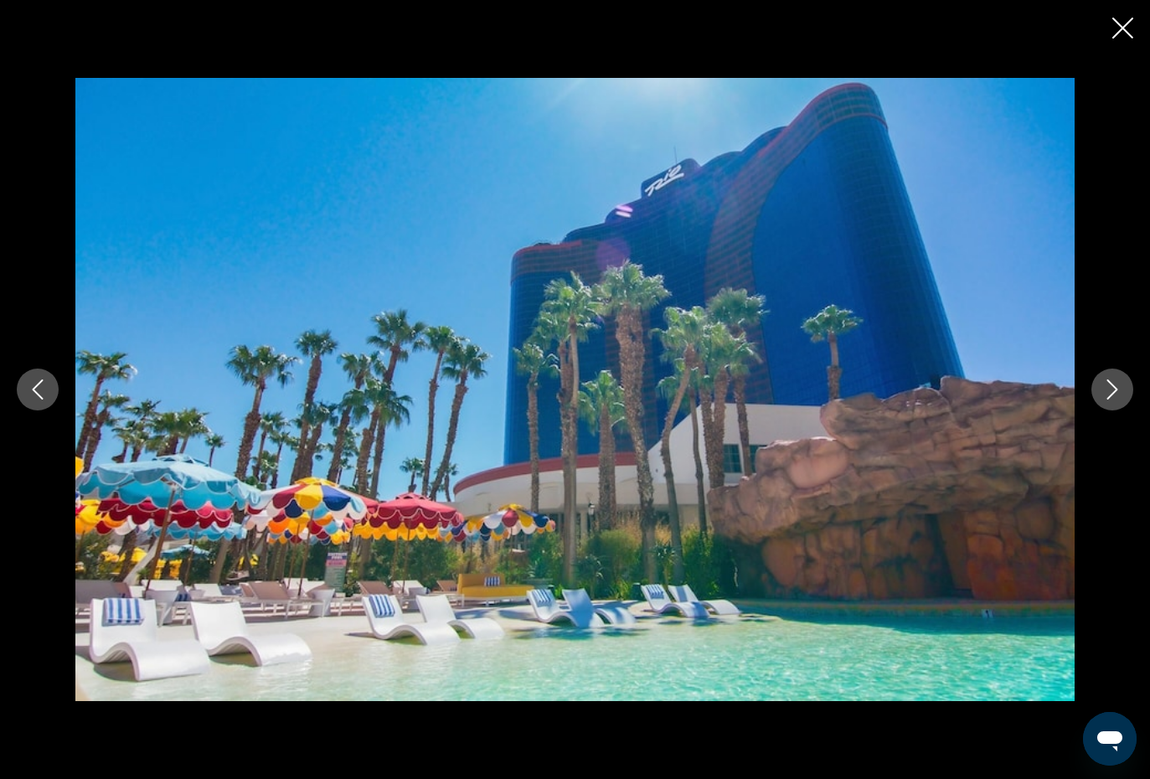
click at [1113, 385] on icon "Next image" at bounding box center [1112, 389] width 11 height 20
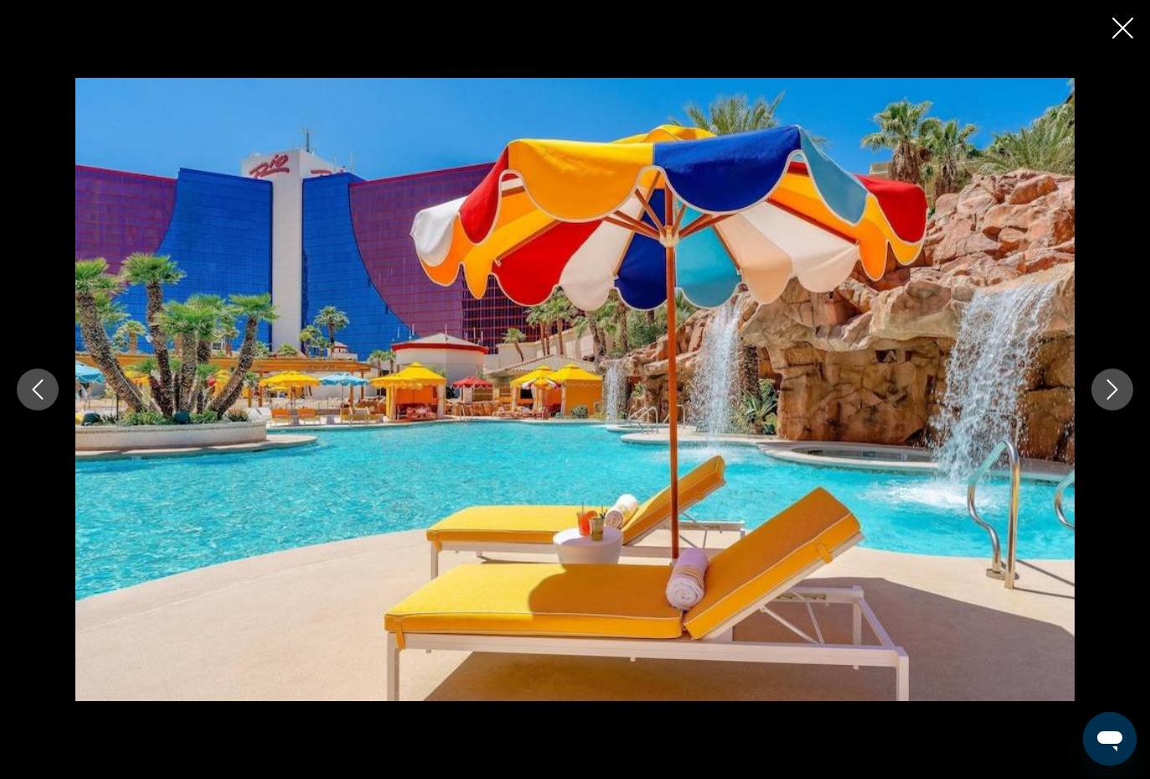
click at [1115, 380] on icon "Next image" at bounding box center [1112, 389] width 20 height 20
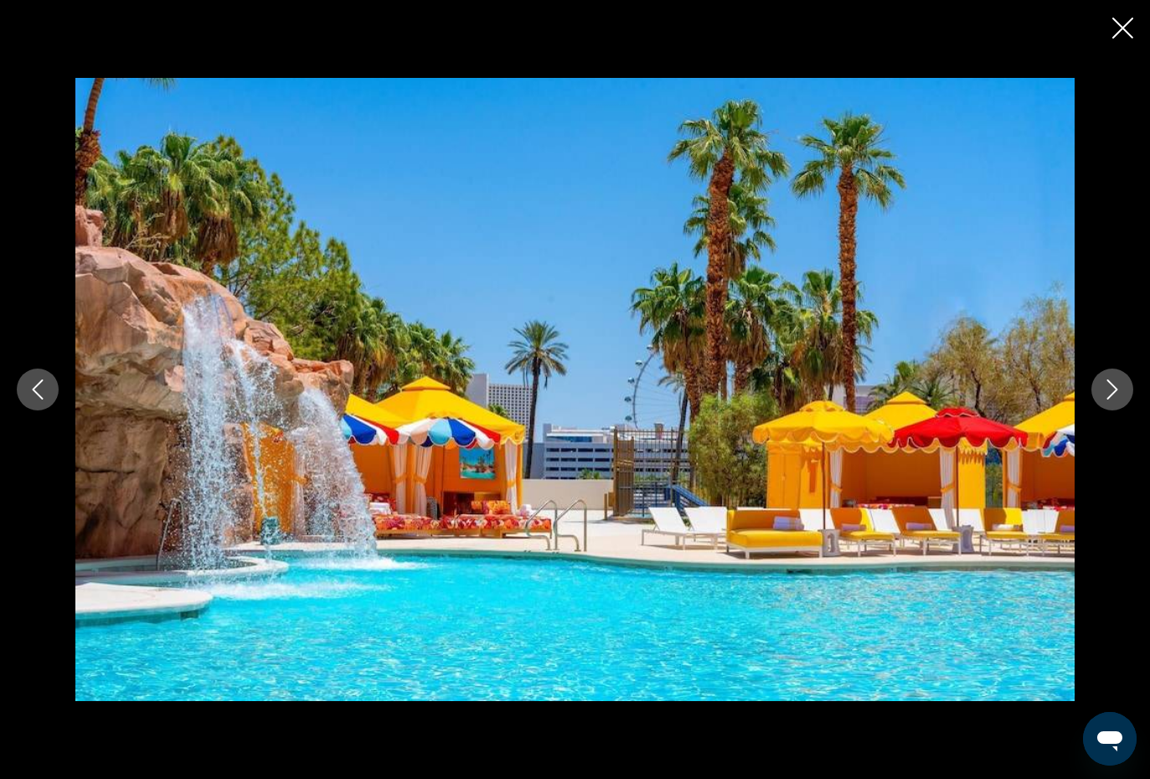
click at [1111, 374] on button "Next image" at bounding box center [1112, 390] width 42 height 42
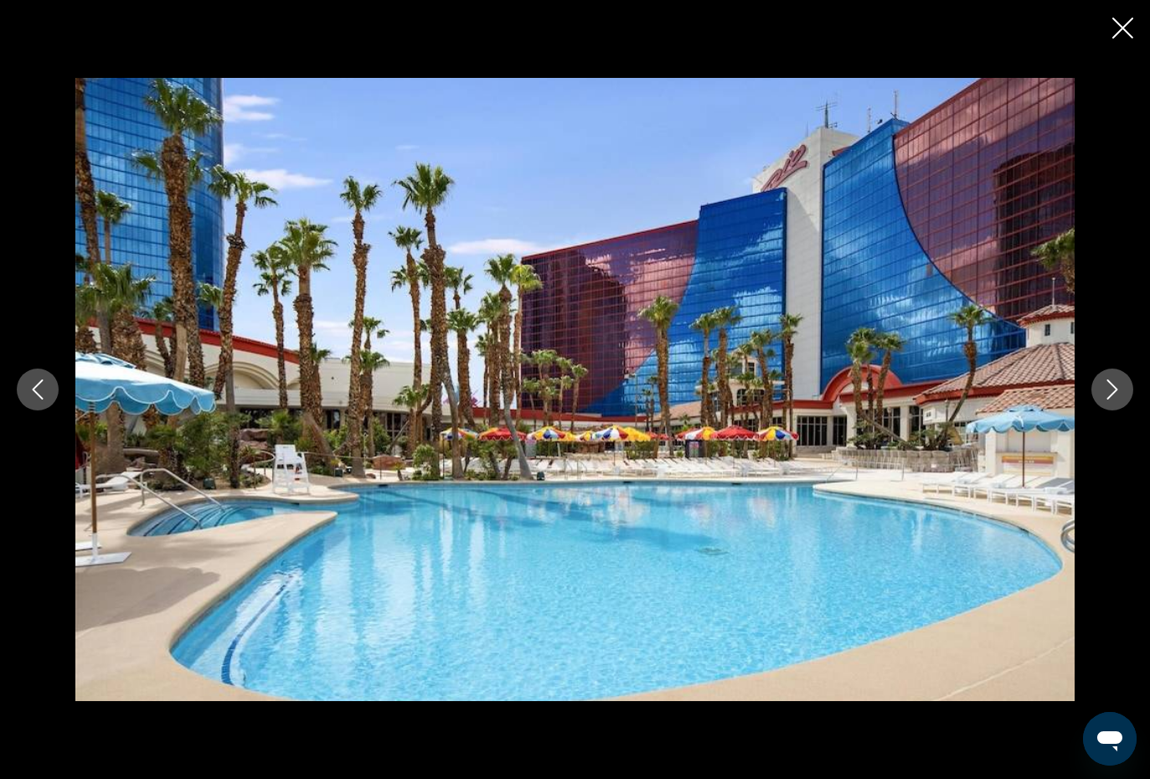
click at [1106, 377] on button "Next image" at bounding box center [1112, 390] width 42 height 42
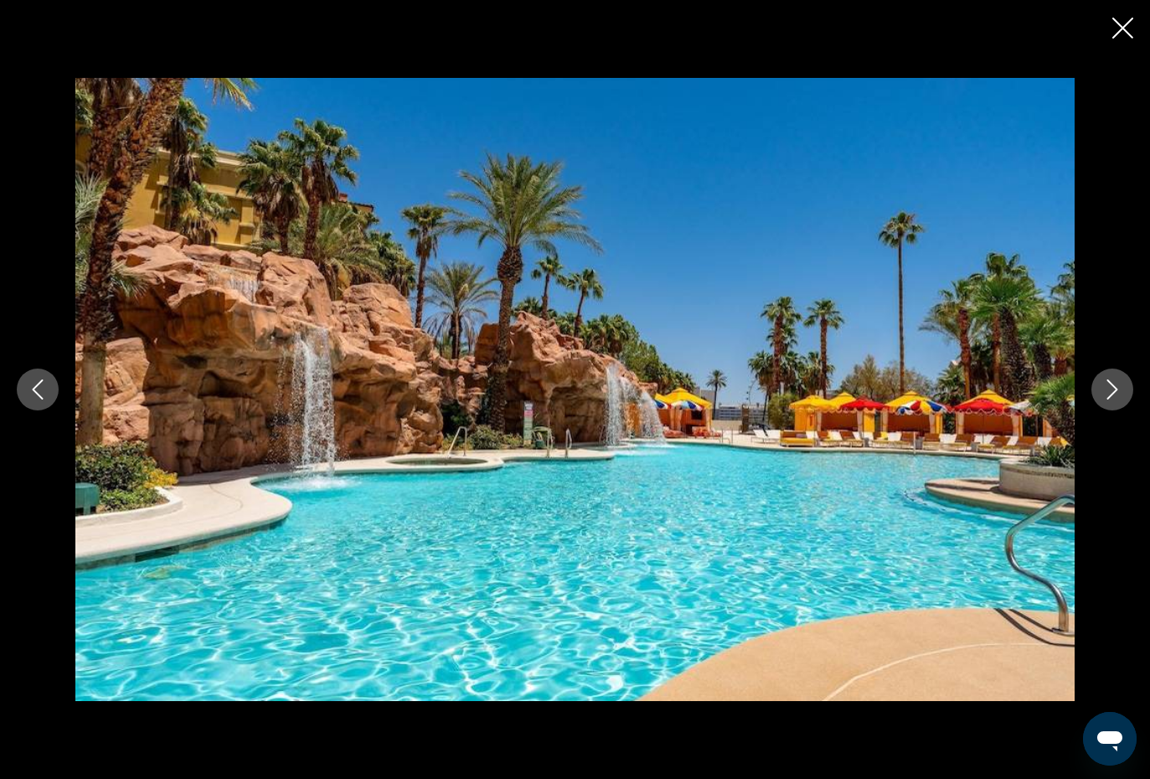
click at [1112, 390] on icon "Next image" at bounding box center [1112, 389] width 20 height 20
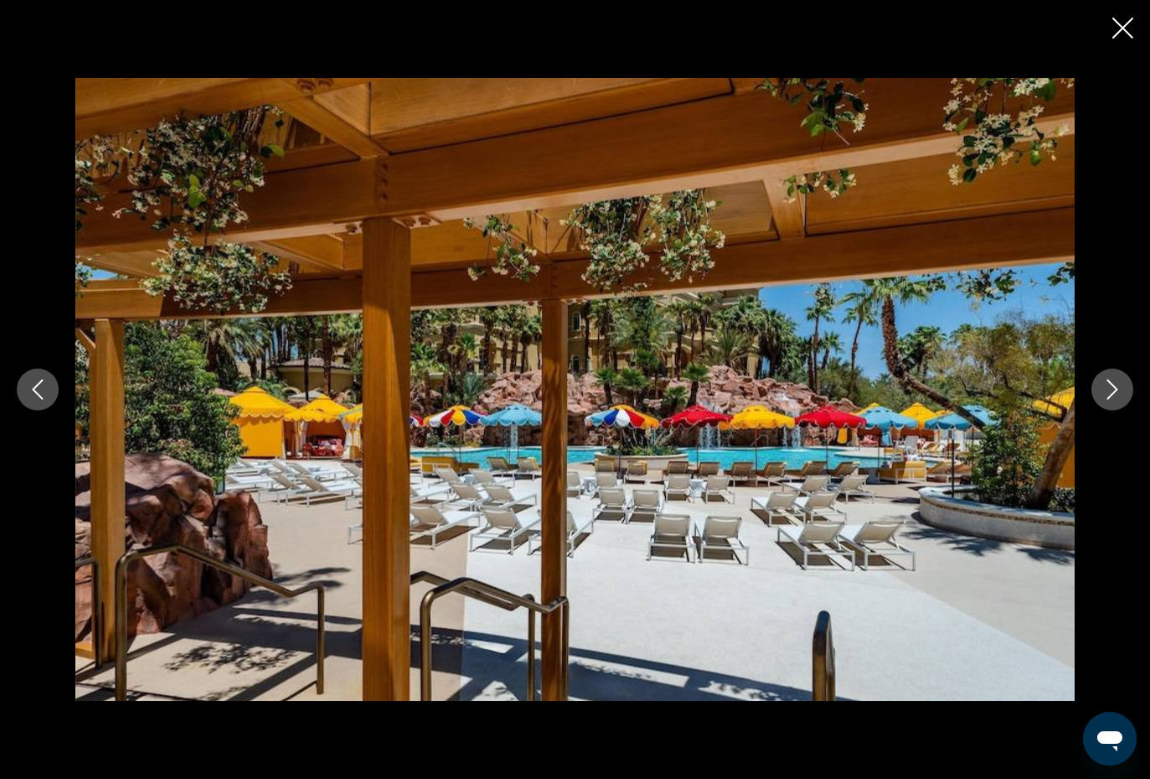
click at [1109, 384] on icon "Next image" at bounding box center [1112, 389] width 20 height 20
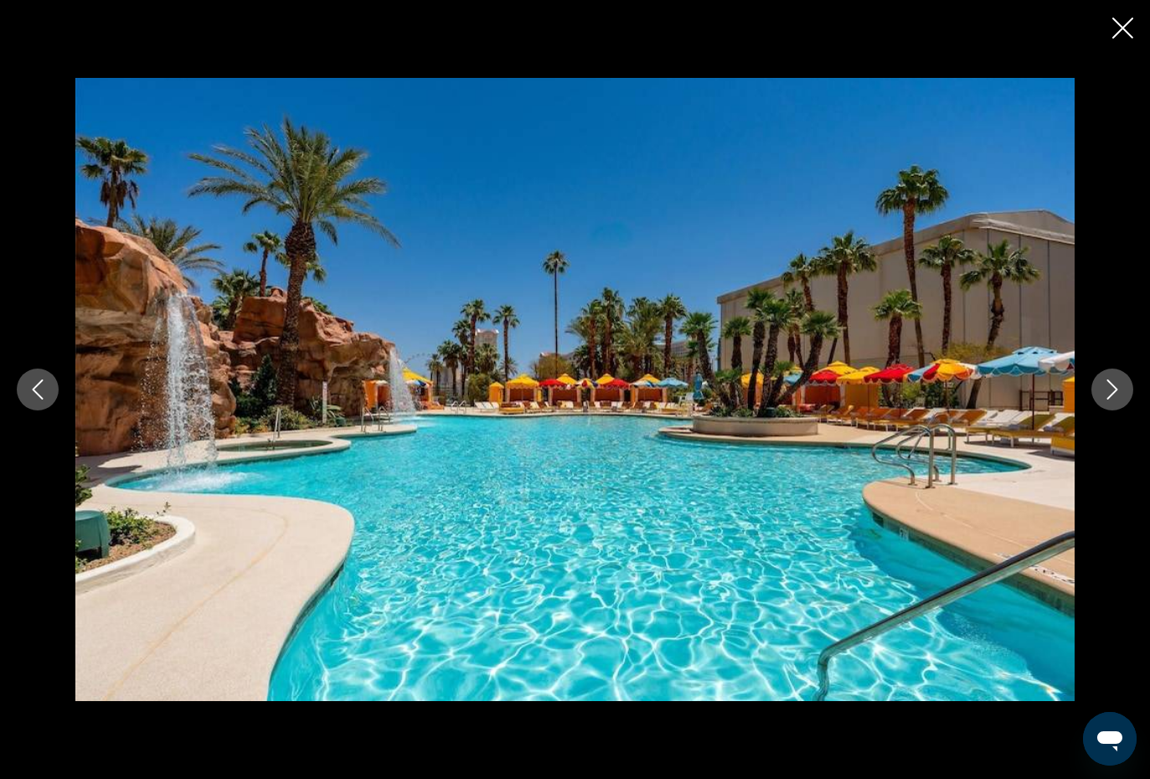
click at [1107, 381] on icon "Next image" at bounding box center [1112, 389] width 20 height 20
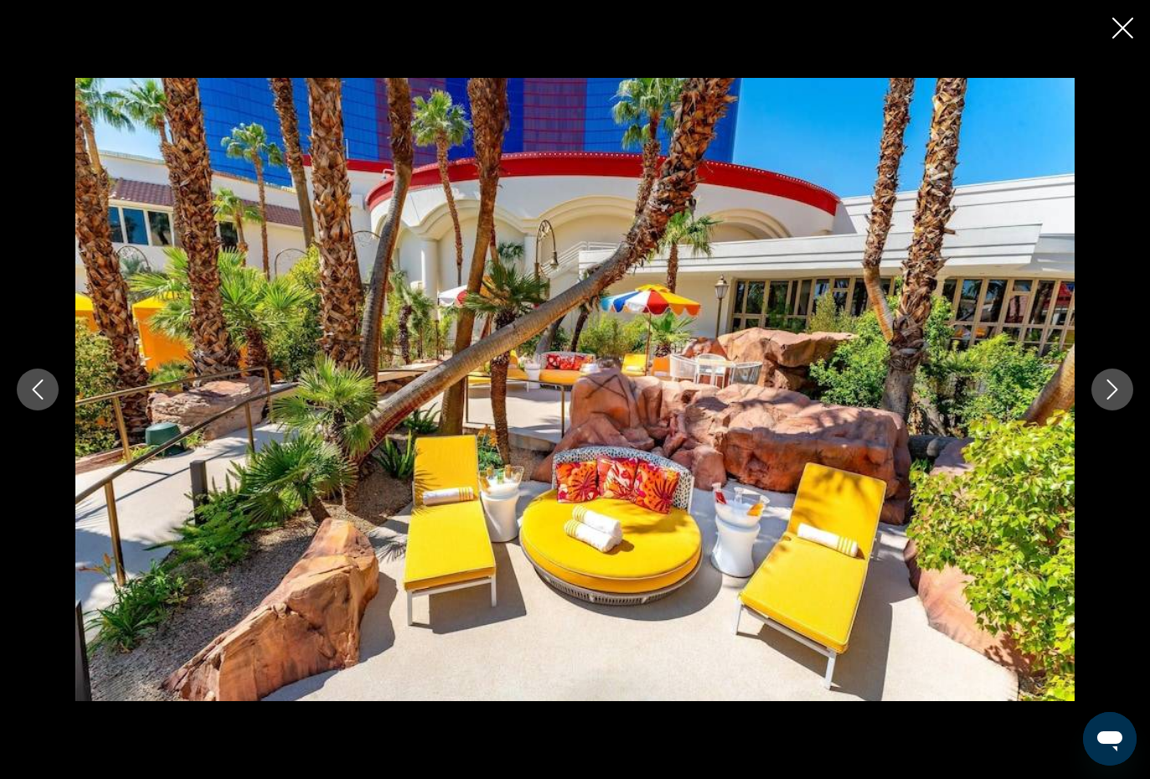
click at [1112, 378] on button "Next image" at bounding box center [1112, 390] width 42 height 42
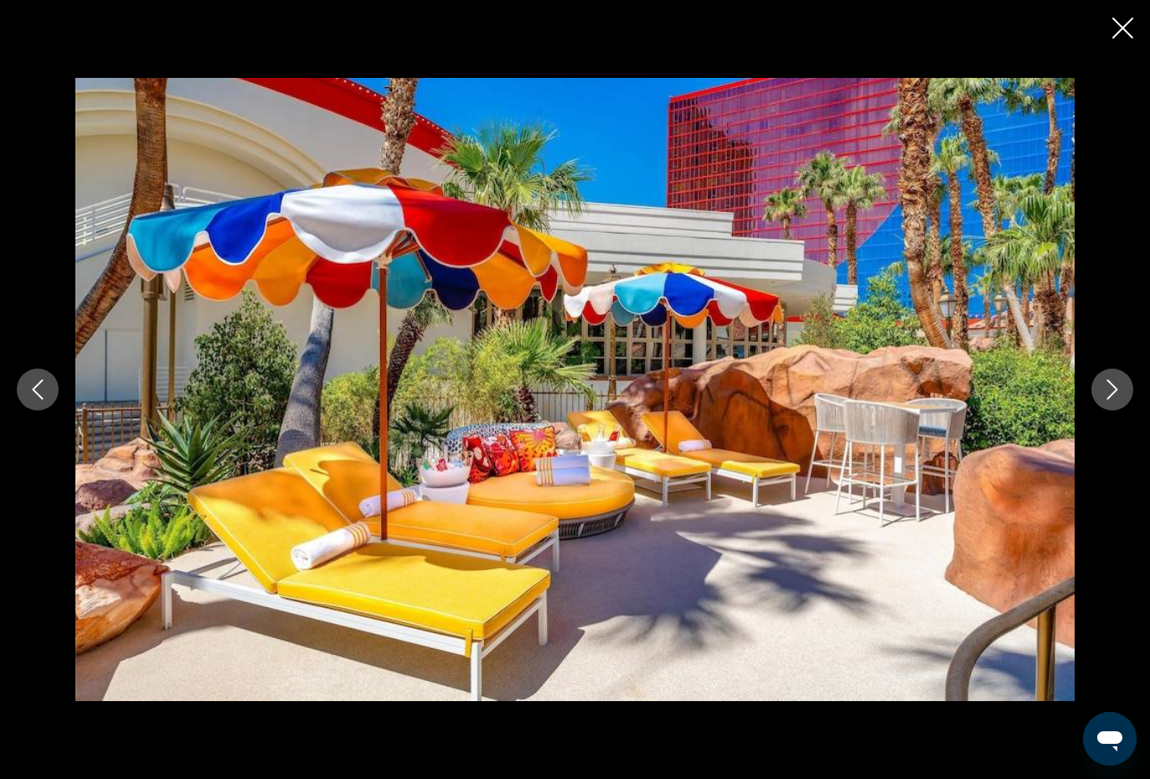
click at [1109, 380] on icon "Next image" at bounding box center [1112, 389] width 20 height 20
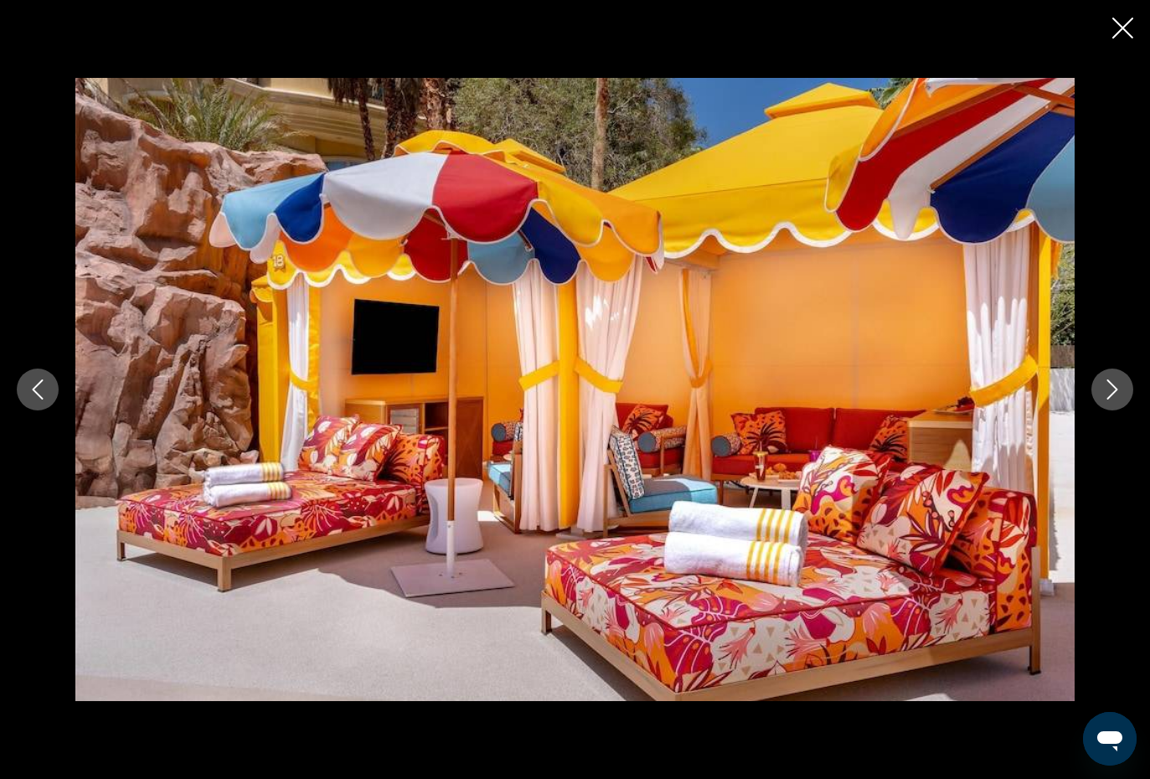
click at [1106, 377] on button "Next image" at bounding box center [1112, 390] width 42 height 42
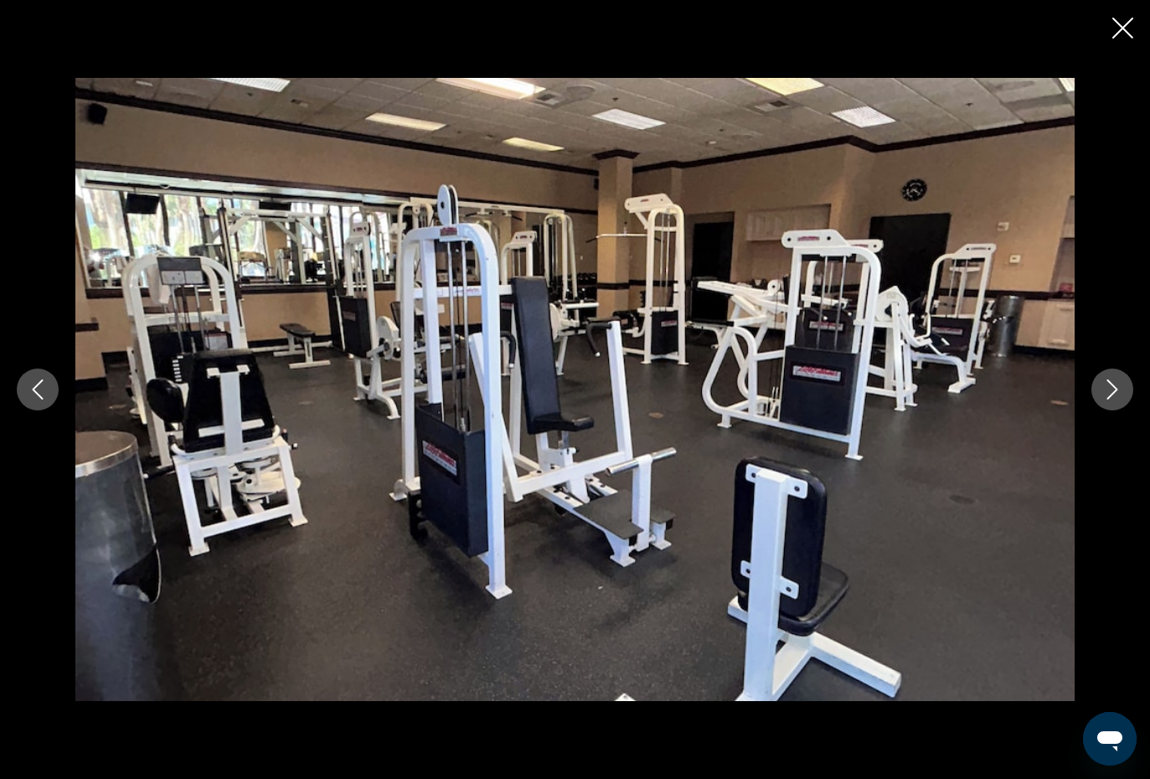
click at [1108, 371] on button "Next image" at bounding box center [1112, 390] width 42 height 42
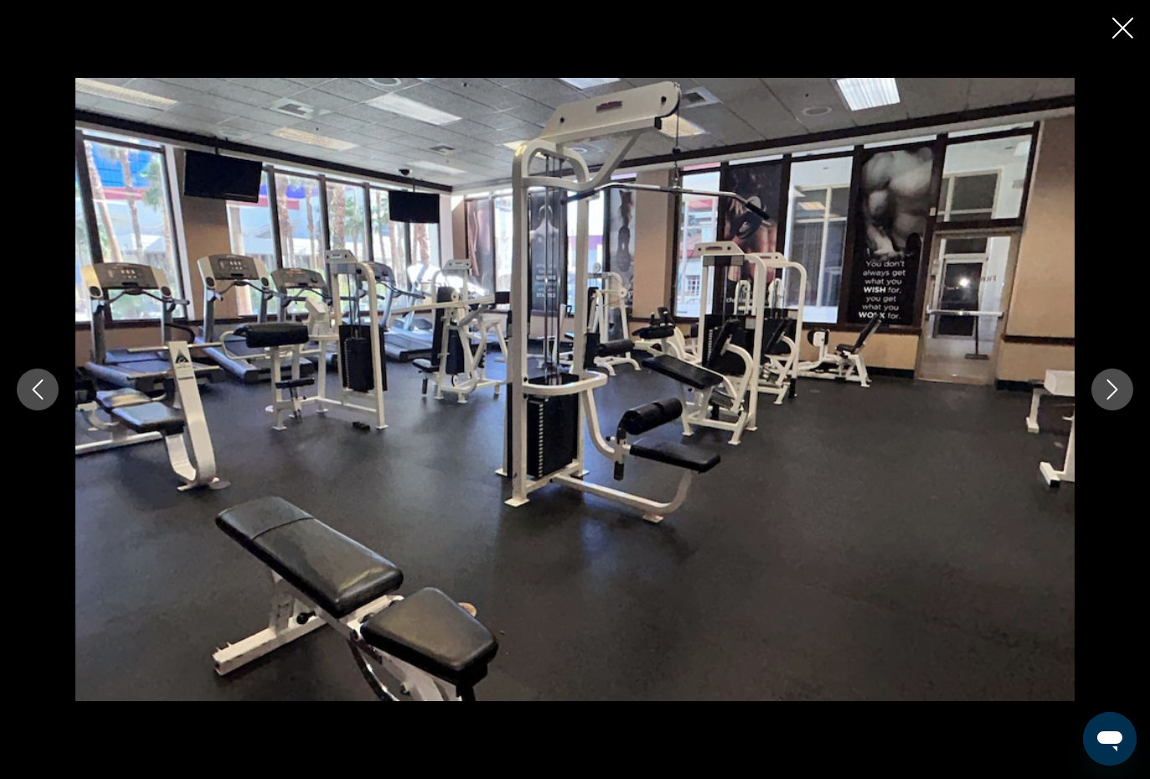
click at [1110, 384] on icon "Next image" at bounding box center [1112, 389] width 20 height 20
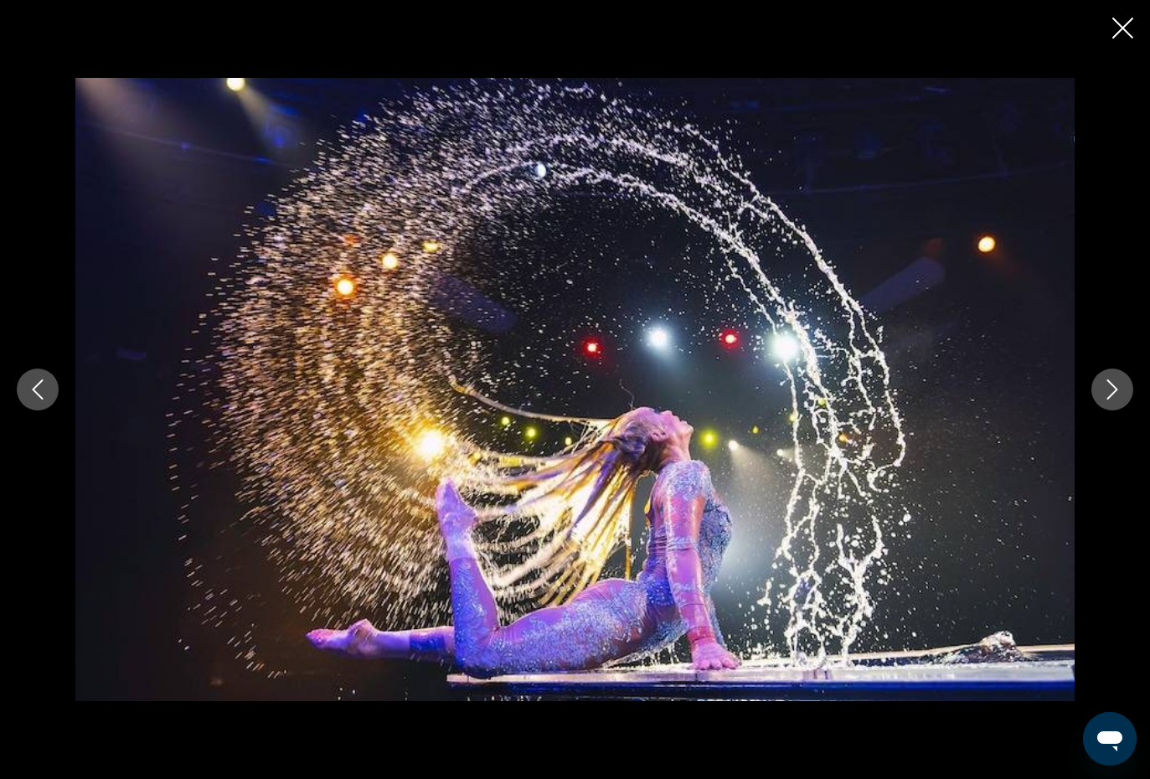
click at [1113, 376] on button "Next image" at bounding box center [1112, 390] width 42 height 42
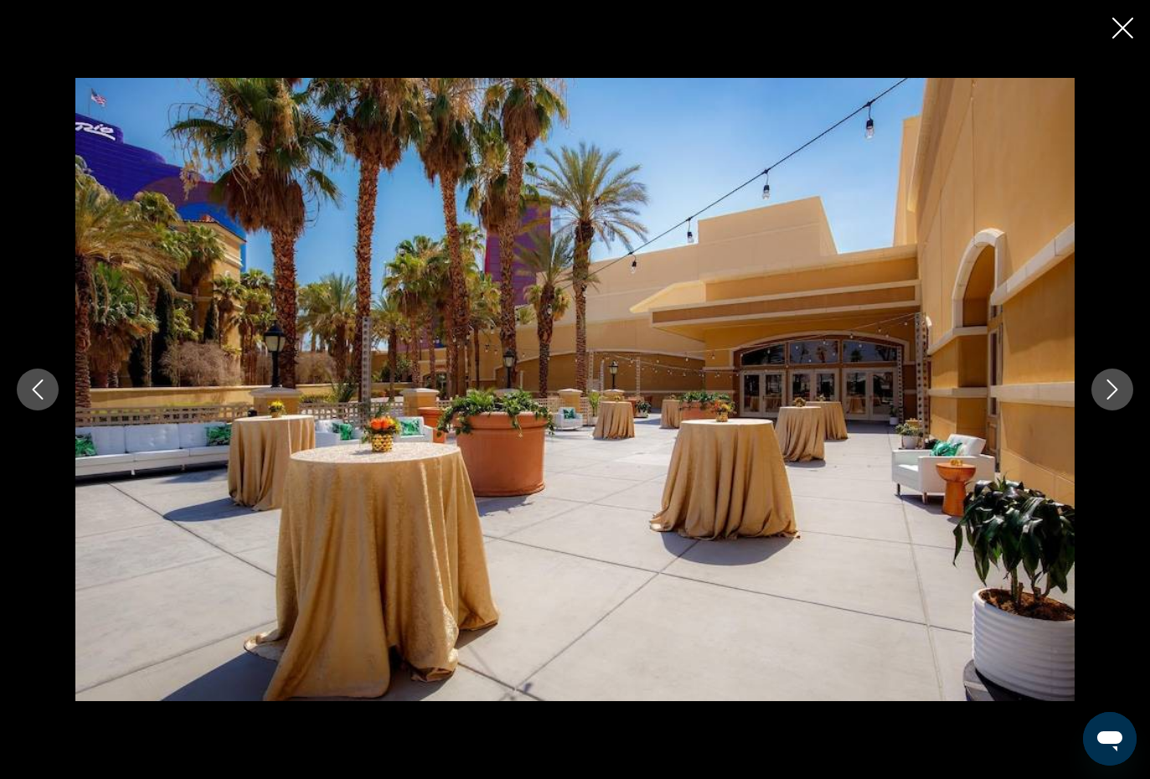
click at [1116, 389] on icon "Next image" at bounding box center [1112, 389] width 20 height 20
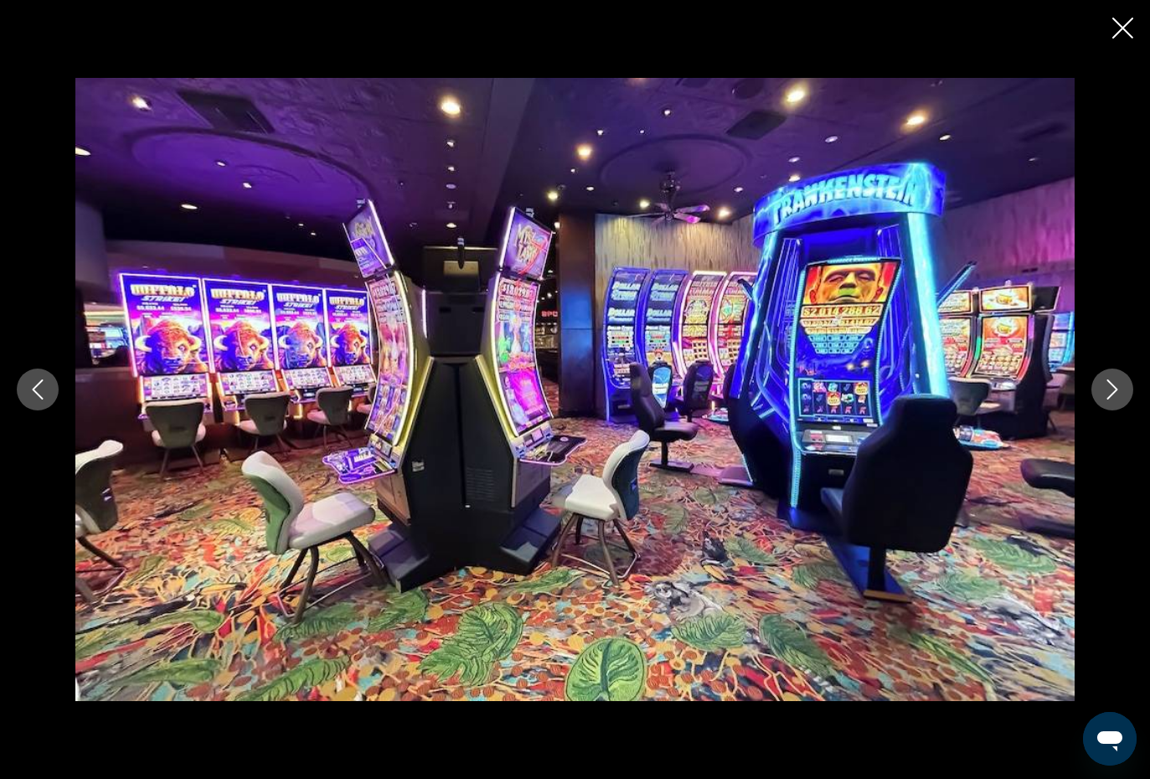
click at [1111, 382] on icon "Next image" at bounding box center [1112, 389] width 20 height 20
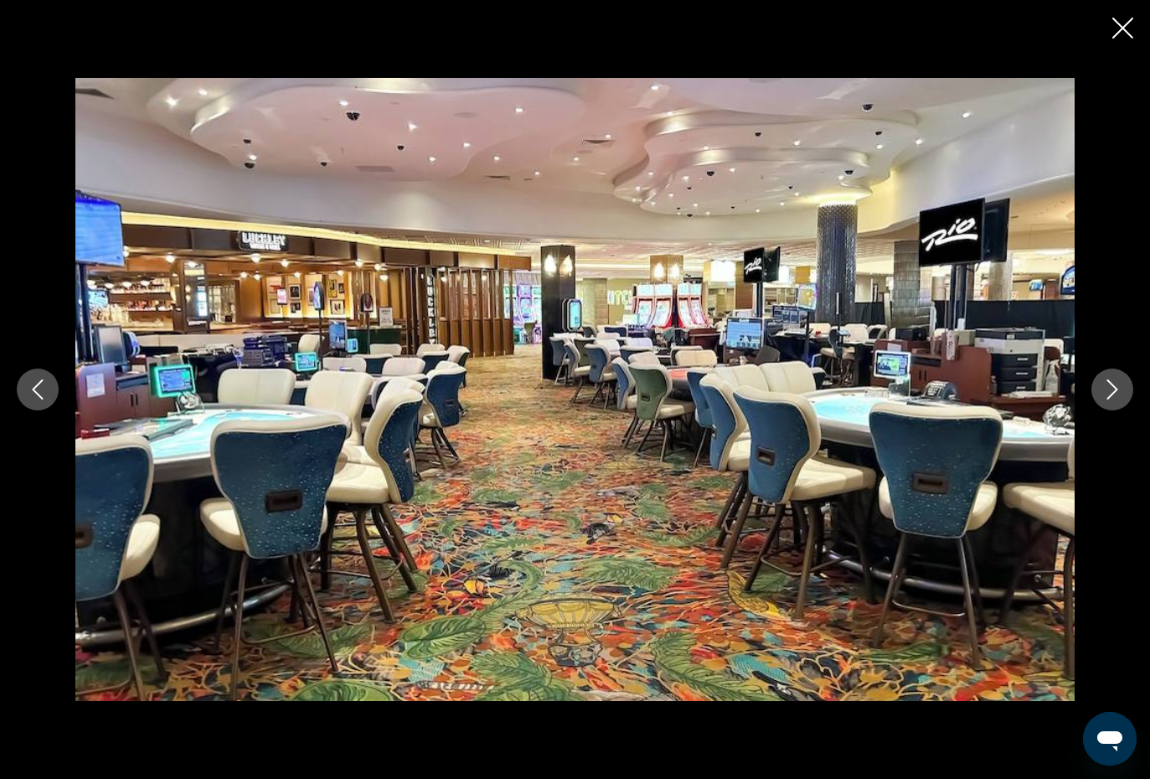
click at [1111, 383] on icon "Next image" at bounding box center [1112, 389] width 20 height 20
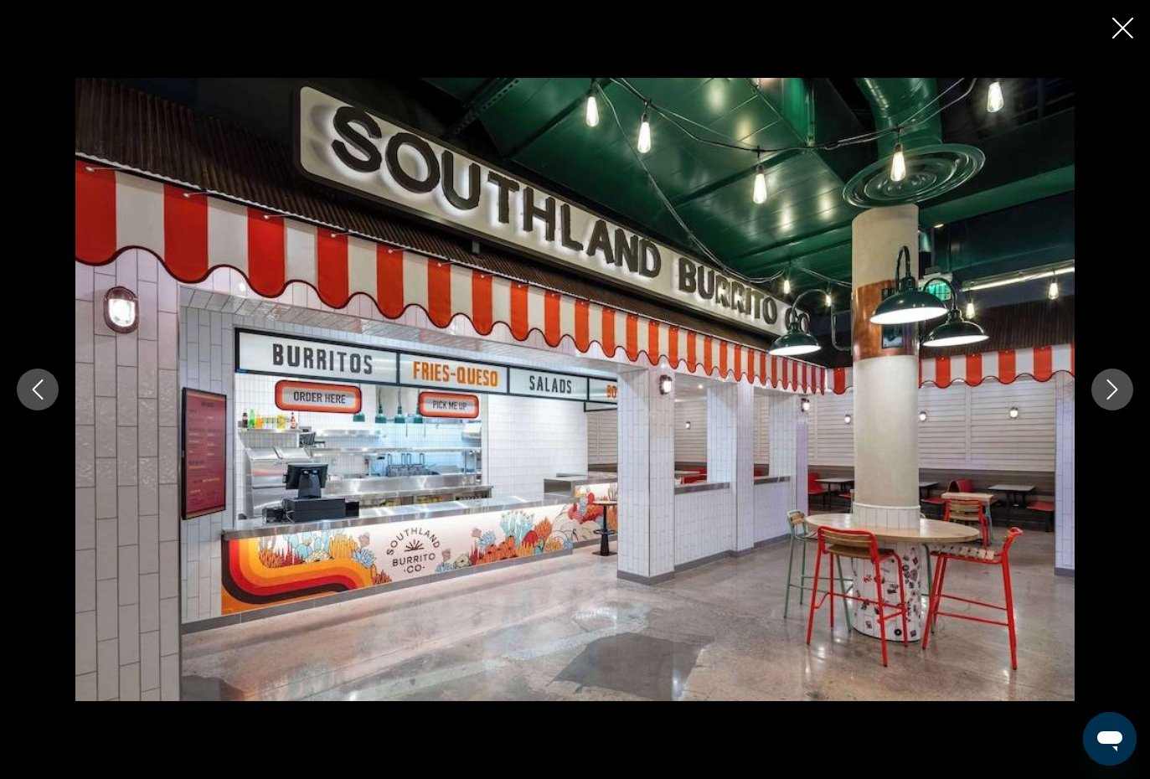
click at [30, 384] on icon "Previous image" at bounding box center [38, 389] width 20 height 20
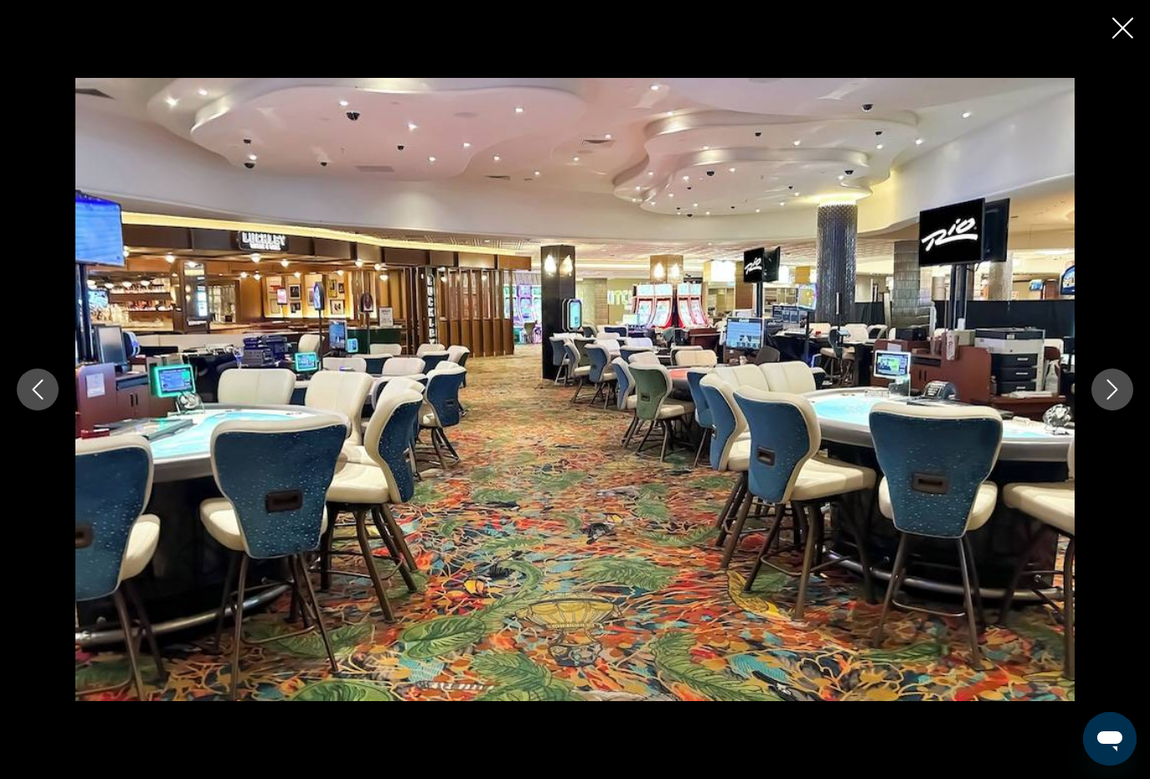
click at [46, 388] on icon "Previous image" at bounding box center [38, 389] width 20 height 20
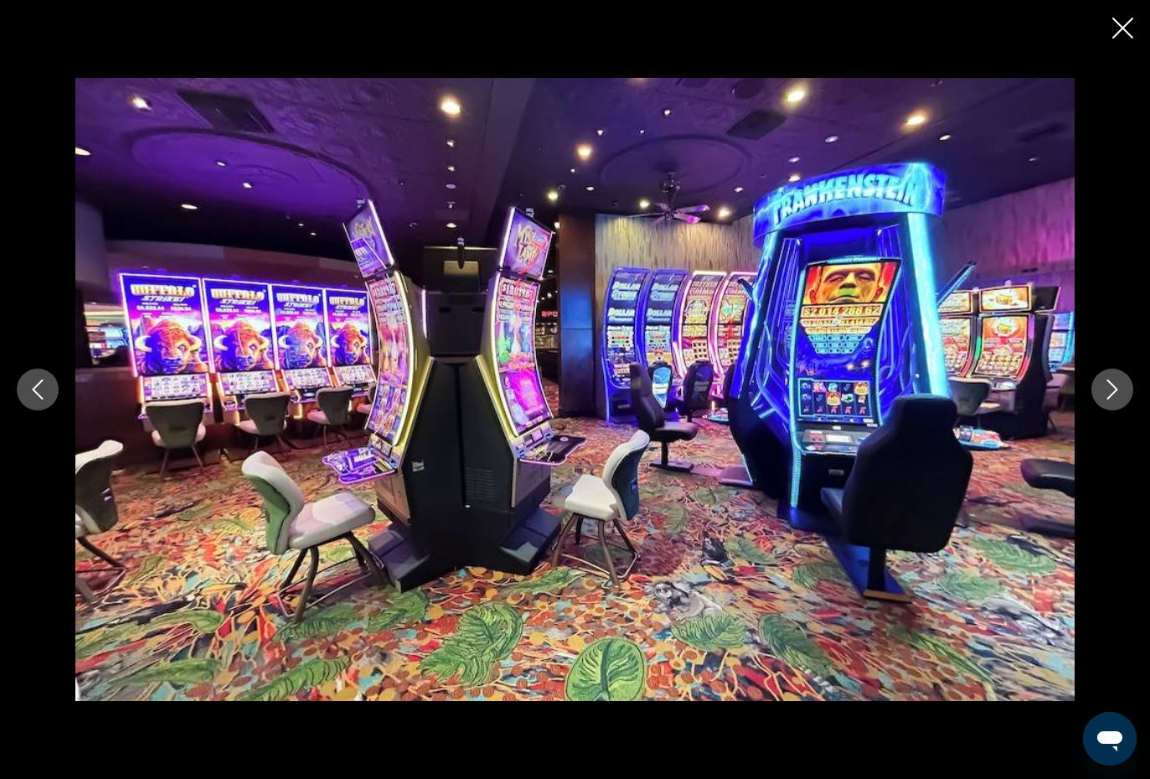
click at [1113, 389] on icon "Next image" at bounding box center [1112, 389] width 20 height 20
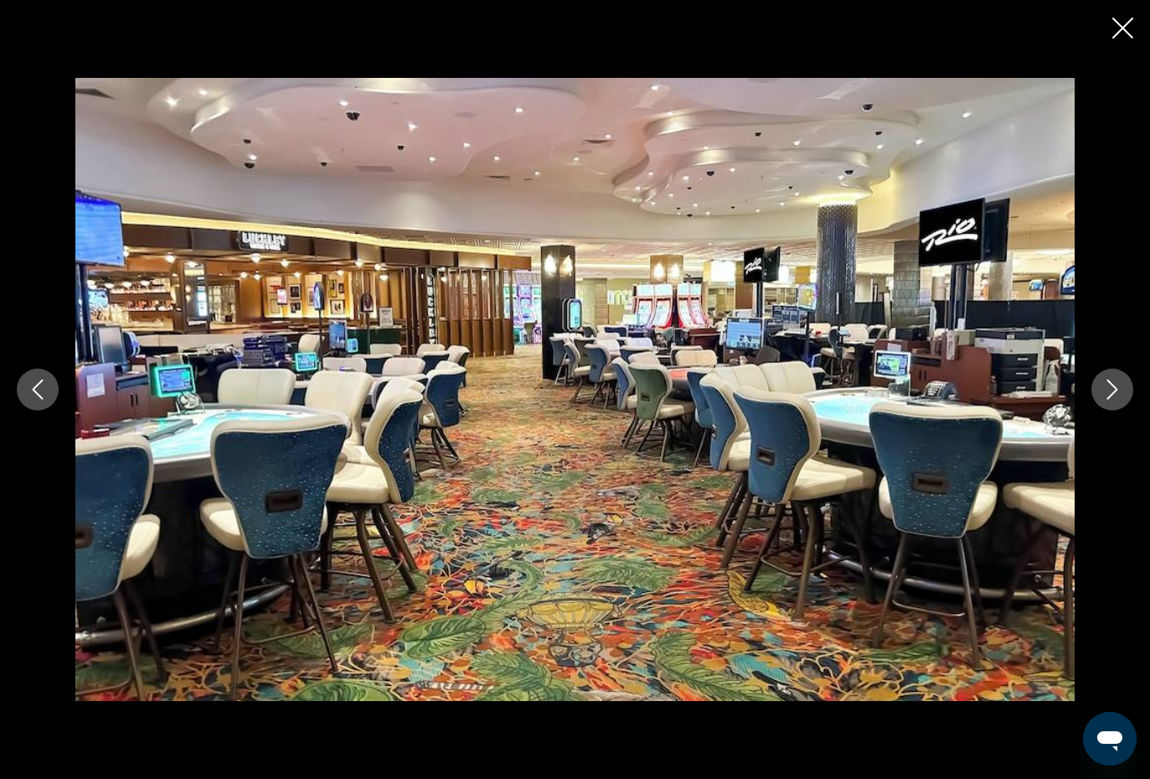
click at [1116, 395] on icon "Next image" at bounding box center [1112, 389] width 20 height 20
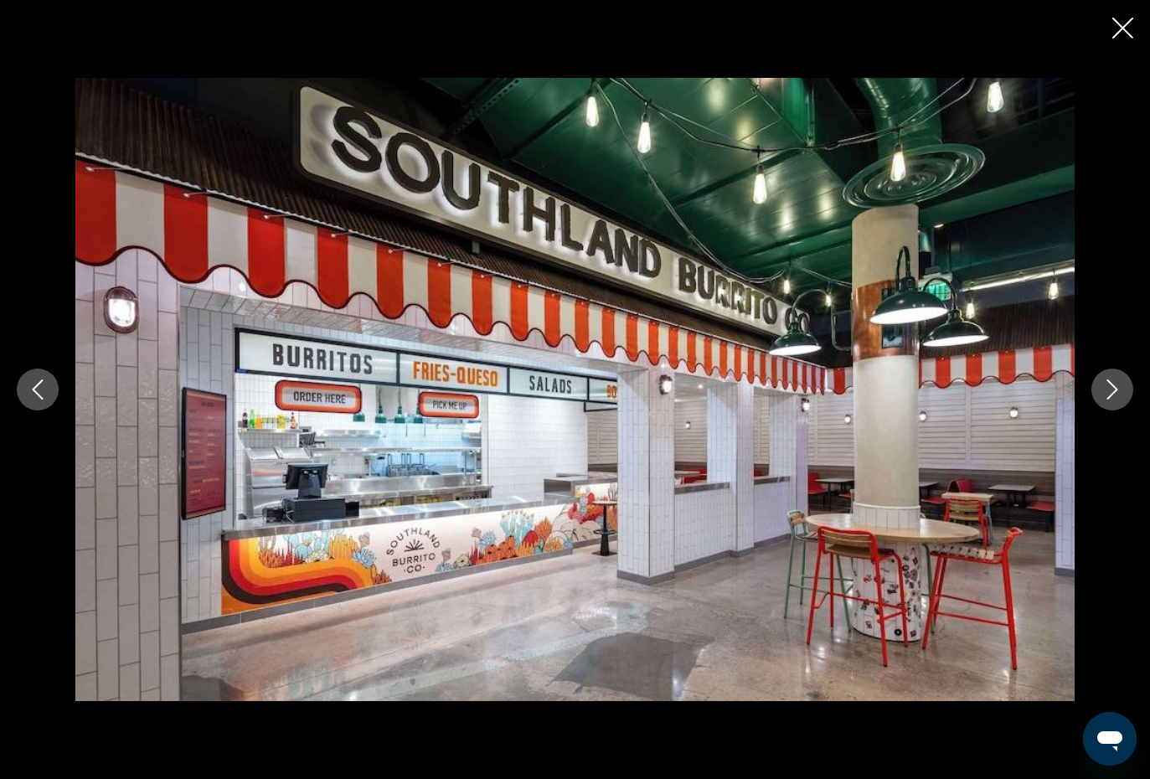
click at [1111, 382] on icon "Next image" at bounding box center [1112, 389] width 20 height 20
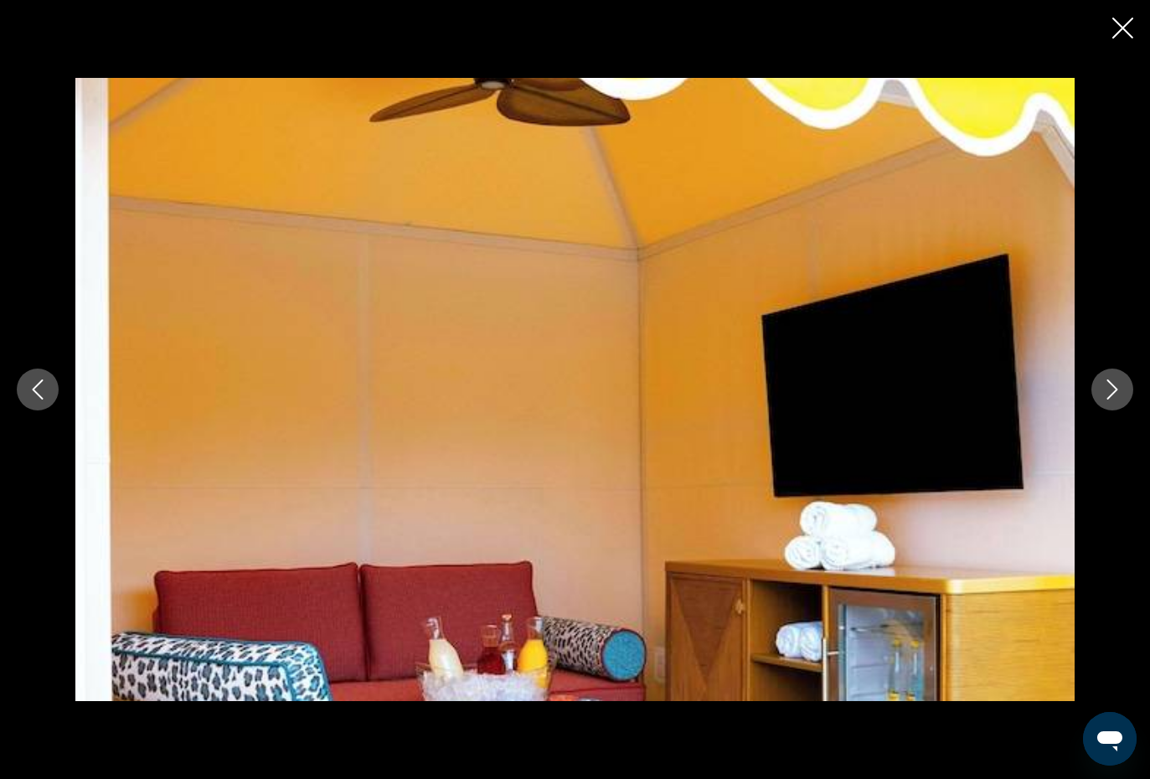
click at [1111, 384] on icon "Next image" at bounding box center [1112, 389] width 20 height 20
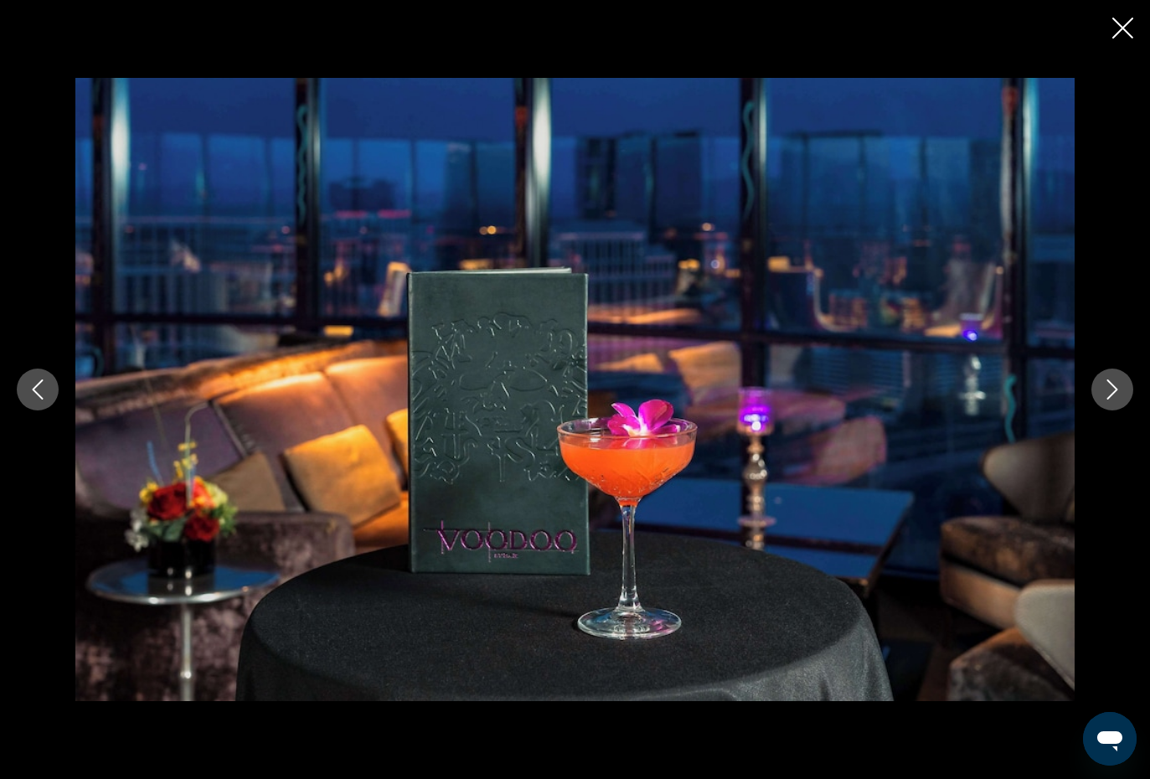
click at [1117, 375] on button "Next image" at bounding box center [1112, 390] width 42 height 42
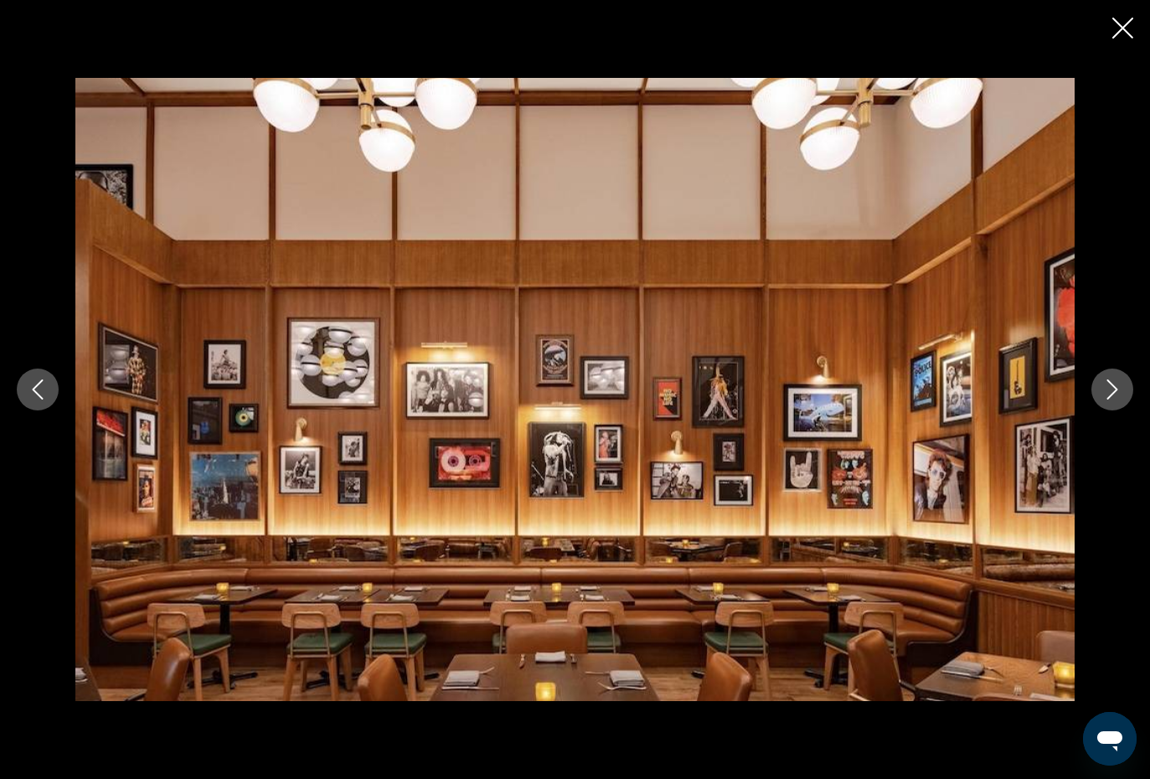
click at [1125, 384] on button "Next image" at bounding box center [1112, 390] width 42 height 42
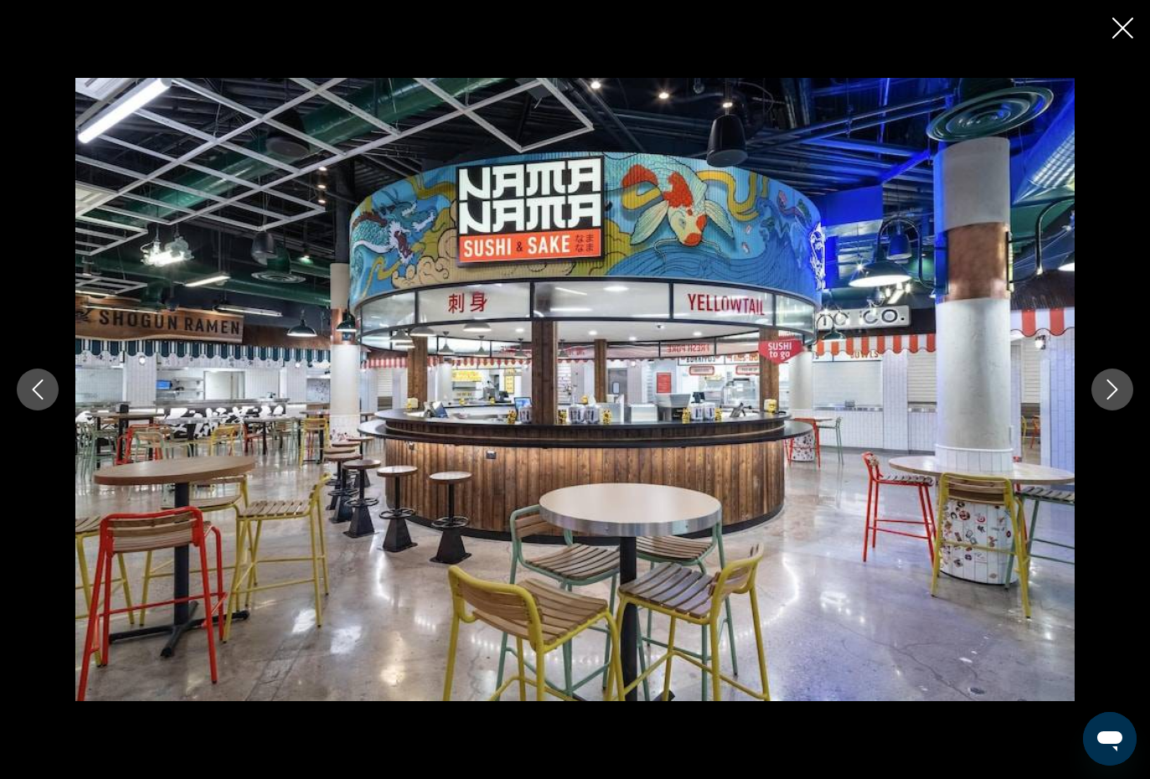
click at [1119, 382] on icon "Next image" at bounding box center [1112, 389] width 20 height 20
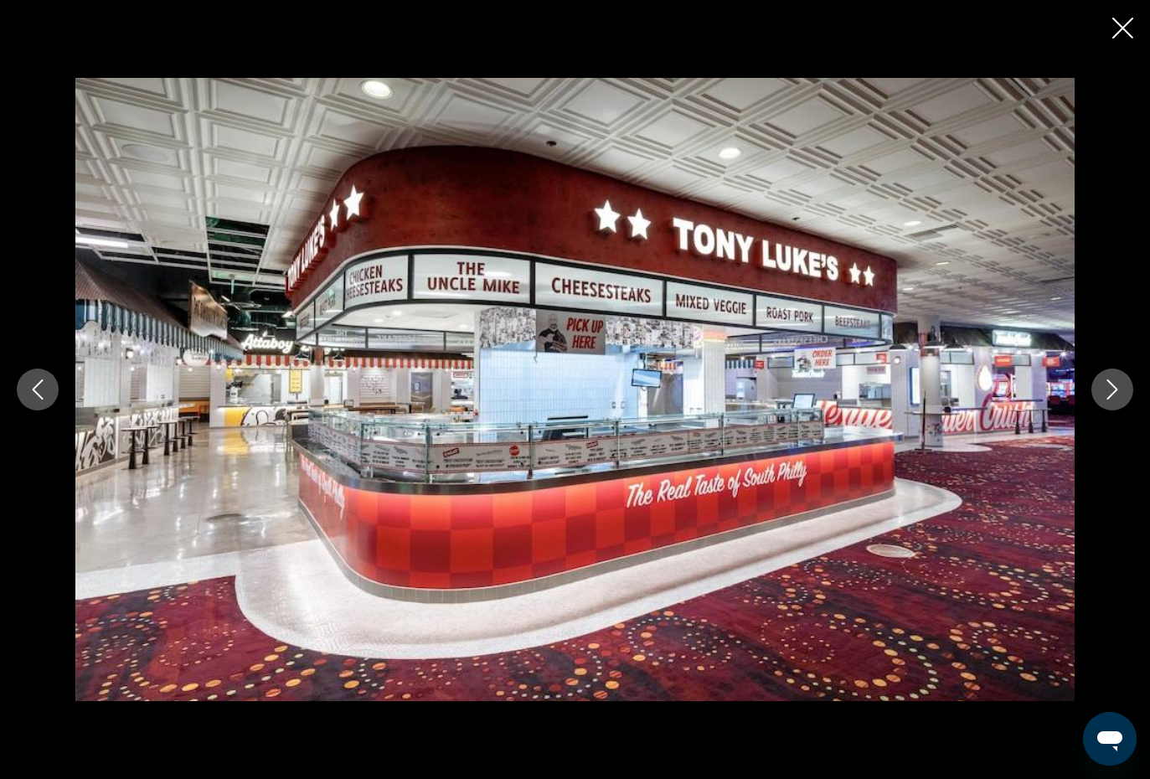
click at [1119, 390] on icon "Next image" at bounding box center [1112, 389] width 20 height 20
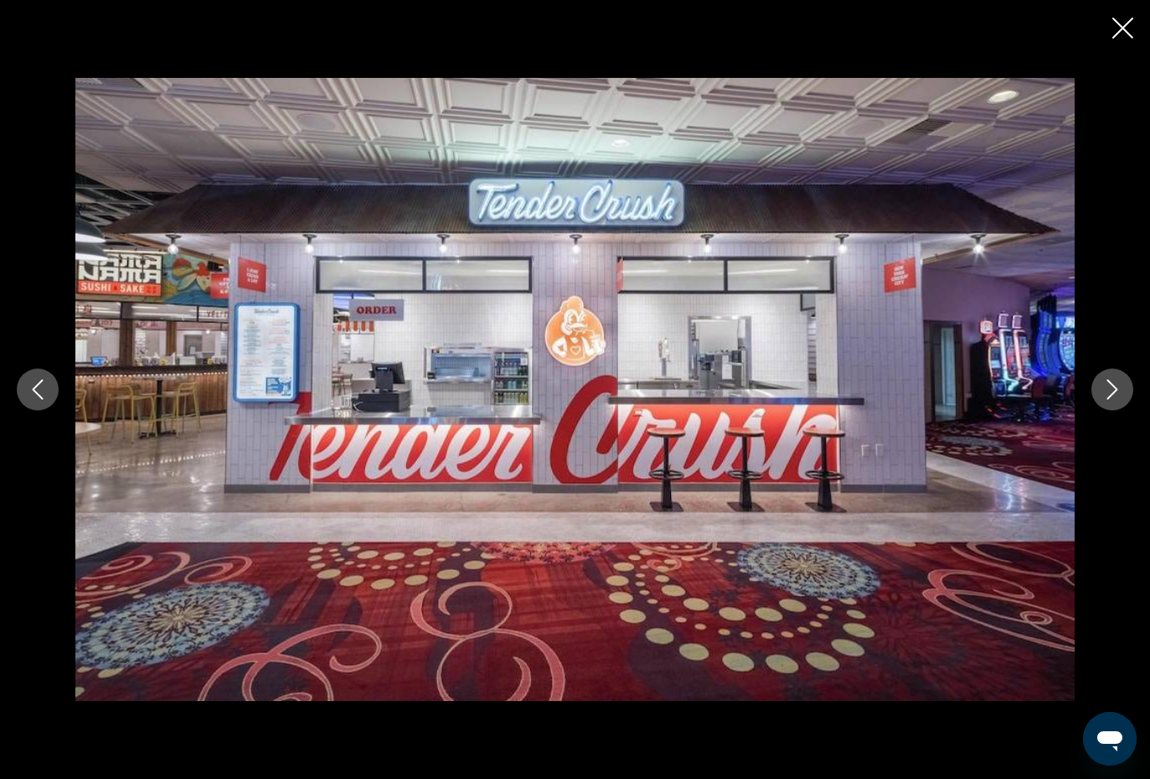
click at [1122, 389] on icon "Next image" at bounding box center [1112, 389] width 20 height 20
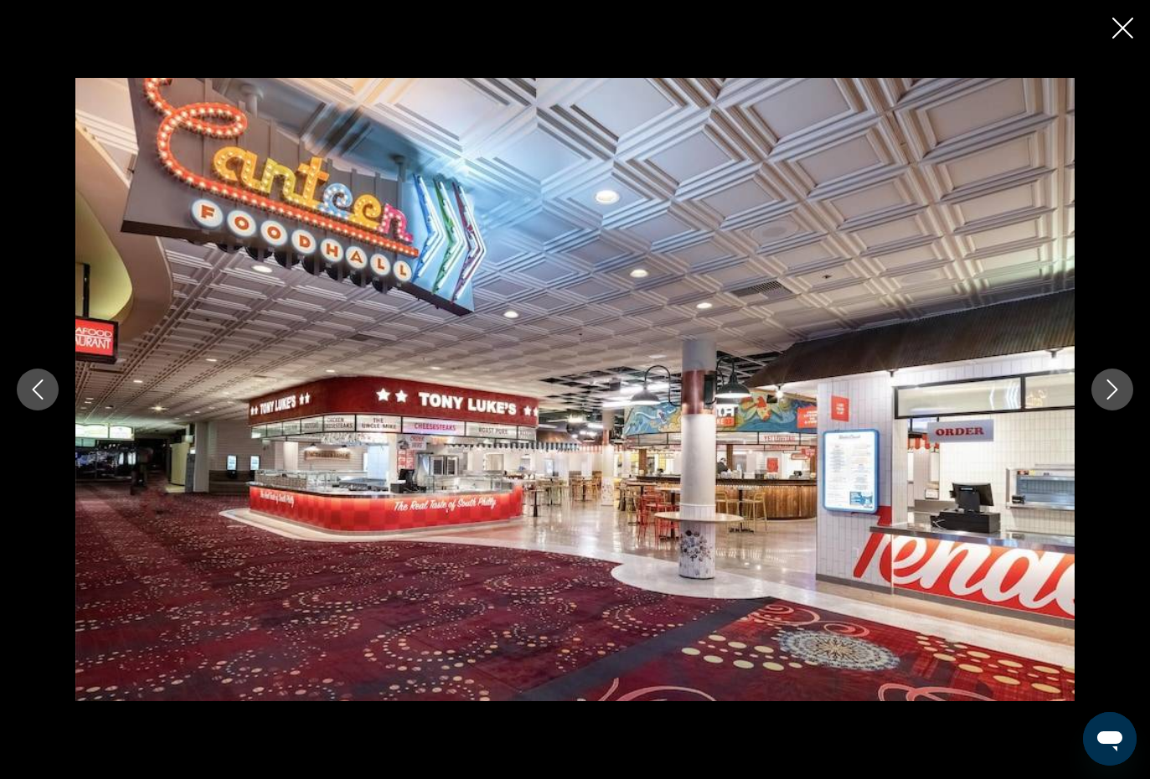
click at [1120, 384] on icon "Next image" at bounding box center [1112, 389] width 20 height 20
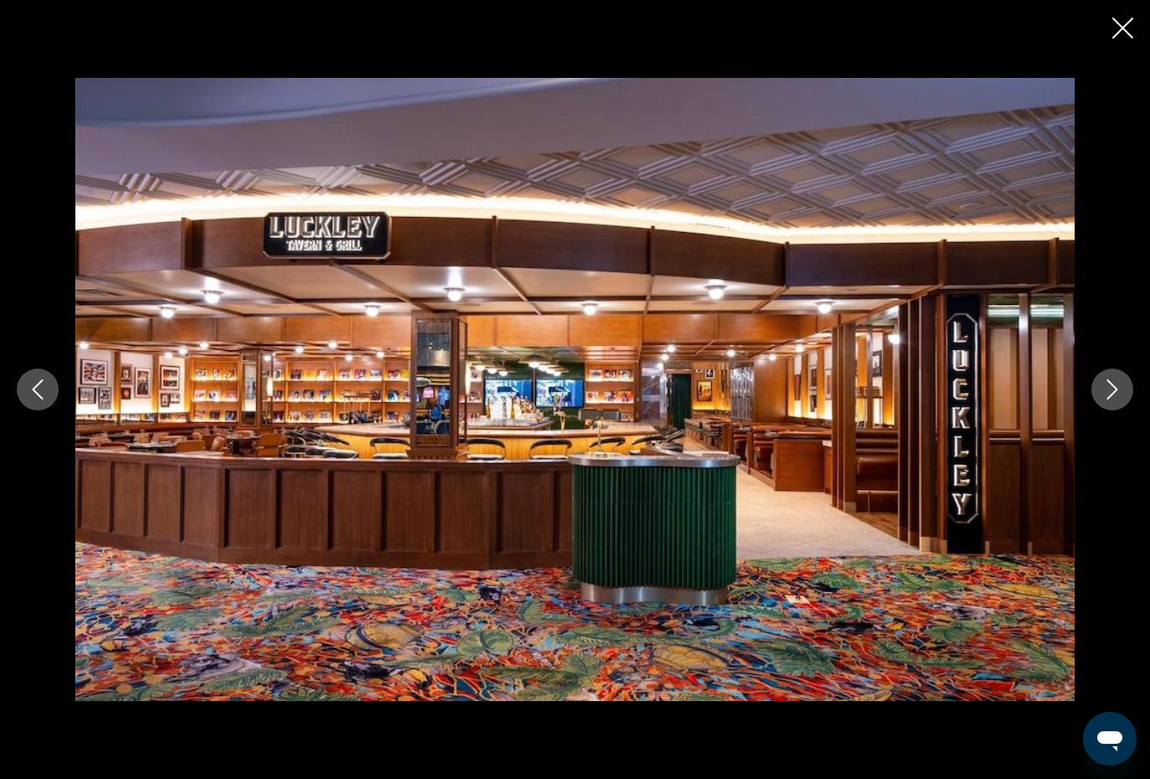
click at [1122, 384] on button "Next image" at bounding box center [1112, 390] width 42 height 42
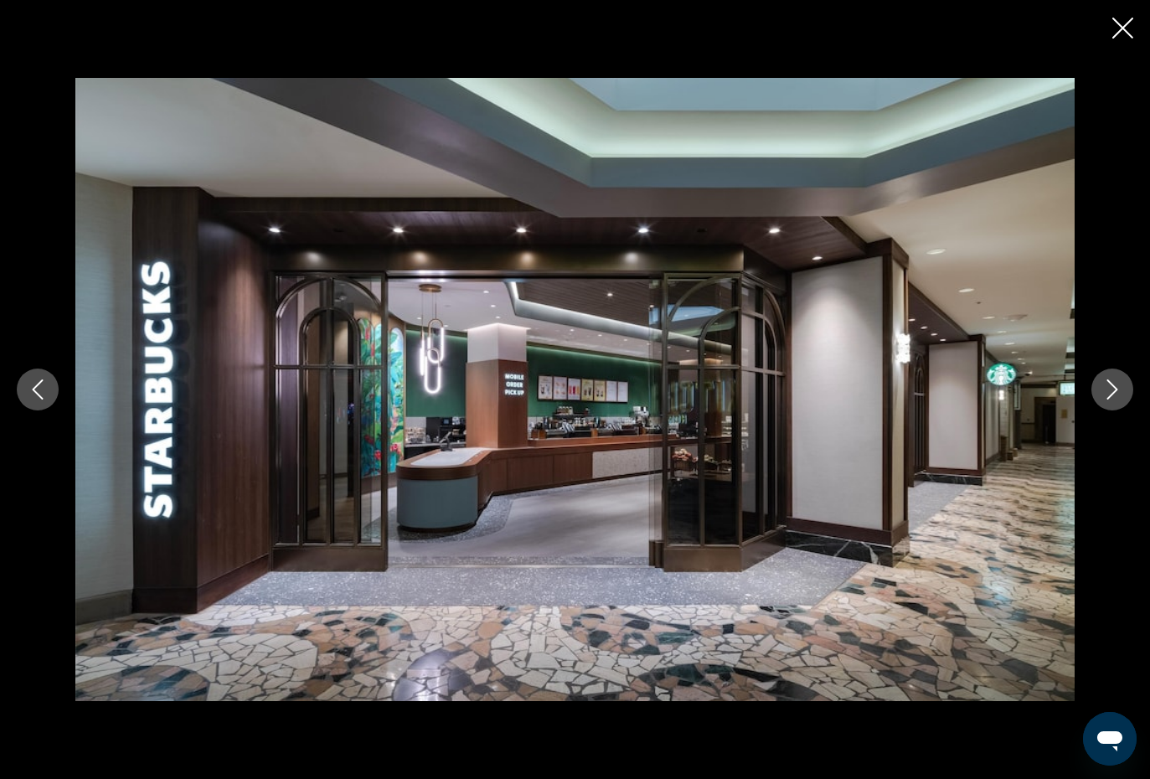
click at [1115, 386] on icon "Next image" at bounding box center [1112, 389] width 20 height 20
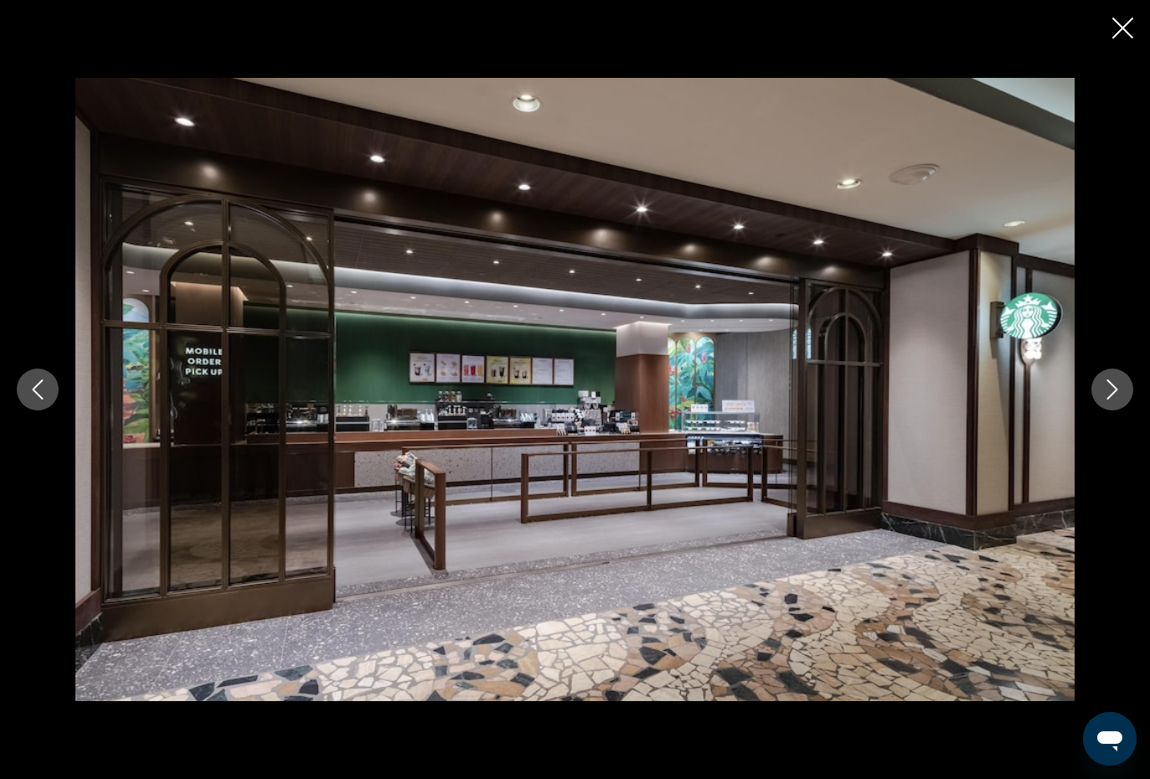
click at [1116, 389] on icon "Next image" at bounding box center [1112, 389] width 11 height 20
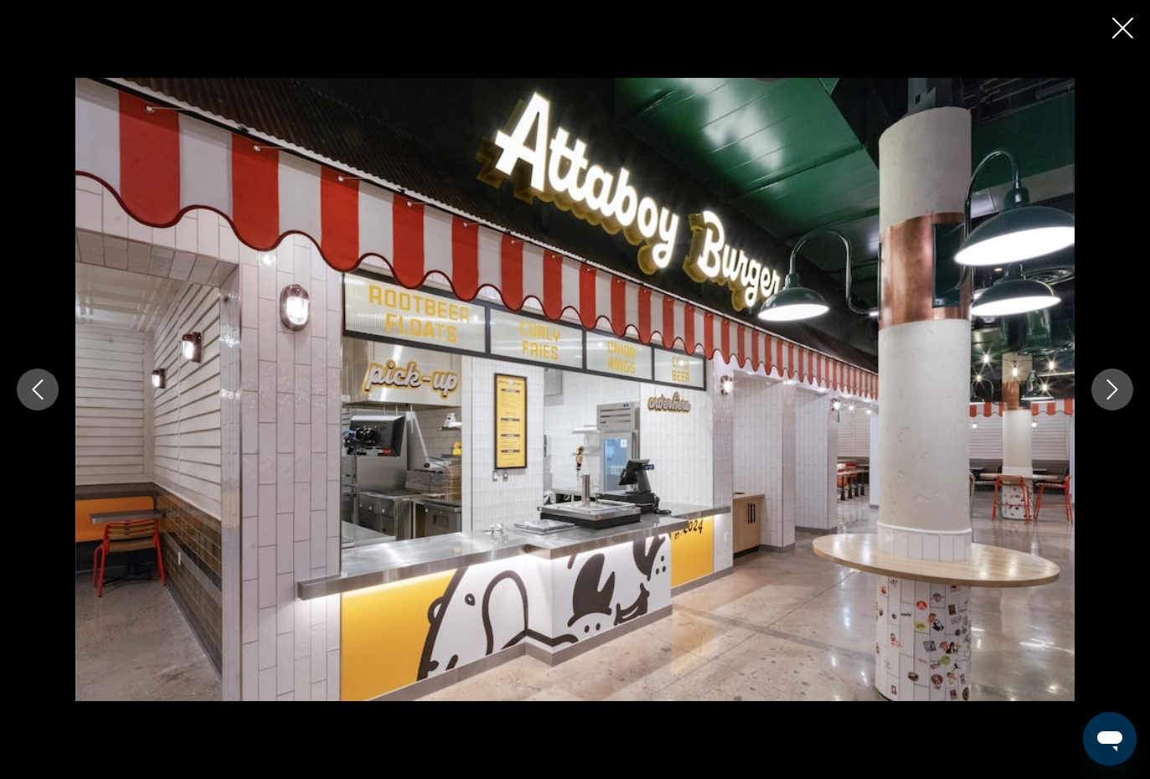
click at [1112, 389] on icon "Next image" at bounding box center [1112, 389] width 20 height 20
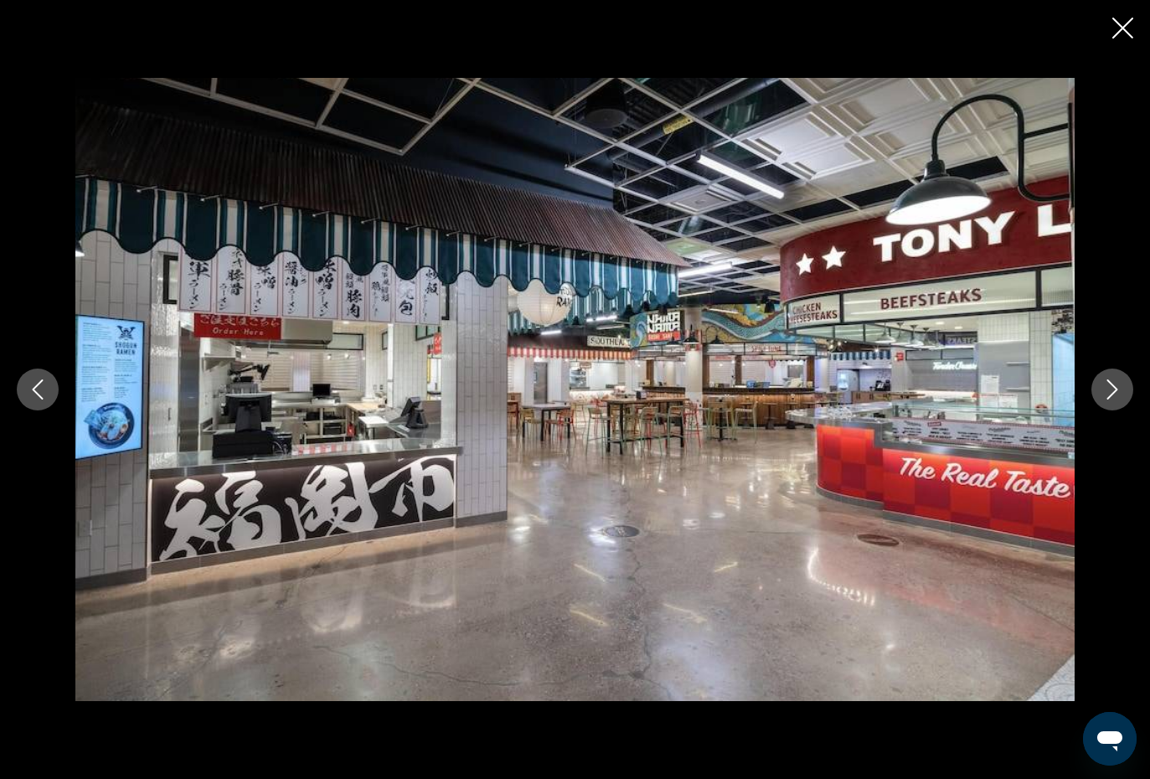
click at [1111, 389] on icon "Next image" at bounding box center [1112, 389] width 20 height 20
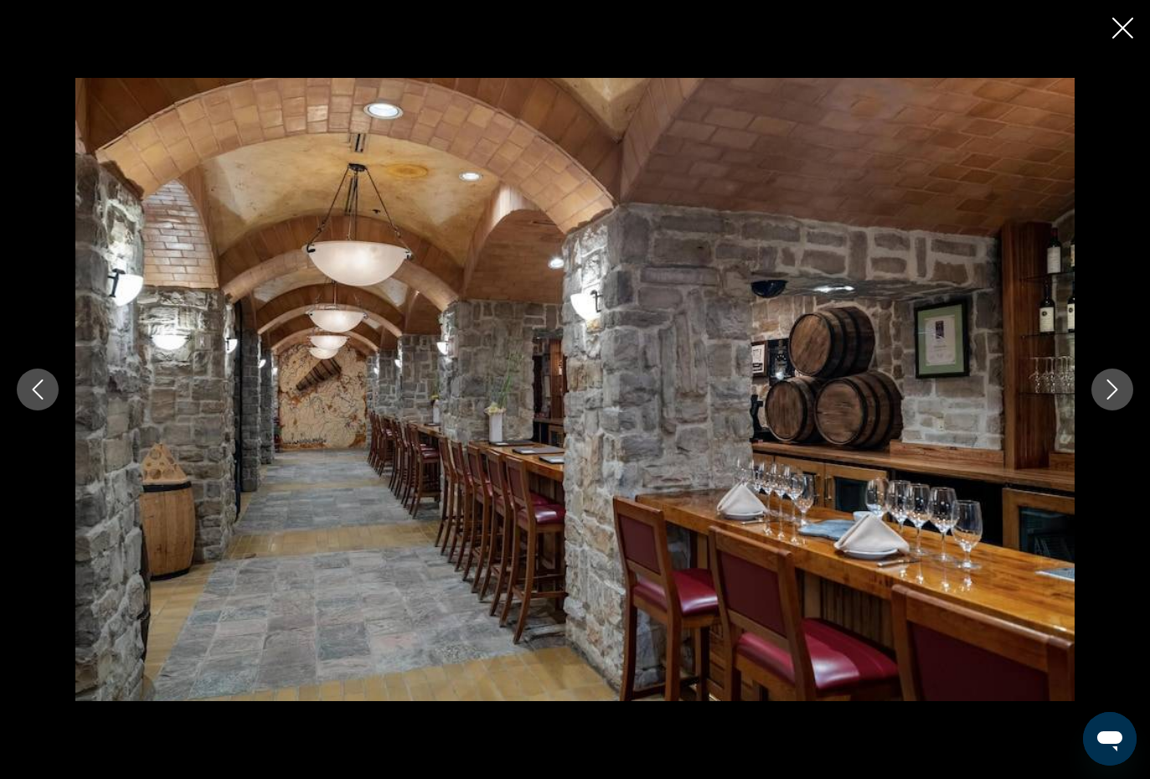
click at [1117, 380] on icon "Next image" at bounding box center [1112, 389] width 20 height 20
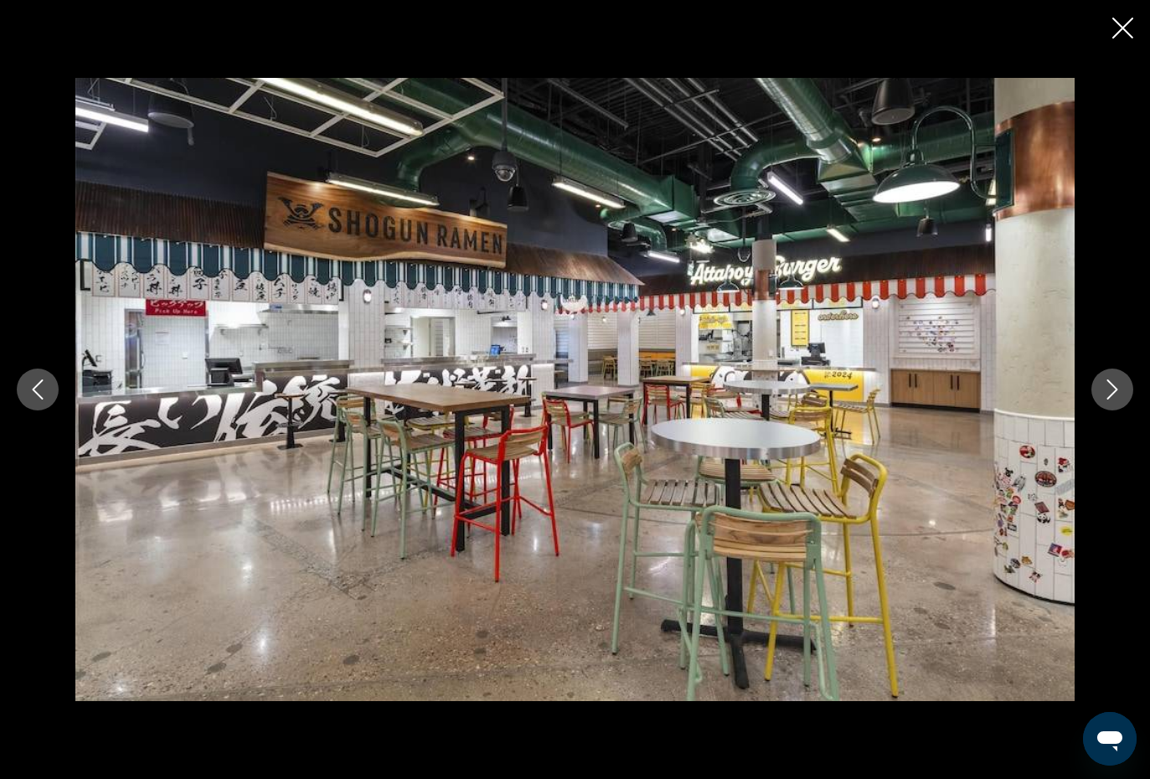
click at [1126, 29] on icon "Close slideshow" at bounding box center [1122, 28] width 21 height 21
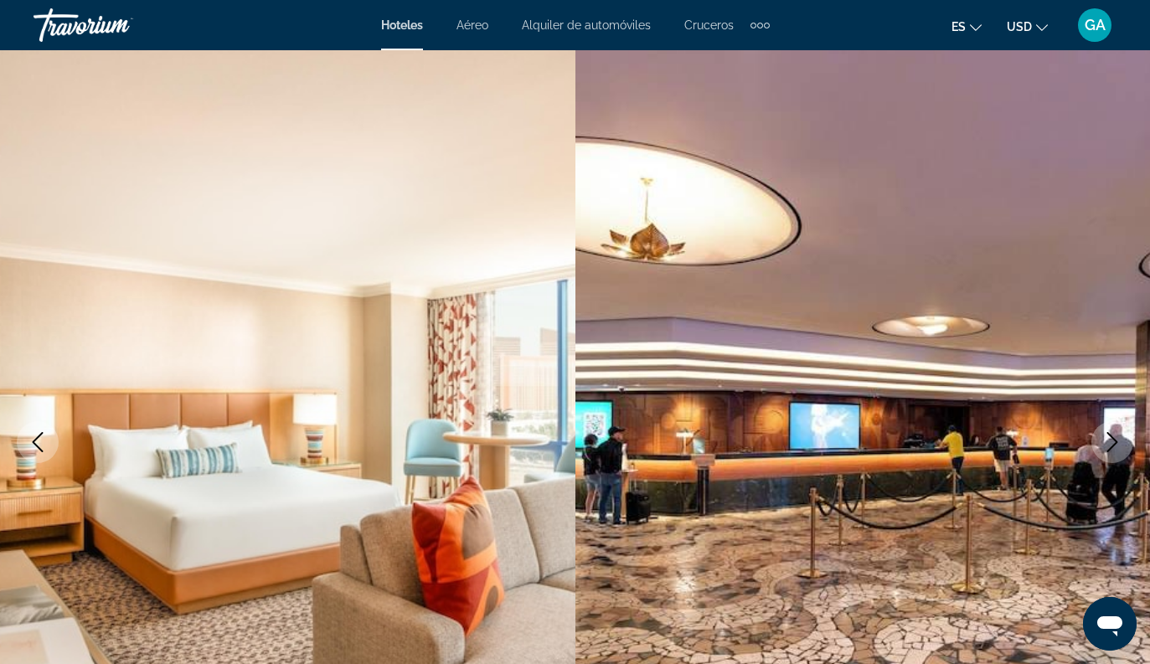
scroll to position [0, 0]
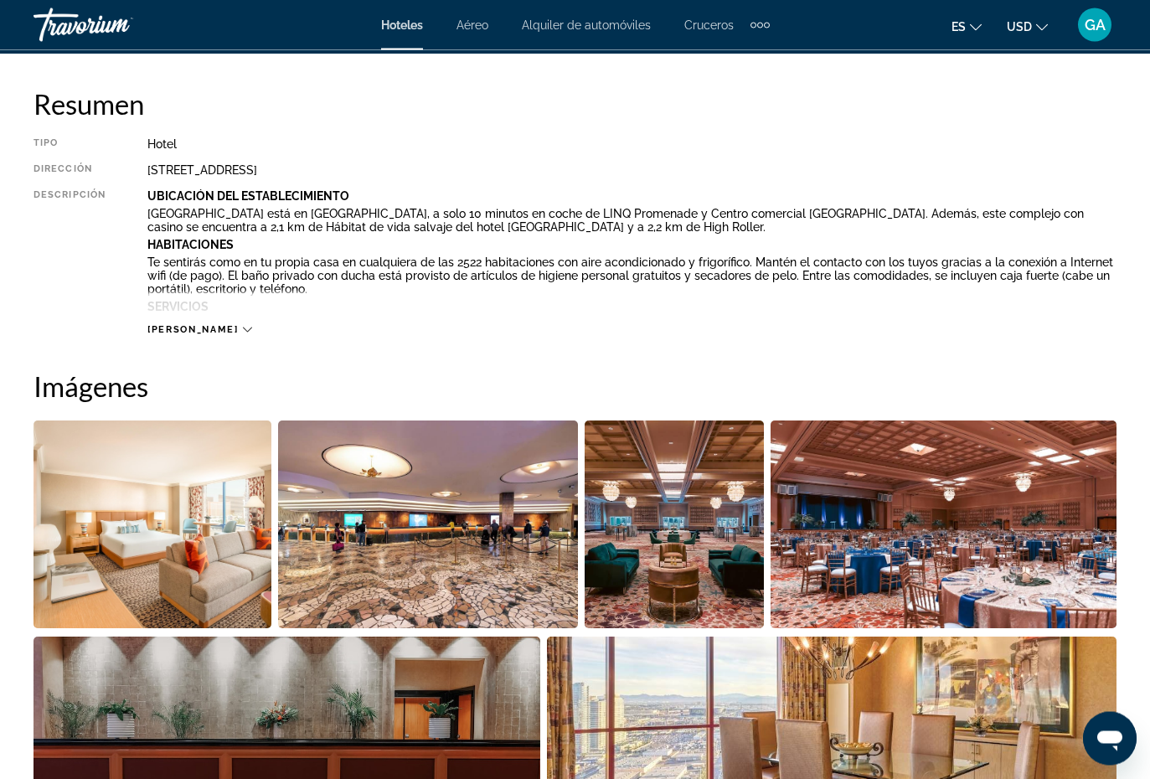
click at [157, 333] on span "[PERSON_NAME]" at bounding box center [192, 330] width 90 height 11
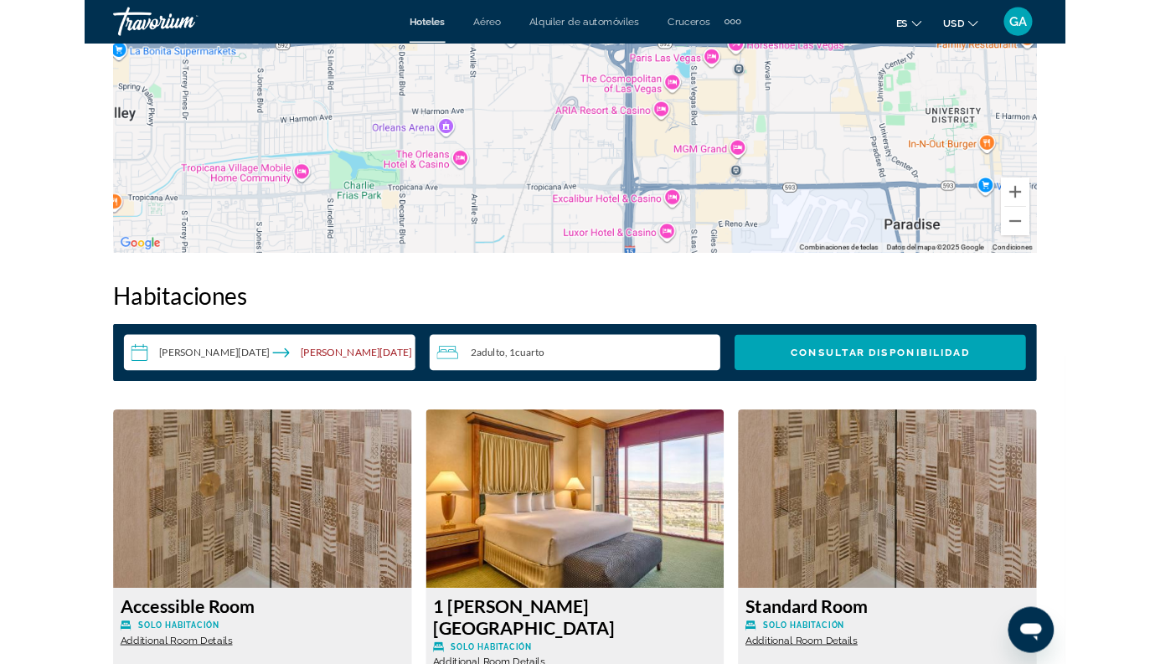
scroll to position [2329, 0]
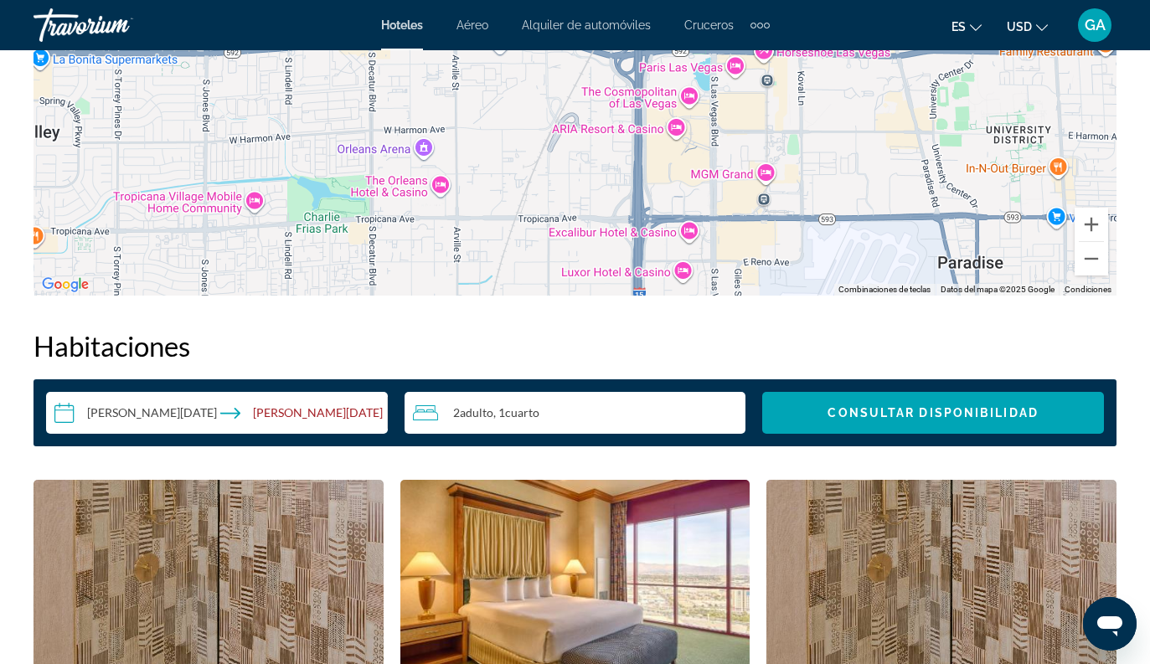
click at [1048, 399] on span "Search widget" at bounding box center [933, 413] width 342 height 40
